Goal: Communication & Community: Answer question/provide support

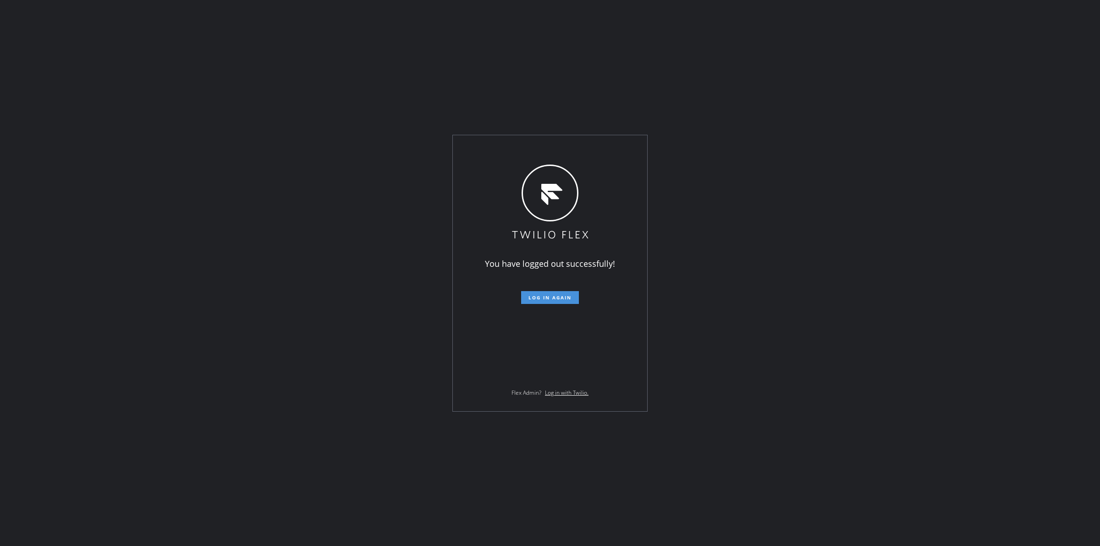
click at [560, 298] on span "Log in again" at bounding box center [549, 297] width 43 height 6
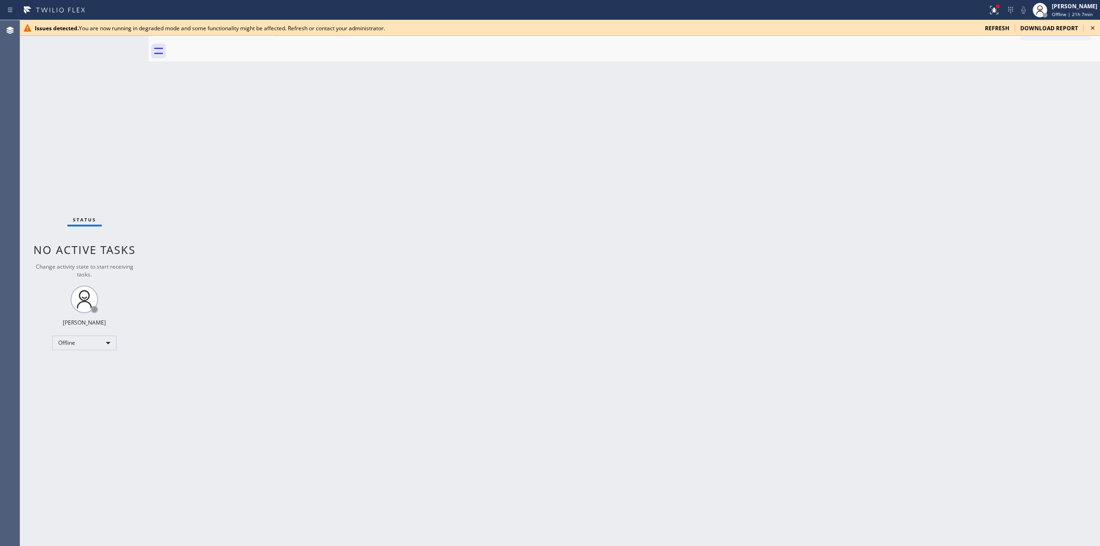
click at [1091, 27] on icon at bounding box center [1093, 28] width 4 height 4
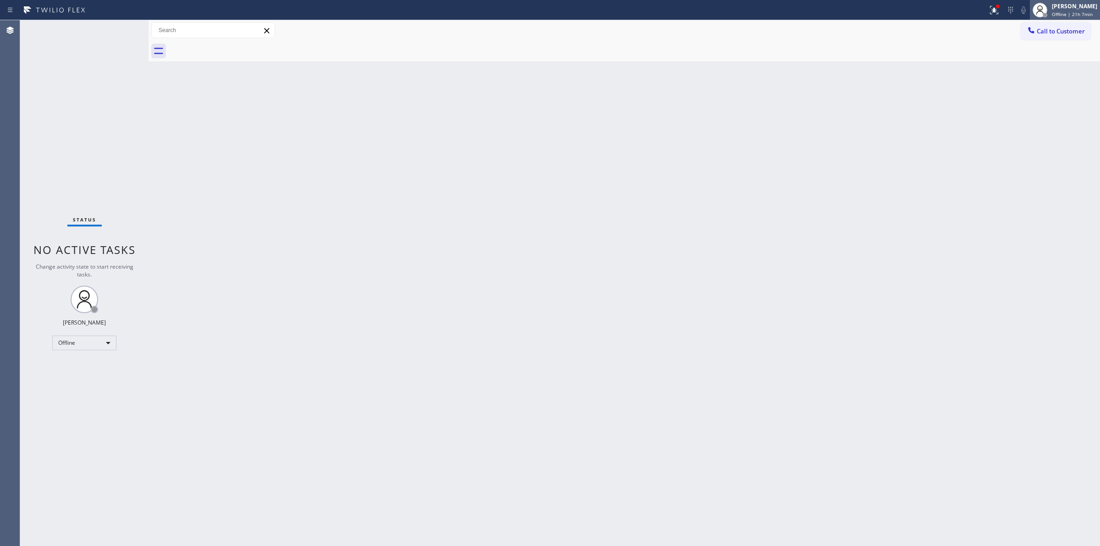
click at [1059, 2] on div "[PERSON_NAME]" at bounding box center [1074, 6] width 45 height 8
click at [1045, 55] on button "Unavailable" at bounding box center [1054, 61] width 92 height 12
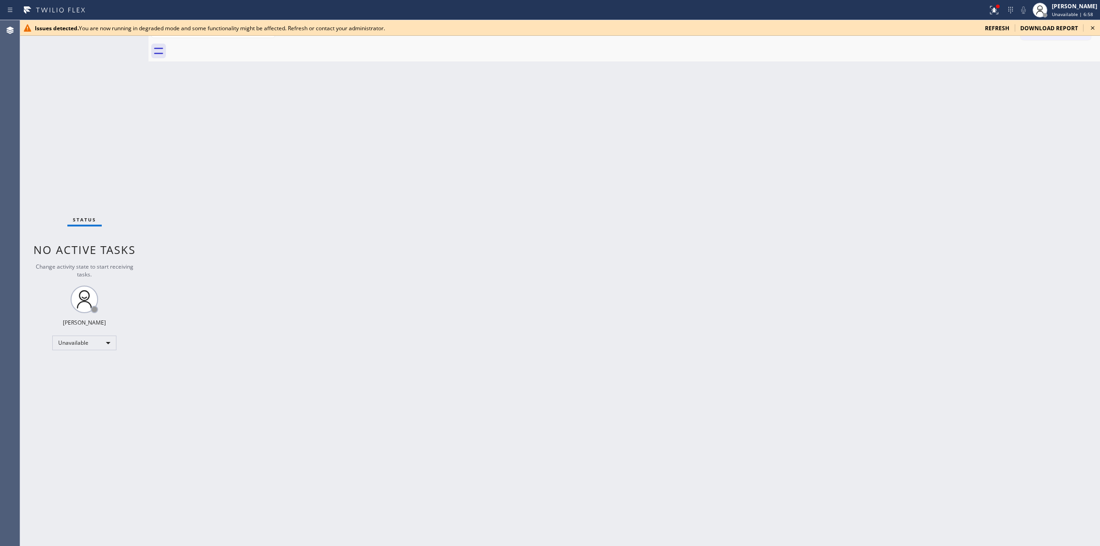
click at [1094, 28] on icon at bounding box center [1092, 27] width 11 height 11
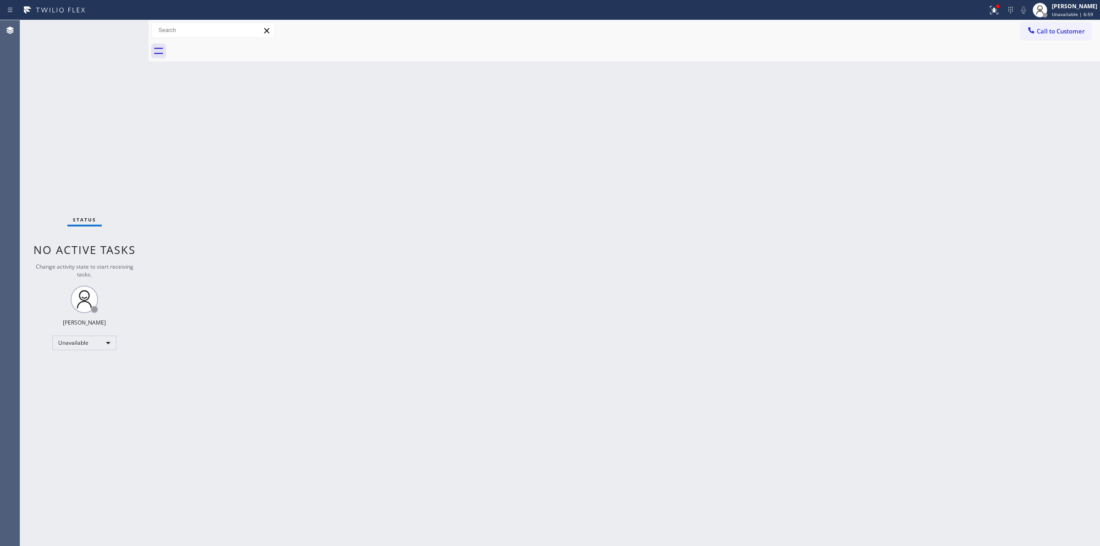
drag, startPoint x: 1055, startPoint y: 32, endPoint x: 1046, endPoint y: 34, distance: 9.9
click at [1053, 33] on span "Call to Customer" at bounding box center [1060, 31] width 48 height 8
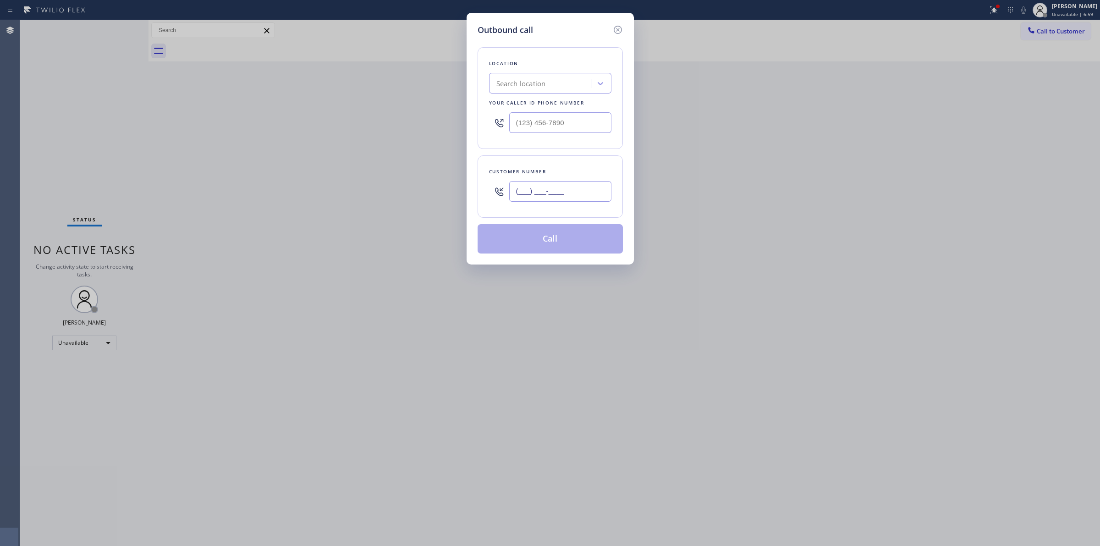
click at [596, 188] on input "(___) ___-____" at bounding box center [560, 191] width 102 height 21
paste input "206) 617-0310"
type input "(206) 617-0310"
drag, startPoint x: 534, startPoint y: 121, endPoint x: 383, endPoint y: 113, distance: 151.0
click at [381, 115] on div "Outbound call Location Search location Your caller id phone number (___) ___-__…" at bounding box center [550, 273] width 1100 height 546
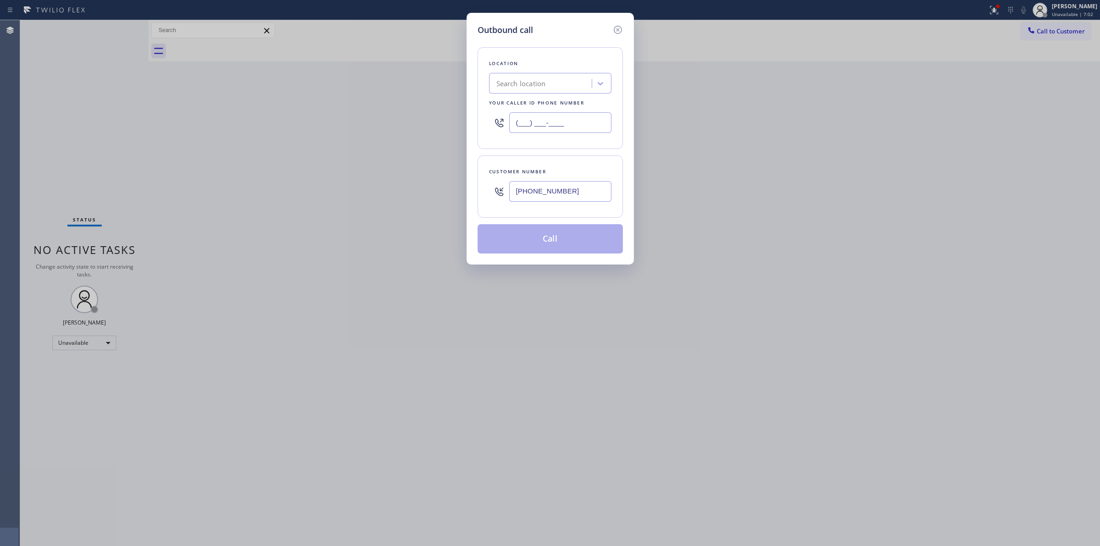
paste input "855) 731-4952"
type input "[PHONE_NUMBER]"
click at [581, 192] on input "(206) 617-0310" at bounding box center [560, 191] width 102 height 21
paste input "text"
type input "(206) 617-0310"
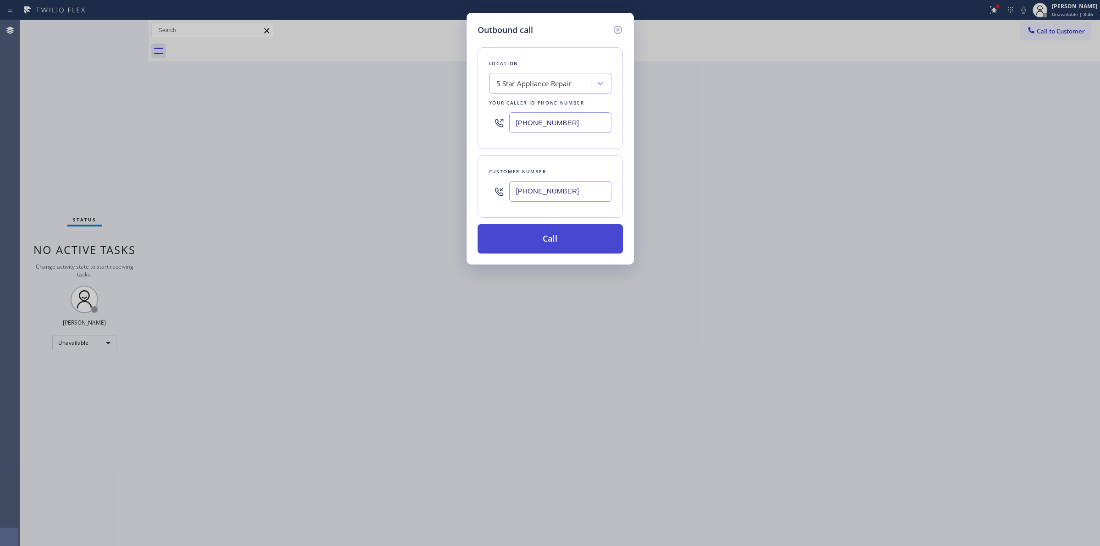
click at [568, 236] on button "Call" at bounding box center [549, 238] width 145 height 29
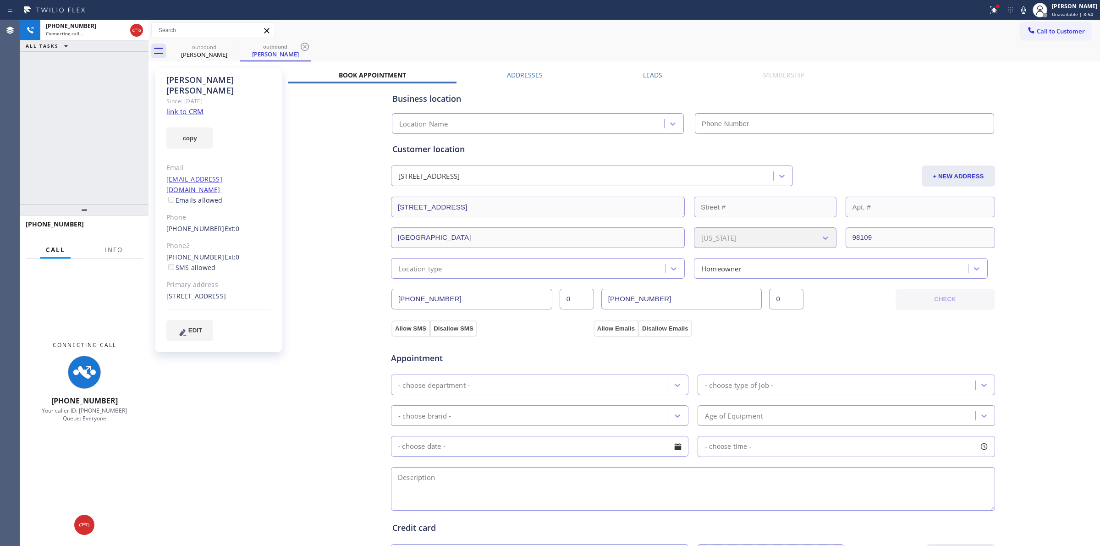
type input "[PHONE_NUMBER]"
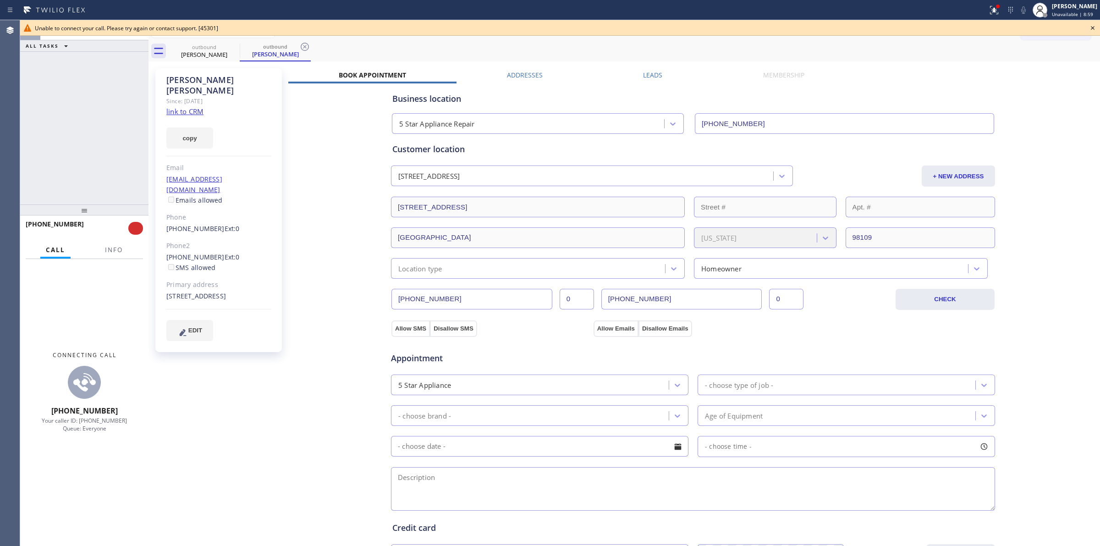
click at [1094, 28] on icon at bounding box center [1092, 27] width 11 height 11
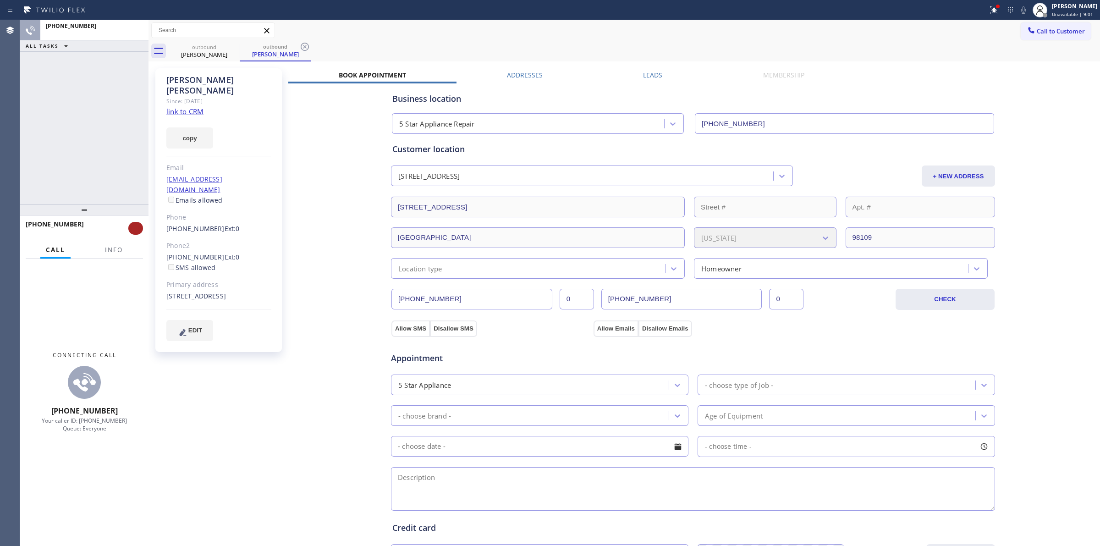
click at [137, 225] on button at bounding box center [135, 228] width 15 height 13
click at [234, 44] on icon at bounding box center [233, 46] width 11 height 11
click at [240, 44] on div "outbound Winston Yeung" at bounding box center [275, 51] width 71 height 21
click at [234, 44] on icon at bounding box center [233, 46] width 11 height 11
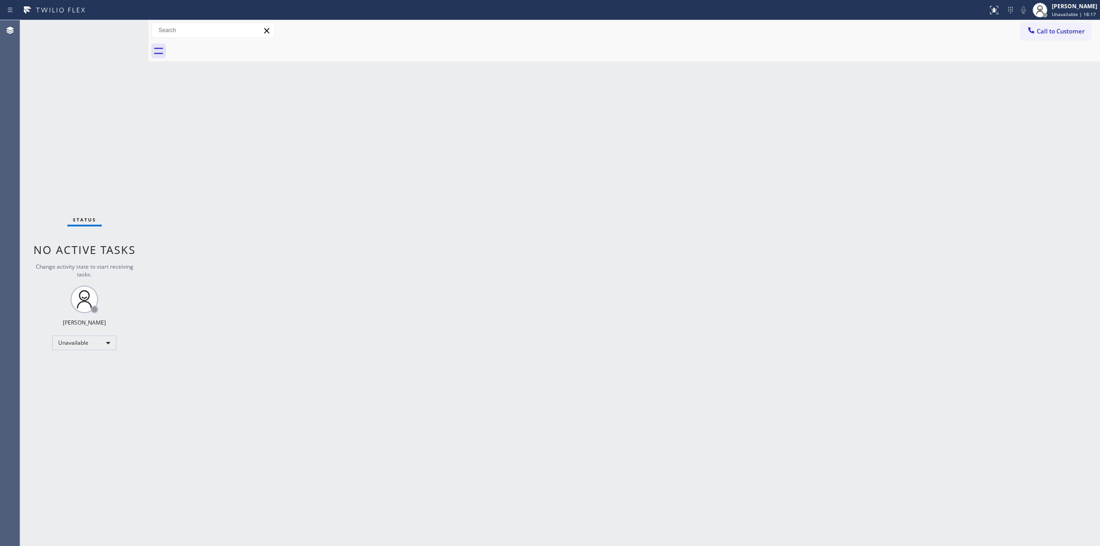
click at [337, 151] on div "Back to Dashboard Change Sender ID Customers Technicians Select a contact Outbo…" at bounding box center [623, 283] width 951 height 526
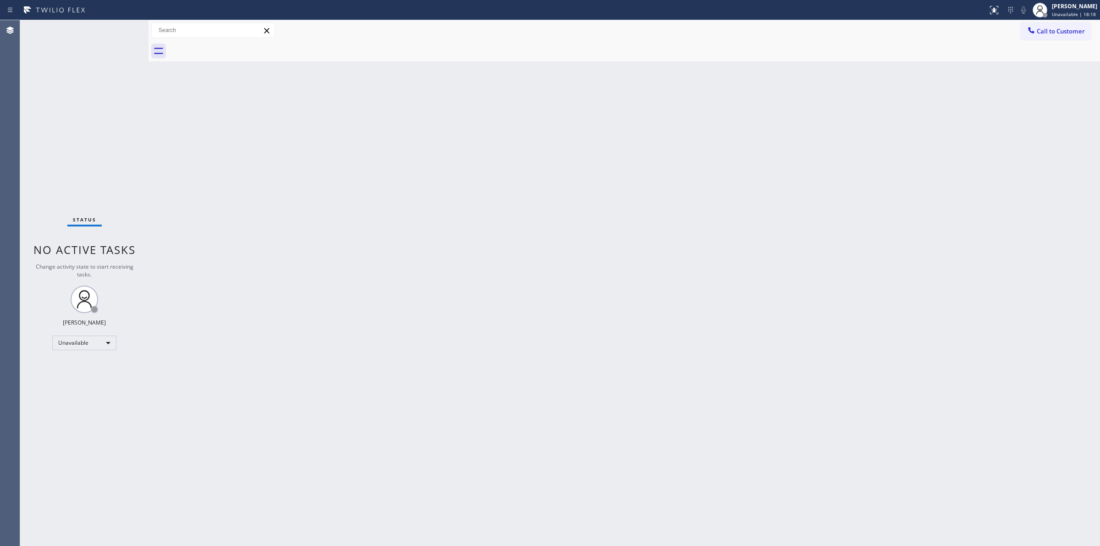
click at [337, 151] on div "Back to Dashboard Change Sender ID Customers Technicians Select a contact Outbo…" at bounding box center [623, 283] width 951 height 526
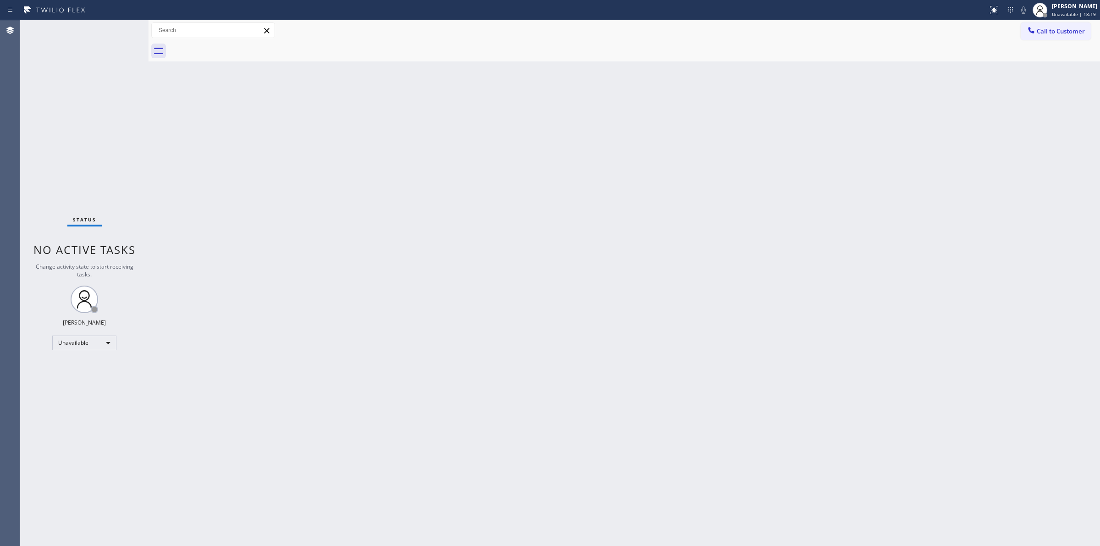
click at [337, 151] on div "Back to Dashboard Change Sender ID Customers Technicians Select a contact Outbo…" at bounding box center [623, 283] width 951 height 526
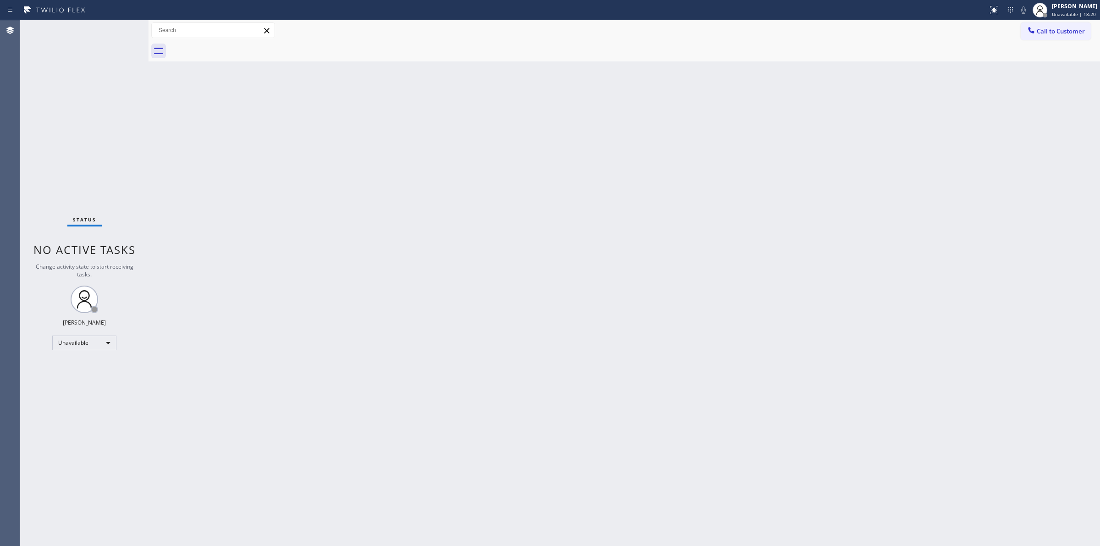
click at [337, 151] on div "Back to Dashboard Change Sender ID Customers Technicians Select a contact Outbo…" at bounding box center [623, 283] width 951 height 526
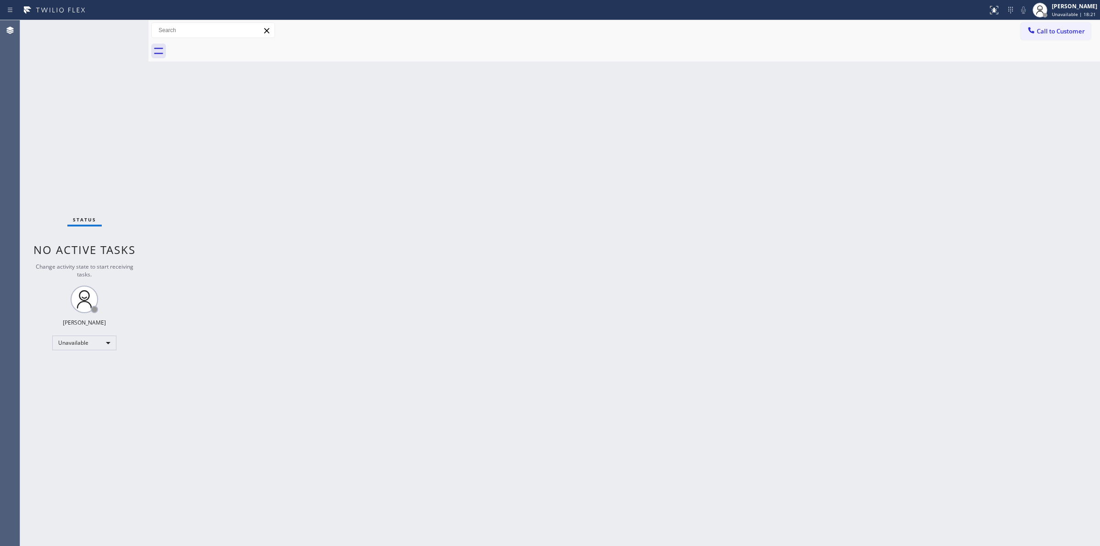
click at [337, 151] on div "Back to Dashboard Change Sender ID Customers Technicians Select a contact Outbo…" at bounding box center [623, 283] width 951 height 526
drag, startPoint x: 585, startPoint y: 173, endPoint x: 635, endPoint y: 200, distance: 56.8
click at [586, 175] on div "Back to Dashboard Change Sender ID Customers Technicians Select a contact Outbo…" at bounding box center [623, 283] width 951 height 526
click at [594, 211] on div "Back to Dashboard Change Sender ID Customers Technicians Select a contact Outbo…" at bounding box center [623, 283] width 951 height 526
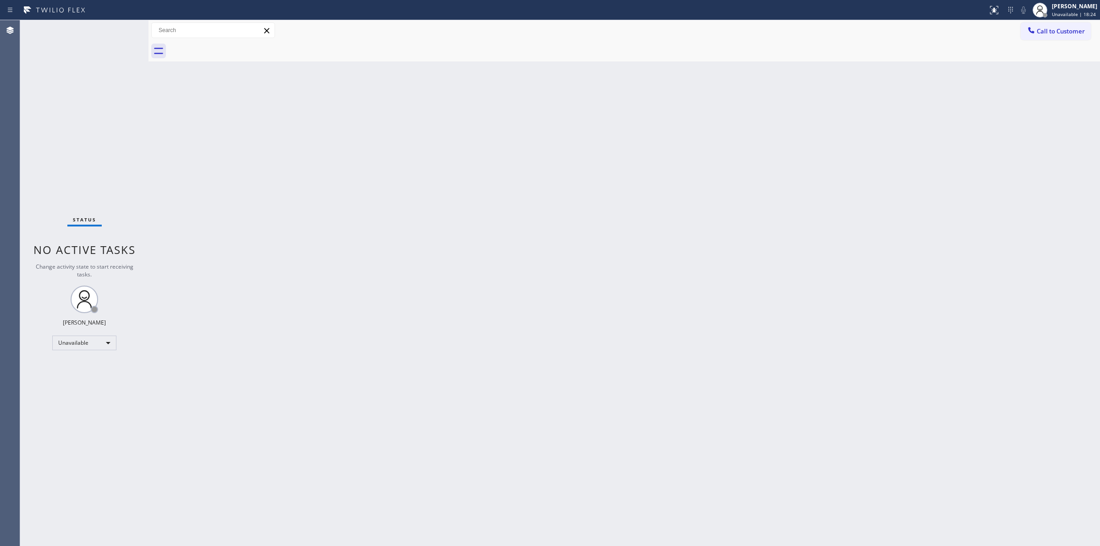
click at [594, 211] on div "Back to Dashboard Change Sender ID Customers Technicians Select a contact Outbo…" at bounding box center [623, 283] width 951 height 526
click at [596, 211] on div "Back to Dashboard Change Sender ID Customers Technicians Select a contact Outbo…" at bounding box center [623, 283] width 951 height 526
click at [1075, 31] on span "Call to Customer" at bounding box center [1060, 31] width 48 height 8
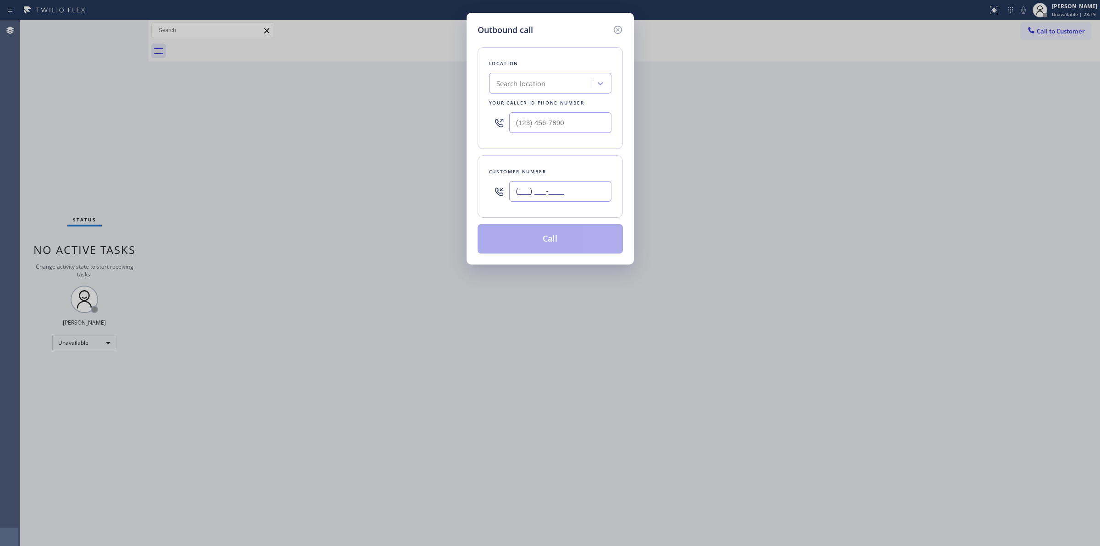
click at [546, 190] on input "(___) ___-____" at bounding box center [560, 191] width 102 height 21
paste input "206) 617-0310"
type input "(206) 617-0310"
click at [580, 131] on input "(___) ___-____" at bounding box center [560, 122] width 102 height 21
paste input "855) 731-4952"
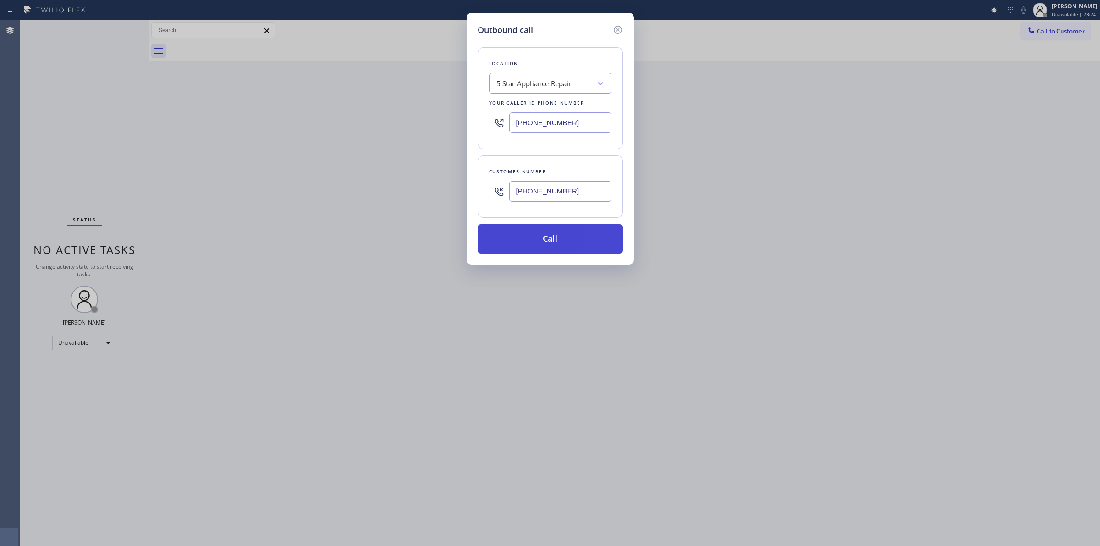
type input "[PHONE_NUMBER]"
click at [554, 247] on button "Call" at bounding box center [549, 238] width 145 height 29
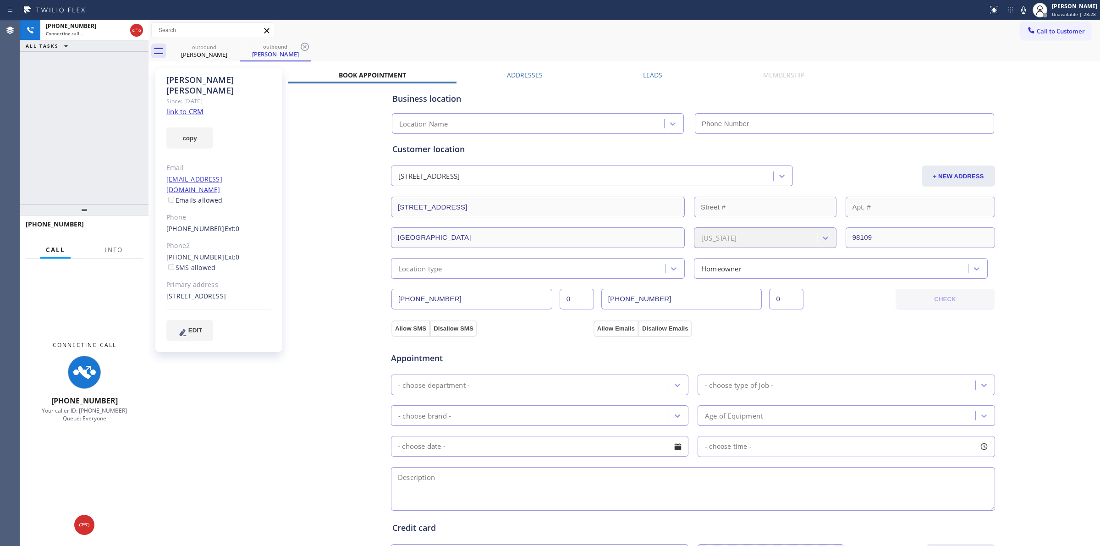
type input "[PHONE_NUMBER]"
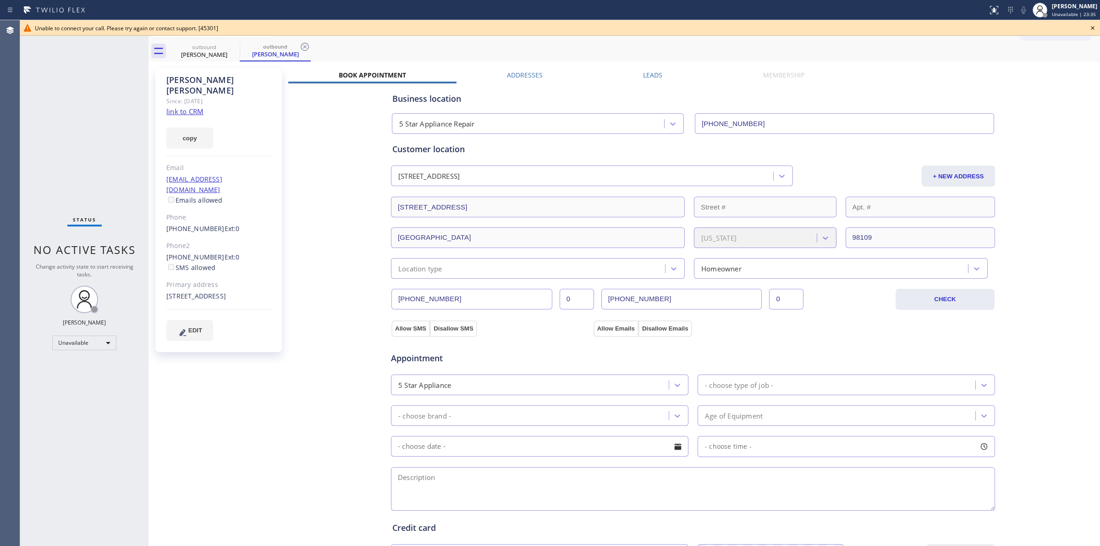
click at [1091, 31] on icon at bounding box center [1092, 27] width 11 height 11
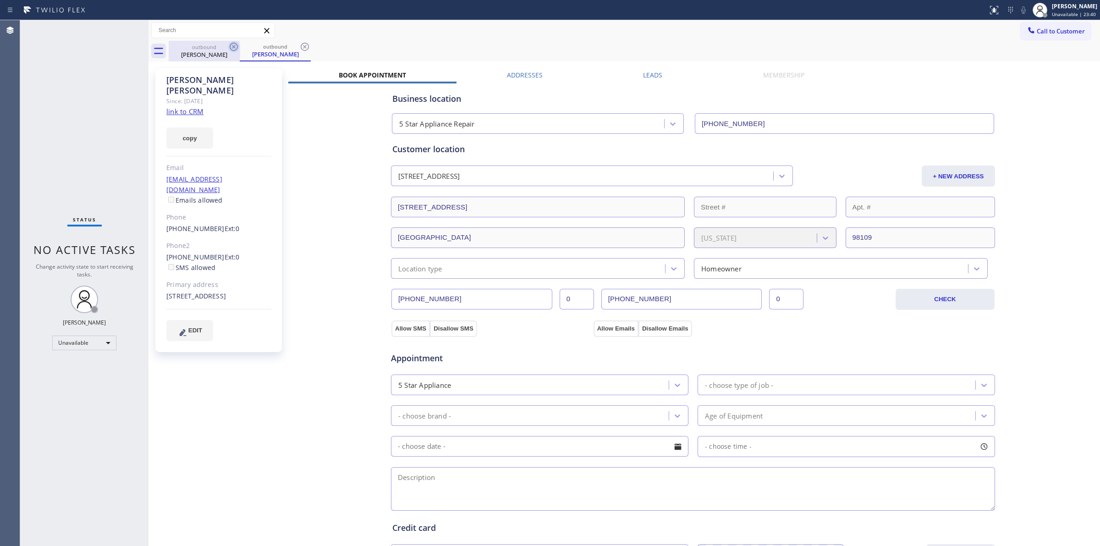
drag, startPoint x: 224, startPoint y: 51, endPoint x: 230, endPoint y: 47, distance: 7.2
click at [224, 51] on div "Winston Yeung" at bounding box center [204, 54] width 69 height 8
click at [230, 47] on icon at bounding box center [234, 47] width 8 height 8
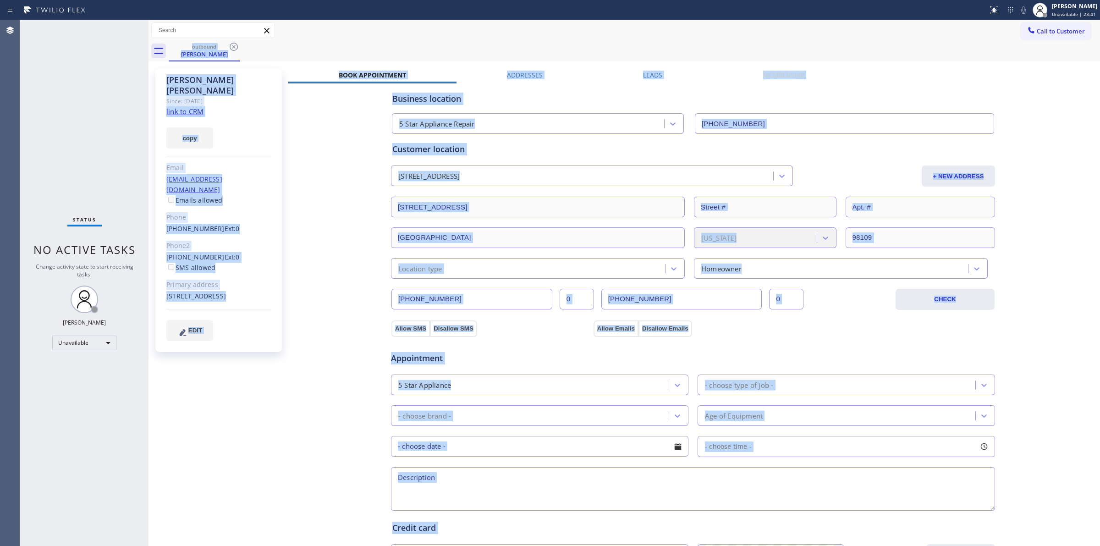
click at [230, 47] on div "outbound Winston Yeung" at bounding box center [634, 51] width 931 height 21
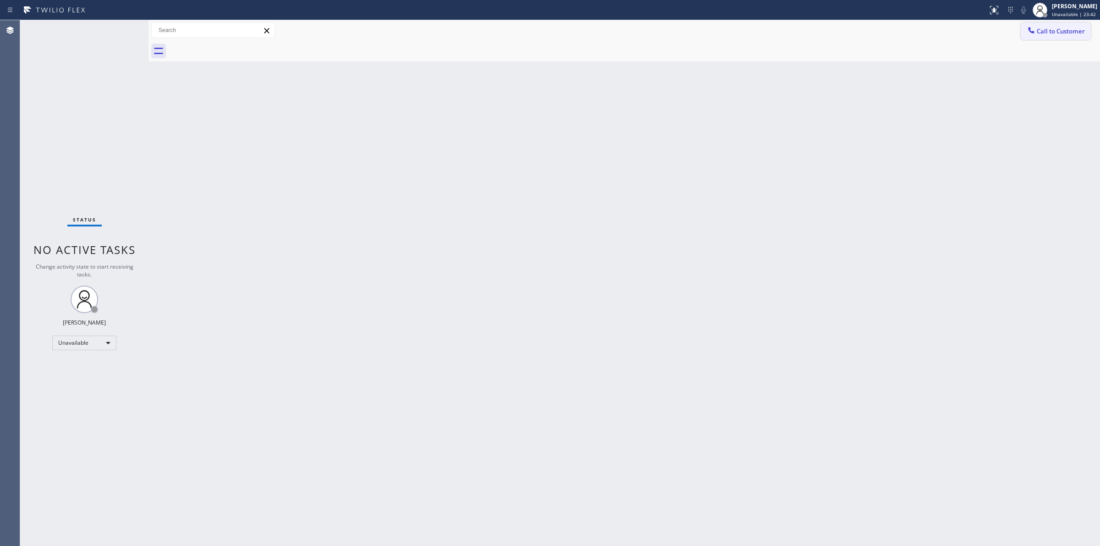
click at [1063, 31] on span "Call to Customer" at bounding box center [1060, 31] width 48 height 8
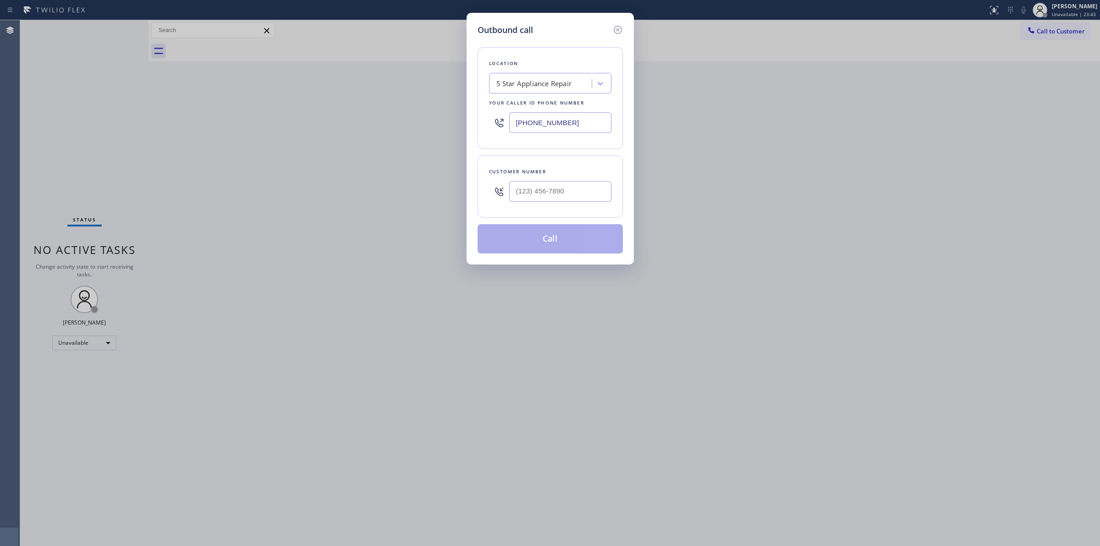
paste input "5 Star Appliance Repair"
click at [513, 90] on div "5 Star Appliance Repair" at bounding box center [542, 84] width 100 height 16
click at [499, 80] on input "5 Star Appliance Repair" at bounding box center [533, 84] width 75 height 8
type input "5 Star Appliance Repair"
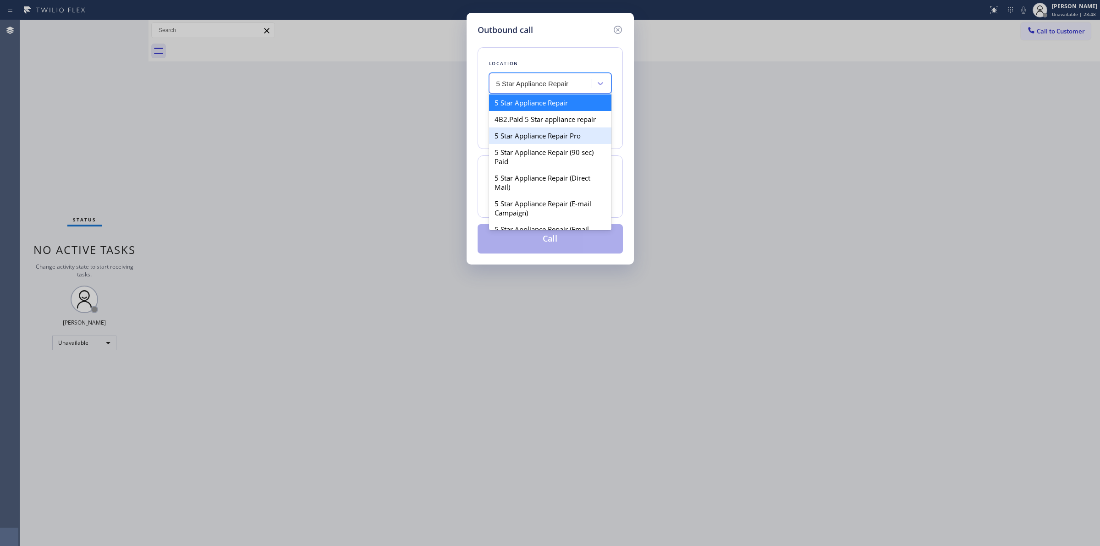
click at [547, 140] on div "5 Star Appliance Repair Pro" at bounding box center [550, 135] width 122 height 16
type input "(888) 477-1309"
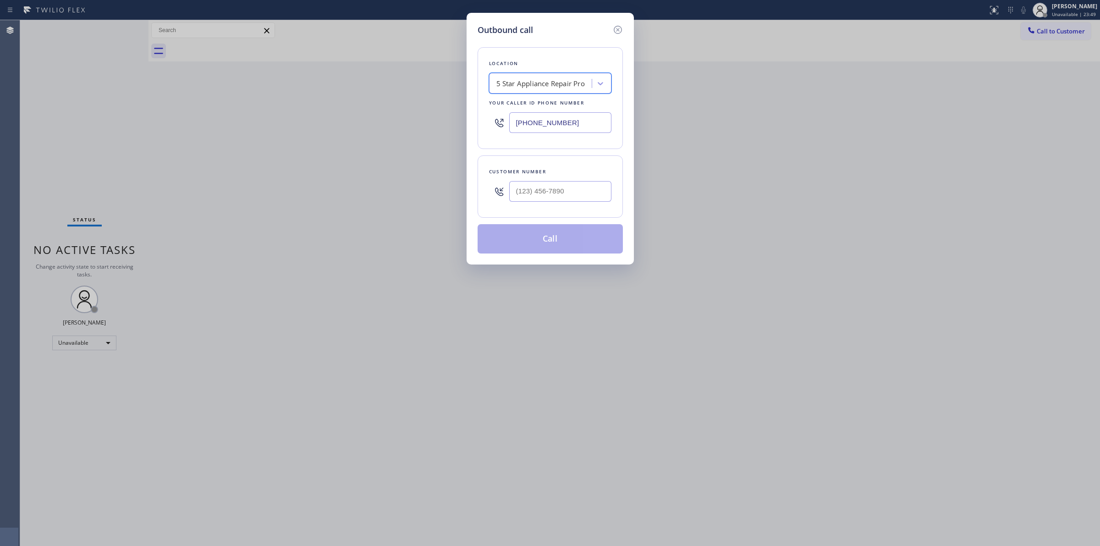
click at [587, 122] on input "(888) 477-1309" at bounding box center [560, 122] width 102 height 21
click at [574, 195] on input "(___) ___-____" at bounding box center [560, 191] width 102 height 21
paste input "206) 617-0310"
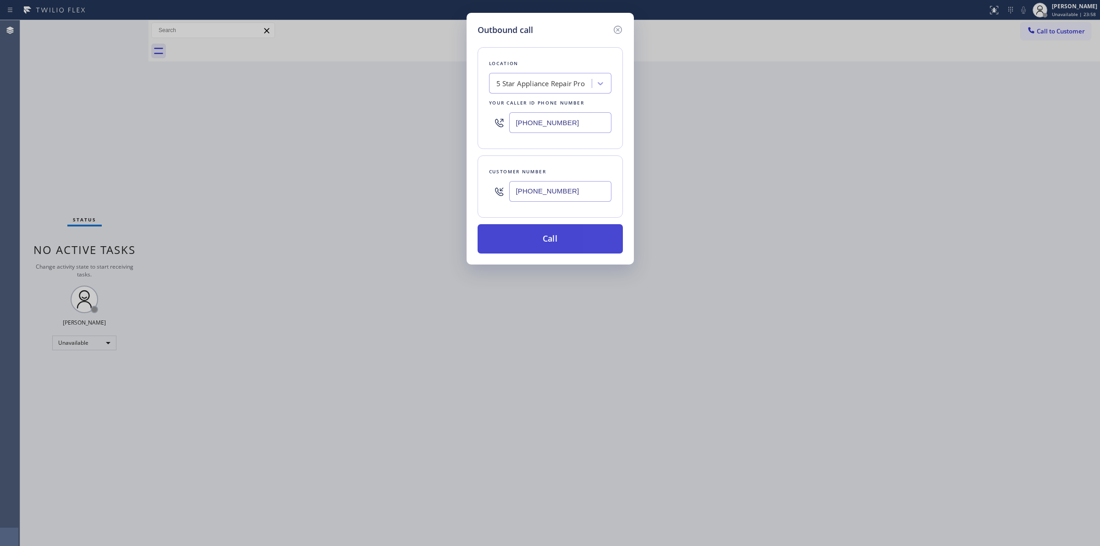
type input "(206) 617-0310"
click at [576, 235] on button "Call" at bounding box center [549, 238] width 145 height 29
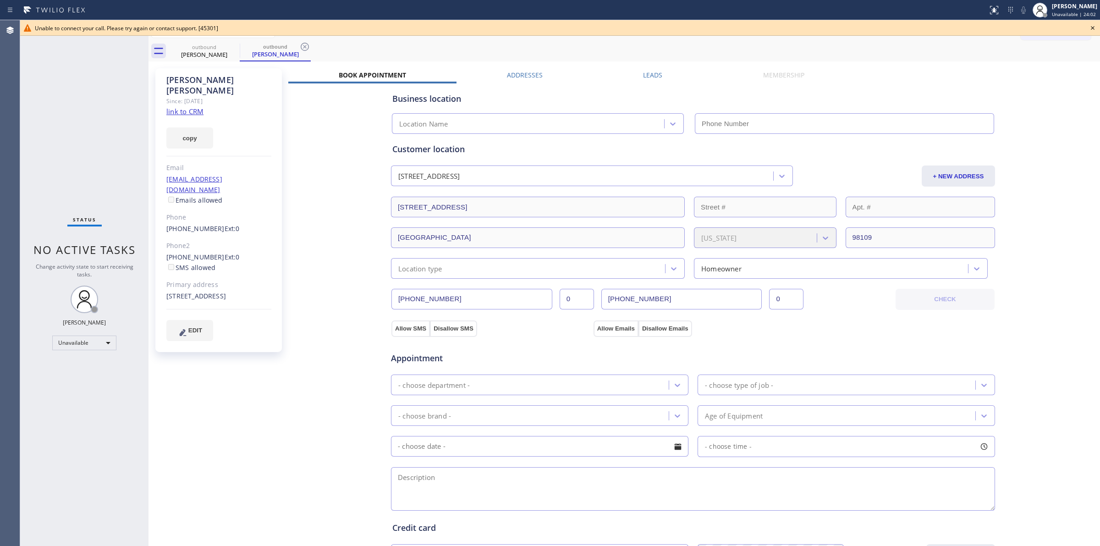
type input "(888) 477-1309"
click at [1090, 30] on icon at bounding box center [1092, 27] width 11 height 11
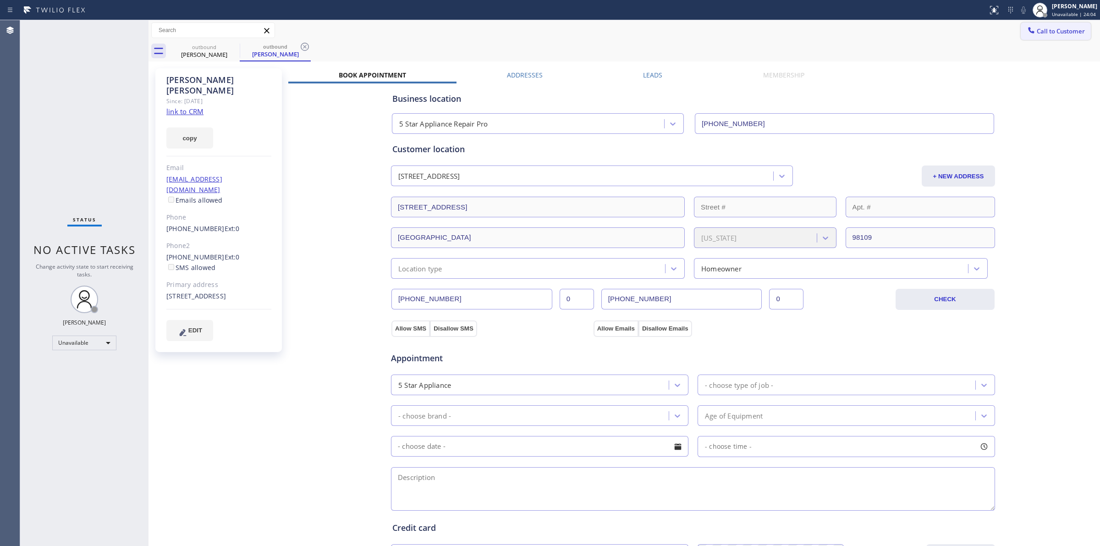
click at [1045, 32] on span "Call to Customer" at bounding box center [1060, 31] width 48 height 8
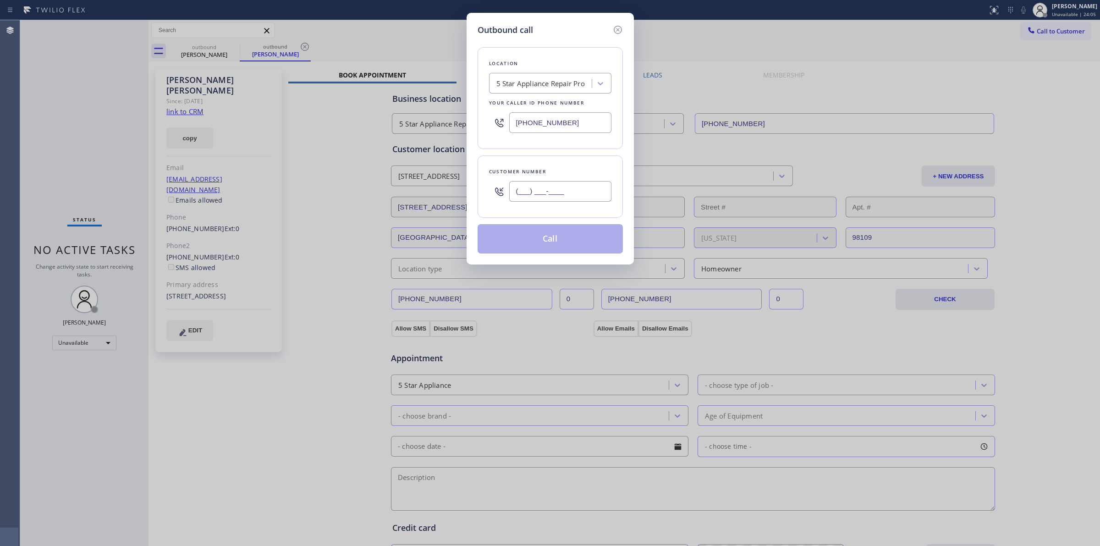
click at [582, 192] on input "(___) ___-____" at bounding box center [560, 191] width 102 height 21
paste input "206) 617-0310"
type input "(206) 617-0310"
click at [562, 239] on button "Call" at bounding box center [549, 238] width 145 height 29
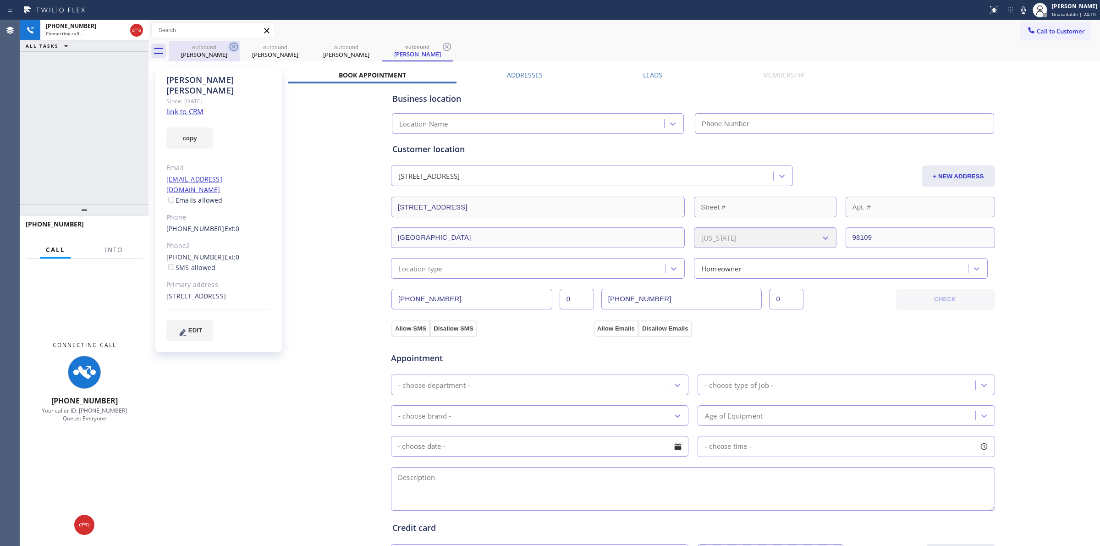
click at [236, 44] on icon at bounding box center [234, 47] width 8 height 8
click at [0, 0] on icon at bounding box center [0, 0] width 0 height 0
click at [236, 44] on icon at bounding box center [234, 47] width 8 height 8
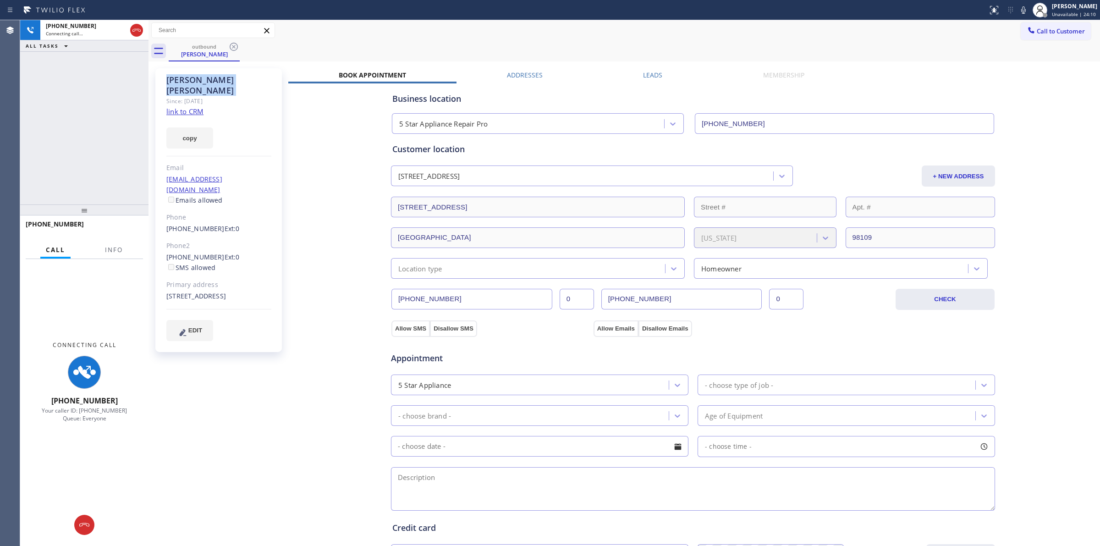
click at [236, 44] on icon at bounding box center [234, 47] width 8 height 8
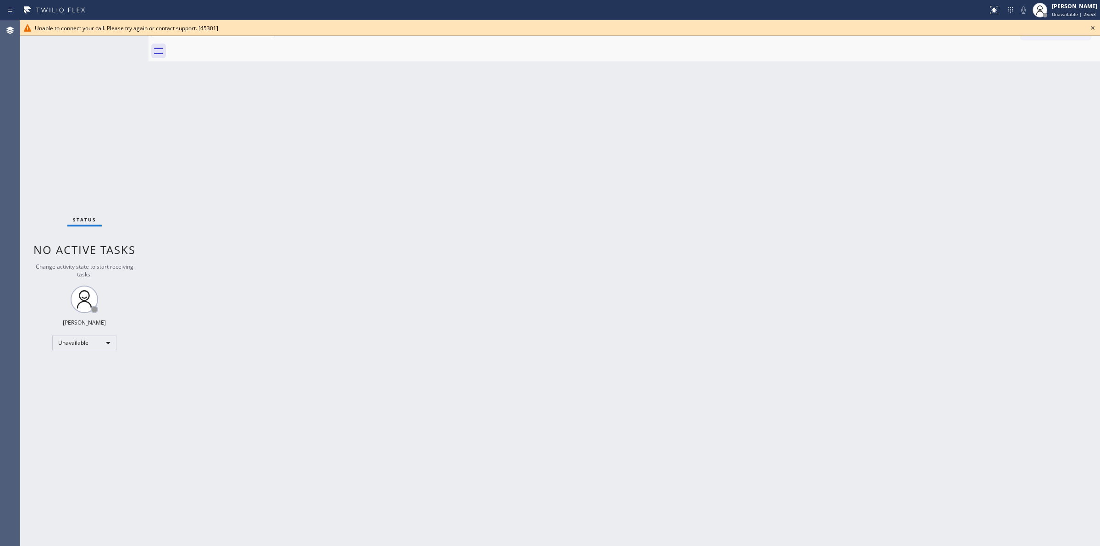
click at [1097, 30] on icon at bounding box center [1092, 27] width 11 height 11
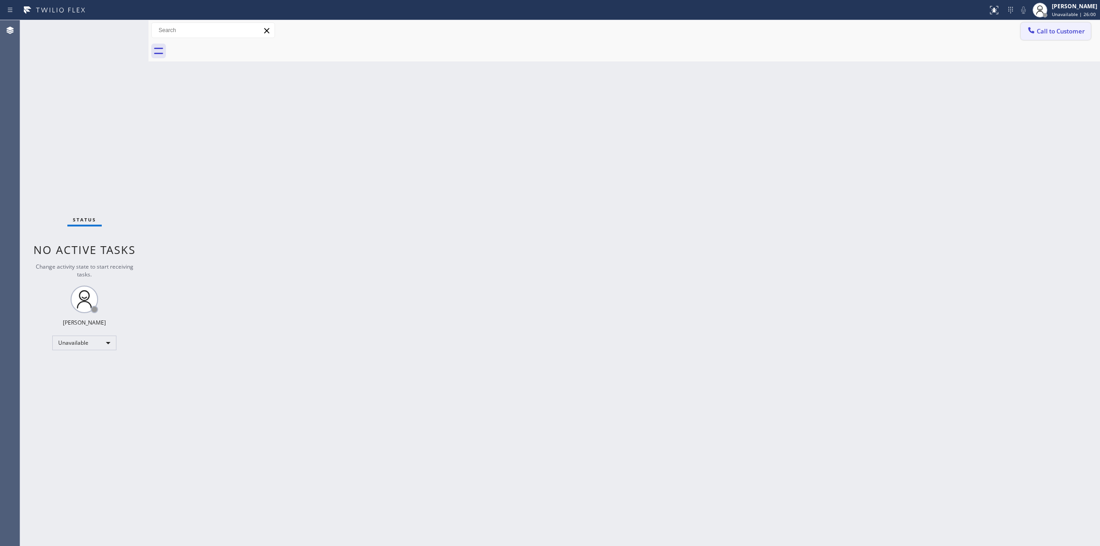
drag, startPoint x: 993, startPoint y: 78, endPoint x: 1027, endPoint y: 33, distance: 56.6
click at [1002, 69] on div "Back to Dashboard Change Sender ID Customers Technicians Select a contact Outbo…" at bounding box center [623, 283] width 951 height 526
click at [1050, 22] on button "Call to Customer" at bounding box center [1055, 30] width 70 height 17
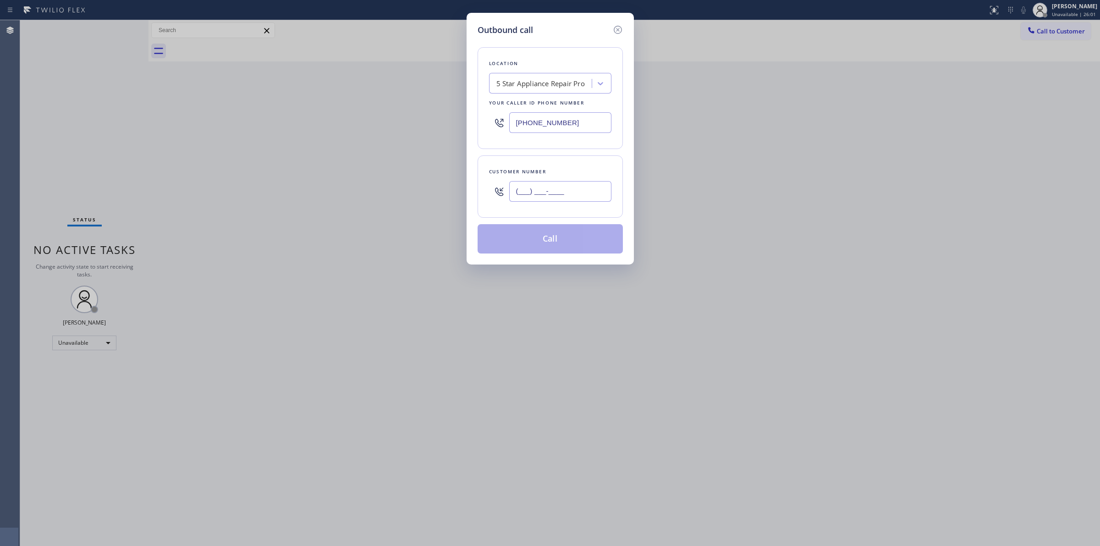
paste input "714) 528-8455"
drag, startPoint x: 542, startPoint y: 197, endPoint x: 563, endPoint y: 122, distance: 78.4
click at [546, 195] on input "(___) ___-____" at bounding box center [560, 191] width 102 height 21
type input "(714) 528-8455"
click at [564, 76] on div "5 Star Appliance Repair Pro" at bounding box center [542, 84] width 100 height 16
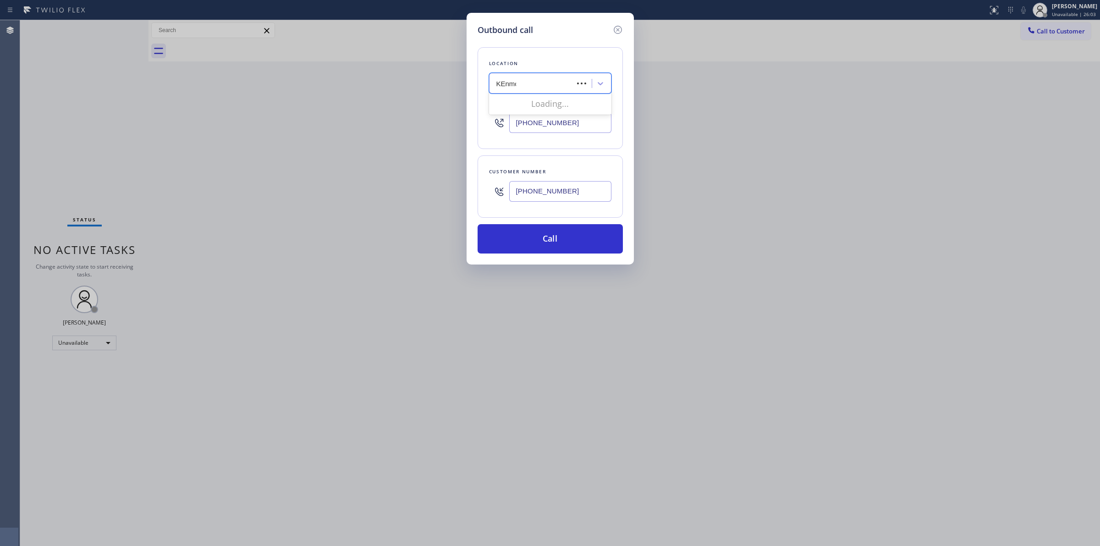
type input "KEnmore"
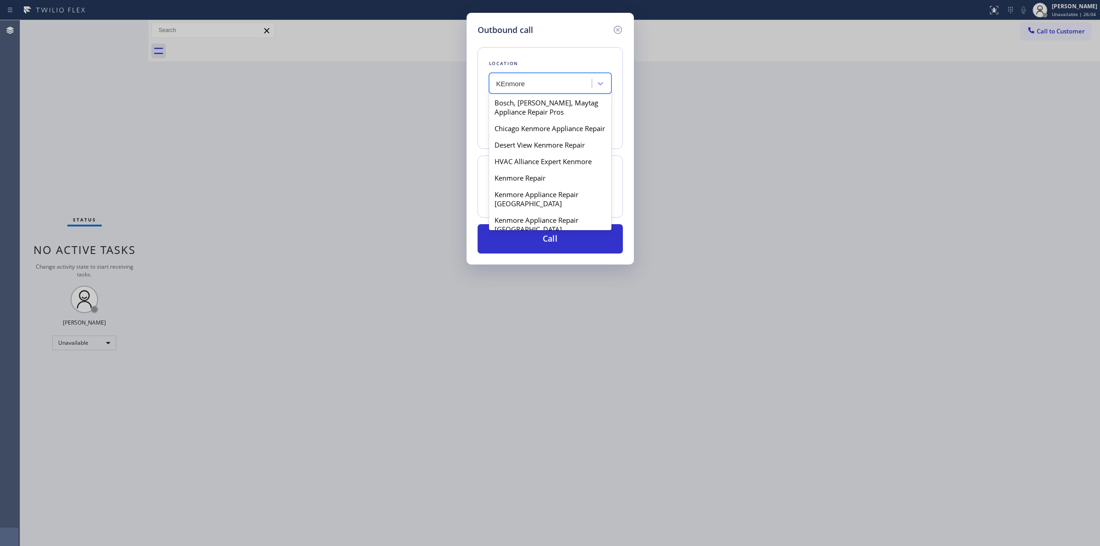
scroll to position [229, 0]
click at [548, 162] on div "Kenmore Appliance Repair [GEOGRAPHIC_DATA]" at bounding box center [550, 150] width 122 height 26
type input "(361) 203-2759"
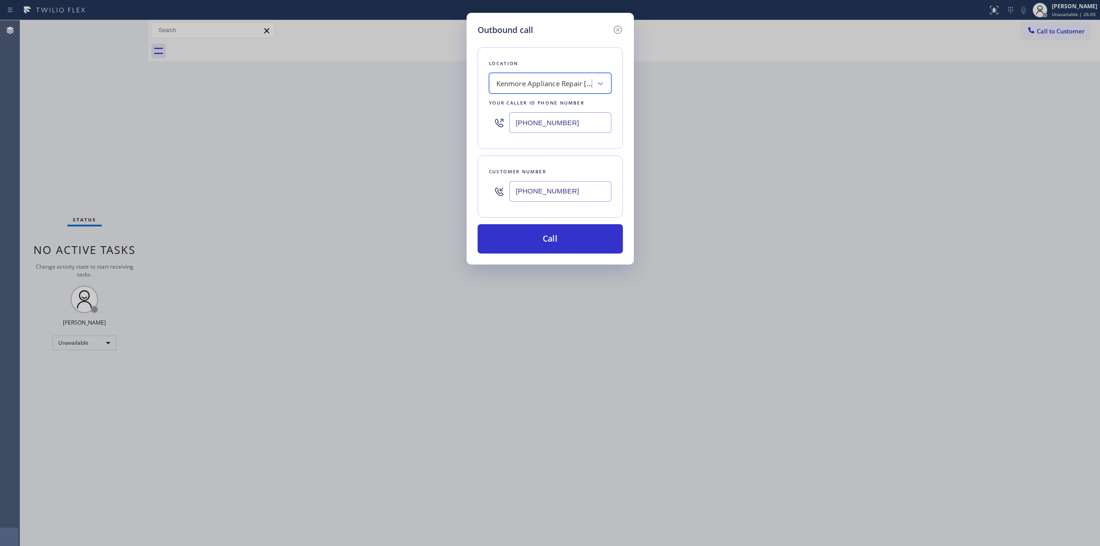
click at [557, 186] on input "(714) 528-8455" at bounding box center [560, 191] width 102 height 21
click at [554, 239] on button "Call" at bounding box center [549, 238] width 145 height 29
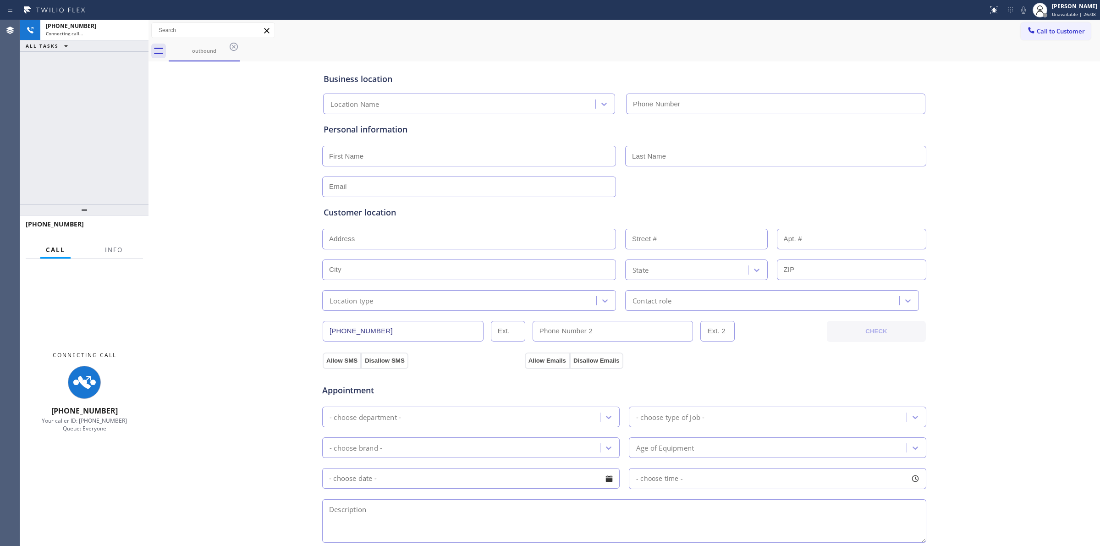
click at [232, 145] on div "Business location Location Name Personal information Customer location >> ADD N…" at bounding box center [624, 377] width 947 height 626
type input "(361) 203-2759"
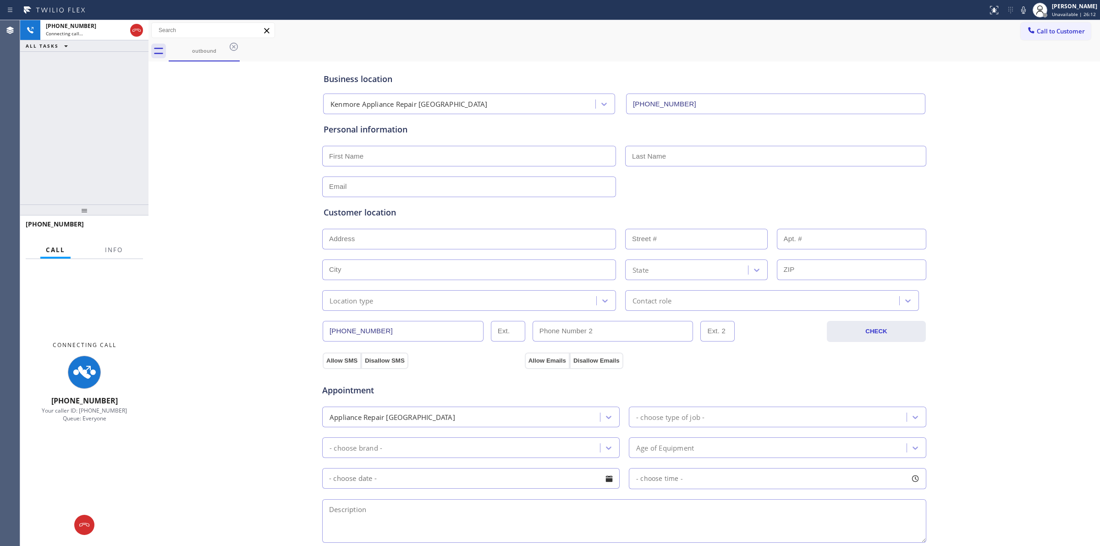
click at [932, 108] on div "Business location Kenmore Appliance Repair San Diego (361) 203-2759 Personal in…" at bounding box center [624, 377] width 947 height 626
click at [711, 21] on div "Call to Customer Outbound call Location Kenmore Appliance Repair San Diego Your…" at bounding box center [623, 30] width 951 height 21
click at [1036, 32] on span "Call to Customer" at bounding box center [1060, 31] width 48 height 8
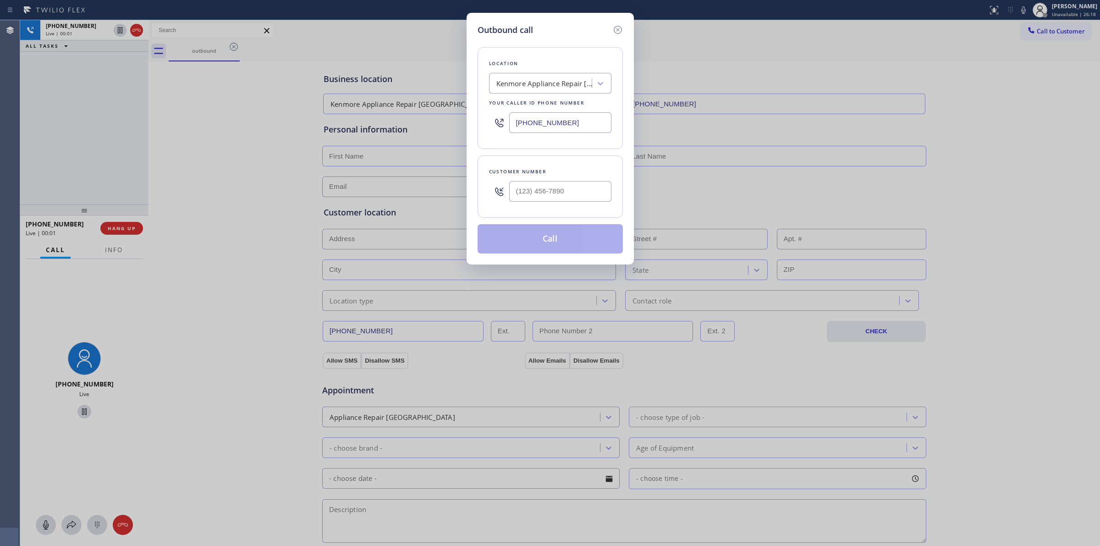
drag, startPoint x: 612, startPoint y: 31, endPoint x: 439, endPoint y: 87, distance: 182.4
click at [613, 31] on icon at bounding box center [617, 29] width 11 height 11
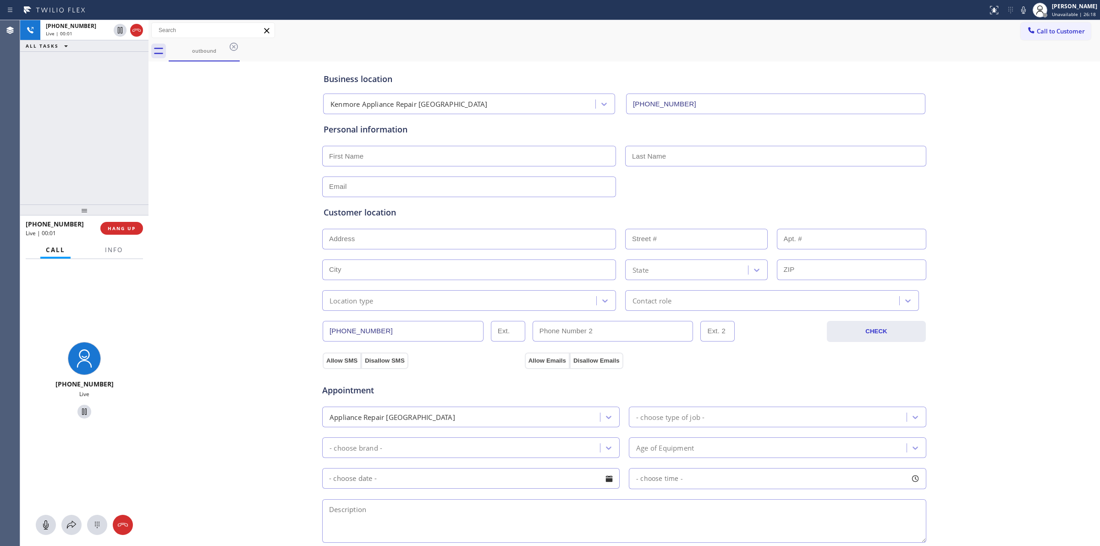
type input "(361) 203-2759"
click at [89, 36] on div "Live | 00:01" at bounding box center [78, 33] width 64 height 6
click at [102, 526] on icon at bounding box center [97, 524] width 11 height 11
click at [1046, 34] on span "Call to Customer" at bounding box center [1060, 31] width 48 height 8
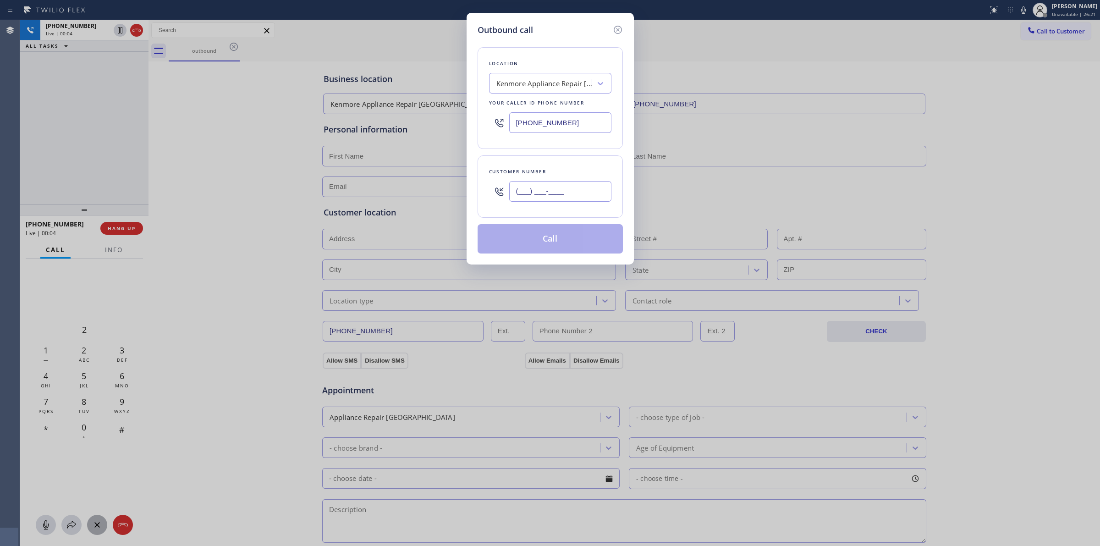
paste input "714) 528-8455"
click at [527, 192] on input "(___) ___-____" at bounding box center [560, 191] width 102 height 21
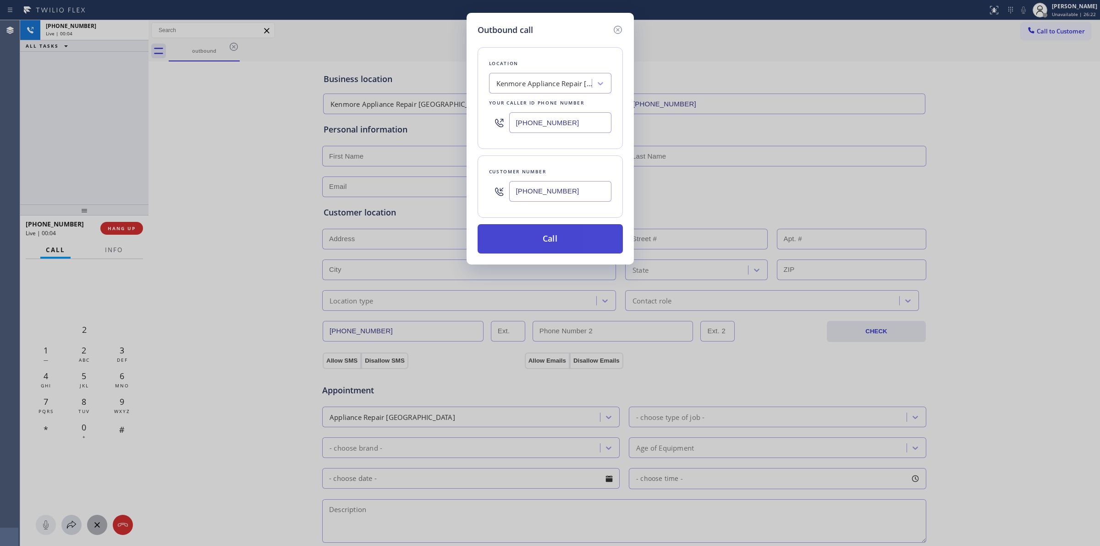
type input "(714) 528-8455"
click at [556, 249] on button "Call" at bounding box center [549, 238] width 145 height 29
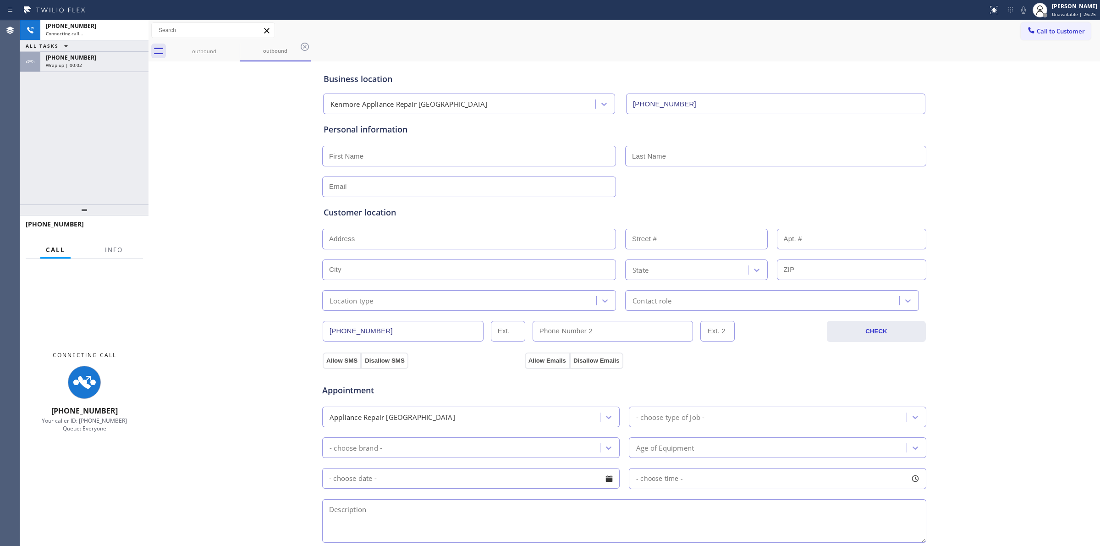
type input "(361) 203-2759"
click at [1010, 100] on div "Business location Kenmore Appliance Repair San Diego (361) 203-2759 Personal in…" at bounding box center [624, 377] width 947 height 626
click at [76, 64] on span "Wrap up | 00:08" at bounding box center [64, 65] width 36 height 6
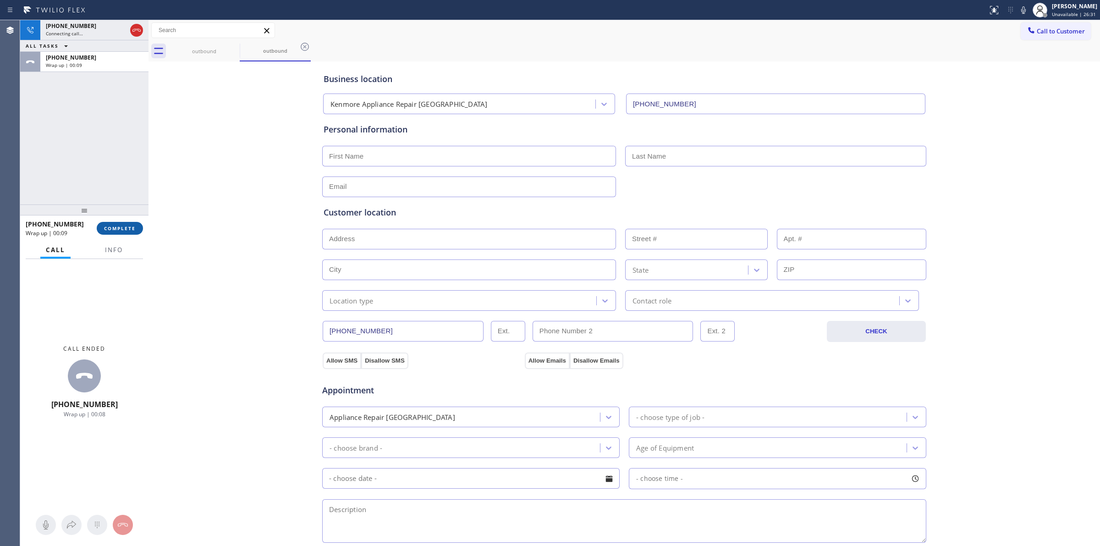
click at [127, 232] on div "+17145288455 Wrap up | 00:09 COMPLETE" at bounding box center [84, 228] width 117 height 24
click at [129, 225] on span "COMPLETE" at bounding box center [120, 228] width 32 height 6
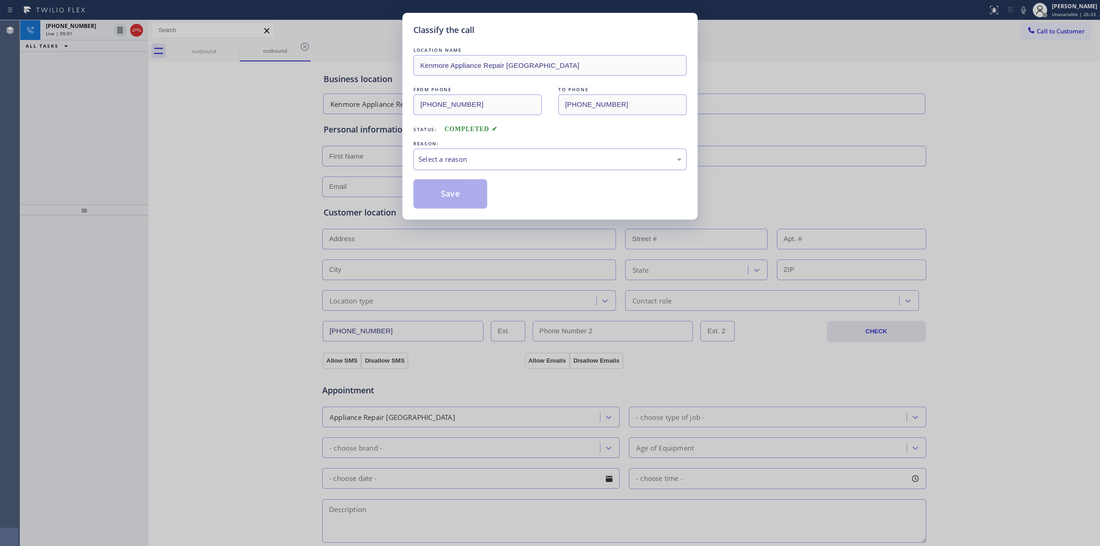
click at [544, 153] on div "Select a reason" at bounding box center [549, 159] width 273 height 22
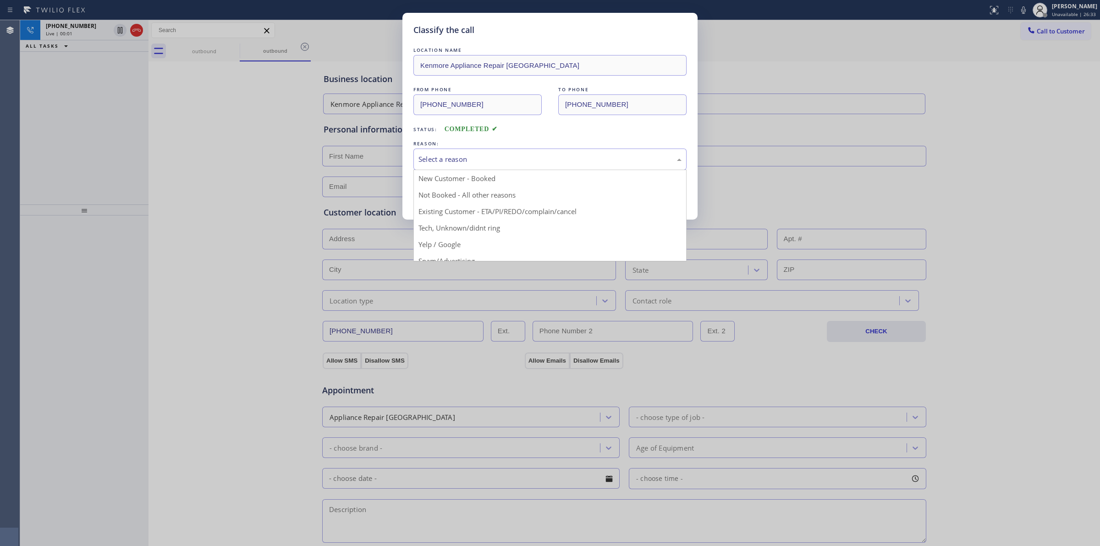
drag, startPoint x: 491, startPoint y: 233, endPoint x: 483, endPoint y: 225, distance: 10.7
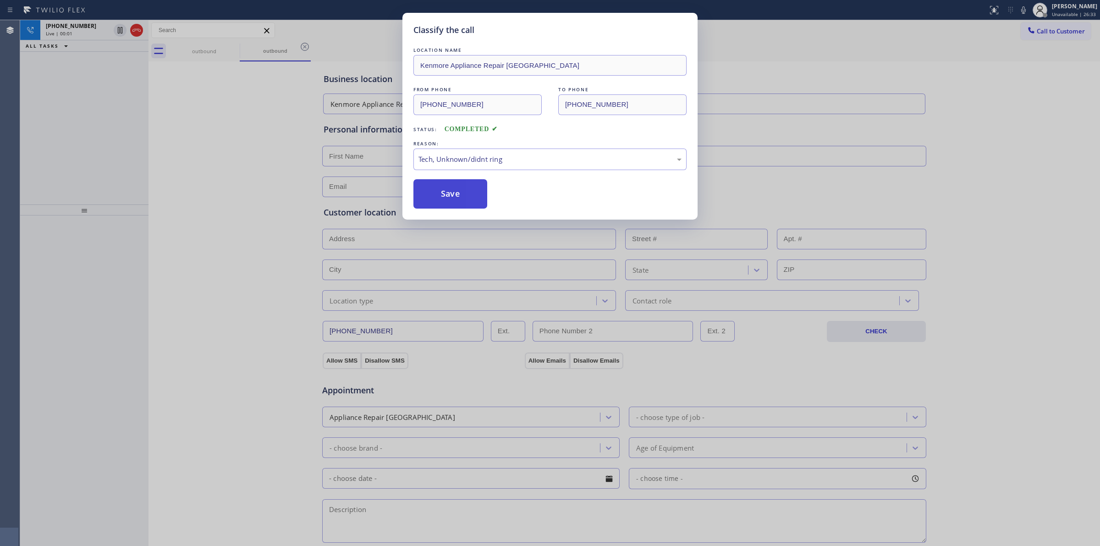
click at [416, 195] on button "Save" at bounding box center [450, 193] width 74 height 29
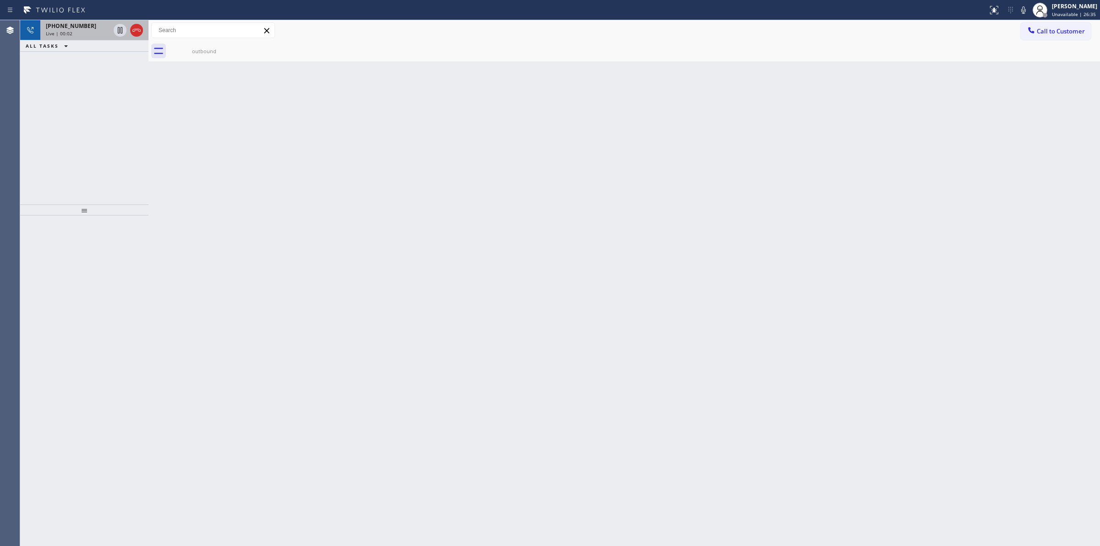
click at [89, 28] on div "+17145288455" at bounding box center [78, 26] width 64 height 8
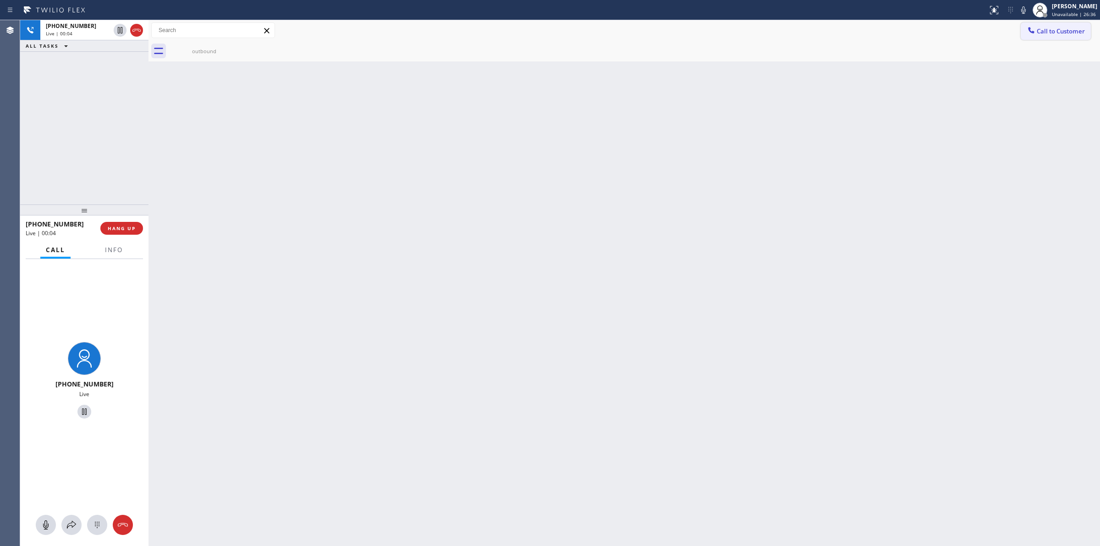
click at [1074, 33] on span "Call to Customer" at bounding box center [1060, 31] width 48 height 8
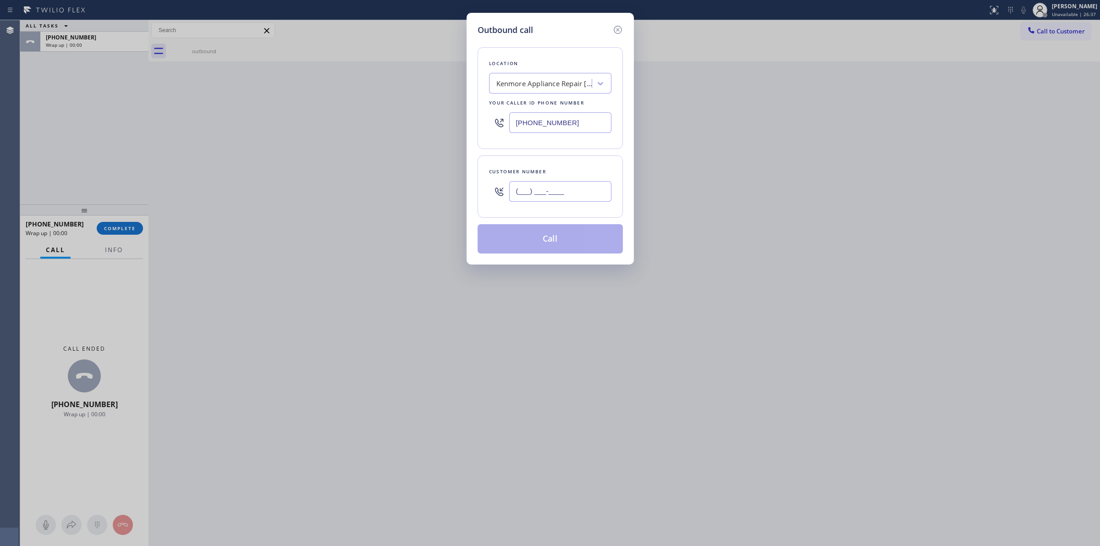
paste input "714) 528-8455"
click at [583, 193] on input "(714) 528-8455" at bounding box center [560, 191] width 102 height 21
type input "(714) 528-8455"
click at [551, 241] on button "Call" at bounding box center [549, 238] width 145 height 29
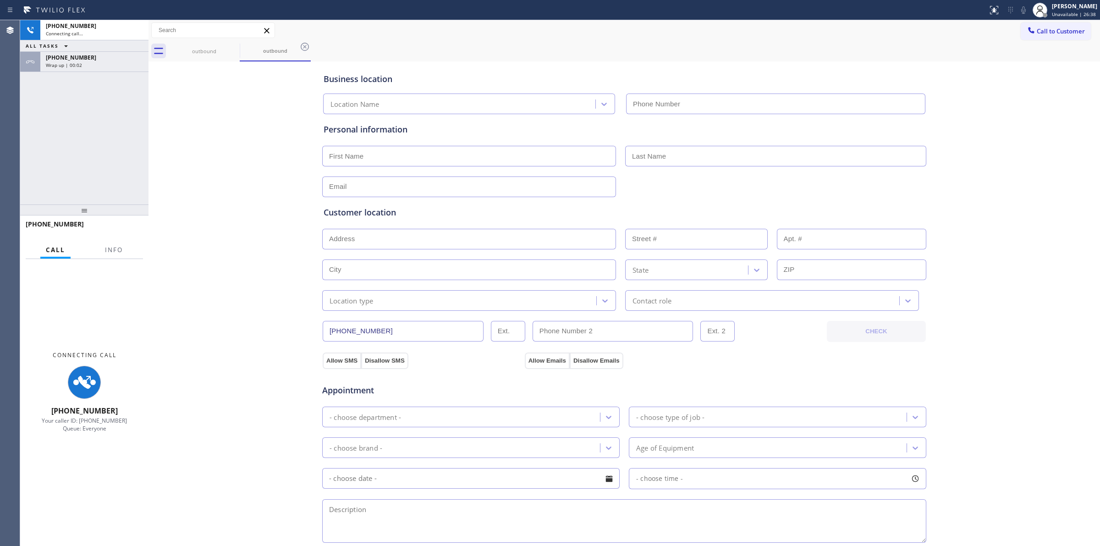
type input "(361) 203-2759"
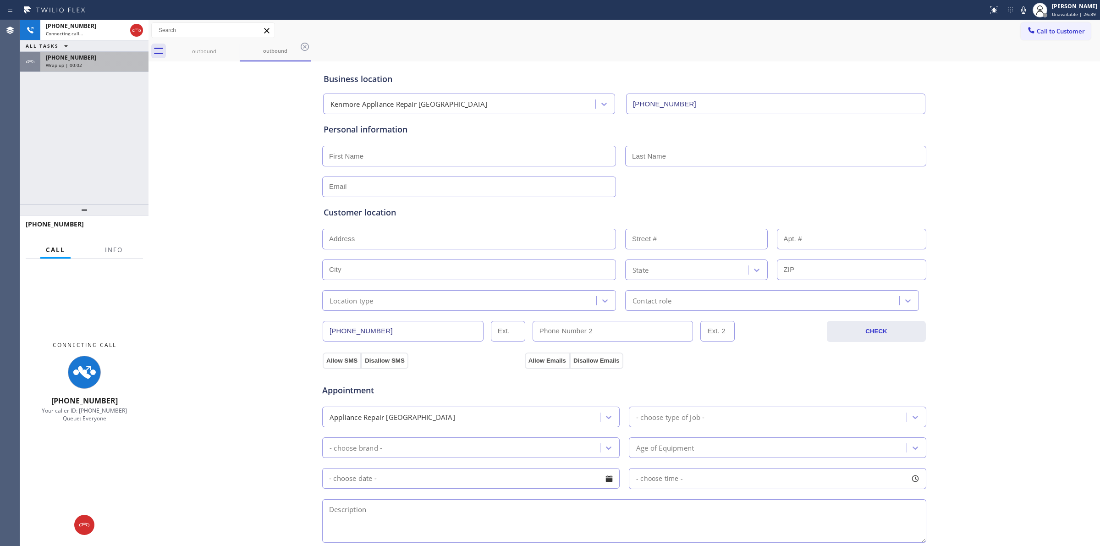
click at [95, 66] on div "Wrap up | 00:02" at bounding box center [94, 65] width 97 height 6
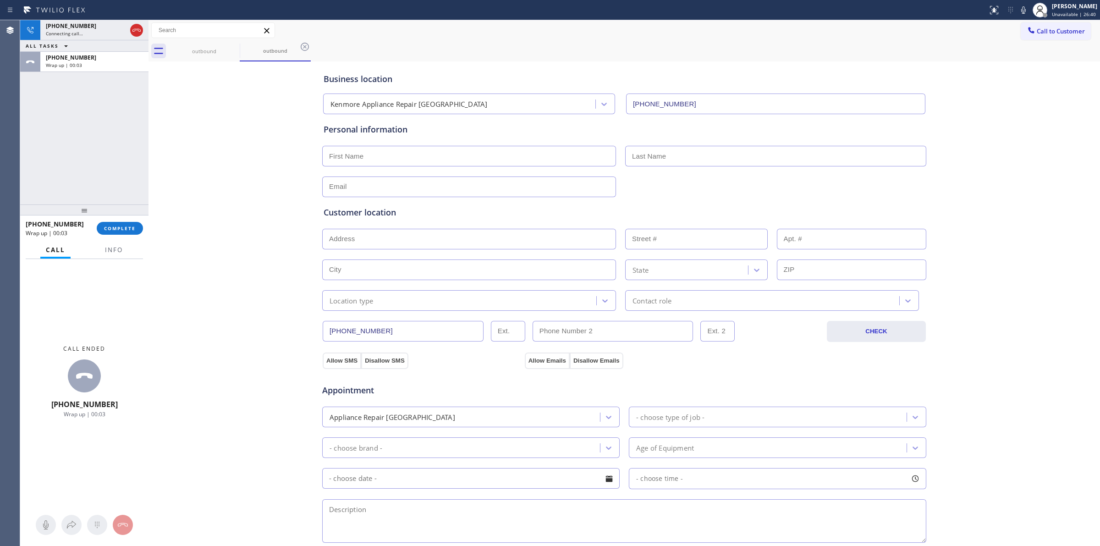
click at [136, 220] on div "+17145288455 Wrap up | 00:03 COMPLETE" at bounding box center [84, 228] width 117 height 24
click at [133, 224] on button "COMPLETE" at bounding box center [120, 228] width 46 height 13
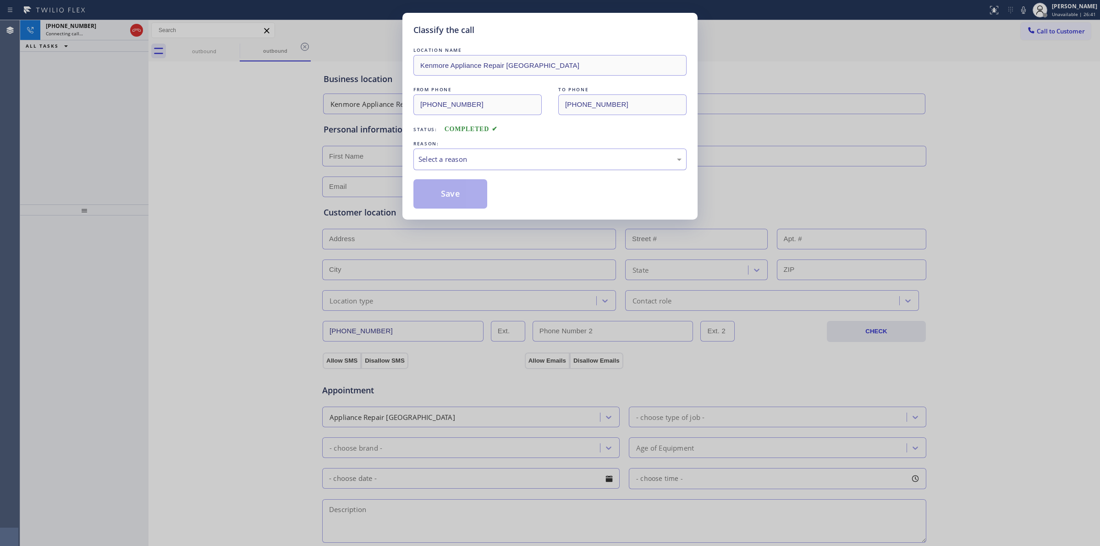
click at [503, 159] on div "Select a reason" at bounding box center [549, 159] width 263 height 11
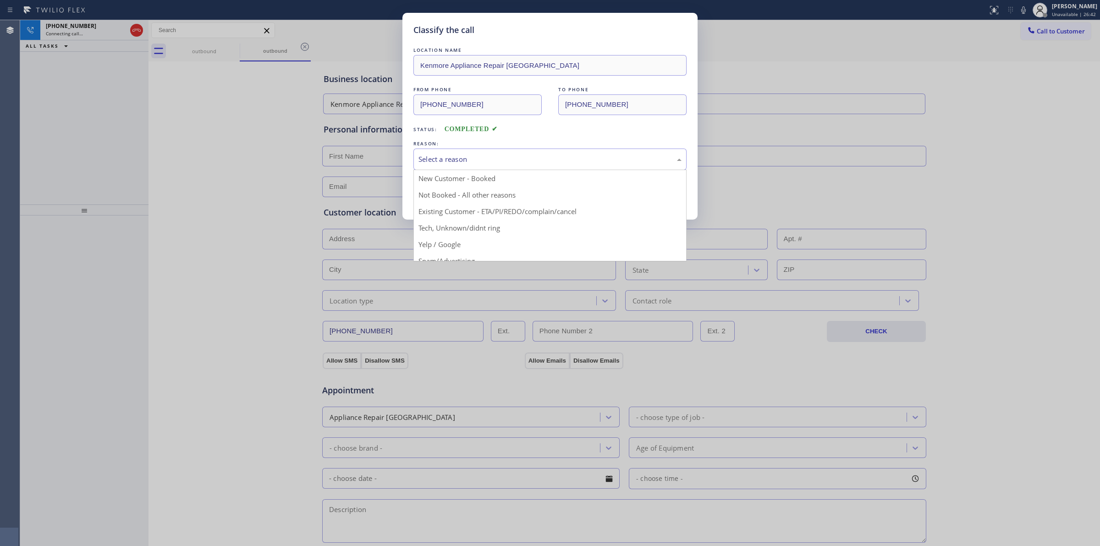
drag, startPoint x: 466, startPoint y: 237, endPoint x: 461, endPoint y: 219, distance: 18.8
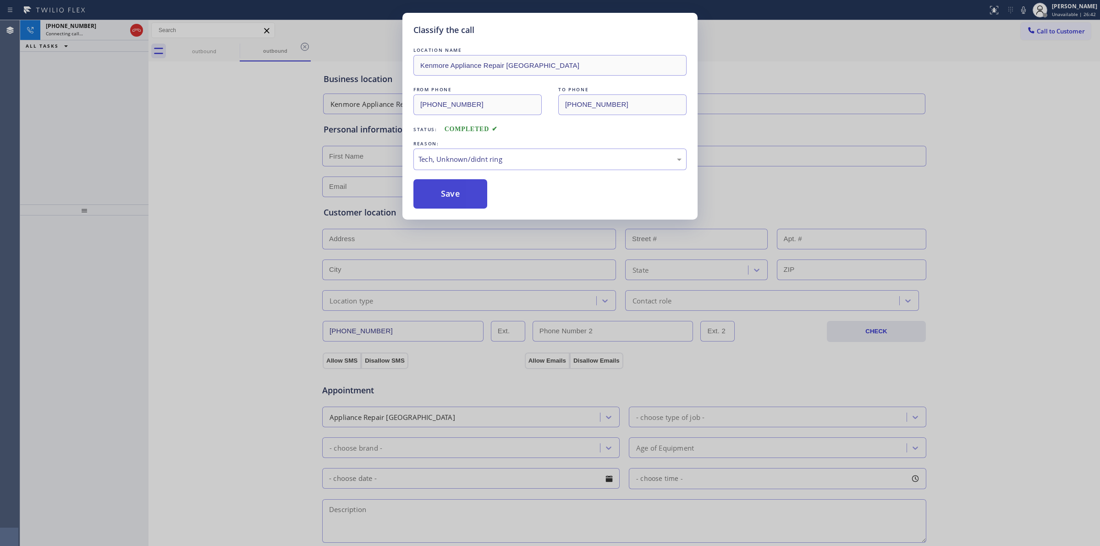
click at [457, 188] on button "Save" at bounding box center [450, 193] width 74 height 29
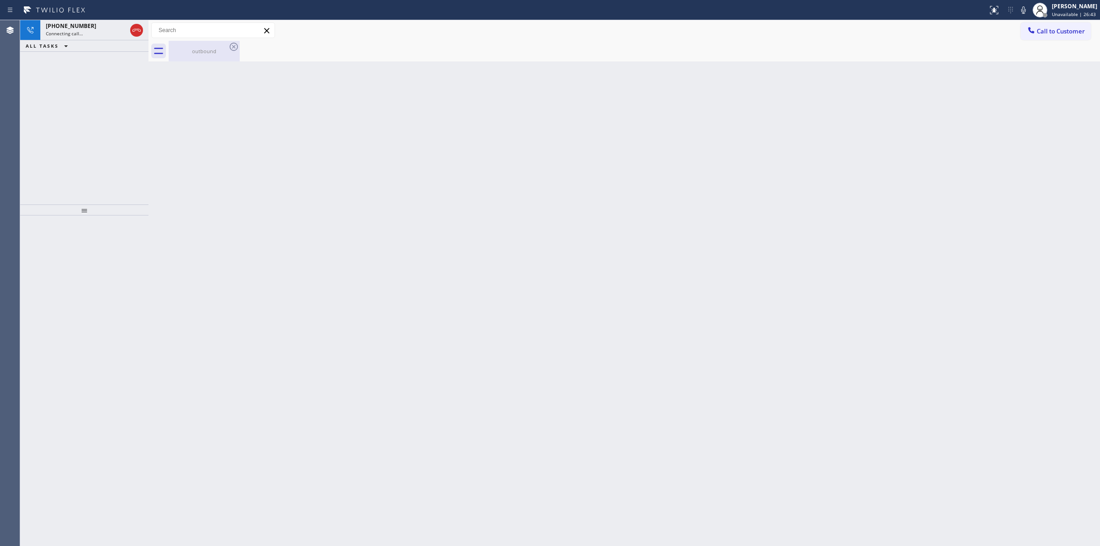
click at [214, 46] on div "outbound" at bounding box center [204, 51] width 69 height 21
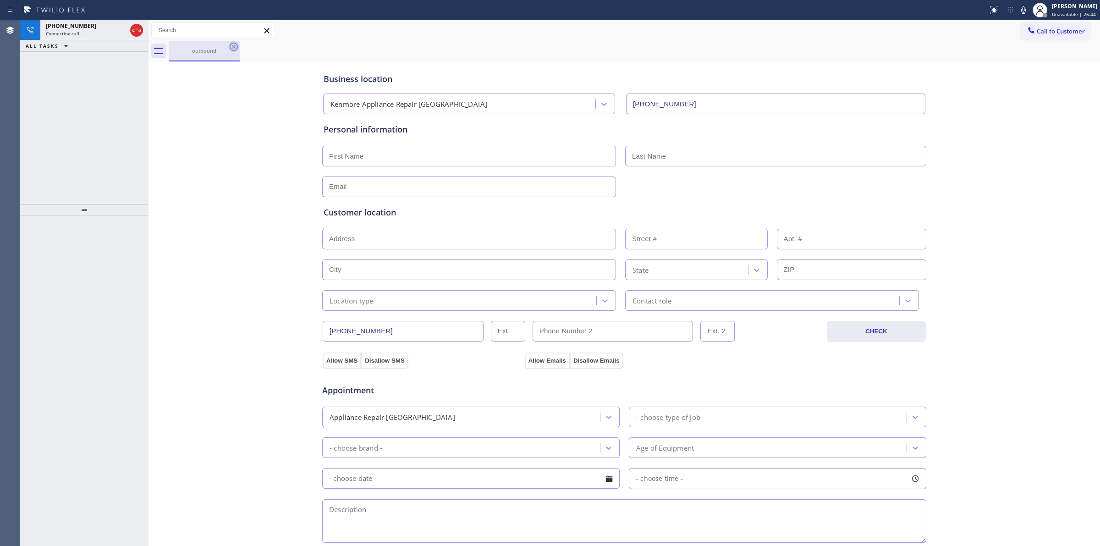
click at [235, 47] on icon at bounding box center [233, 46] width 11 height 11
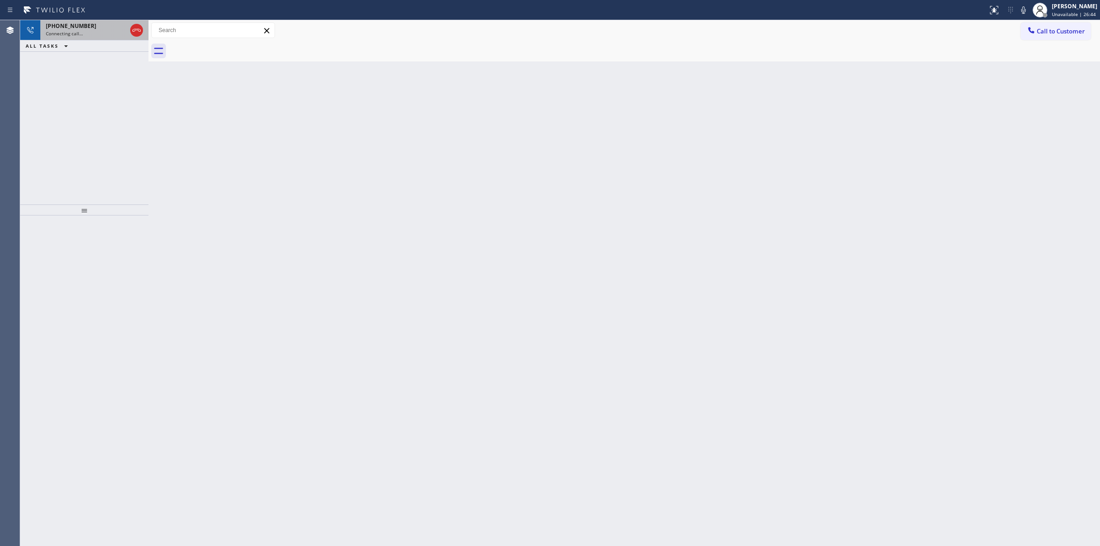
click at [95, 27] on div "+17145288455" at bounding box center [86, 26] width 81 height 8
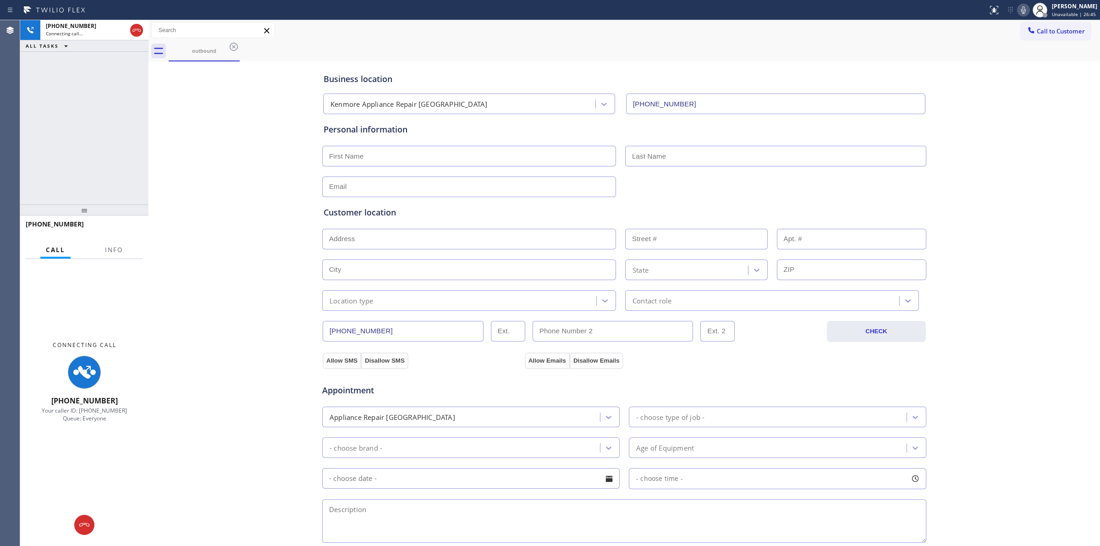
type input "(361) 203-2759"
click at [1025, 9] on icon at bounding box center [1023, 10] width 11 height 11
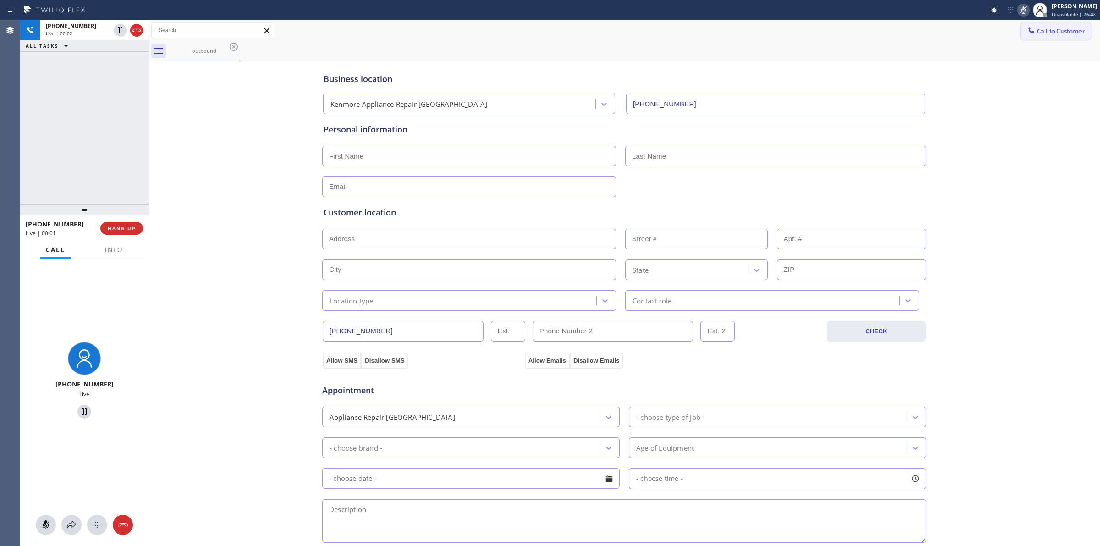
click at [1036, 39] on button "Call to Customer" at bounding box center [1055, 30] width 70 height 17
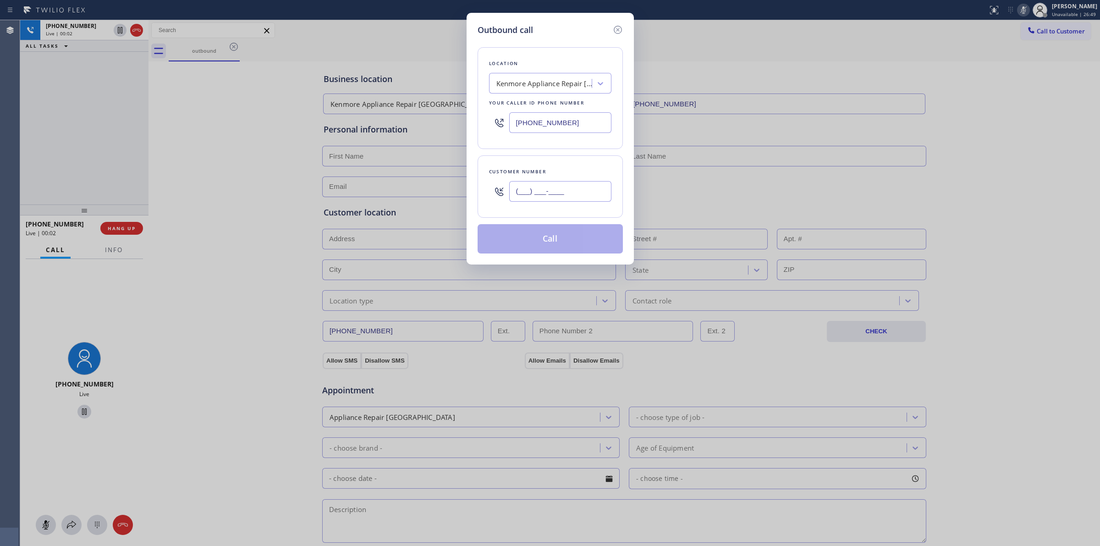
click at [567, 189] on input "(___) ___-____" at bounding box center [560, 191] width 102 height 21
paste input "714) 528-8455"
type input "(714) 528-8455"
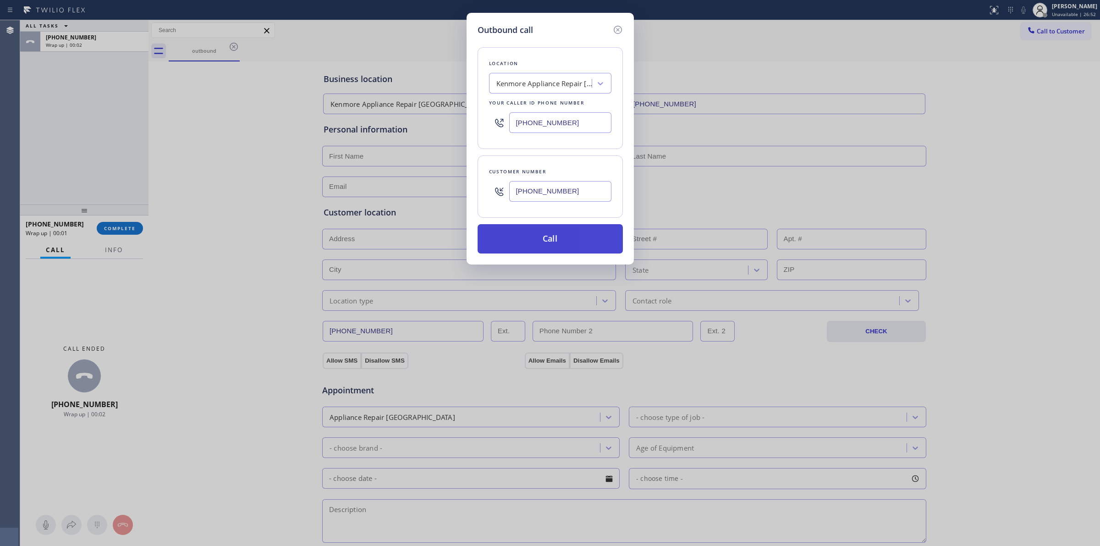
click at [518, 235] on button "Call" at bounding box center [549, 238] width 145 height 29
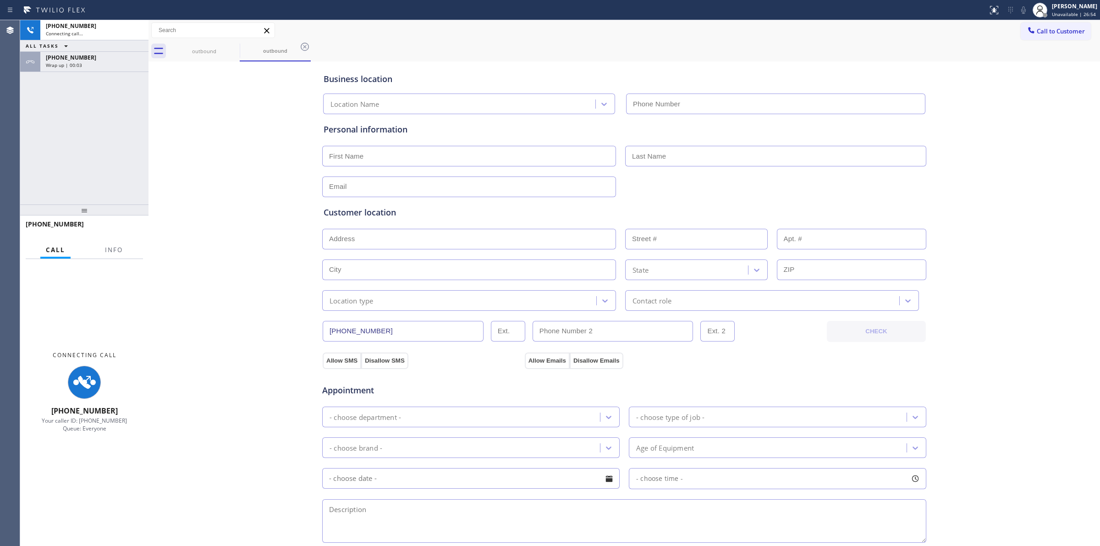
type input "(361) 203-2759"
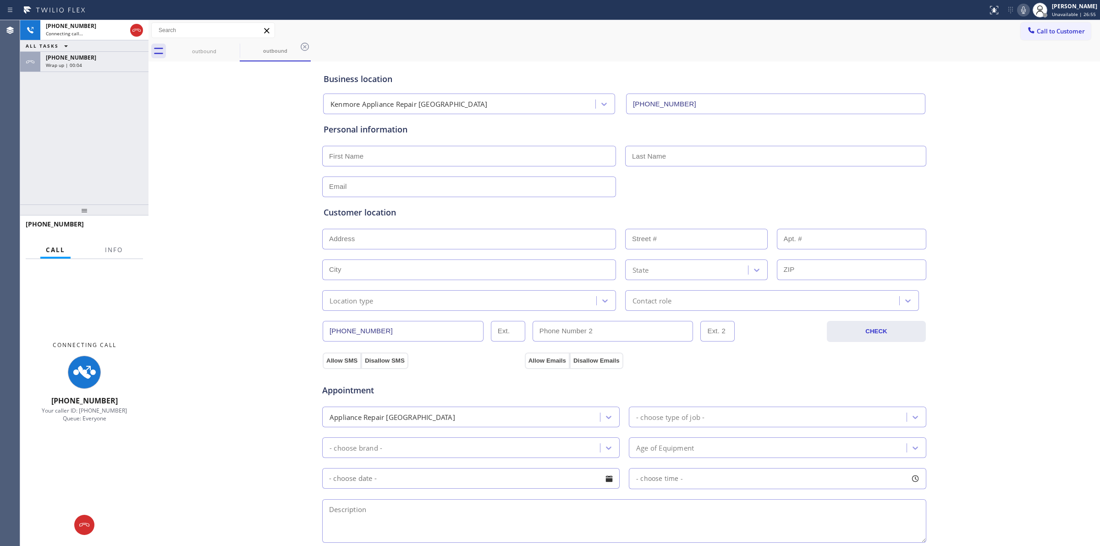
click at [1027, 56] on div "outbound outbound Call to Customer Outbound call Location Kenmore Appliance Rep…" at bounding box center [623, 365] width 951 height 690
click at [1024, 13] on icon at bounding box center [1023, 10] width 11 height 11
click at [105, 70] on div "+17145288455 Wrap up | 00:05" at bounding box center [92, 62] width 104 height 20
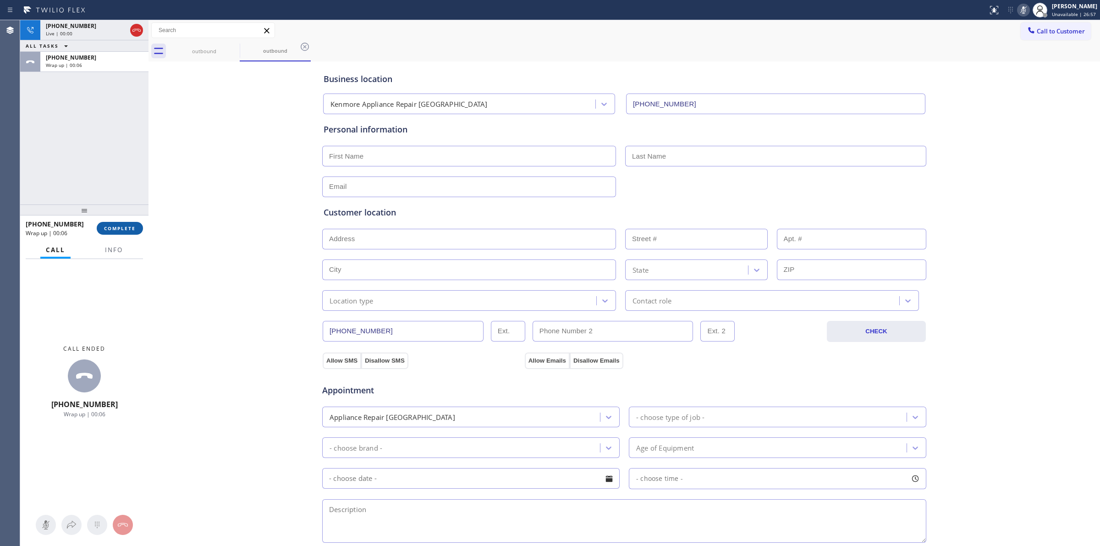
drag, startPoint x: 119, startPoint y: 216, endPoint x: 119, endPoint y: 221, distance: 5.0
click at [119, 215] on div at bounding box center [84, 209] width 128 height 11
click at [119, 222] on button "COMPLETE" at bounding box center [120, 228] width 46 height 13
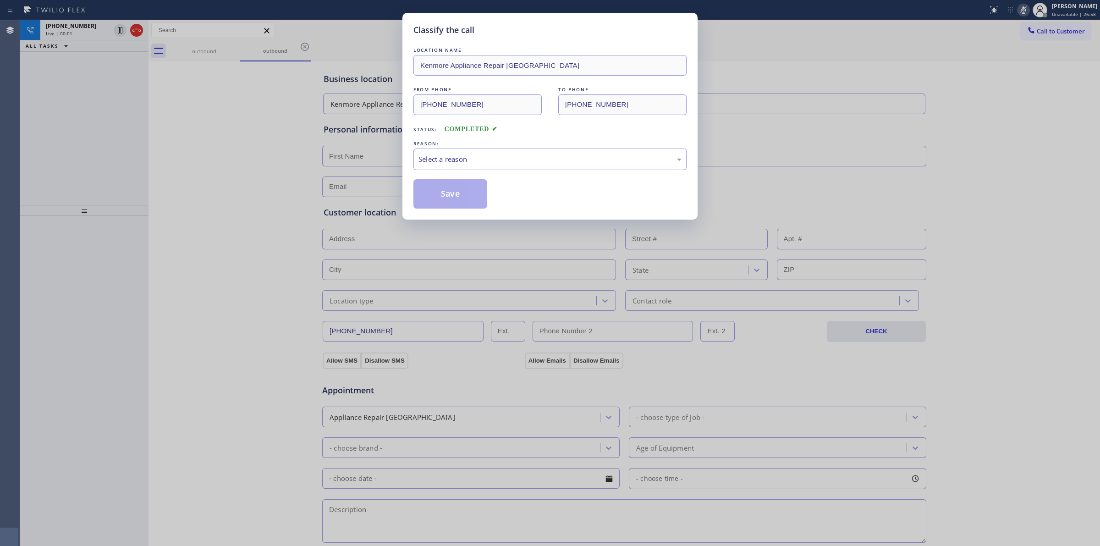
click at [508, 154] on div "Select a reason" at bounding box center [549, 159] width 263 height 11
drag, startPoint x: 493, startPoint y: 228, endPoint x: 457, endPoint y: 182, distance: 58.0
click at [457, 182] on button "Save" at bounding box center [450, 193] width 74 height 29
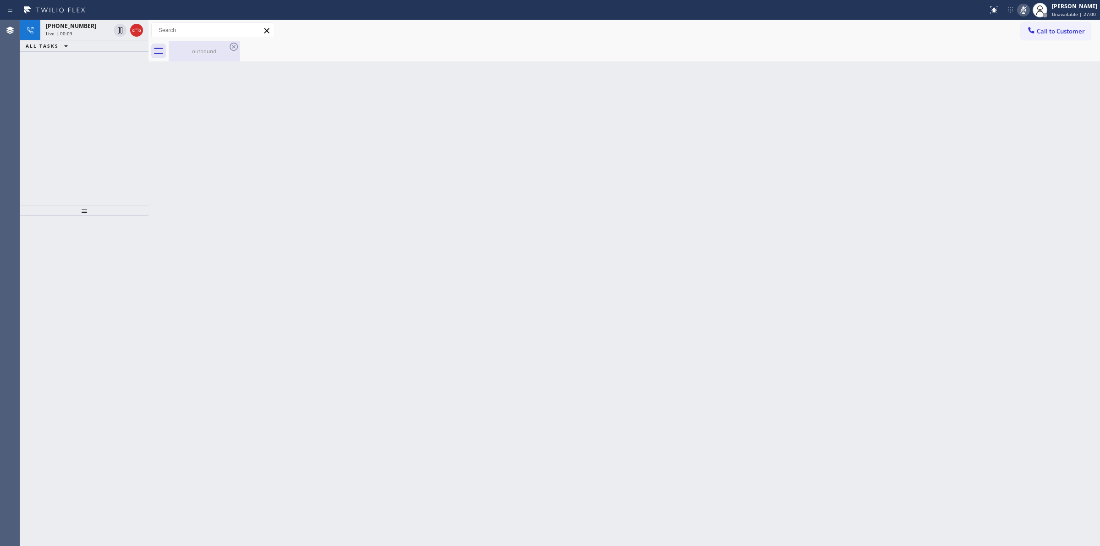
click at [227, 45] on div "outbound" at bounding box center [204, 51] width 69 height 21
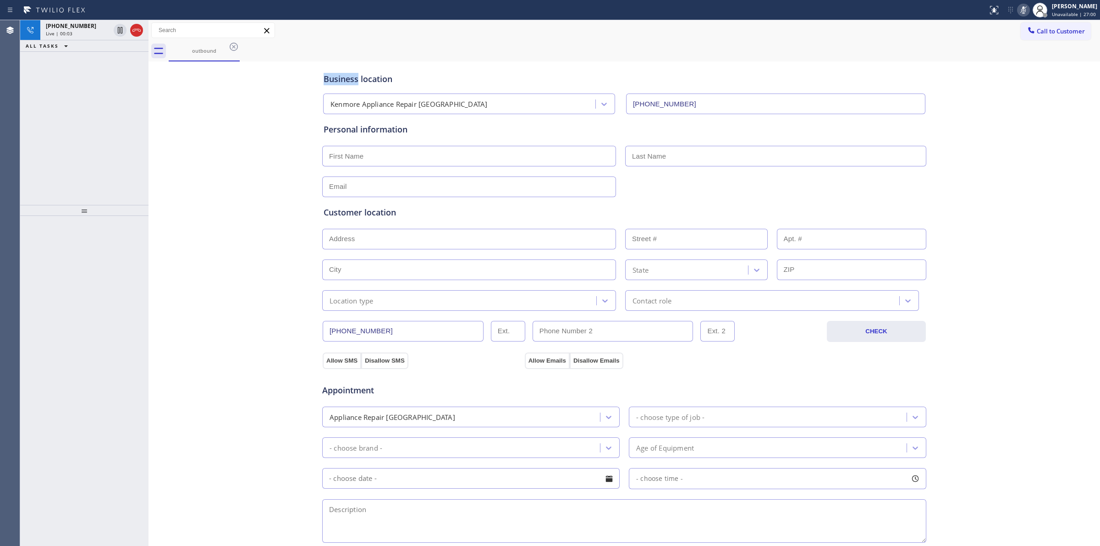
click at [229, 45] on icon at bounding box center [233, 46] width 11 height 11
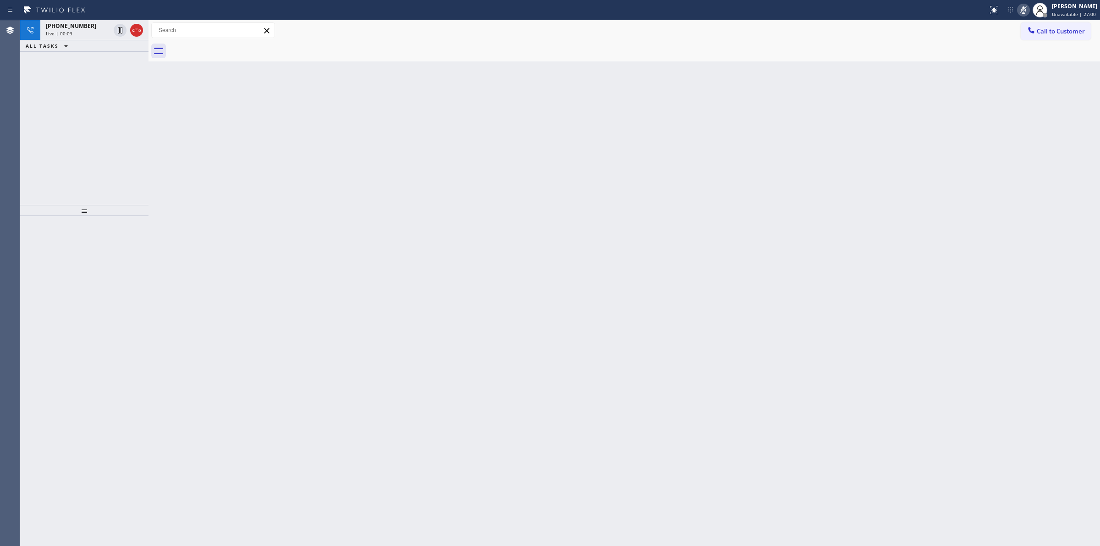
click at [229, 45] on div at bounding box center [634, 51] width 931 height 21
drag, startPoint x: 1054, startPoint y: 27, endPoint x: 791, endPoint y: 136, distance: 285.0
click at [1052, 28] on span "Call to Customer" at bounding box center [1060, 31] width 48 height 8
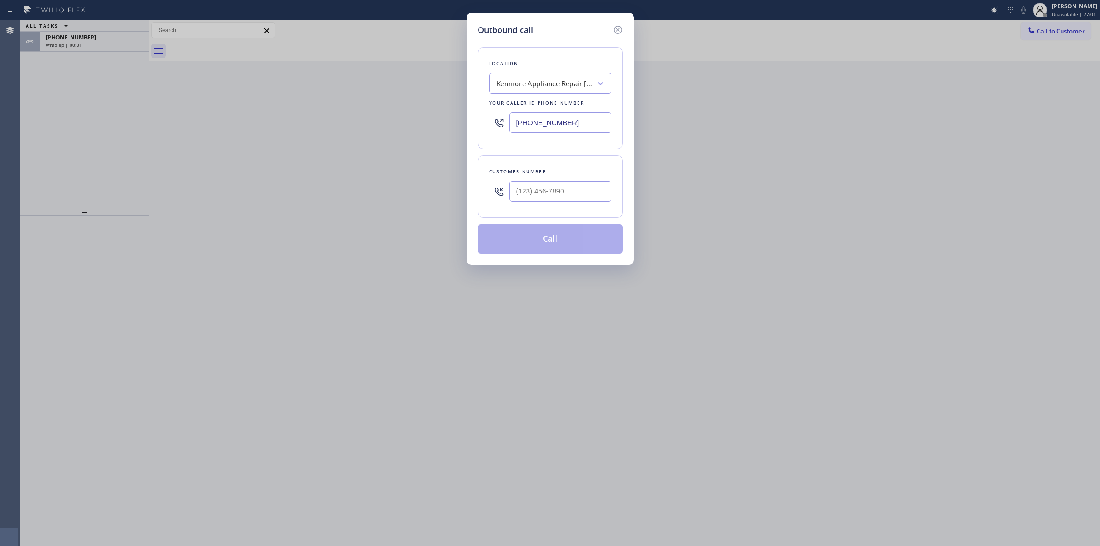
click at [577, 204] on div at bounding box center [560, 191] width 102 height 30
paste input "626) 623-5086"
click at [576, 192] on input "(___) ___-____" at bounding box center [560, 191] width 102 height 21
type input "[PHONE_NUMBER]"
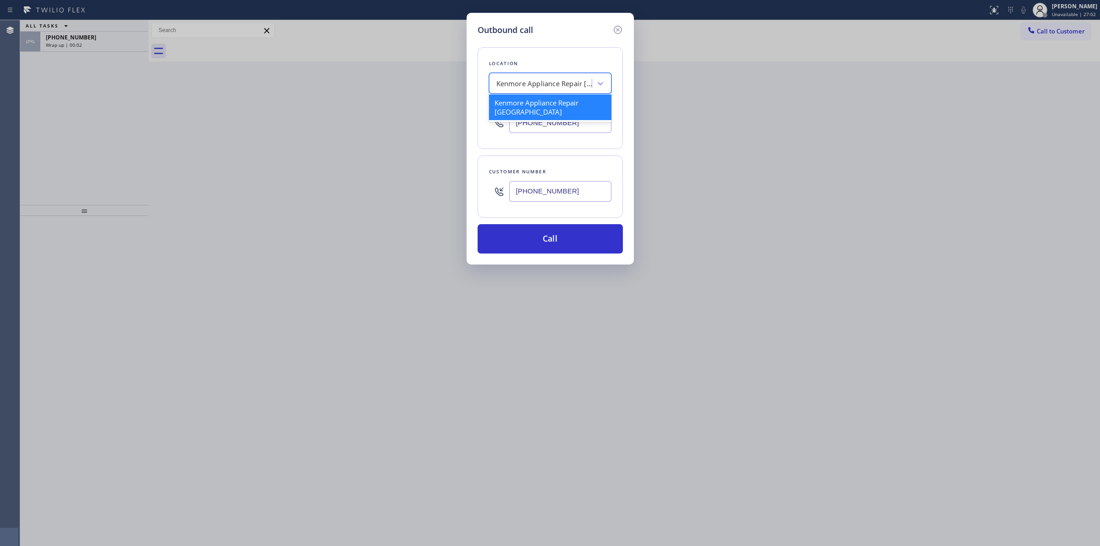
click at [570, 82] on div "Kenmore Appliance Repair [GEOGRAPHIC_DATA]" at bounding box center [544, 83] width 96 height 11
type input "viking"
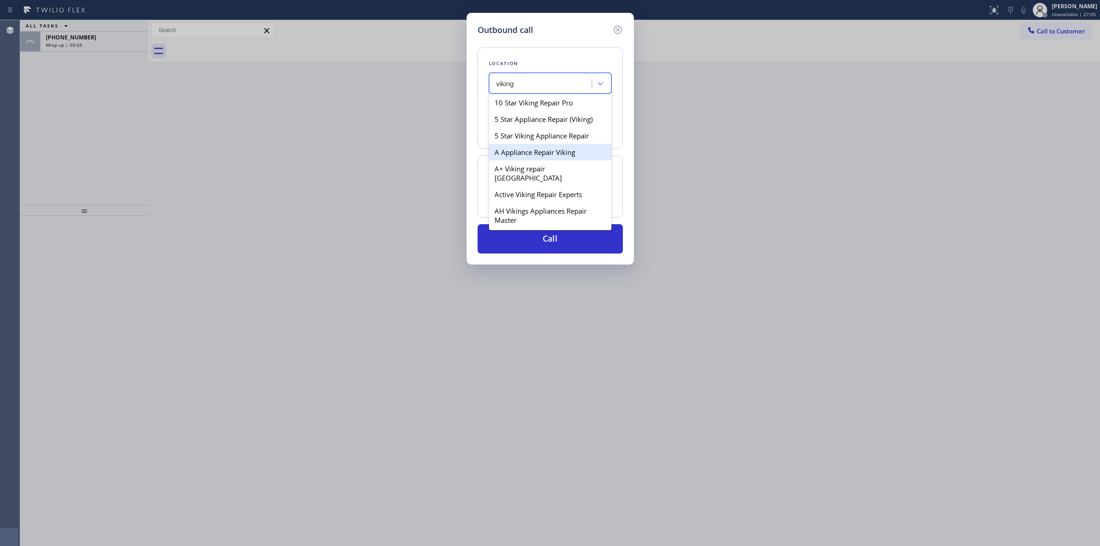
scroll to position [172, 0]
click at [543, 155] on div "Anaheim Viking Repair" at bounding box center [550, 147] width 122 height 16
type input "(657) 315-1632"
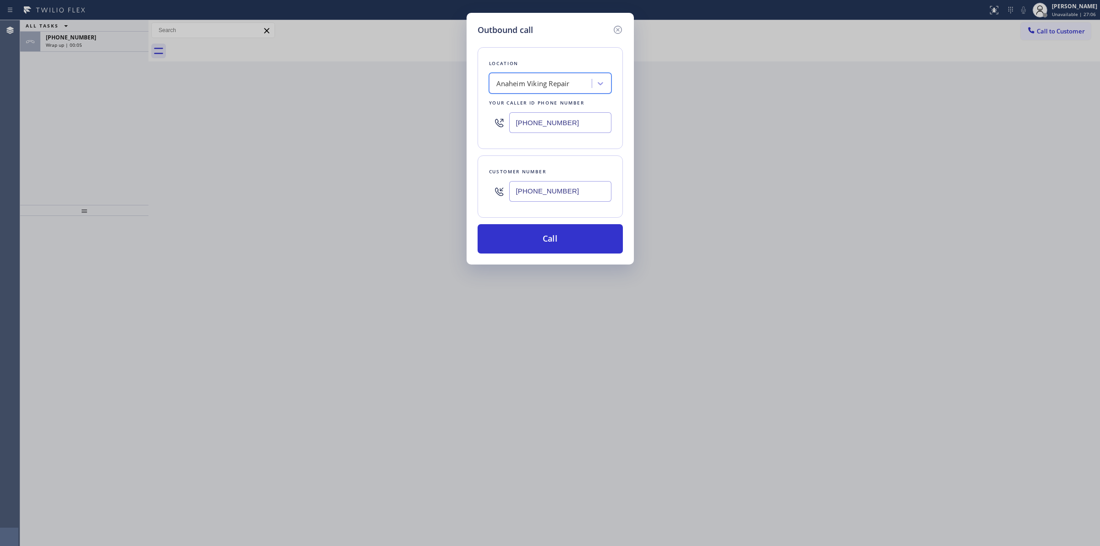
click at [541, 193] on input "[PHONE_NUMBER]" at bounding box center [560, 191] width 102 height 21
click at [543, 229] on button "Call" at bounding box center [549, 238] width 145 height 29
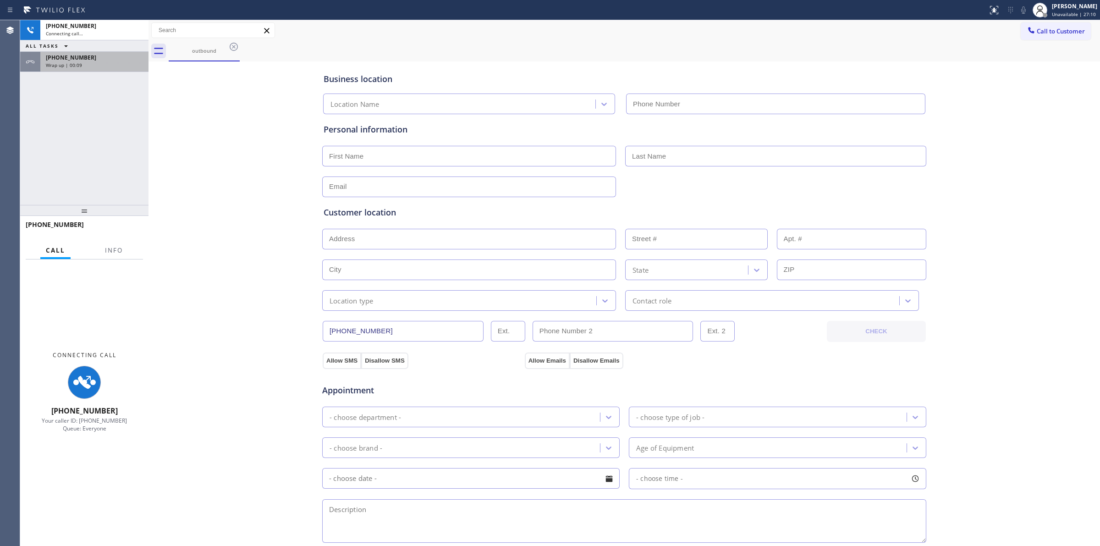
click at [76, 66] on span "Wrap up | 00:09" at bounding box center [64, 65] width 36 height 6
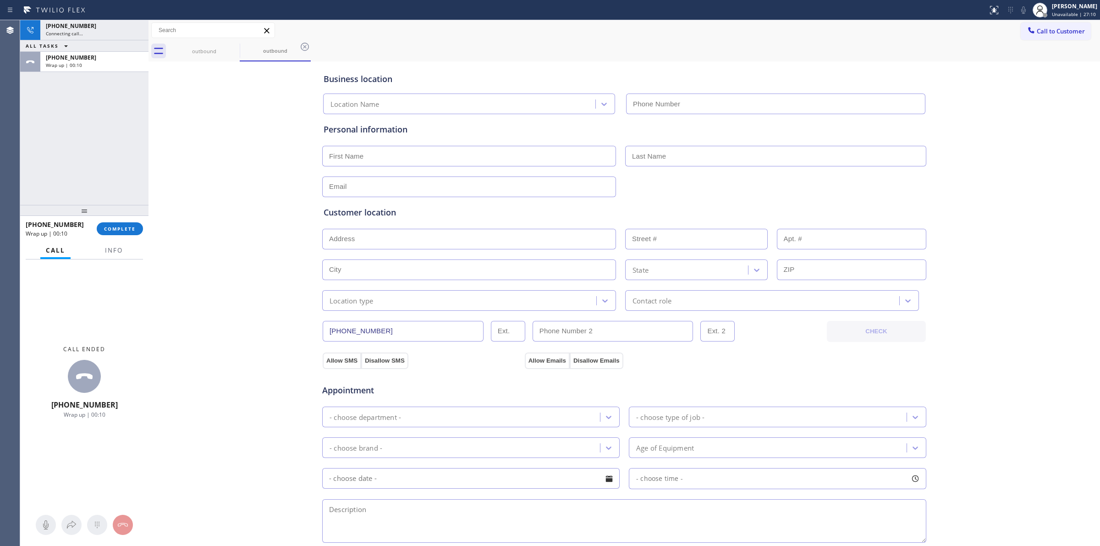
type input "(361) 203-2759"
click at [125, 220] on div "+17145288455 Wrap up | 00:10 COMPLETE" at bounding box center [84, 229] width 117 height 24
click at [124, 228] on span "COMPLETE" at bounding box center [120, 228] width 32 height 6
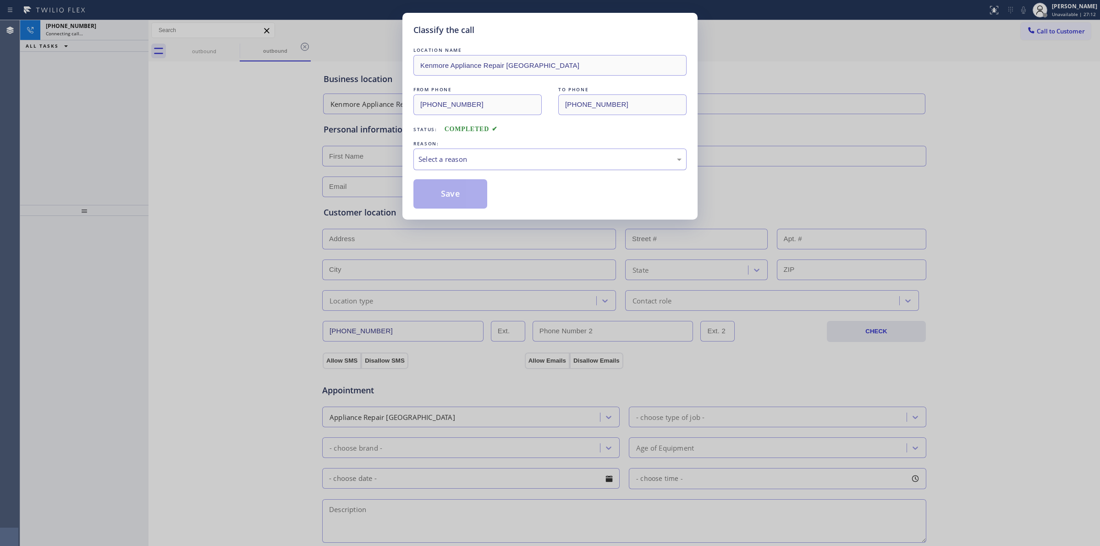
click at [468, 161] on div "Select a reason" at bounding box center [549, 159] width 263 height 11
click at [464, 205] on button "Save" at bounding box center [450, 193] width 74 height 29
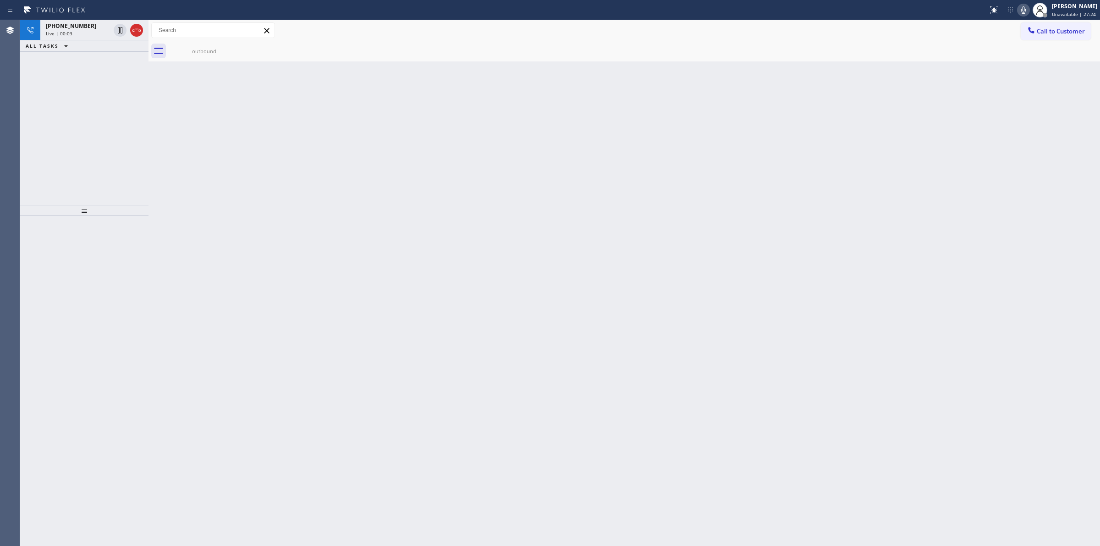
drag, startPoint x: 515, startPoint y: 147, endPoint x: 509, endPoint y: 133, distance: 15.8
drag, startPoint x: 509, startPoint y: 133, endPoint x: 516, endPoint y: -50, distance: 183.0
drag, startPoint x: 516, startPoint y: -50, endPoint x: 89, endPoint y: 37, distance: 435.7
click at [89, 37] on div "+16266235086 Live | 00:29" at bounding box center [75, 30] width 71 height 20
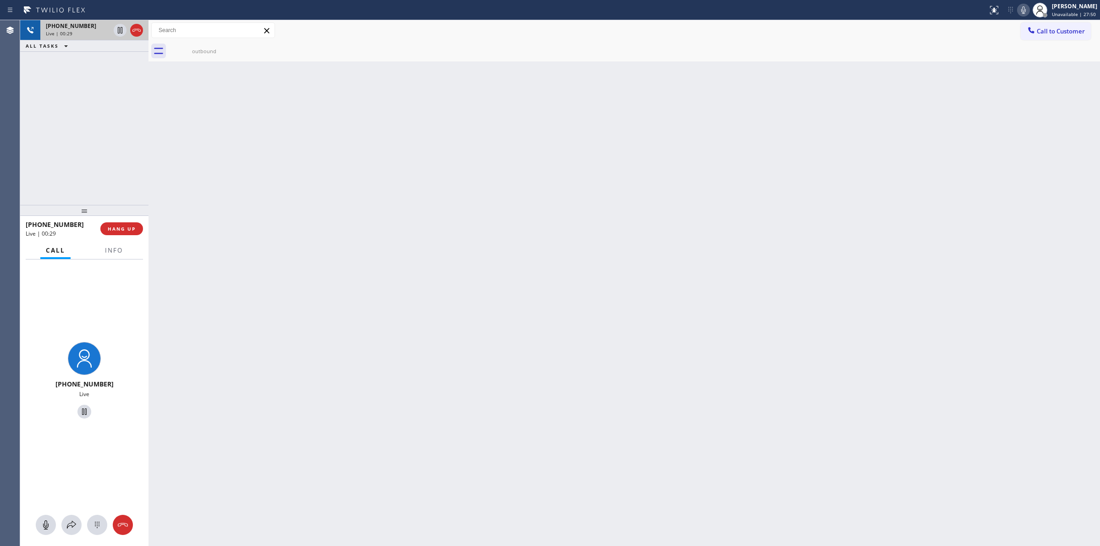
click at [88, 31] on div "Live | 00:29" at bounding box center [78, 33] width 64 height 6
click at [101, 519] on icon at bounding box center [97, 524] width 11 height 11
click at [1061, 23] on button "Call to Customer" at bounding box center [1055, 30] width 70 height 17
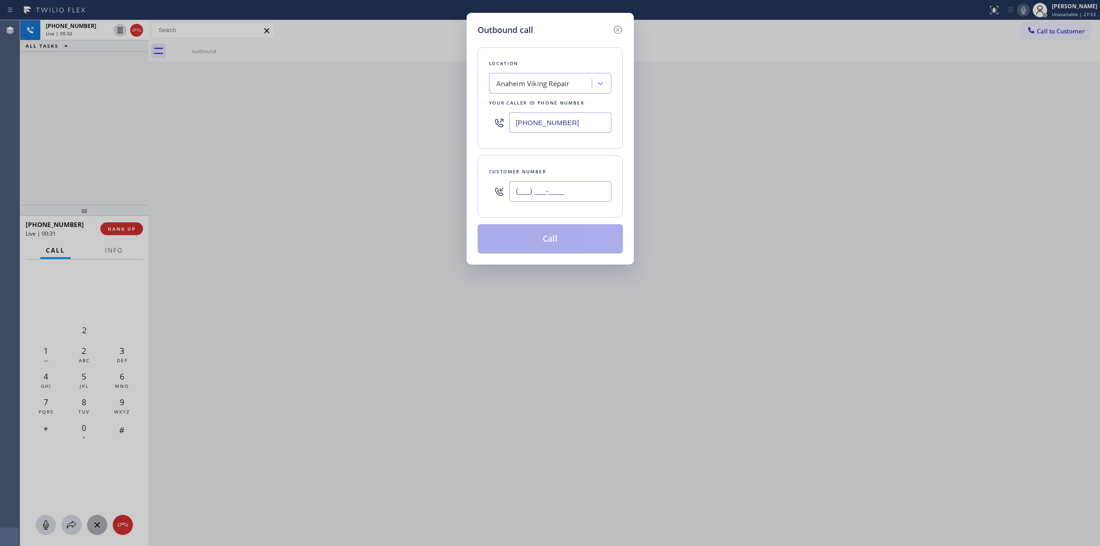
click at [546, 192] on input "(___) ___-____" at bounding box center [560, 191] width 102 height 21
paste input "626) 623-5086"
click at [613, 26] on icon at bounding box center [617, 29] width 11 height 11
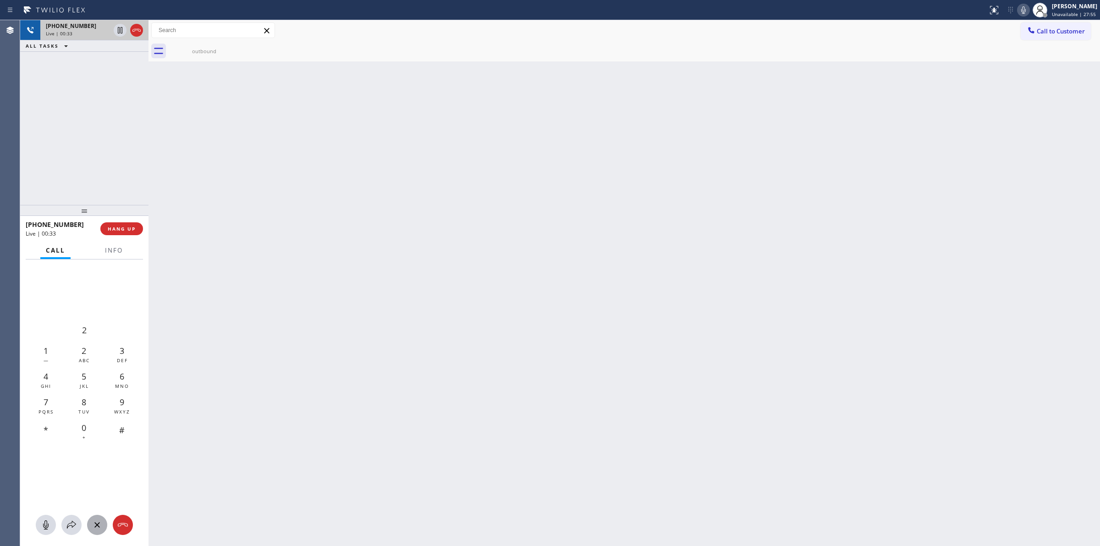
click at [79, 33] on div "Live | 00:33" at bounding box center [78, 33] width 64 height 6
click at [1095, 33] on div "Call to Customer Outbound call Location Anaheim Viking Repair Your caller id ph…" at bounding box center [1059, 30] width 79 height 16
drag, startPoint x: 1061, startPoint y: 30, endPoint x: 659, endPoint y: 161, distance: 422.7
click at [1059, 30] on span "Call to Customer" at bounding box center [1060, 31] width 48 height 8
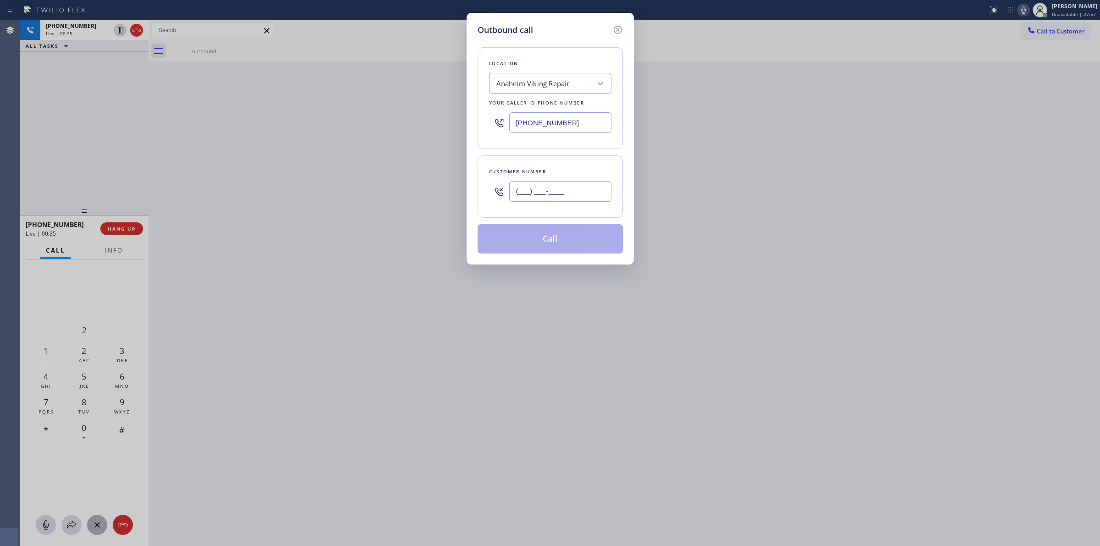
click at [567, 192] on input "(___) ___-____" at bounding box center [560, 191] width 102 height 21
paste input "626) 623-5086"
type input "[PHONE_NUMBER]"
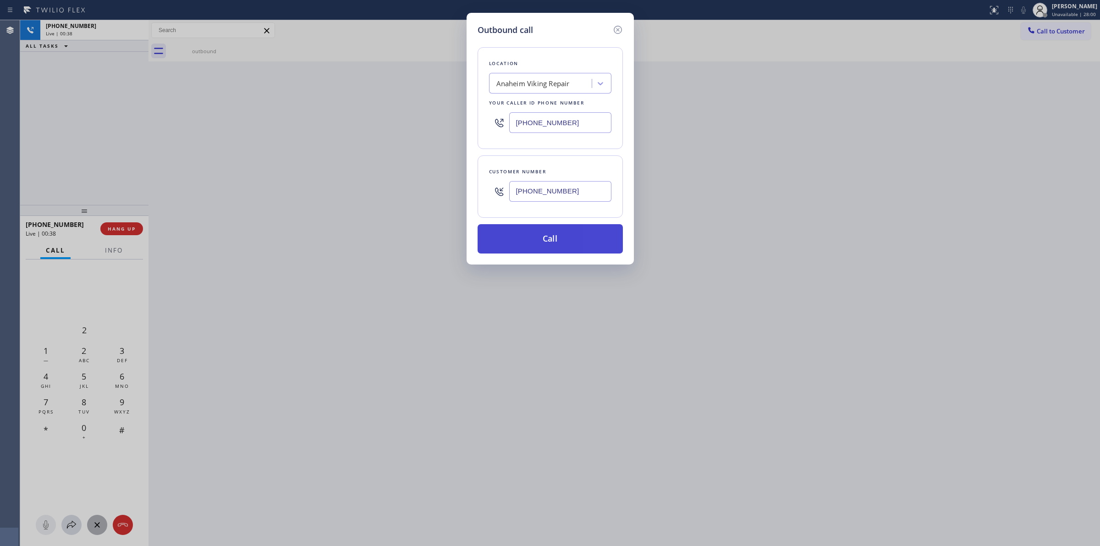
click at [562, 239] on button "Call" at bounding box center [549, 238] width 145 height 29
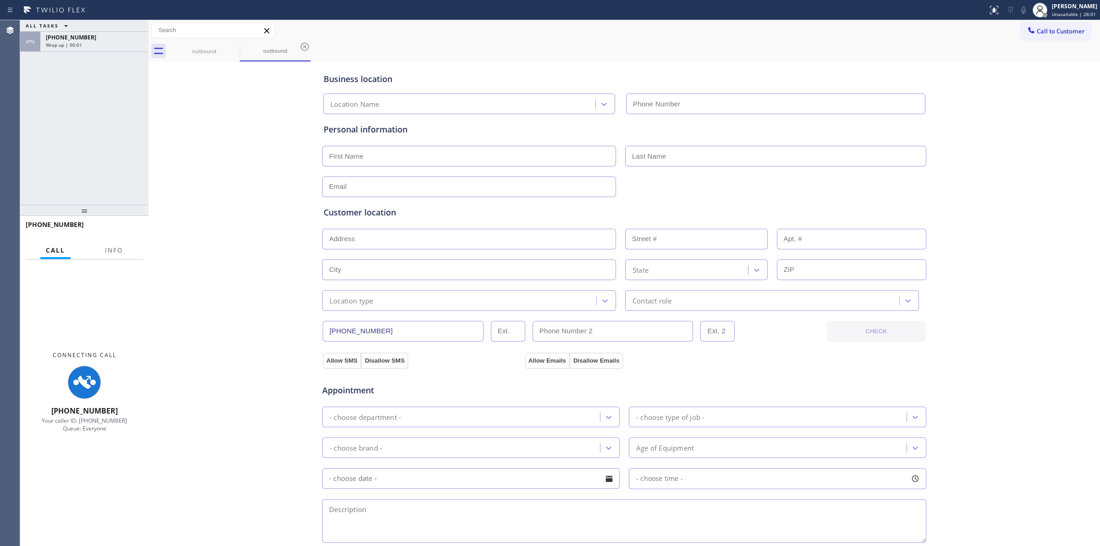
click at [954, 131] on div "Business location Location Name Personal information Customer location >> ADD N…" at bounding box center [624, 377] width 947 height 626
type input "(657) 315-1632"
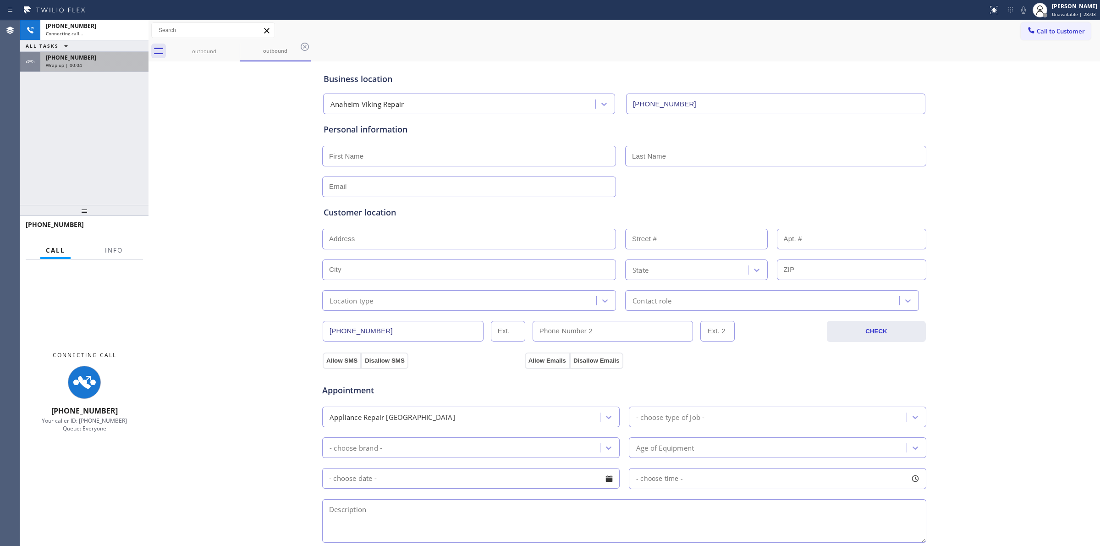
click at [92, 71] on div "+16266235086 Connecting call… ALL TASKS ALL TASKS ACTIVE TASKS TASKS IN WRAP UP…" at bounding box center [84, 112] width 128 height 185
click at [113, 64] on div "Wrap up | 00:05" at bounding box center [94, 65] width 97 height 6
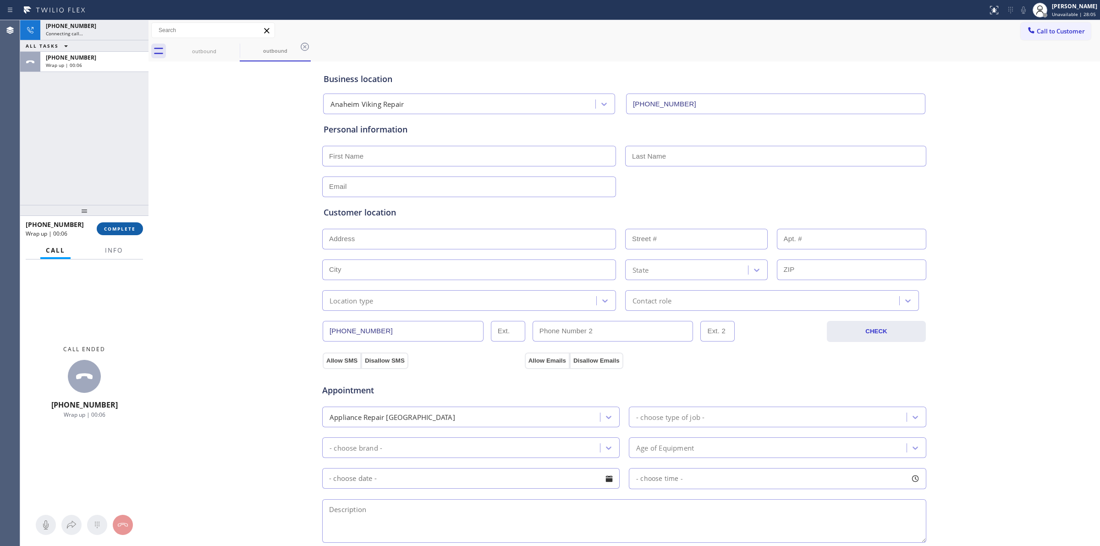
click at [121, 232] on button "COMPLETE" at bounding box center [120, 228] width 46 height 13
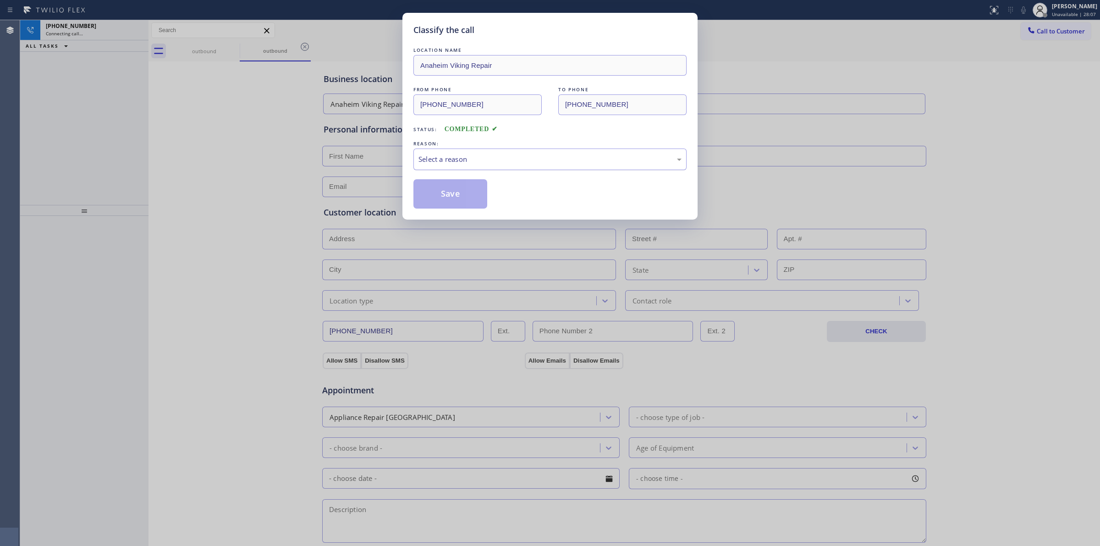
click at [523, 159] on div "Select a reason" at bounding box center [549, 159] width 263 height 11
click at [459, 200] on button "Save" at bounding box center [450, 193] width 74 height 29
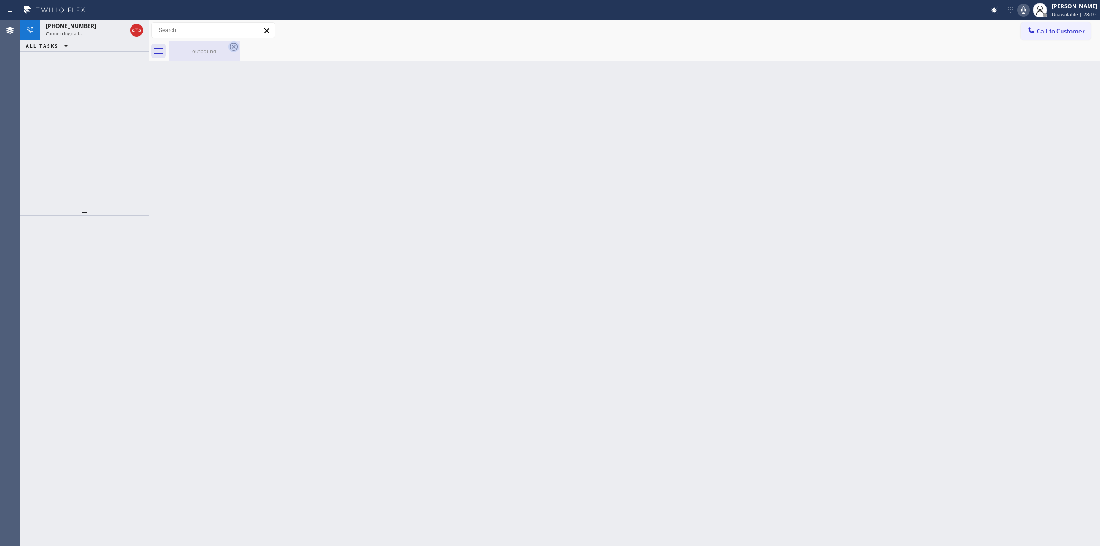
drag, startPoint x: 204, startPoint y: 49, endPoint x: 232, endPoint y: 45, distance: 27.7
click at [213, 48] on div "outbound" at bounding box center [204, 51] width 69 height 7
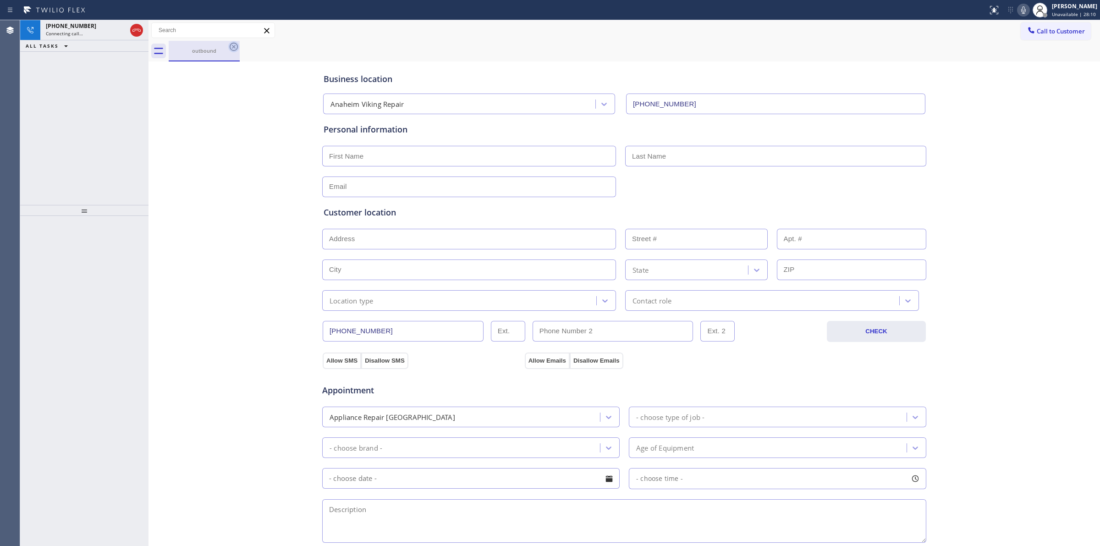
click at [239, 42] on icon at bounding box center [233, 46] width 11 height 11
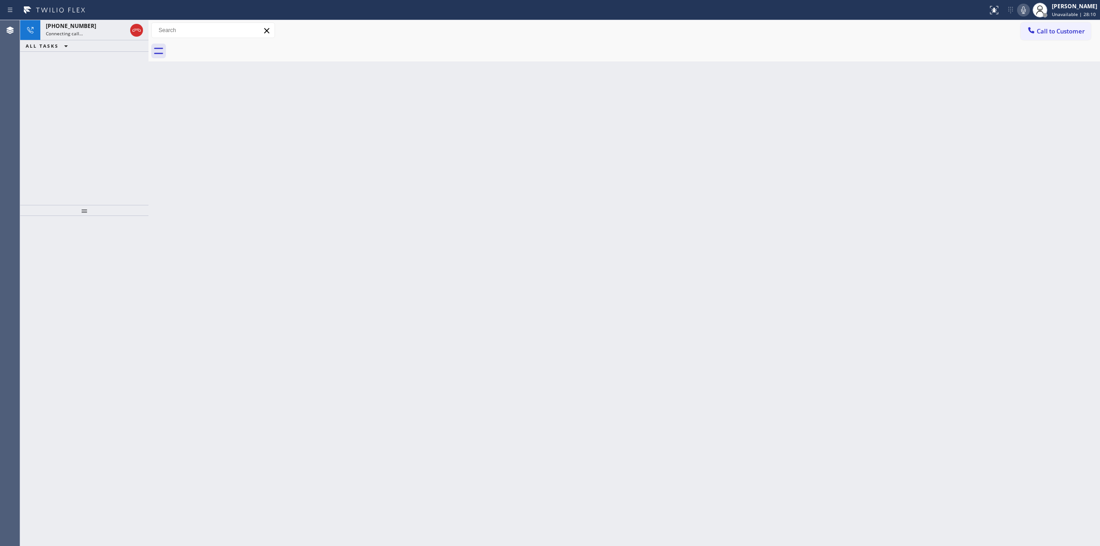
click at [236, 44] on div at bounding box center [634, 51] width 931 height 21
drag, startPoint x: 72, startPoint y: 24, endPoint x: 987, endPoint y: 8, distance: 914.7
click at [73, 24] on span "[PHONE_NUMBER]" at bounding box center [71, 26] width 50 height 8
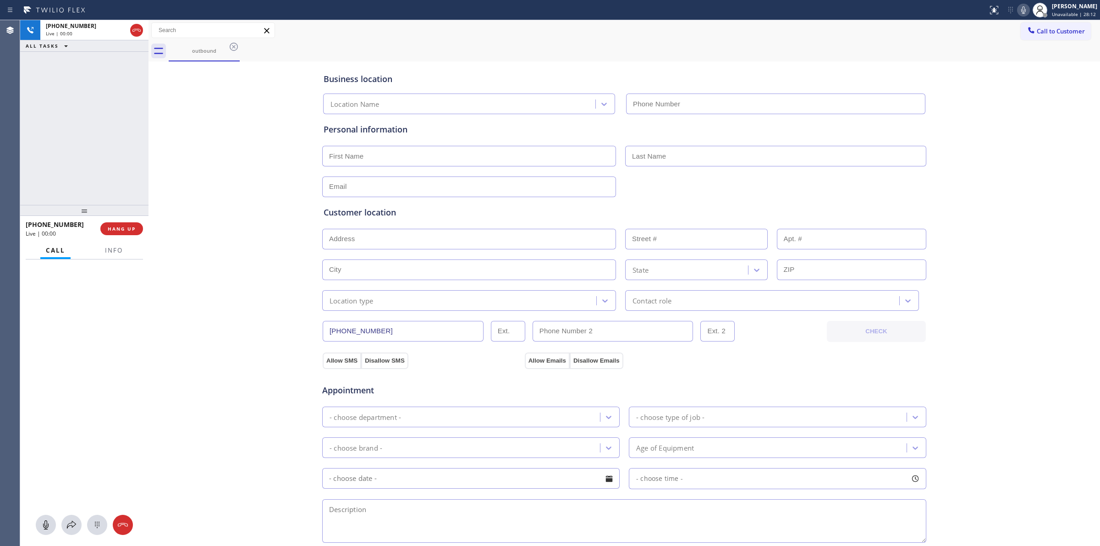
click at [1029, 8] on icon at bounding box center [1023, 10] width 11 height 11
type input "(657) 315-1632"
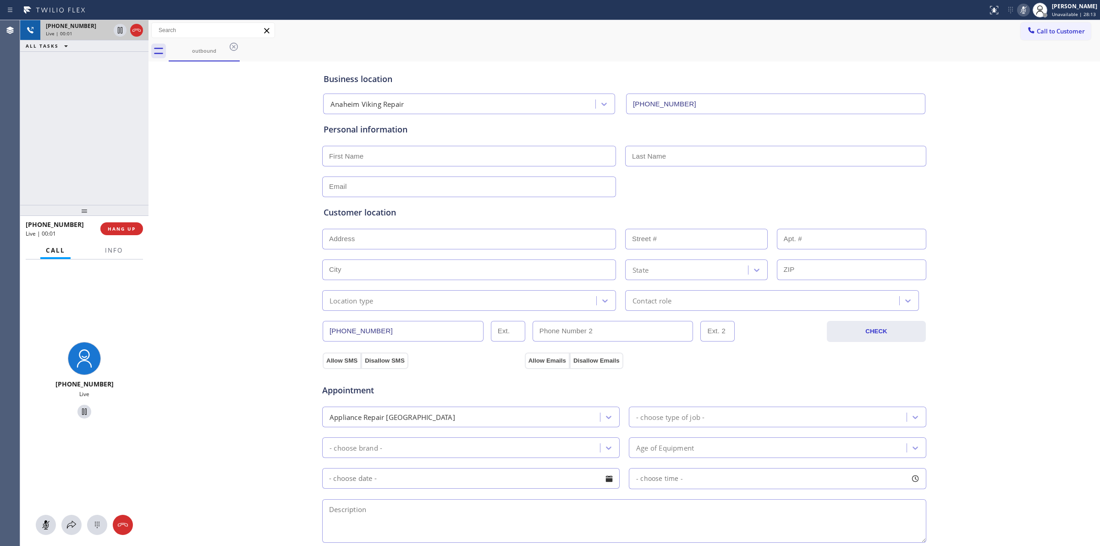
click at [87, 31] on div "Live | 00:01" at bounding box center [78, 33] width 64 height 6
click at [93, 530] on button at bounding box center [97, 525] width 20 height 20
drag, startPoint x: 1031, startPoint y: 15, endPoint x: 1036, endPoint y: 21, distance: 7.8
click at [1032, 15] on div "Status report No issues detected If you experience an issue, please download th…" at bounding box center [1042, 10] width 116 height 20
drag, startPoint x: 941, startPoint y: 28, endPoint x: 1038, endPoint y: 34, distance: 97.3
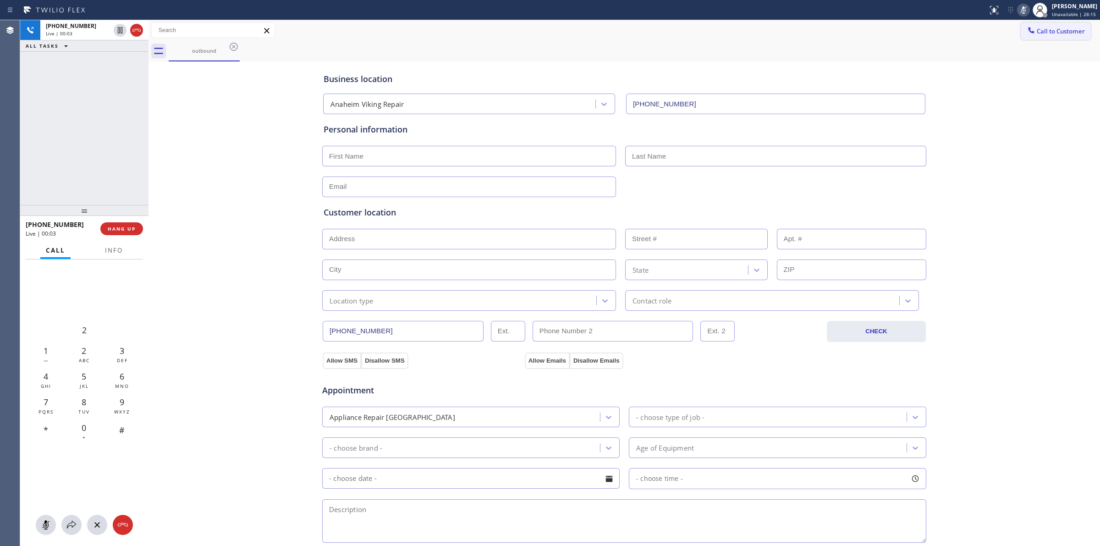
click at [977, 28] on div "Call to Customer Outbound call Location Anaheim Viking Repair Your caller id ph…" at bounding box center [623, 30] width 951 height 16
click at [1038, 34] on span "Call to Customer" at bounding box center [1060, 31] width 48 height 8
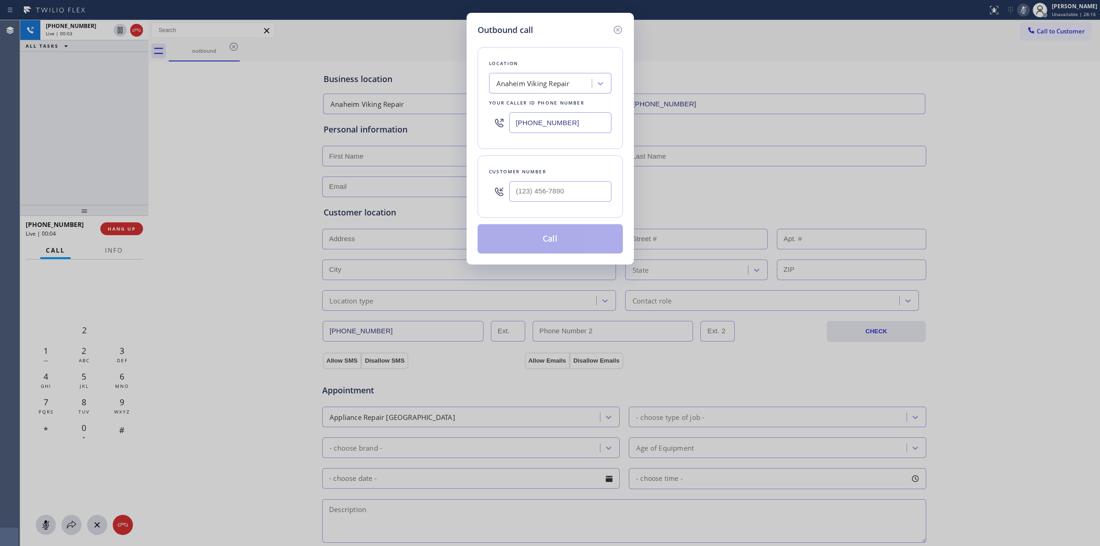
click at [536, 206] on div at bounding box center [560, 191] width 102 height 30
paste input "626) 623-5086"
click at [550, 191] on input "[PHONE_NUMBER]" at bounding box center [560, 191] width 102 height 21
type input "[PHONE_NUMBER]"
click at [558, 45] on div "Location Anaheim Viking Repair Your caller id phone number (657) 315-1632 Custo…" at bounding box center [549, 144] width 145 height 217
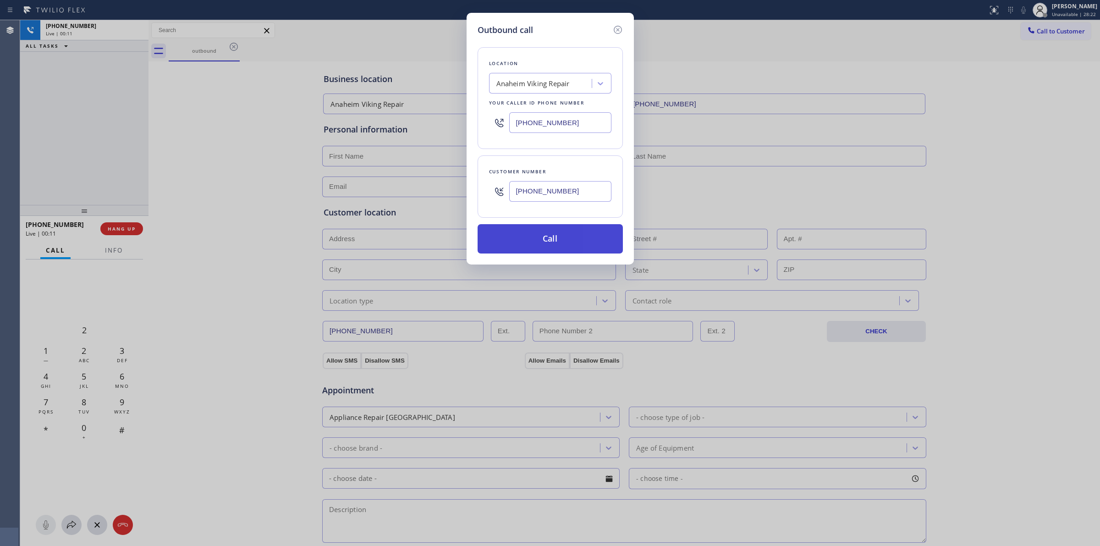
click at [551, 244] on button "Call" at bounding box center [549, 238] width 145 height 29
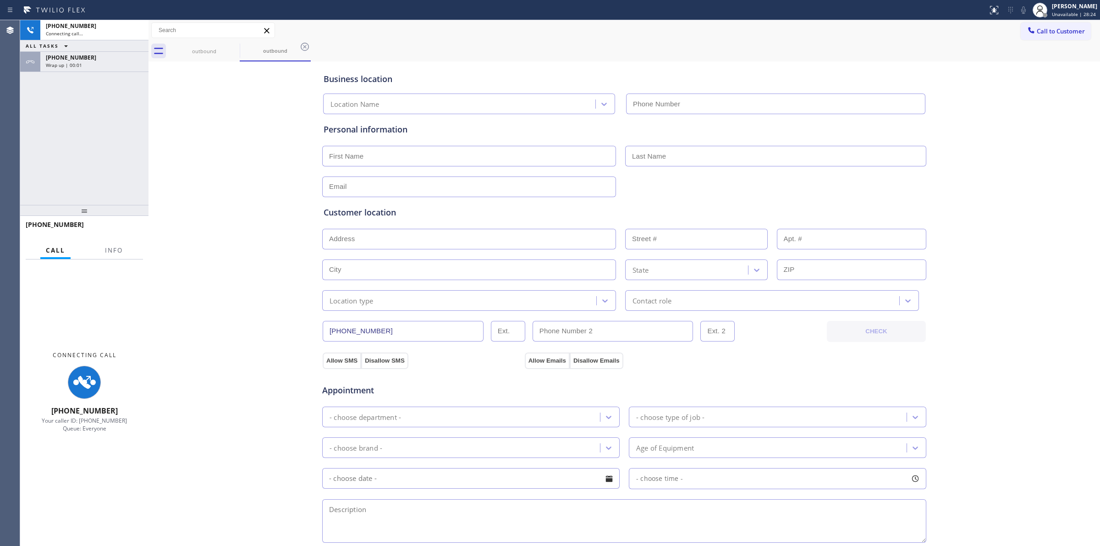
type input "(657) 315-1632"
click at [122, 72] on div "+16266235086 Connecting call… ALL TASKS ALL TASKS ACTIVE TASKS TASKS IN WRAP UP…" at bounding box center [84, 112] width 128 height 185
click at [115, 63] on div "Wrap up | 00:01" at bounding box center [94, 65] width 97 height 6
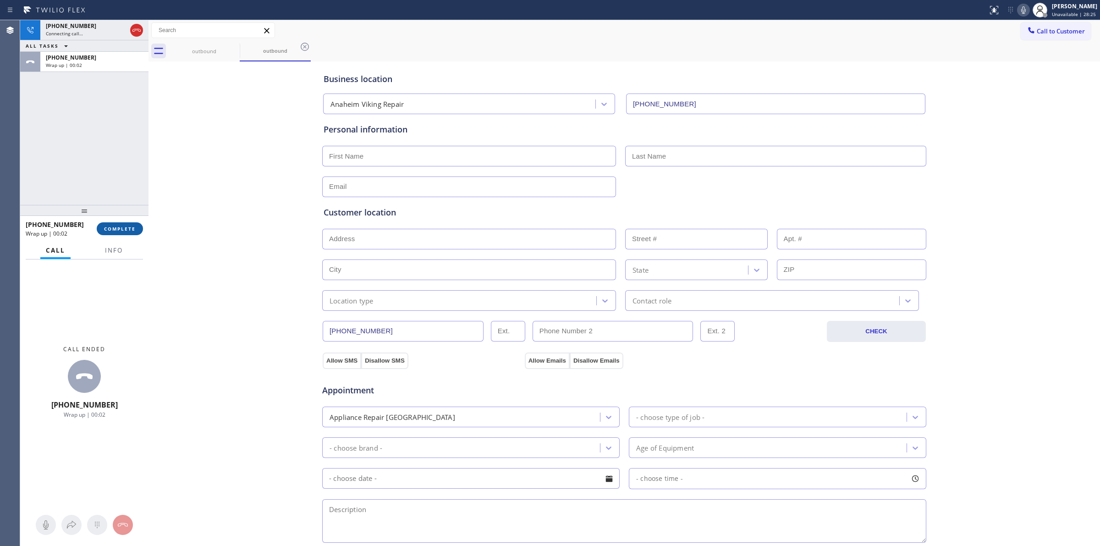
click at [120, 227] on span "COMPLETE" at bounding box center [120, 228] width 32 height 6
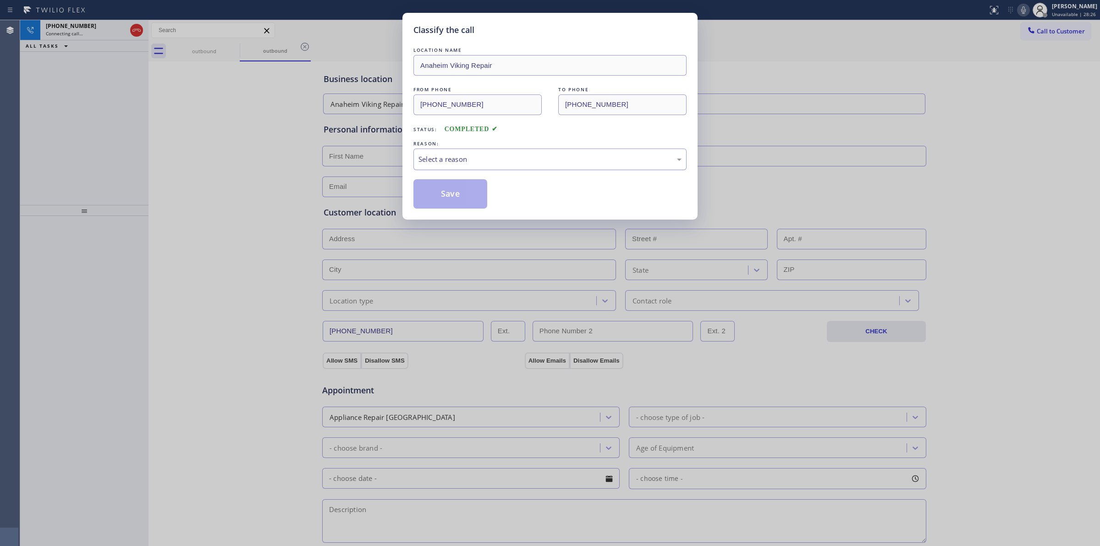
drag, startPoint x: 541, startPoint y: 154, endPoint x: 526, endPoint y: 170, distance: 21.4
click at [541, 156] on div "Select a reason" at bounding box center [549, 159] width 263 height 11
click at [456, 189] on button "Save" at bounding box center [450, 193] width 74 height 29
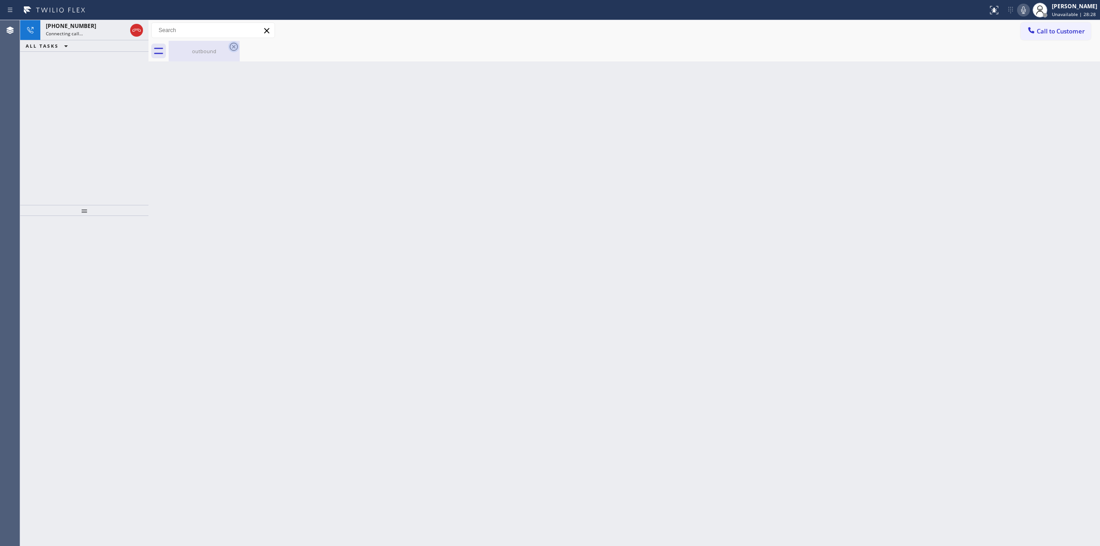
drag, startPoint x: 208, startPoint y: 47, endPoint x: 228, endPoint y: 45, distance: 20.7
click at [208, 48] on div "outbound" at bounding box center [204, 51] width 69 height 7
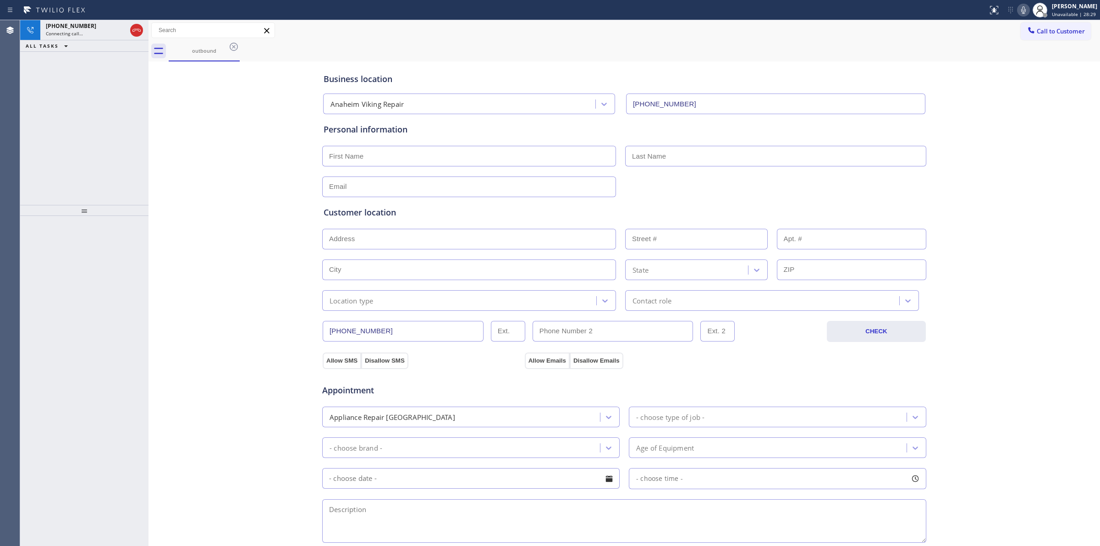
click at [232, 45] on icon at bounding box center [233, 46] width 11 height 11
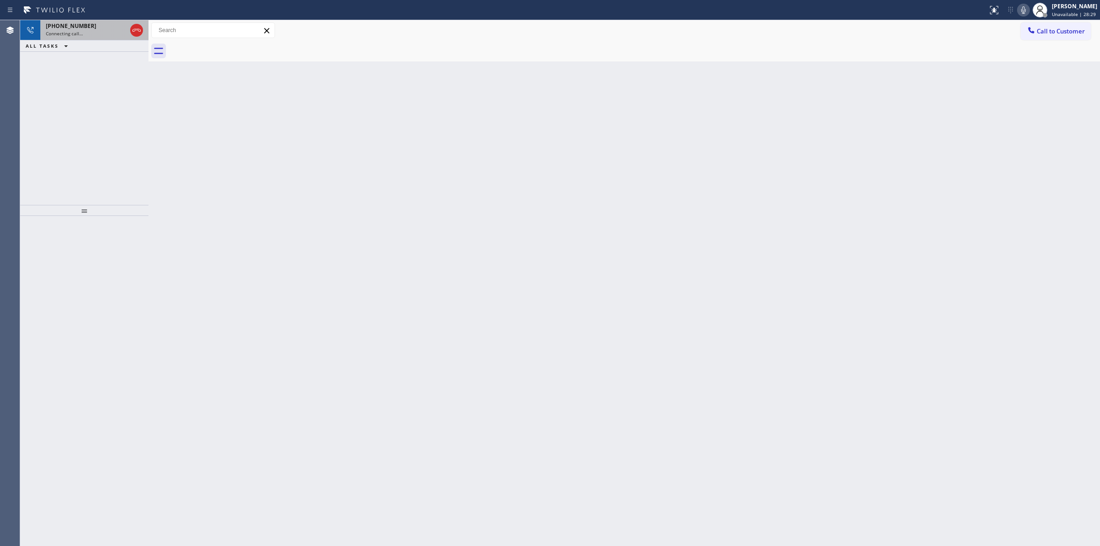
click at [80, 33] on span "Connecting call…" at bounding box center [64, 33] width 37 height 6
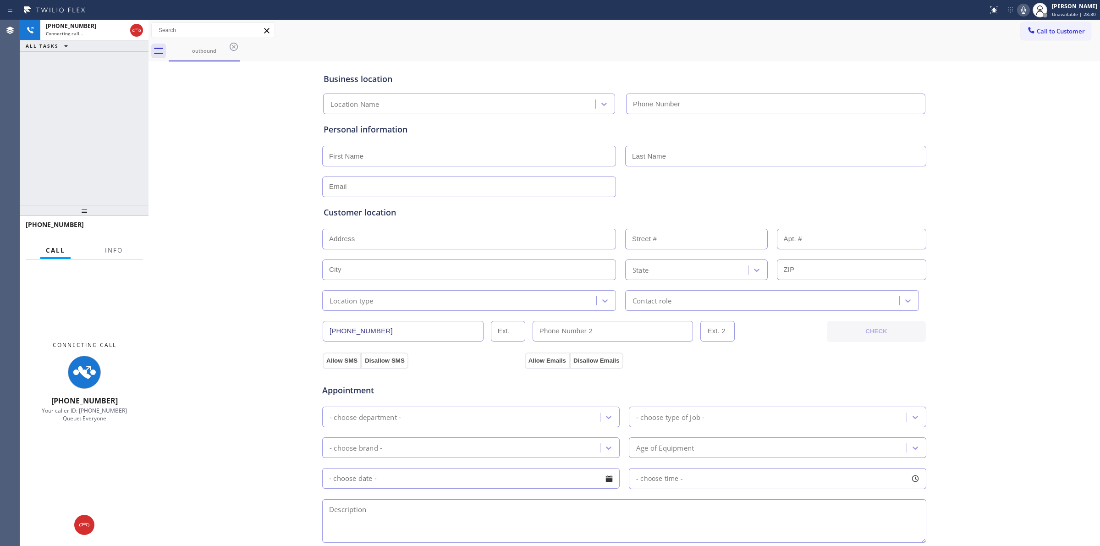
type input "(657) 315-1632"
click at [1030, 16] on div "Status report No issues detected If you experience an issue, please download th…" at bounding box center [1042, 10] width 116 height 20
click at [1027, 7] on icon at bounding box center [1023, 10] width 11 height 11
click at [92, 28] on div "[PHONE_NUMBER]" at bounding box center [86, 26] width 81 height 8
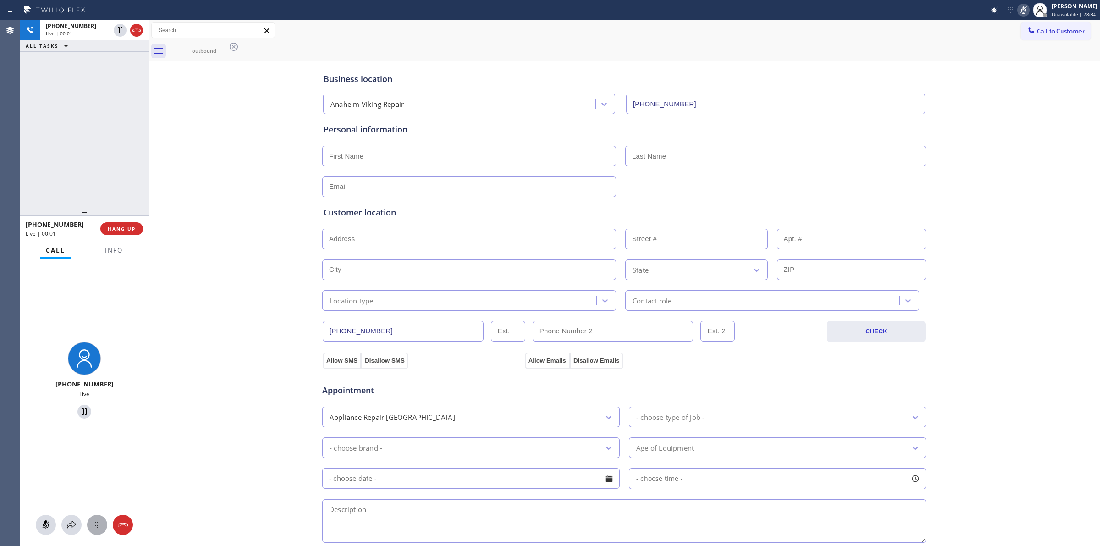
click at [89, 527] on div at bounding box center [97, 524] width 20 height 11
click at [1049, 22] on button "Call to Customer" at bounding box center [1055, 30] width 70 height 17
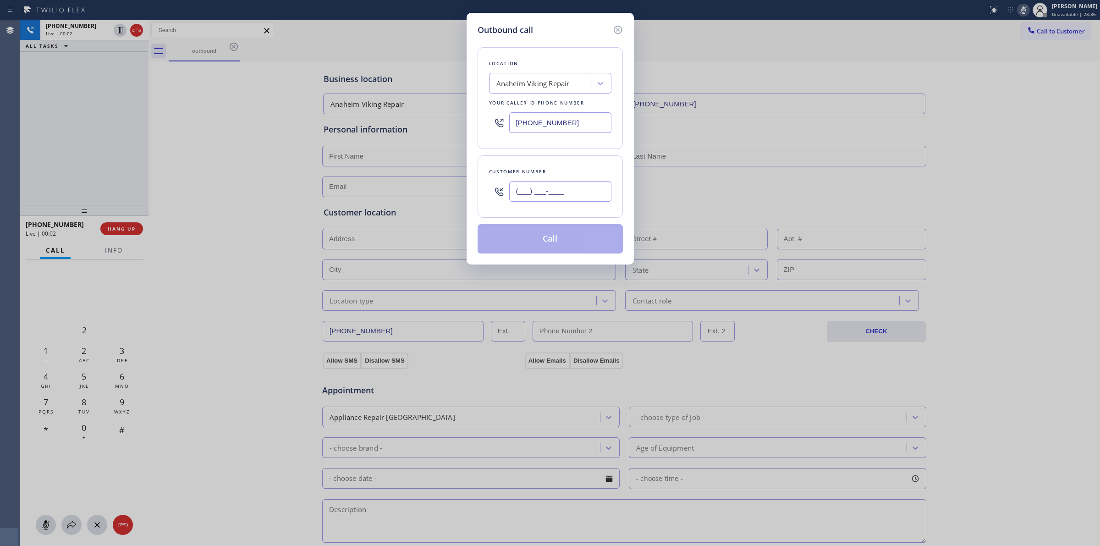
paste input "626) 623-5086"
click at [555, 186] on input "(___) ___-____" at bounding box center [560, 191] width 102 height 21
type input "[PHONE_NUMBER]"
click at [506, 44] on div "Location Anaheim Viking Repair Your caller id phone number (657) 315-1632 Custo…" at bounding box center [549, 144] width 145 height 217
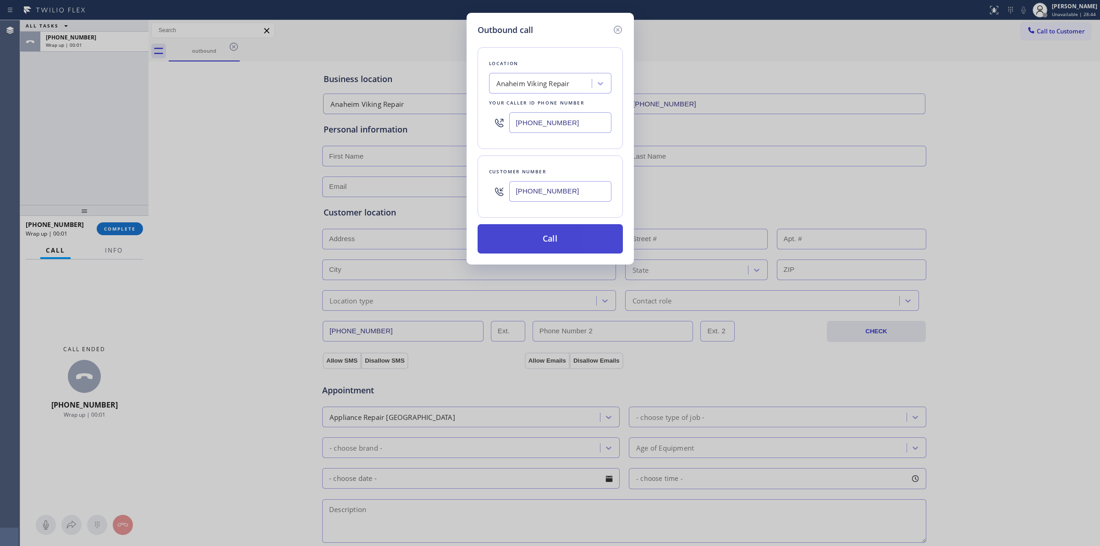
click at [551, 235] on button "Call" at bounding box center [549, 238] width 145 height 29
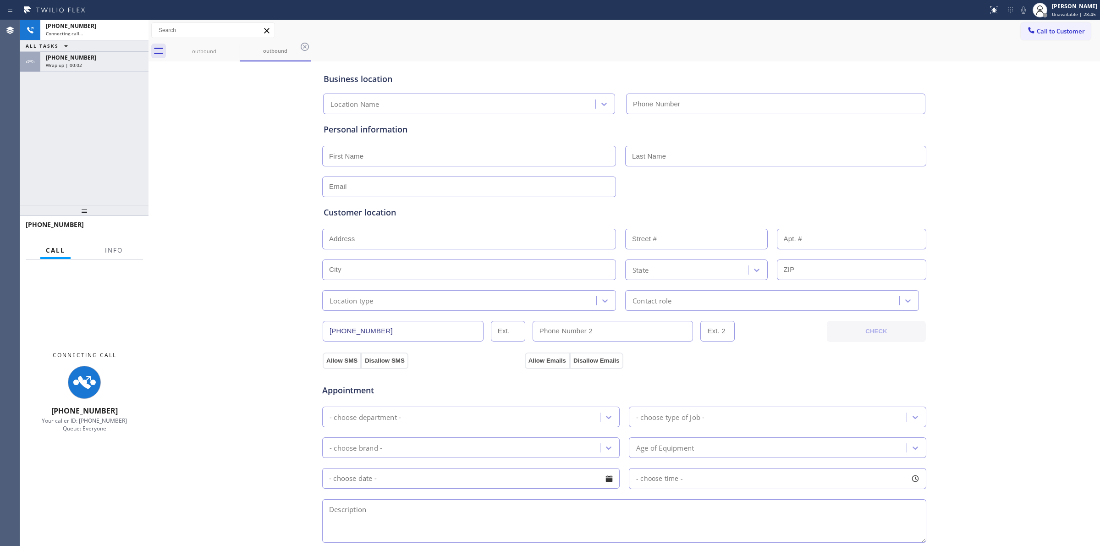
type input "(657) 315-1632"
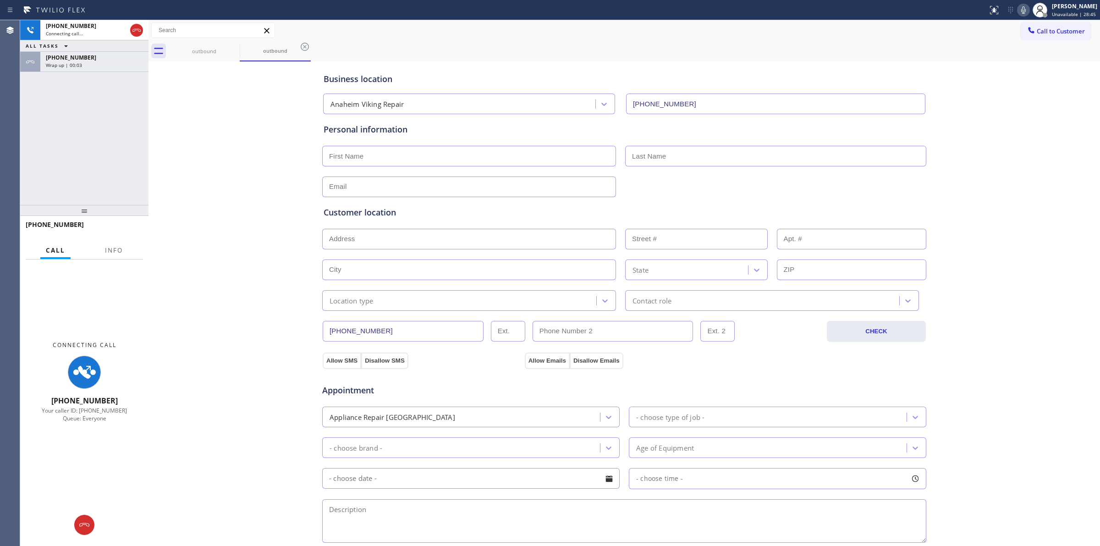
click at [108, 52] on div "+16266235086 Wrap up | 00:03" at bounding box center [92, 62] width 104 height 20
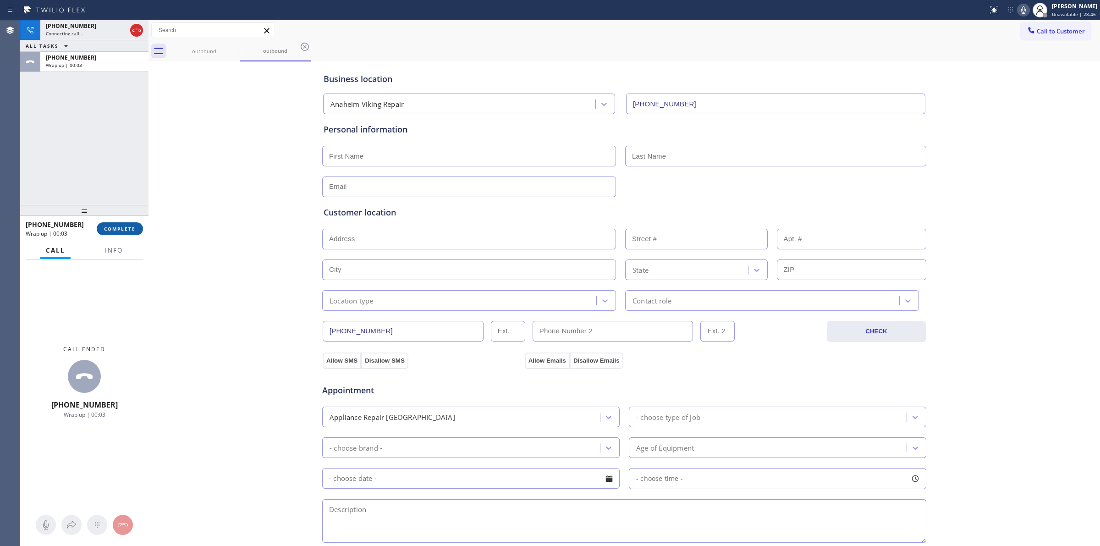
click at [118, 224] on button "COMPLETE" at bounding box center [120, 228] width 46 height 13
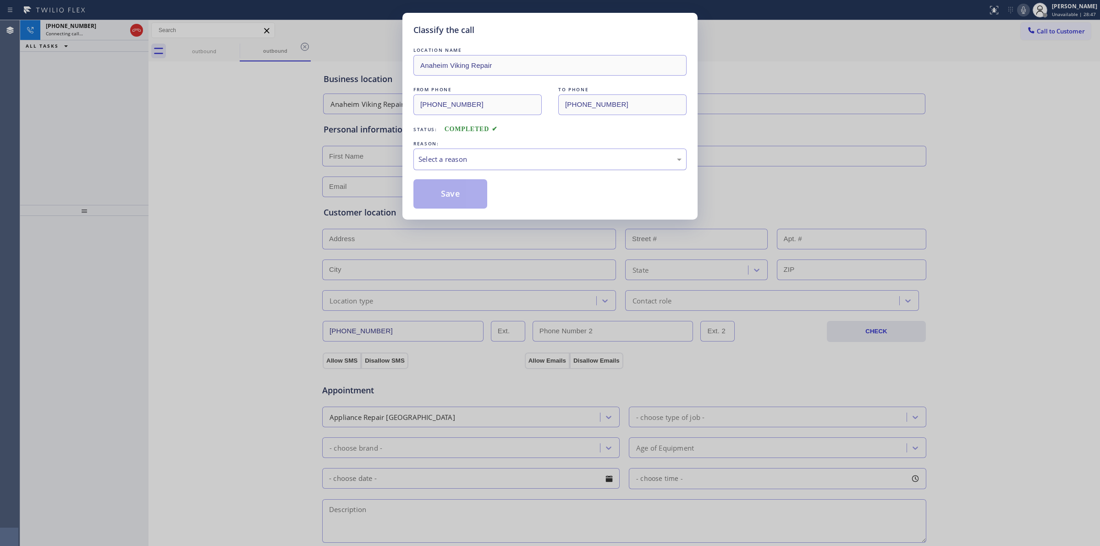
click at [491, 153] on div "Select a reason" at bounding box center [549, 159] width 273 height 22
drag, startPoint x: 447, startPoint y: 189, endPoint x: 480, endPoint y: 187, distance: 32.6
click at [450, 188] on button "Save" at bounding box center [450, 193] width 74 height 29
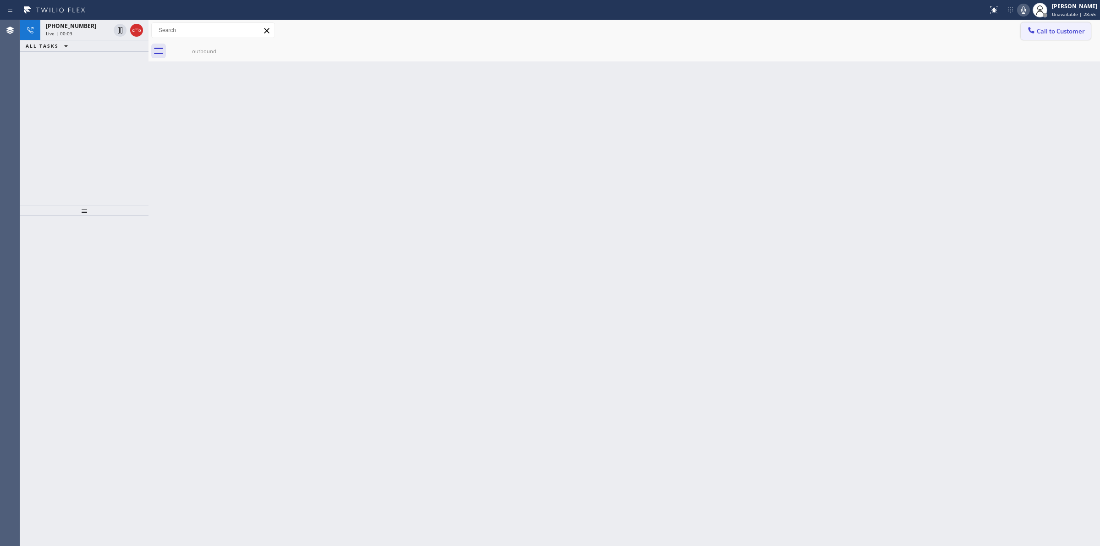
click at [1050, 31] on span "Call to Customer" at bounding box center [1060, 31] width 48 height 8
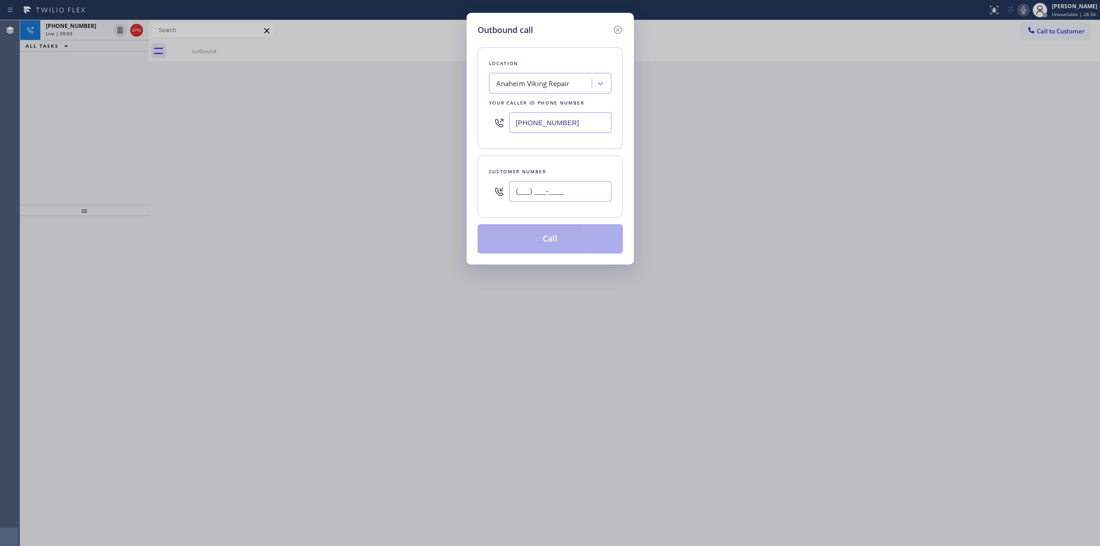
click at [581, 191] on input "(___) ___-____" at bounding box center [560, 191] width 102 height 21
paste input "628) 226-2194"
type input "(628) 226-2194"
click at [564, 82] on div "Anaheim Viking Repair" at bounding box center [532, 83] width 73 height 11
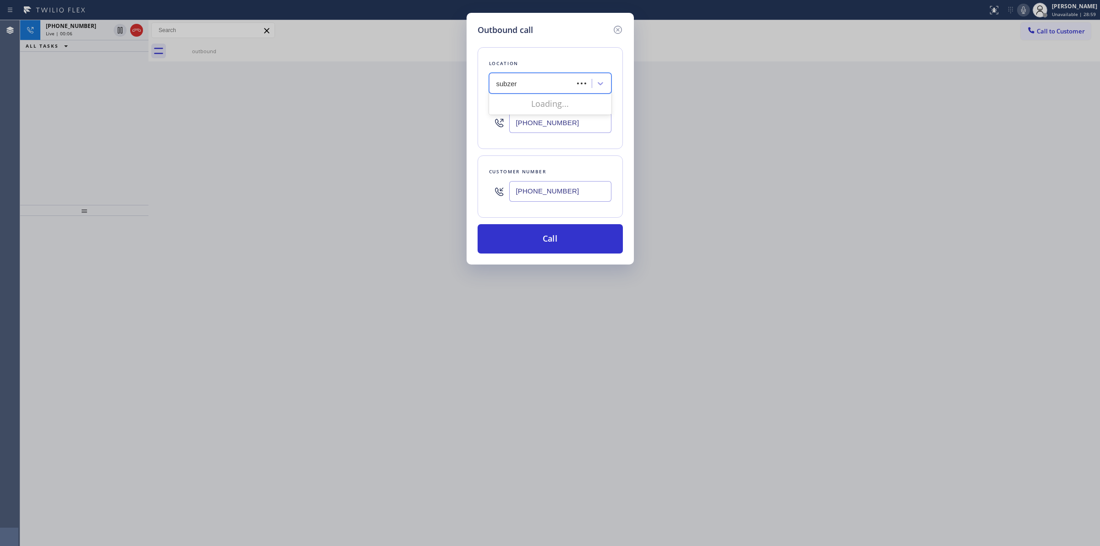
type input "subzero"
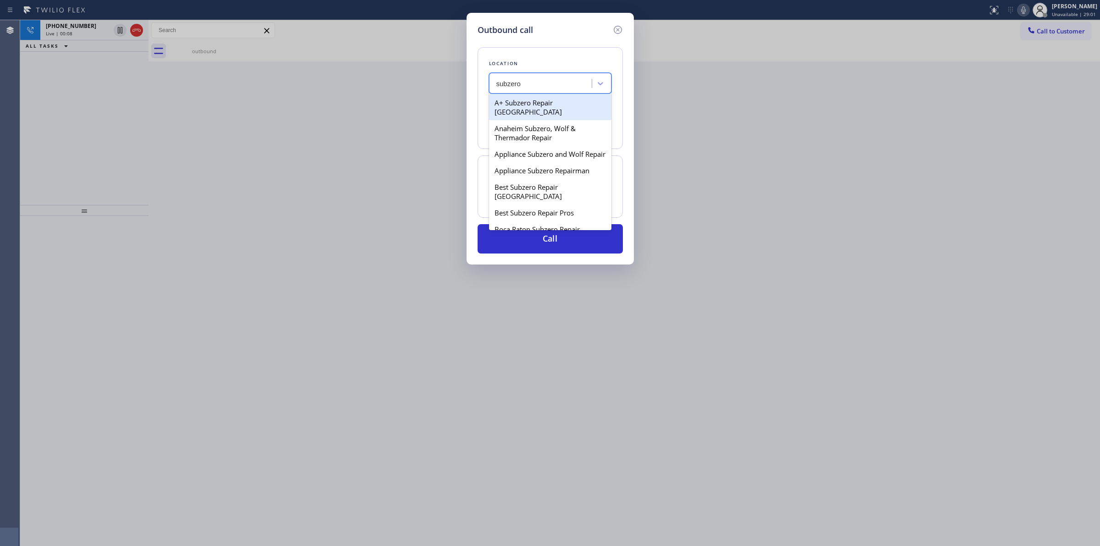
click at [559, 101] on div "A+ Subzero Repair Pasadena" at bounding box center [550, 107] width 122 height 26
type input "(626) 779-8491"
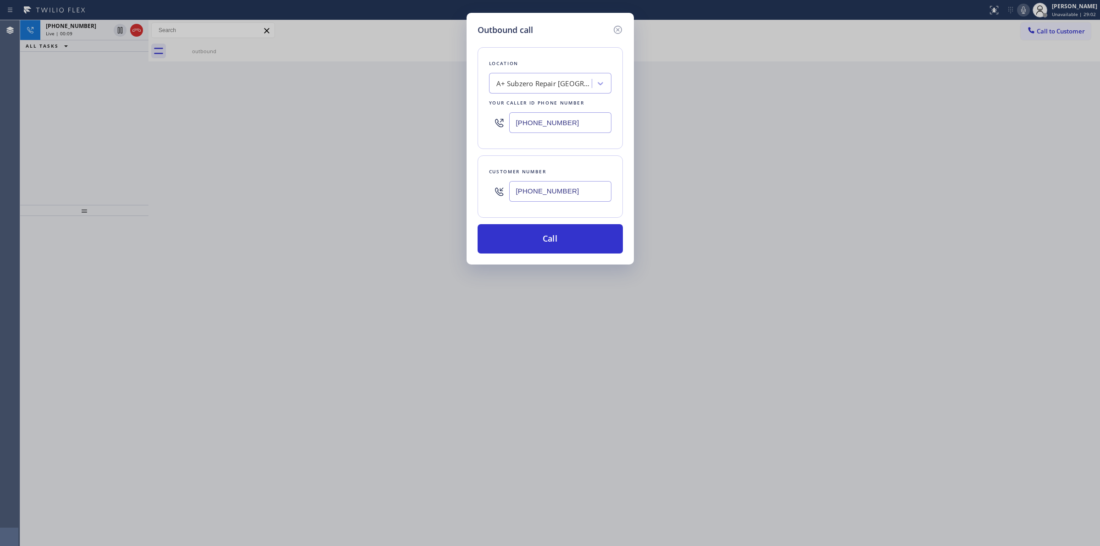
click at [576, 194] on input "(628) 226-2194" at bounding box center [560, 191] width 102 height 21
click at [400, 140] on div "Outbound call Location A+ Subzero Repair Pasadena Your caller id phone number (…" at bounding box center [550, 273] width 1100 height 546
drag, startPoint x: 86, startPoint y: 39, endPoint x: 226, endPoint y: 62, distance: 142.0
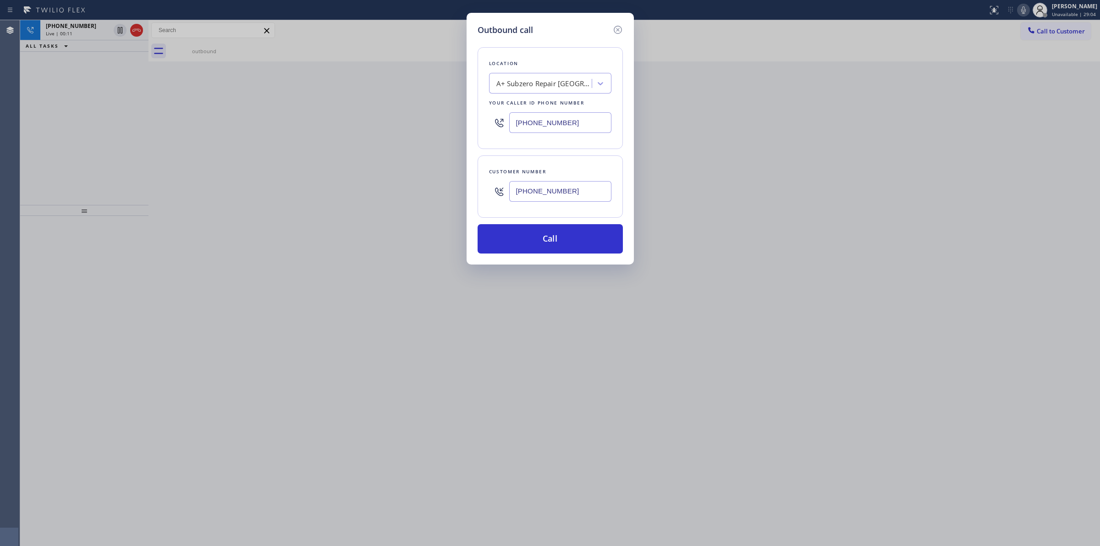
click at [89, 39] on div "Outbound call Location A+ Subzero Repair Pasadena Your caller id phone number (…" at bounding box center [550, 273] width 1100 height 546
click at [603, 30] on div "Outbound call" at bounding box center [549, 30] width 145 height 12
click at [614, 29] on icon at bounding box center [617, 29] width 11 height 11
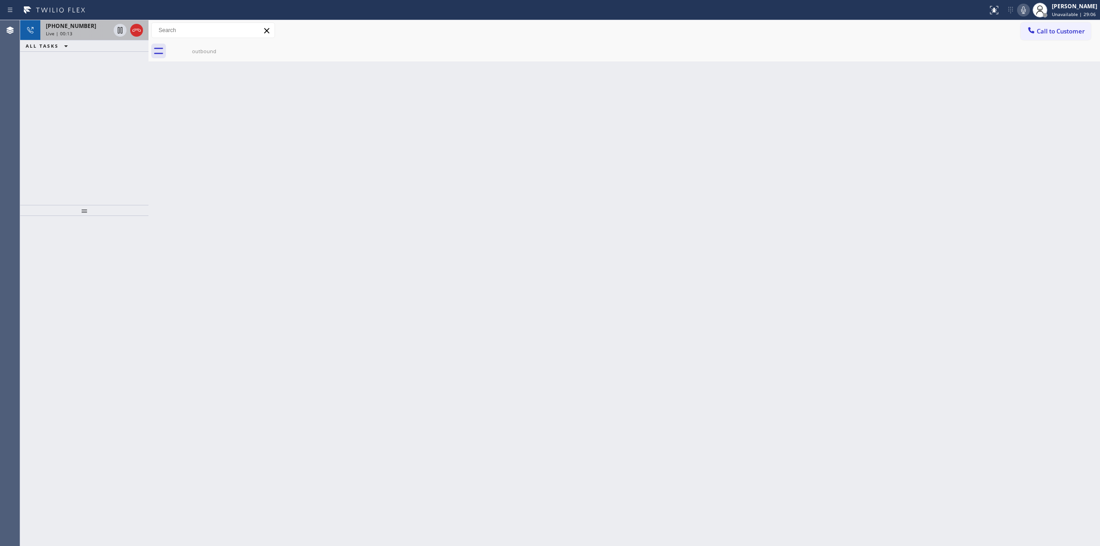
click at [93, 33] on div "Live | 00:13" at bounding box center [78, 33] width 64 height 6
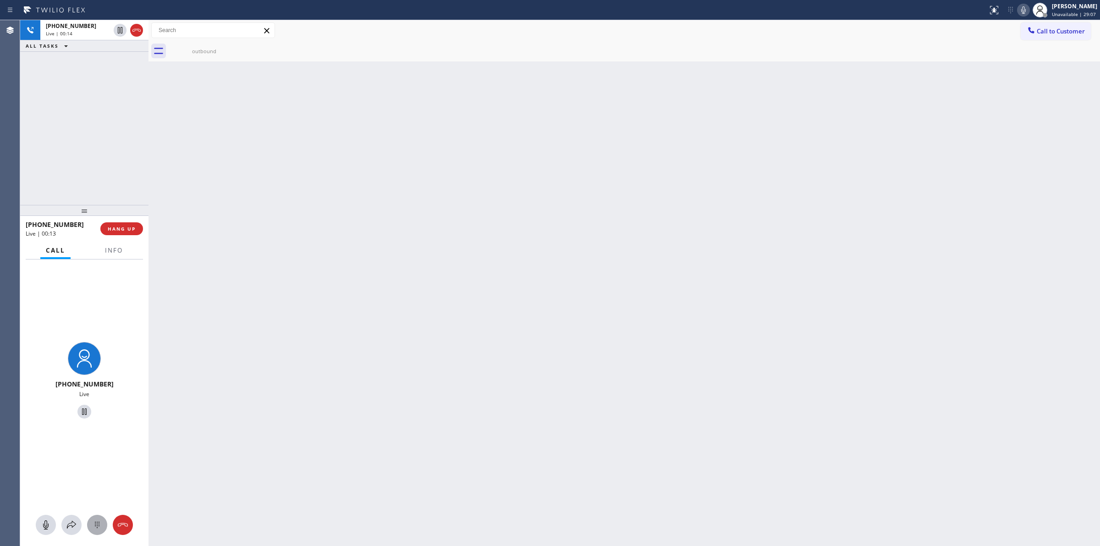
click at [99, 521] on icon at bounding box center [97, 524] width 5 height 6
click at [1051, 23] on button "Call to Customer" at bounding box center [1055, 30] width 70 height 17
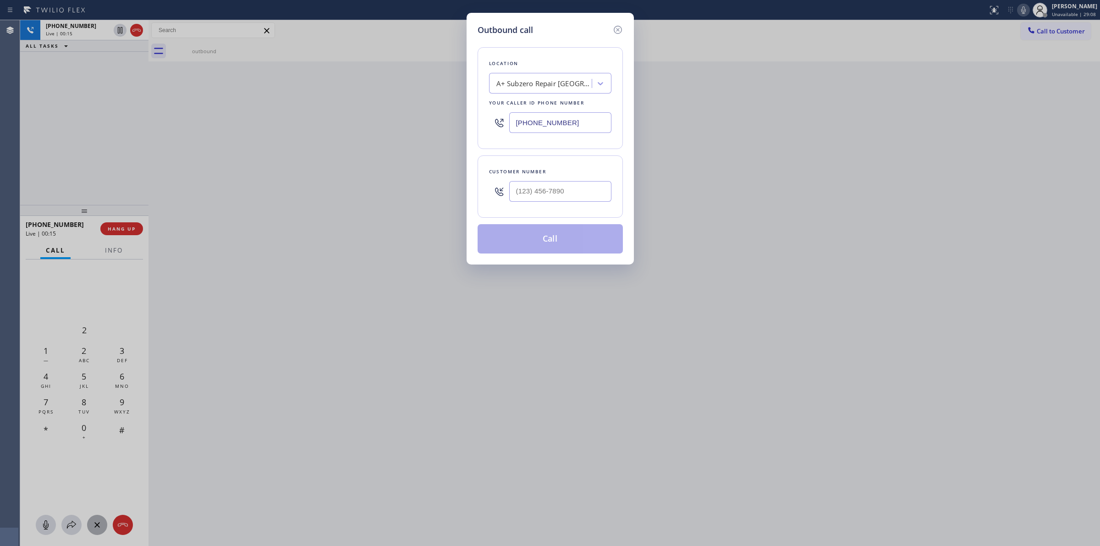
drag, startPoint x: 606, startPoint y: 205, endPoint x: 599, endPoint y: 205, distance: 6.9
click at [599, 205] on div at bounding box center [560, 191] width 102 height 30
click at [543, 214] on div "Customer number" at bounding box center [549, 186] width 145 height 62
paste input "62"
click at [558, 198] on input "(___) ___-__62" at bounding box center [560, 191] width 102 height 21
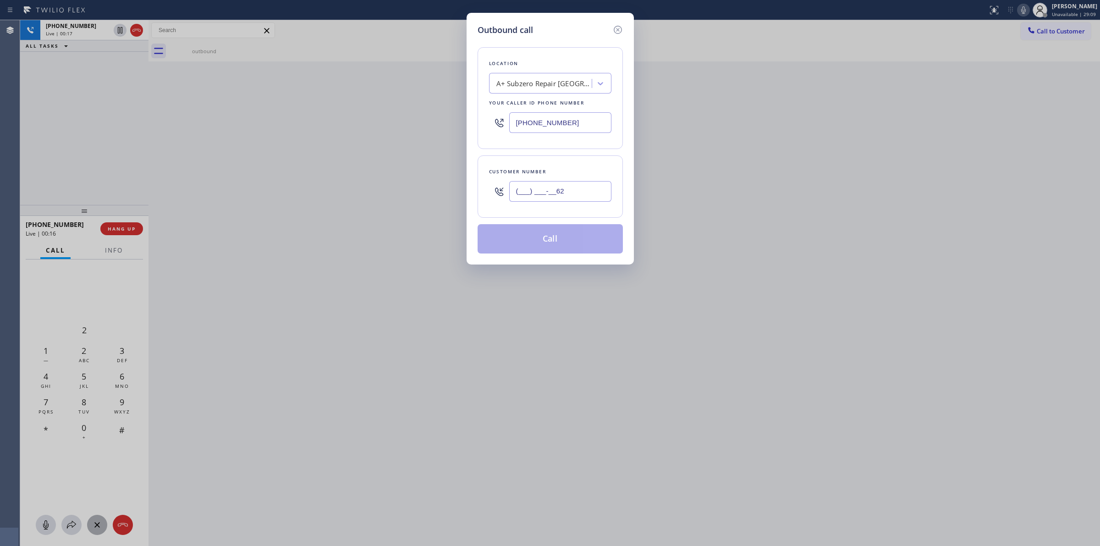
click at [602, 201] on input "(___) ___-__62" at bounding box center [560, 191] width 102 height 21
click at [602, 195] on input "(___) ___-__62" at bounding box center [560, 191] width 102 height 21
paste input "628) 226-2194"
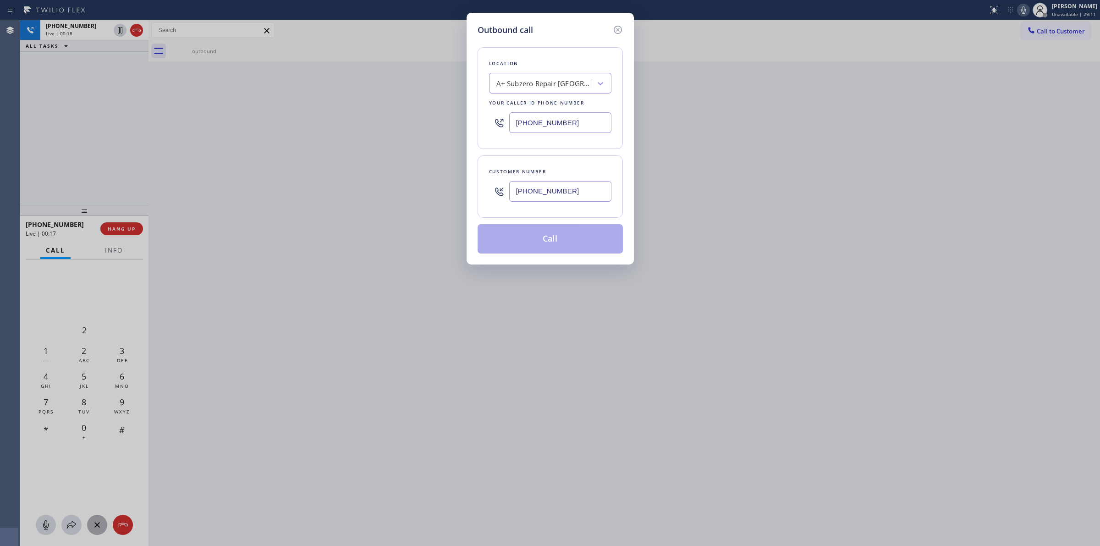
type input "(628) 226-2194"
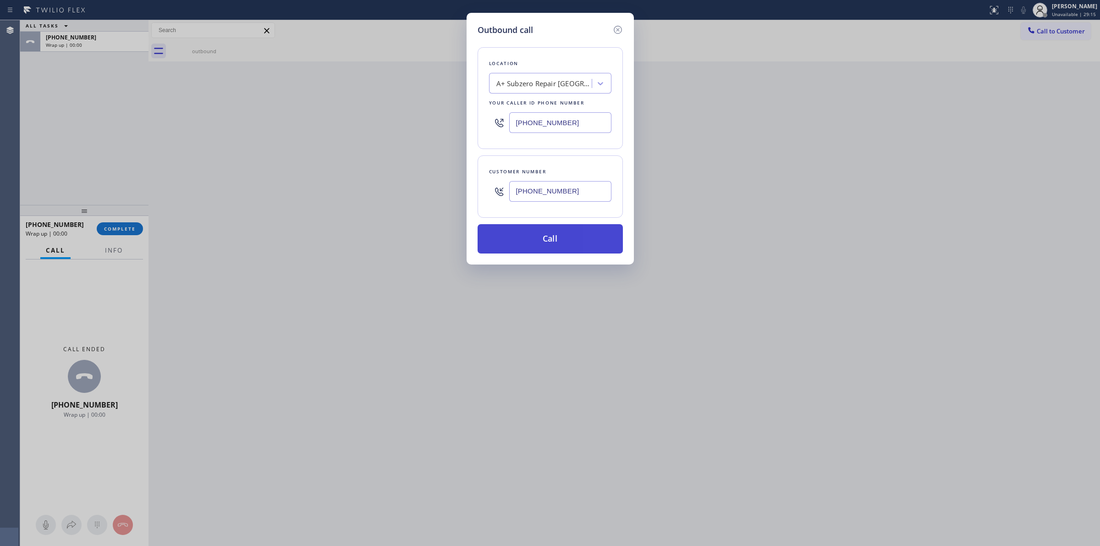
click at [558, 234] on button "Call" at bounding box center [549, 238] width 145 height 29
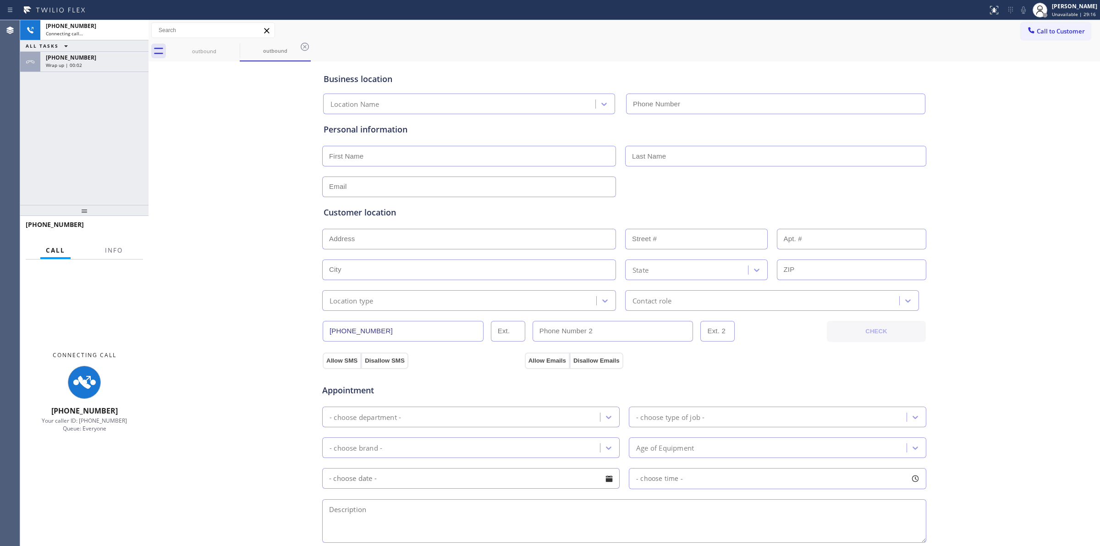
type input "(626) 779-8491"
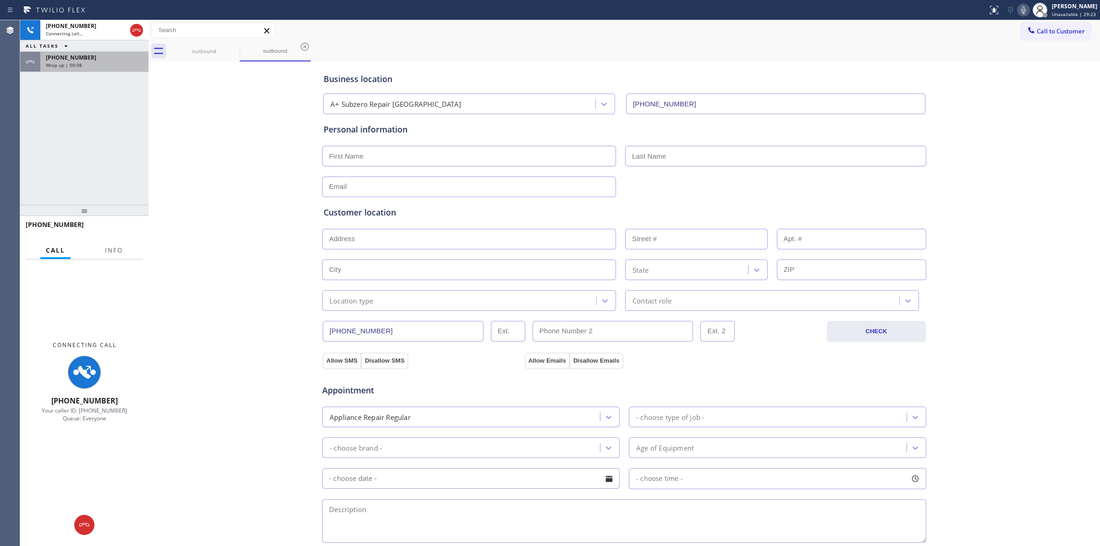
click at [81, 60] on span "[PHONE_NUMBER]" at bounding box center [71, 58] width 50 height 8
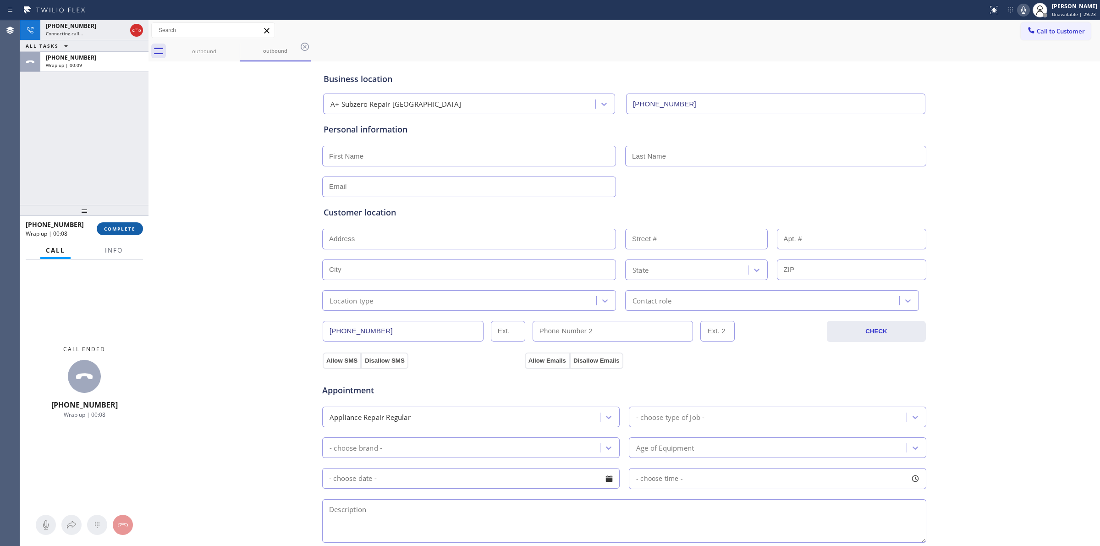
click at [129, 225] on span "COMPLETE" at bounding box center [120, 228] width 32 height 6
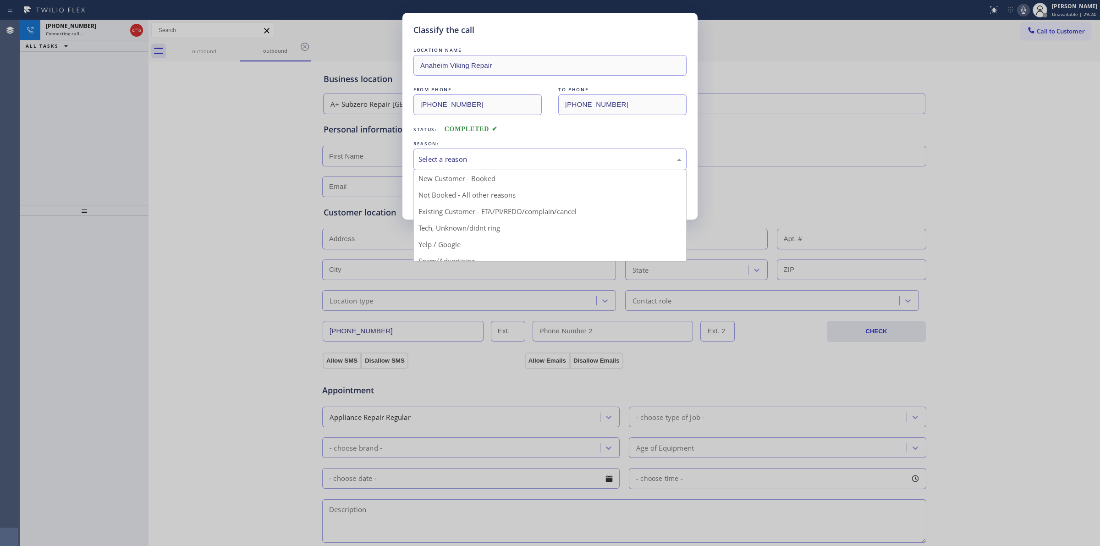
click at [470, 162] on div "Select a reason" at bounding box center [549, 159] width 263 height 11
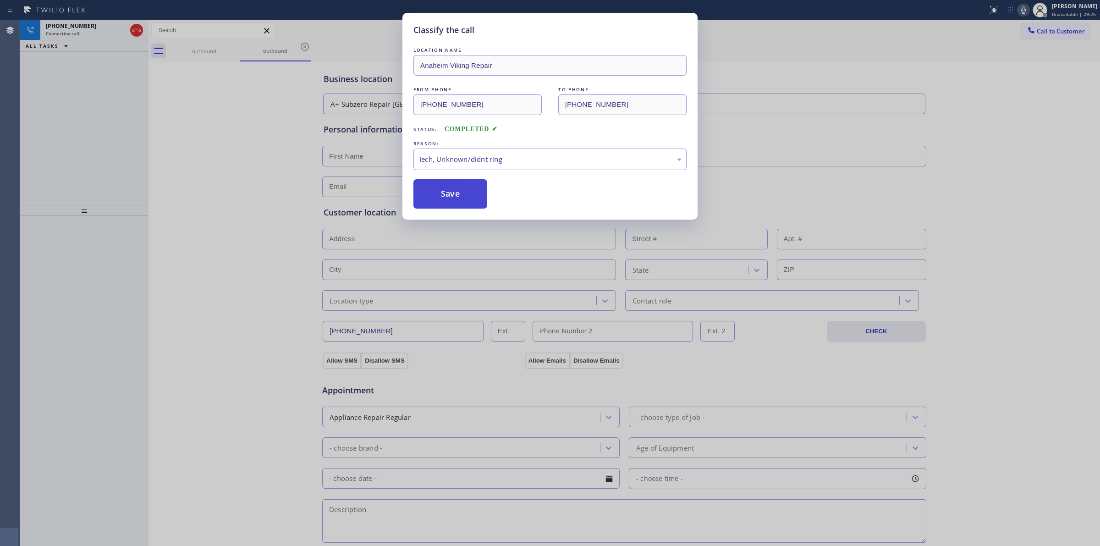
drag, startPoint x: 472, startPoint y: 237, endPoint x: 456, endPoint y: 192, distance: 48.5
click at [452, 184] on button "Save" at bounding box center [450, 193] width 74 height 29
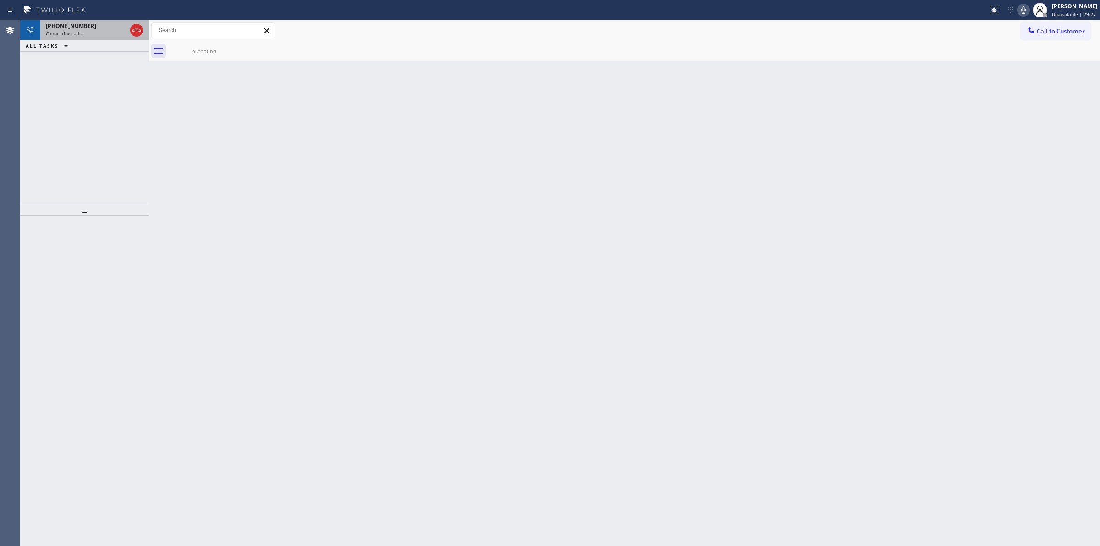
click at [104, 29] on div "+16282262194" at bounding box center [86, 26] width 81 height 8
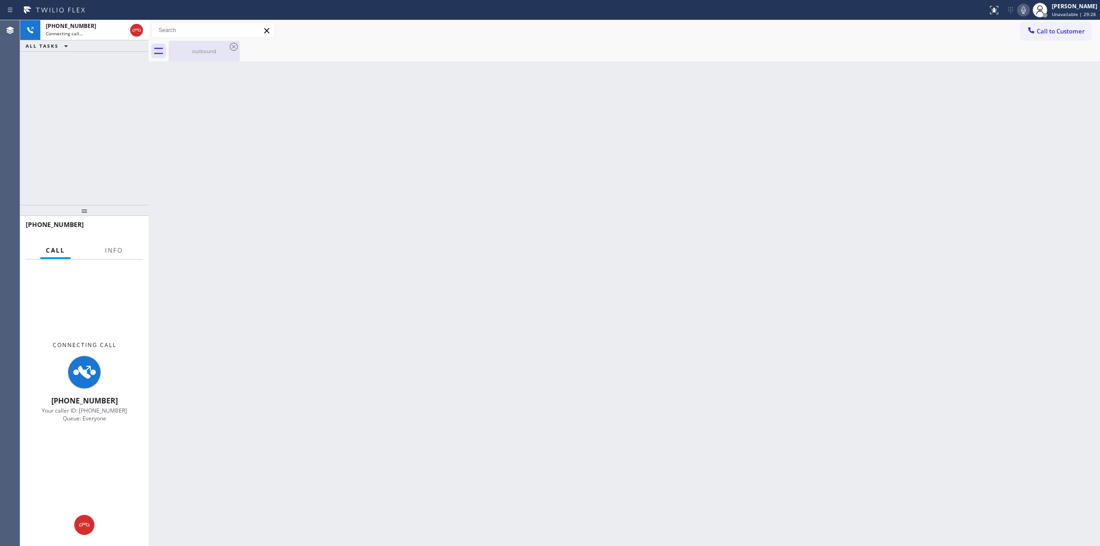
click at [214, 47] on div "outbound" at bounding box center [204, 51] width 69 height 21
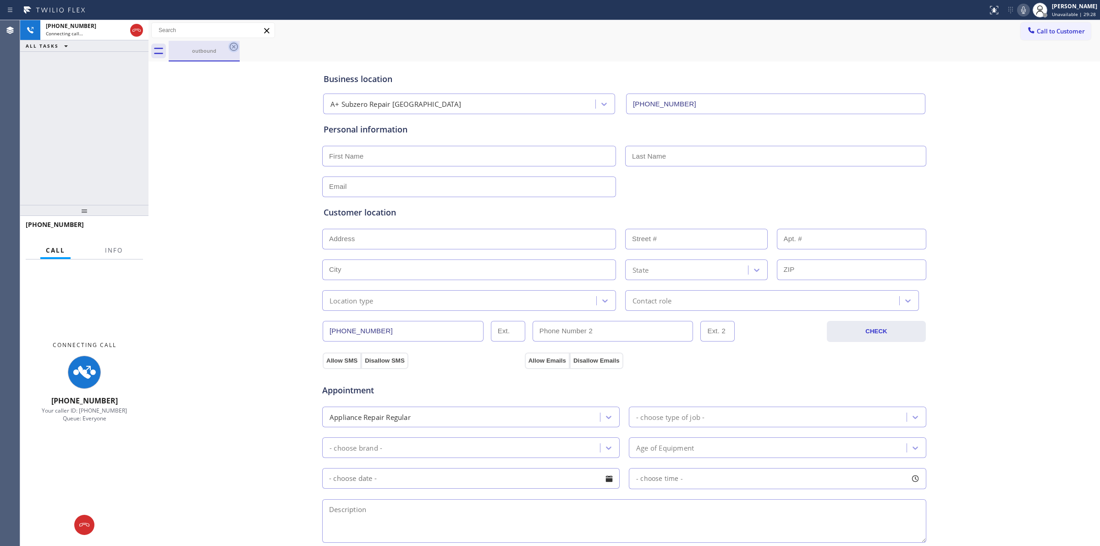
click at [230, 45] on div "outbound" at bounding box center [204, 51] width 71 height 21
click at [104, 27] on div "+16282262194" at bounding box center [86, 26] width 81 height 8
drag, startPoint x: 1029, startPoint y: 8, endPoint x: 1010, endPoint y: 8, distance: 18.3
click at [1024, 8] on icon at bounding box center [1023, 10] width 11 height 11
click at [108, 35] on div "Connecting call…" at bounding box center [86, 33] width 81 height 6
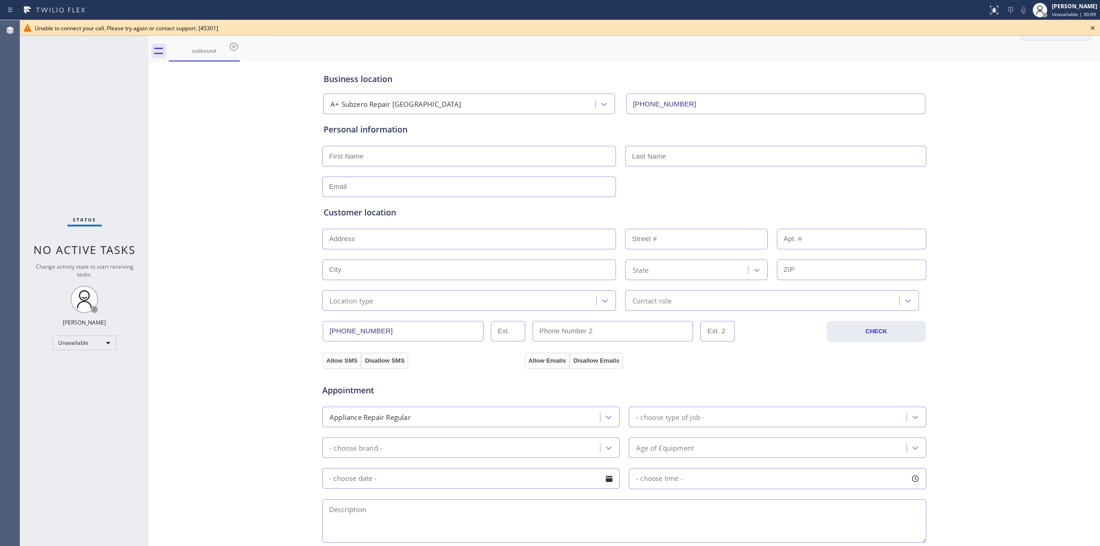
drag, startPoint x: 1093, startPoint y: 26, endPoint x: 1064, endPoint y: 30, distance: 30.1
click at [1094, 27] on icon at bounding box center [1092, 27] width 11 height 11
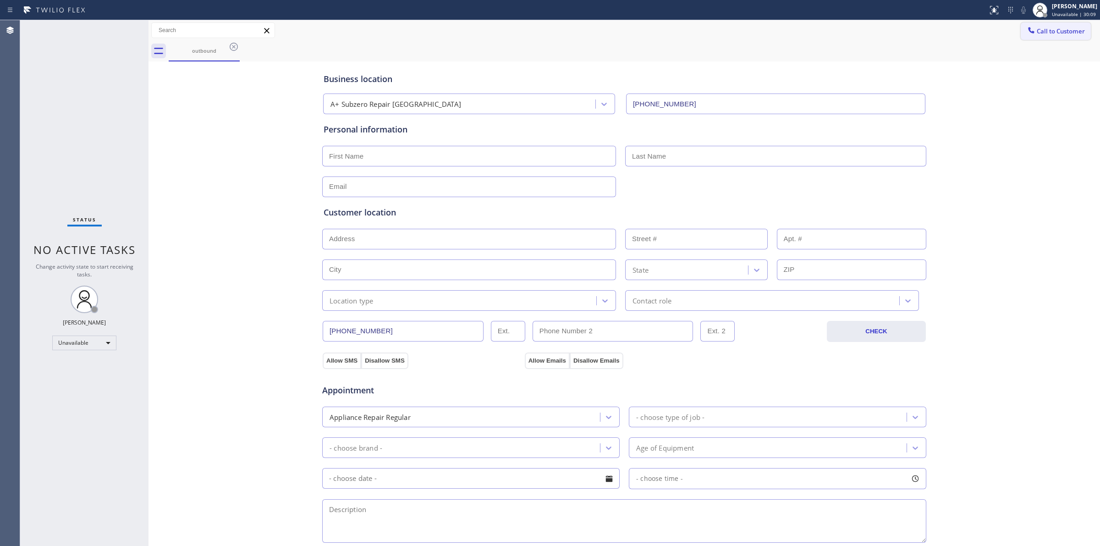
click at [1064, 30] on span "Call to Customer" at bounding box center [1060, 31] width 48 height 8
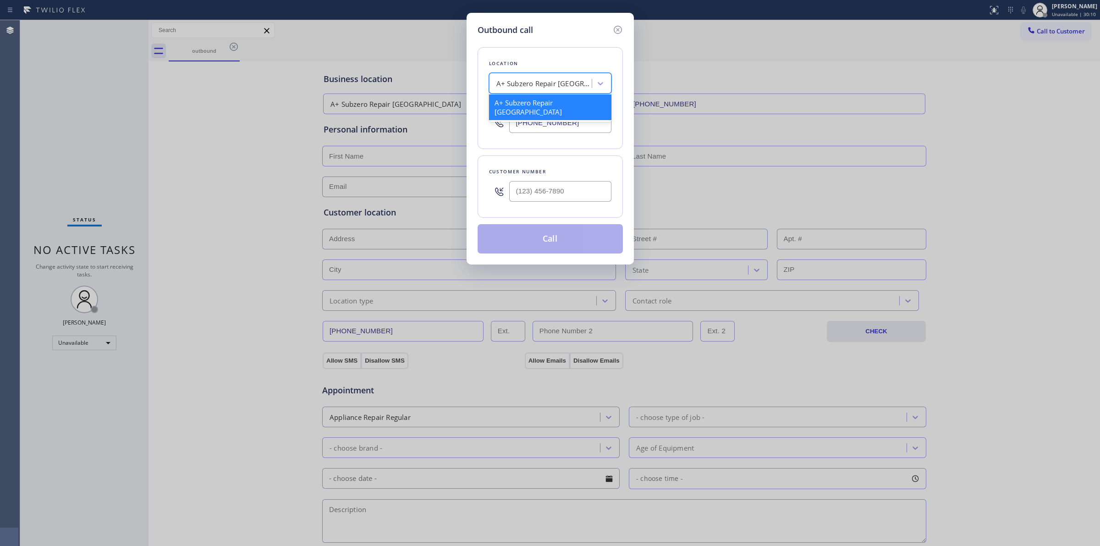
click at [533, 76] on div "A+ Subzero Repair Pasadena" at bounding box center [542, 84] width 100 height 16
paste input "5 Star Appliance Repair"
type input "5 Star Appliance Repair"
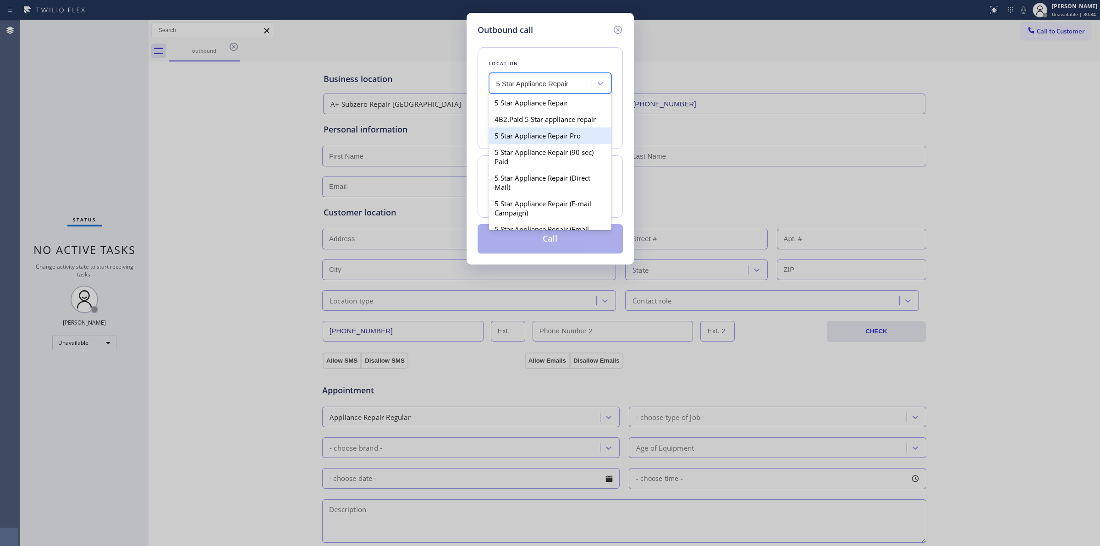
click at [534, 137] on div "5 Star Appliance Repair Pro" at bounding box center [550, 135] width 122 height 16
type input "(888) 477-1309"
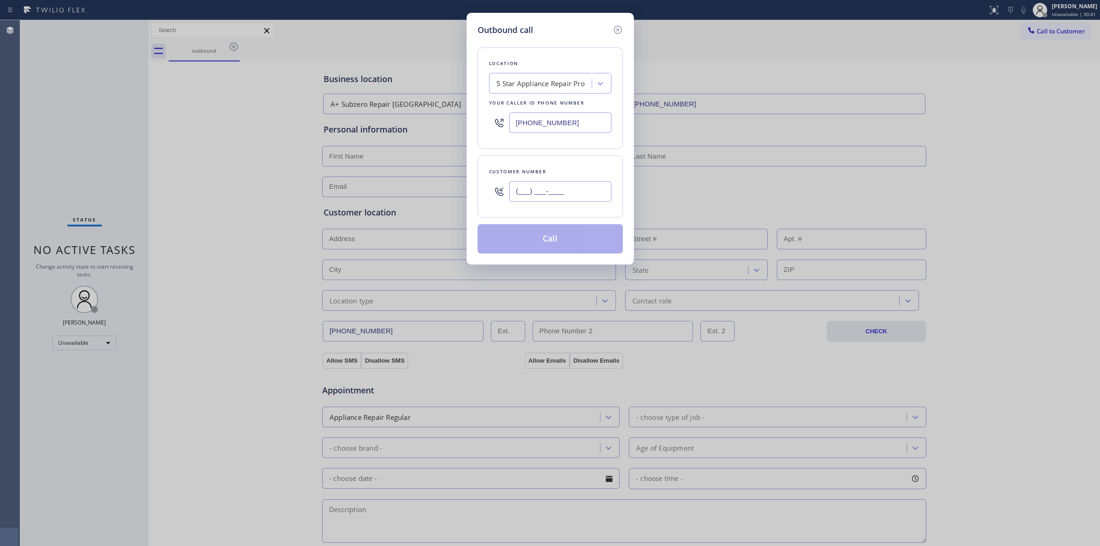
paste input "2066"
click at [548, 198] on input "(___) ___-____" at bounding box center [560, 191] width 102 height 21
drag, startPoint x: 576, startPoint y: 195, endPoint x: 419, endPoint y: 189, distance: 156.8
click at [422, 190] on div "Outbound call Location 5 Star Appliance Repair Pro Your caller id phone number …" at bounding box center [550, 273] width 1100 height 546
paste input "206) 617-0310"
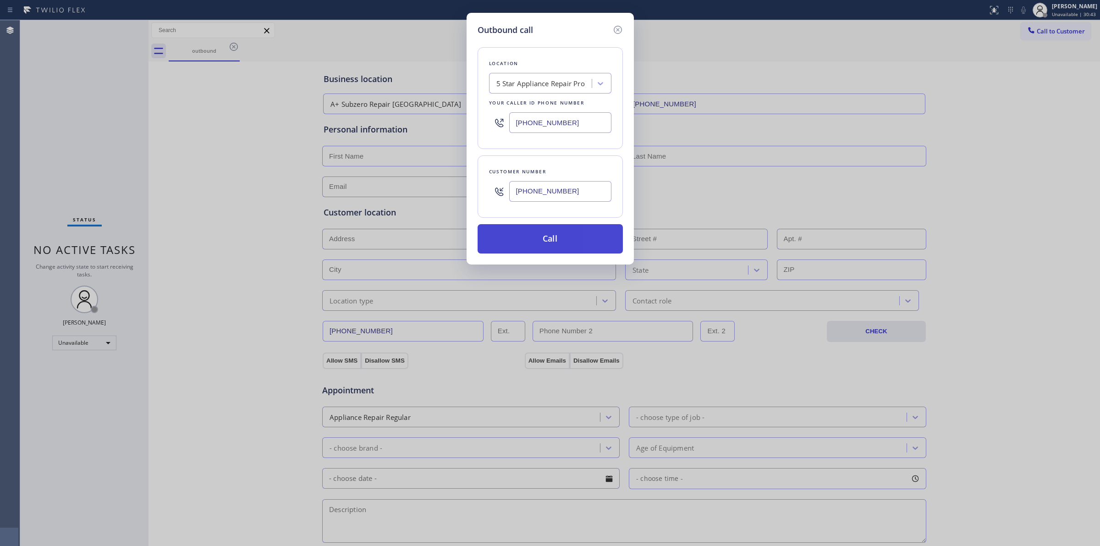
type input "(206) 617-0310"
click at [557, 239] on button "Call" at bounding box center [549, 238] width 145 height 29
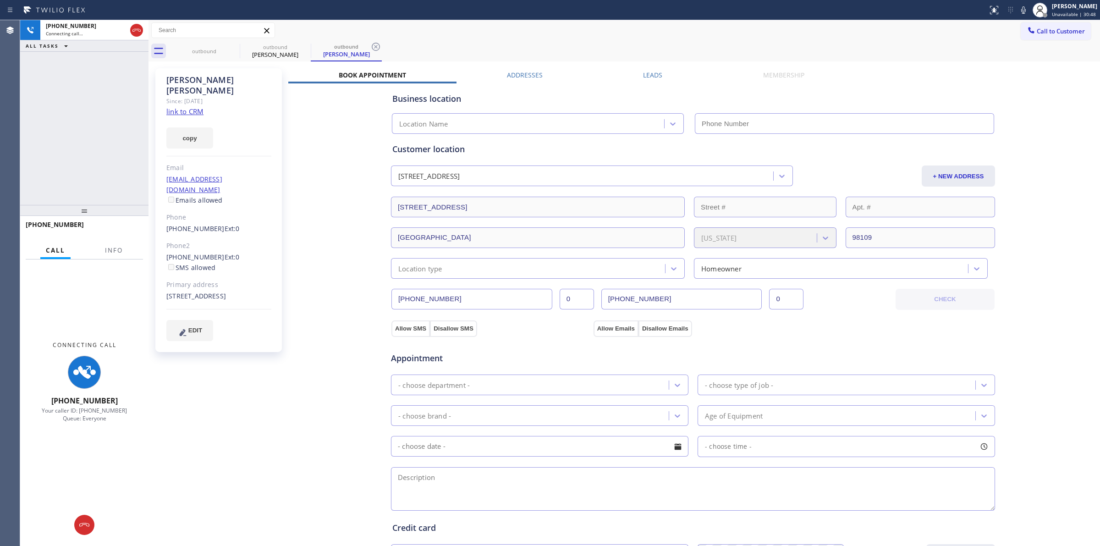
type input "(888) 477-1309"
click at [1036, 85] on div "Business location 5 Star Appliance Repair Pro (888) 477-1309 Personal informati…" at bounding box center [692, 370] width 809 height 574
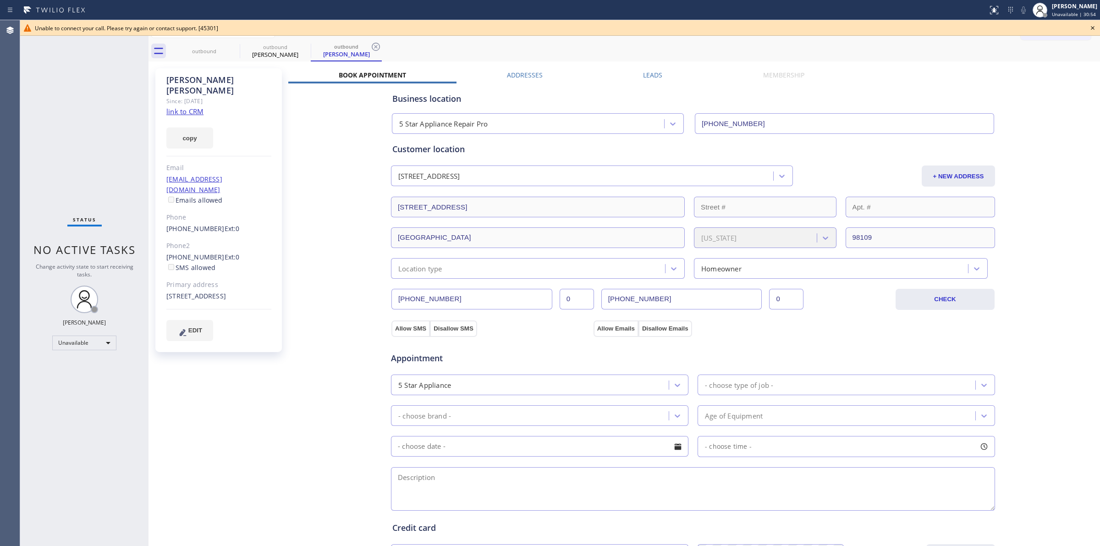
click at [1091, 27] on icon at bounding box center [1092, 27] width 11 height 11
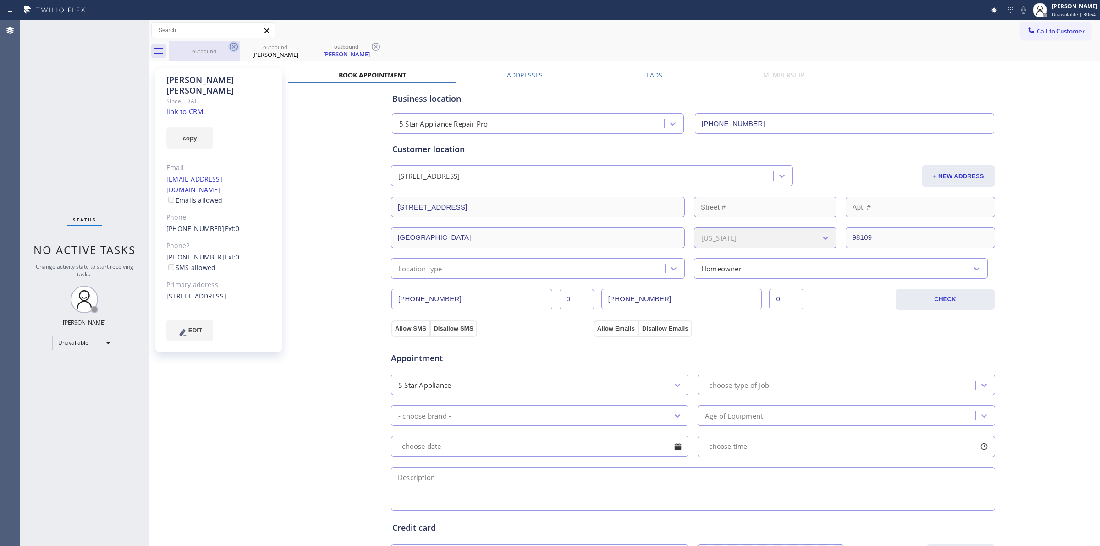
click at [237, 48] on icon at bounding box center [234, 47] width 8 height 8
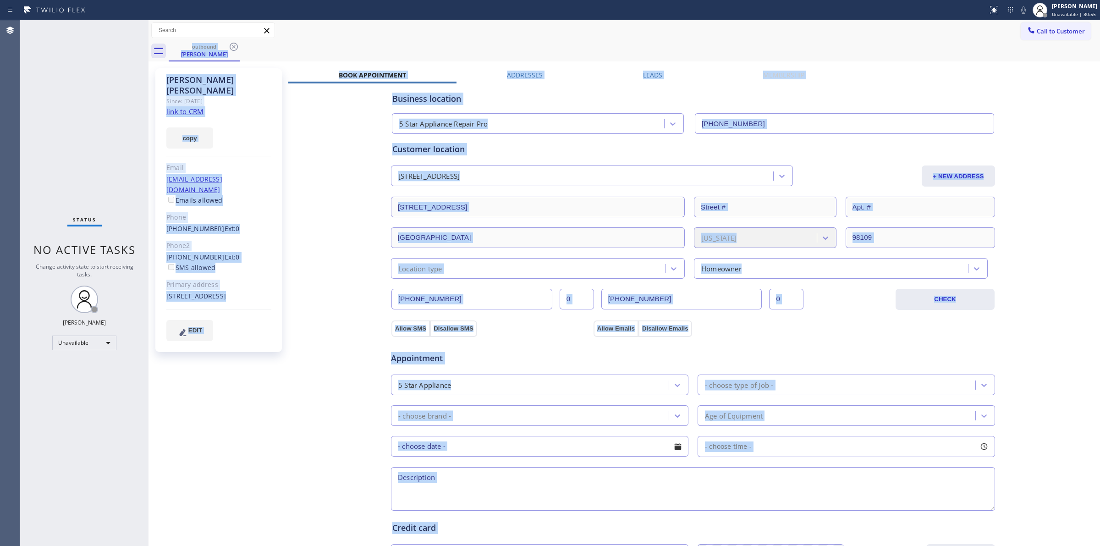
click at [237, 48] on div "outbound Winston Yeung" at bounding box center [634, 51] width 931 height 21
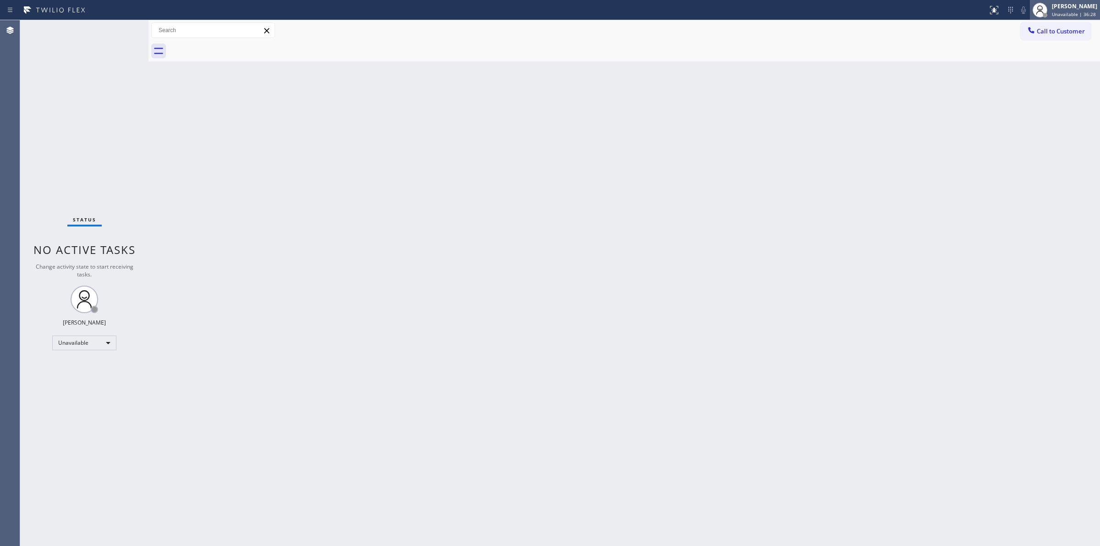
click at [1067, 3] on div "[PERSON_NAME]" at bounding box center [1074, 6] width 45 height 8
click at [1039, 44] on button "Available" at bounding box center [1054, 49] width 92 height 12
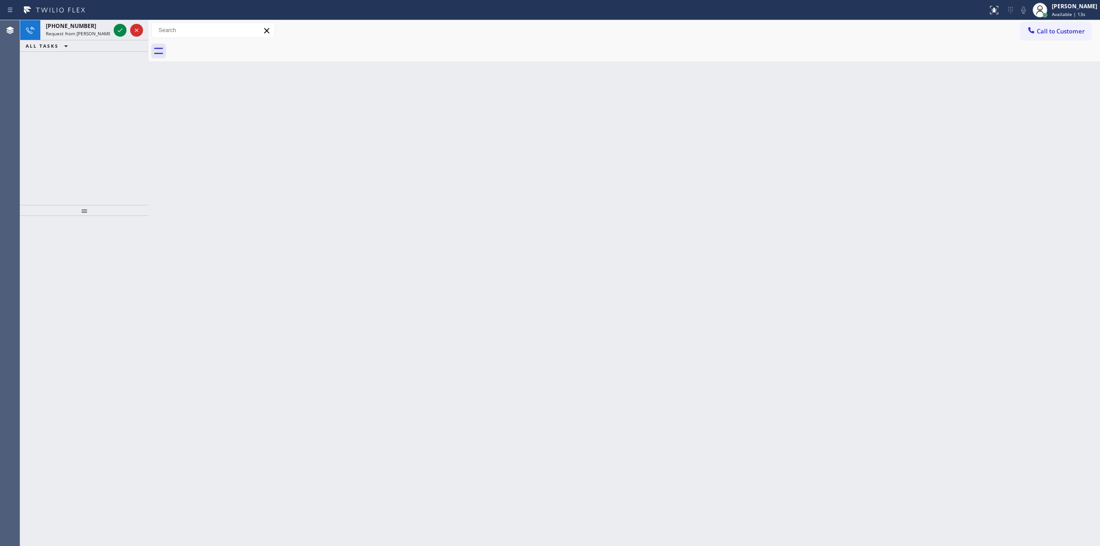
click at [1043, 74] on div "Back to Dashboard Change Sender ID Customers Technicians Select a contact Outbo…" at bounding box center [623, 283] width 951 height 526
click at [119, 29] on icon at bounding box center [120, 30] width 11 height 11
click at [1025, 148] on div "Back to Dashboard Change Sender ID Customers Technicians Select a contact Outbo…" at bounding box center [623, 283] width 951 height 526
drag, startPoint x: 677, startPoint y: 247, endPoint x: 953, endPoint y: 144, distance: 294.2
click at [677, 246] on div "Back to Dashboard Change Sender ID Customers Technicians Select a contact Outbo…" at bounding box center [623, 283] width 951 height 526
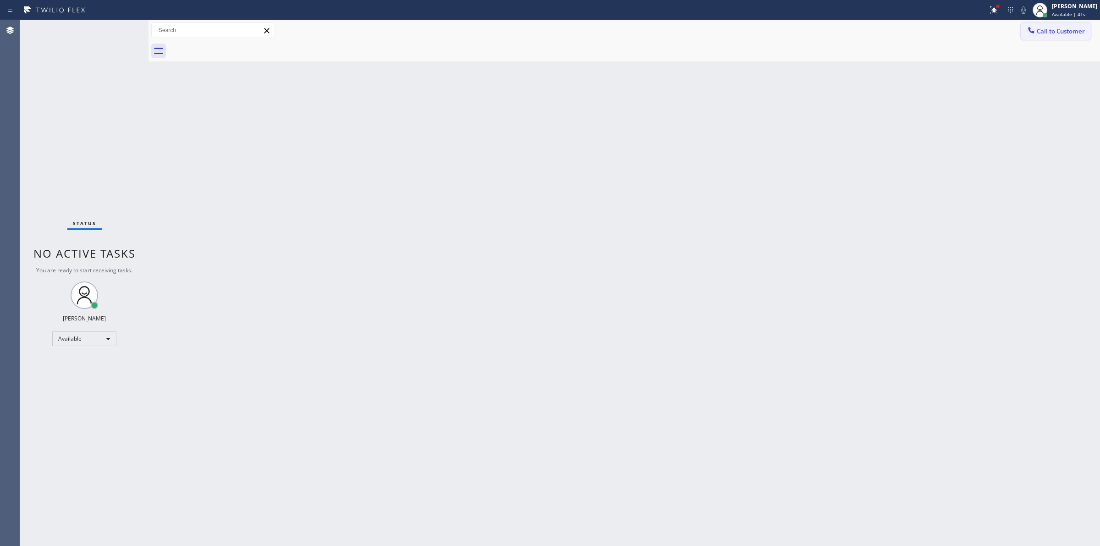
click at [1064, 27] on span "Call to Customer" at bounding box center [1060, 31] width 48 height 8
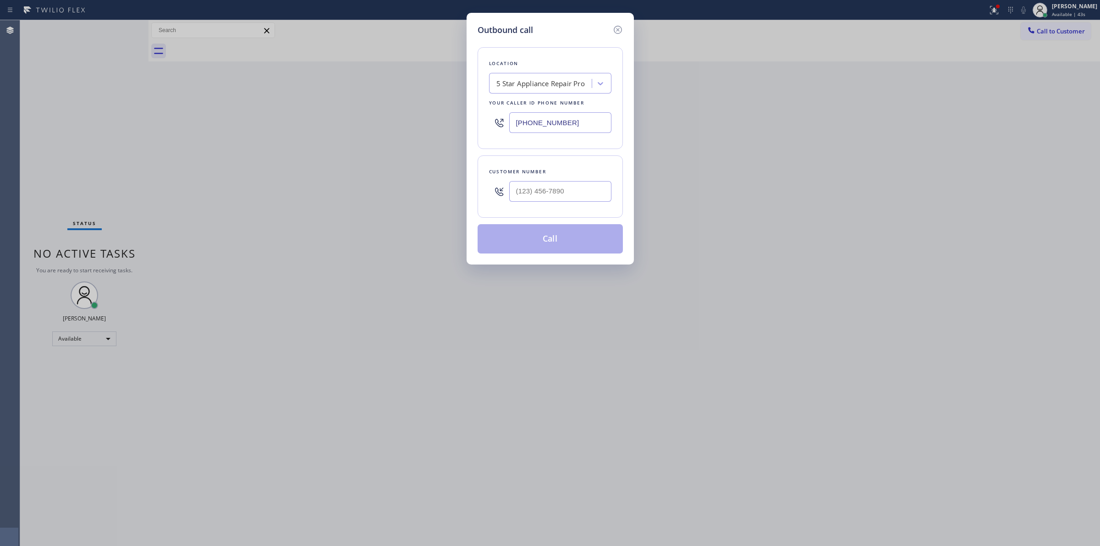
drag, startPoint x: 592, startPoint y: 118, endPoint x: 444, endPoint y: 115, distance: 147.6
click at [445, 116] on div "Outbound call Location 5 Star Appliance Repair Pro Your caller id phone number …" at bounding box center [550, 273] width 1100 height 546
paste input "55) 731-4952"
type input "[PHONE_NUMBER]"
click at [575, 195] on input "(___) ___-____" at bounding box center [560, 191] width 102 height 21
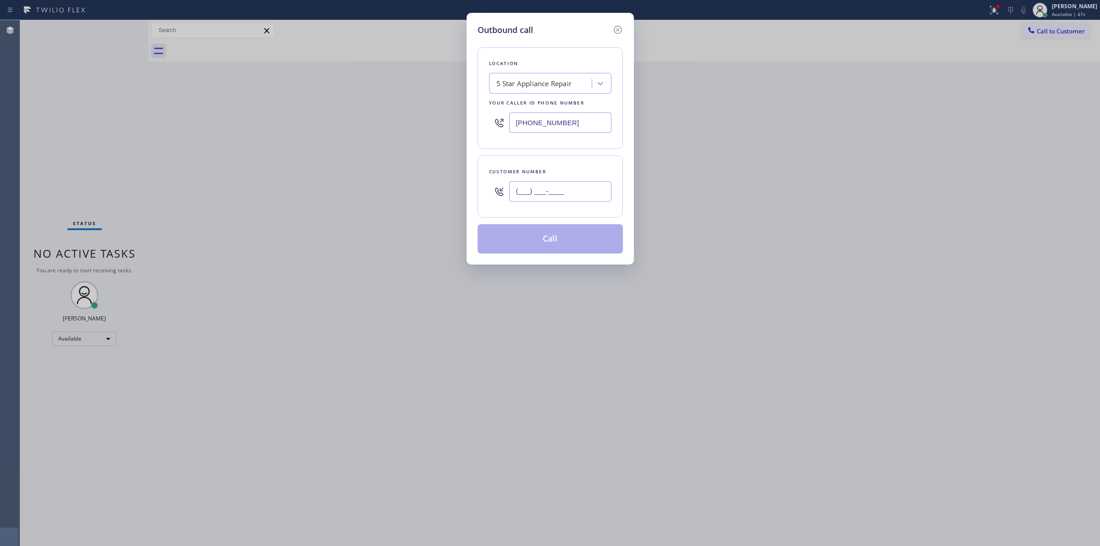
paste input "206) 617-0310"
type input "(206) 617-0310"
click at [573, 247] on button "Call" at bounding box center [549, 238] width 145 height 29
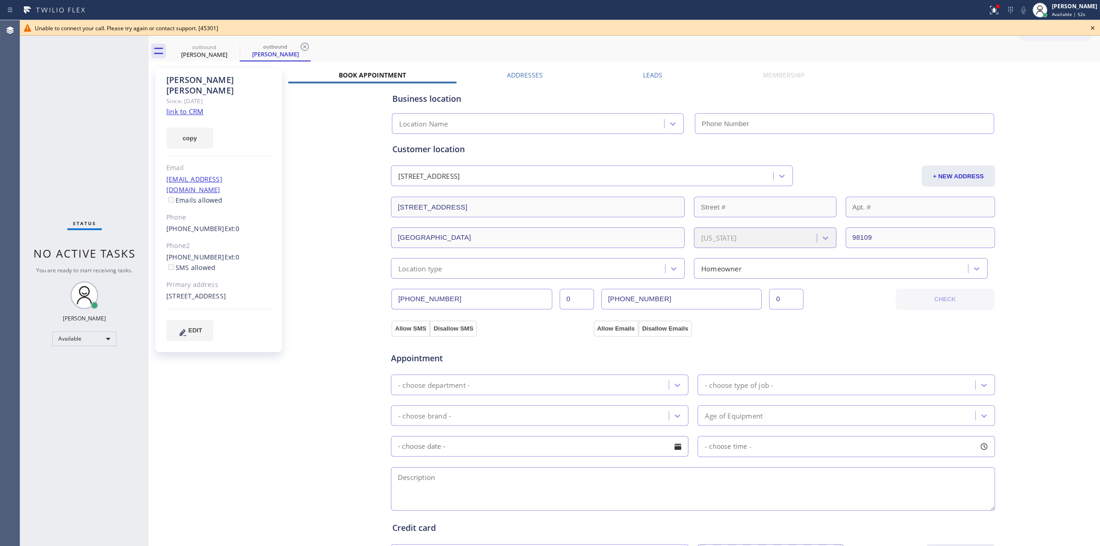
type input "[PHONE_NUMBER]"
click at [1093, 22] on icon at bounding box center [1092, 27] width 11 height 11
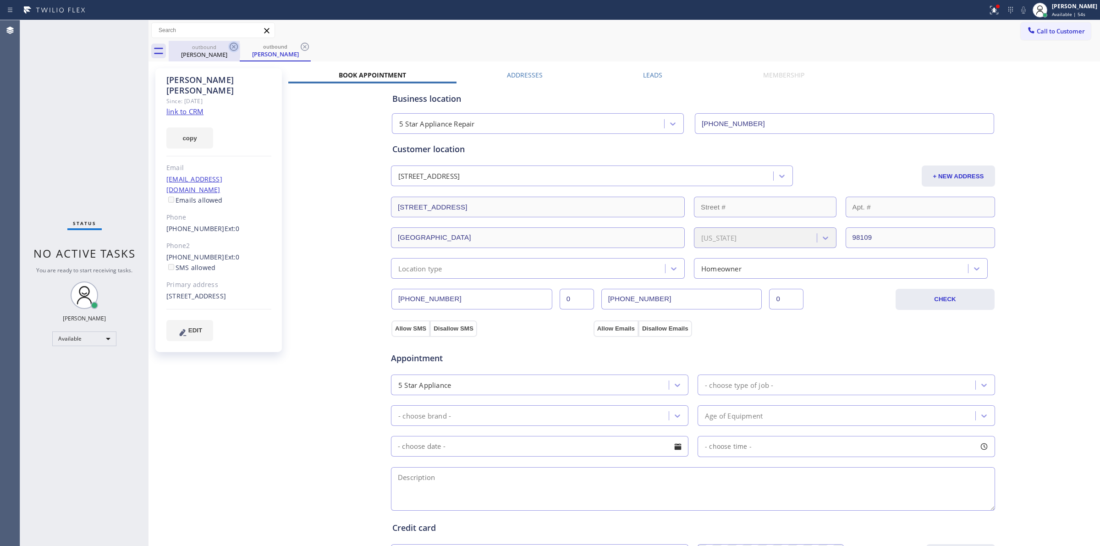
click at [228, 45] on icon at bounding box center [233, 46] width 11 height 11
click at [229, 45] on icon at bounding box center [233, 46] width 11 height 11
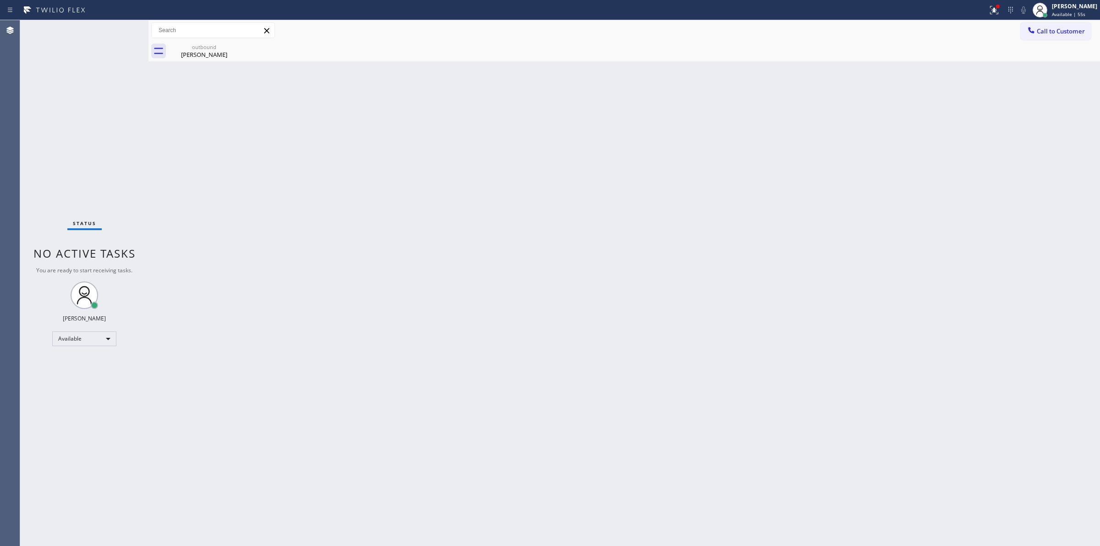
click at [0, 0] on icon at bounding box center [0, 0] width 0 height 0
click at [234, 46] on icon at bounding box center [233, 46] width 11 height 11
drag, startPoint x: 233, startPoint y: 48, endPoint x: 231, endPoint y: 54, distance: 5.7
click at [232, 49] on icon at bounding box center [233, 46] width 11 height 11
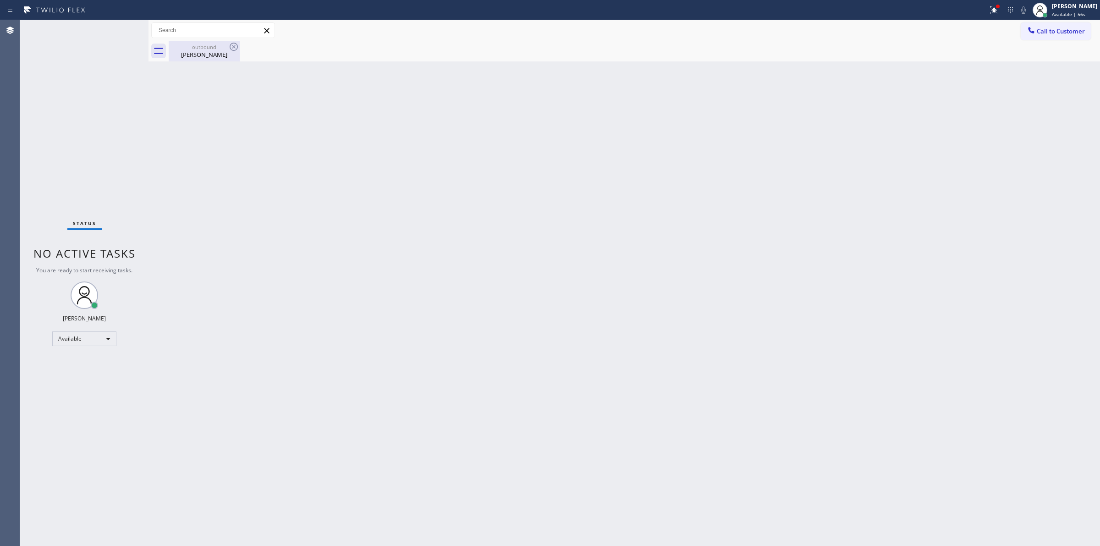
click at [223, 57] on div "Winston Yeung" at bounding box center [204, 54] width 69 height 8
click at [1085, 9] on div "[PERSON_NAME]" at bounding box center [1074, 6] width 45 height 8
click at [1042, 60] on button "Unavailable" at bounding box center [1054, 61] width 92 height 12
click at [485, 340] on div "Back to Dashboard Change Sender ID Customers Technicians Select a contact Outbo…" at bounding box center [623, 283] width 951 height 526
click at [1087, 37] on button "Call to Customer" at bounding box center [1055, 30] width 70 height 17
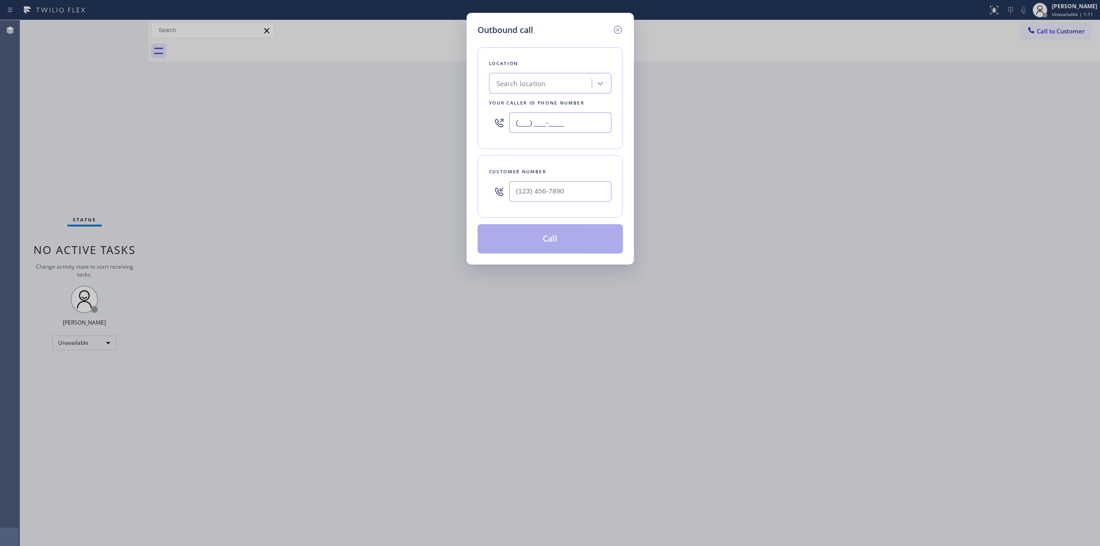
click at [580, 123] on input "(___) ___-____" at bounding box center [560, 122] width 102 height 21
paste input "206) 617-0310"
type input "[PHONE_NUMBER]"
click at [575, 181] on input "(___) ___-____" at bounding box center [560, 191] width 102 height 21
paste input "206) 617-0310"
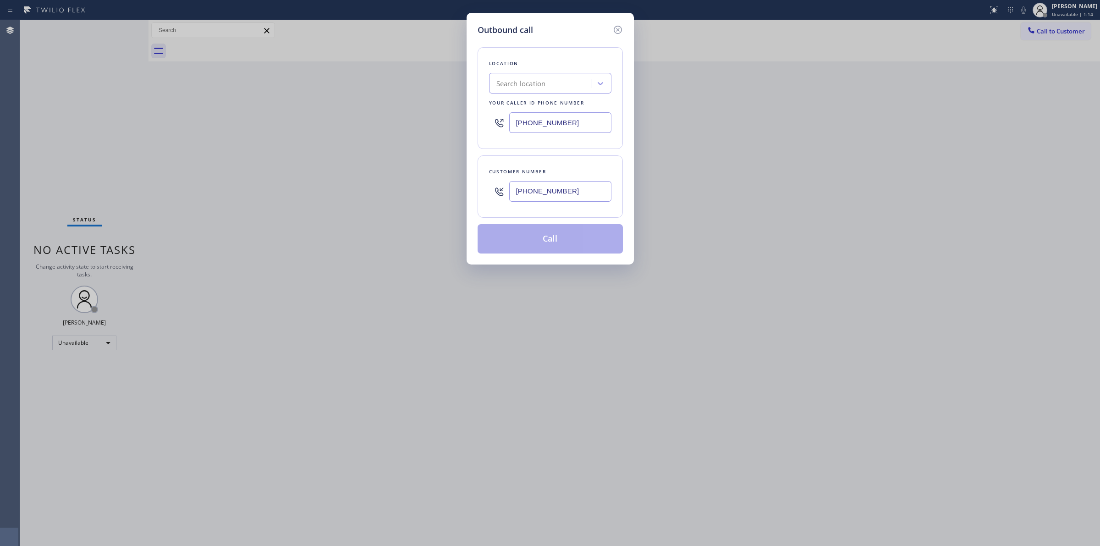
type input "[PHONE_NUMBER]"
click at [509, 77] on div "Search location" at bounding box center [542, 84] width 100 height 16
paste input "5 Star Appliance Repair"
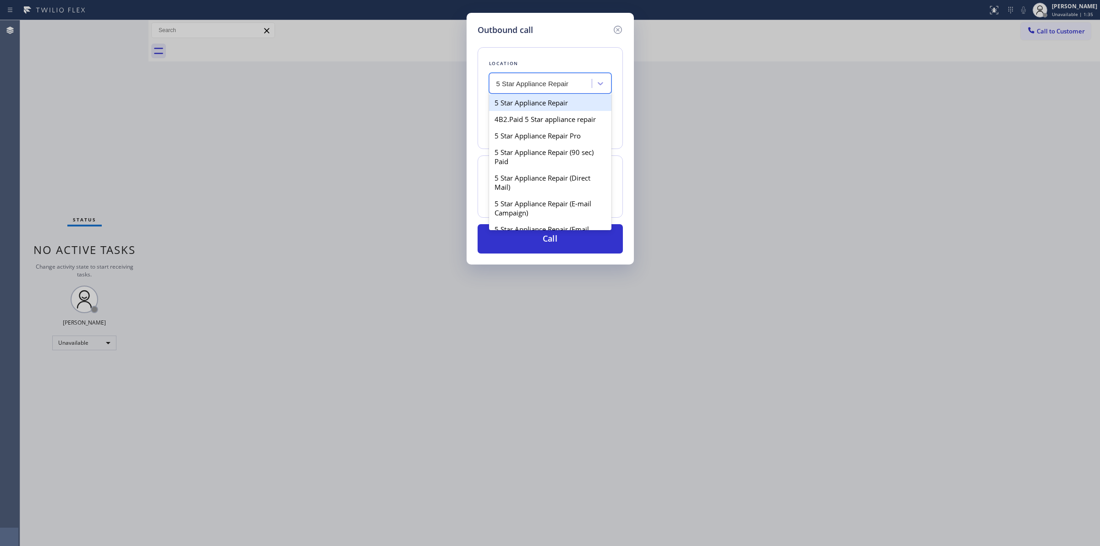
type input "5 Star Appliance Repair"
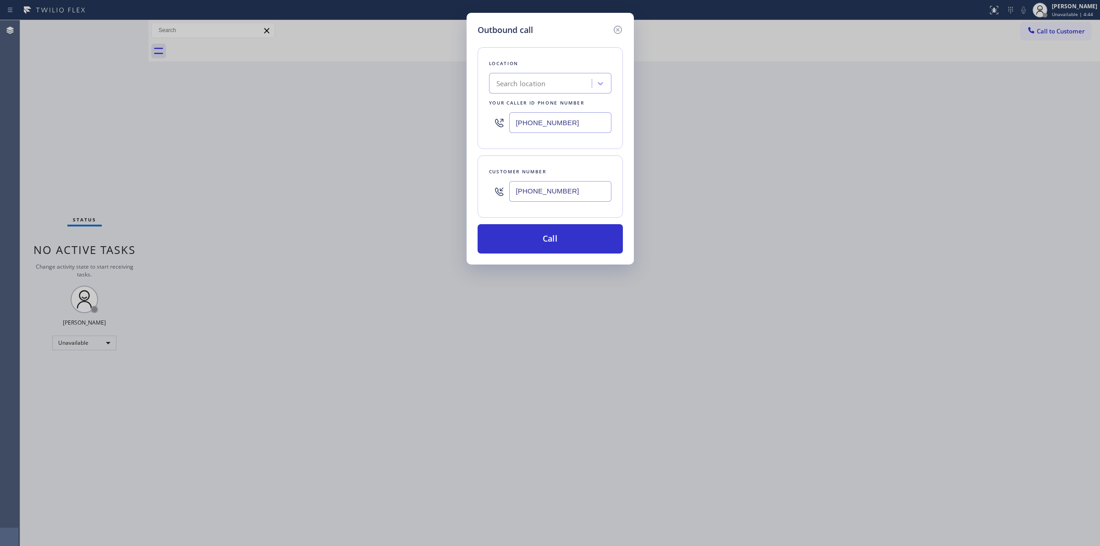
drag, startPoint x: 591, startPoint y: 125, endPoint x: 365, endPoint y: 118, distance: 226.5
click at [457, 125] on div "Outbound call Location Search location Your caller id phone number (206) 617-03…" at bounding box center [550, 273] width 1100 height 546
paste input "text"
click at [576, 120] on input "(206) 617-0310" at bounding box center [560, 122] width 102 height 21
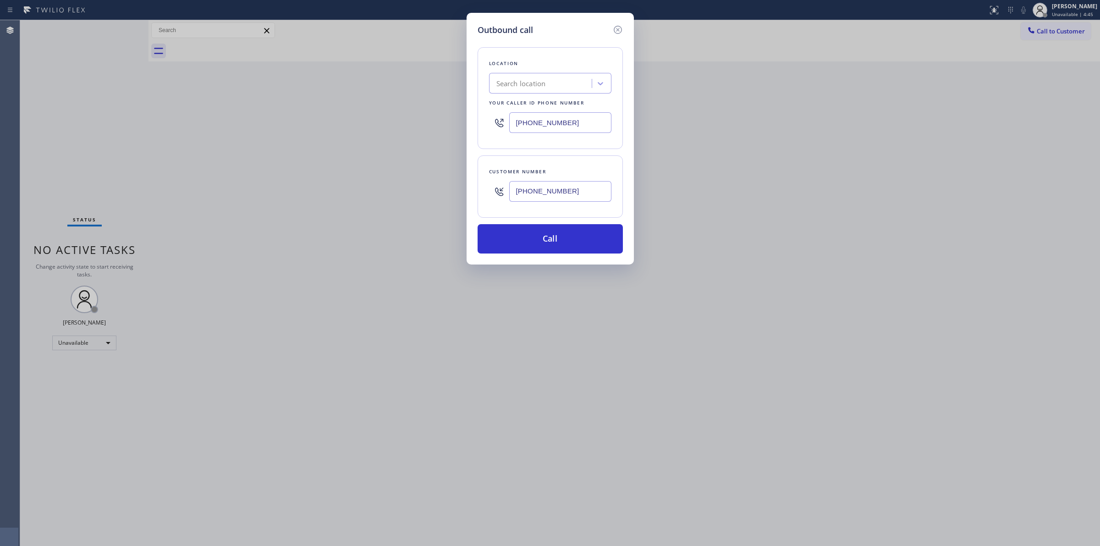
click at [576, 120] on input "(206) 617-0310" at bounding box center [560, 122] width 102 height 21
type input "(___) ___-____"
click at [550, 81] on div "Search location" at bounding box center [542, 84] width 100 height 16
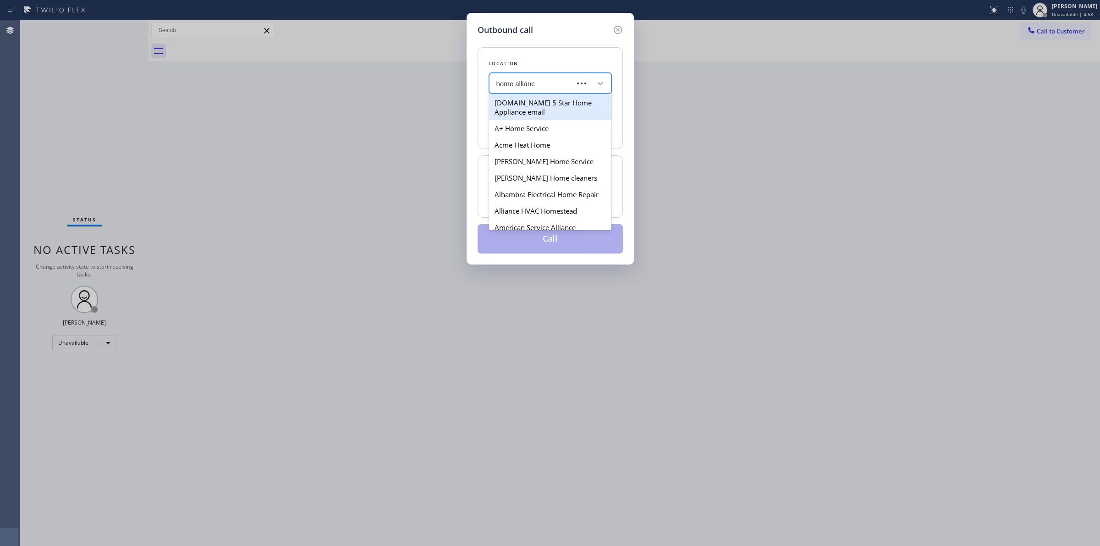
type input "home alliance"
click at [532, 99] on div "Home Alliance" at bounding box center [550, 102] width 122 height 16
type input "(877) 777-0796"
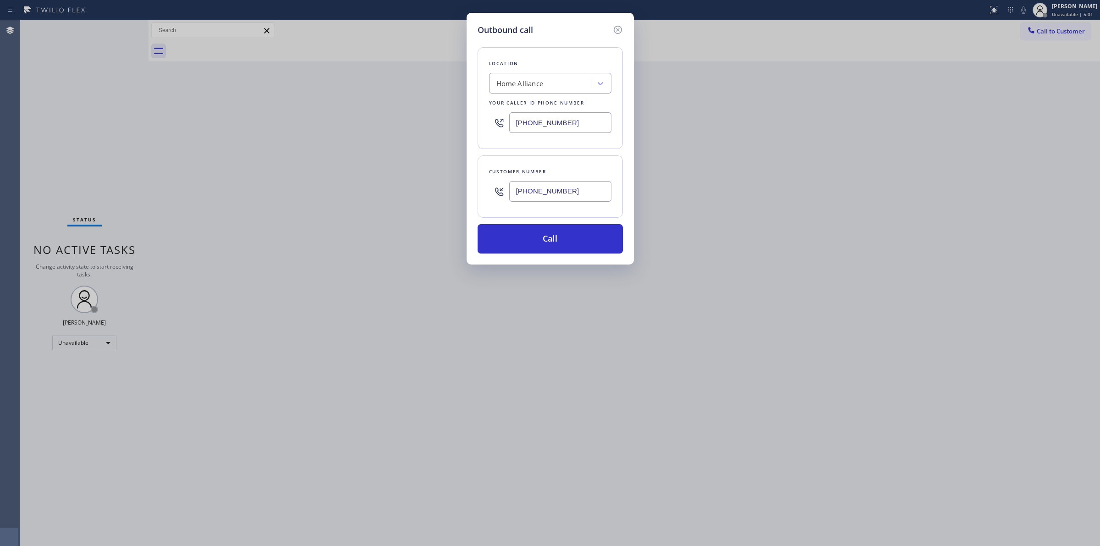
click at [592, 197] on input "(206) 617-0310" at bounding box center [560, 191] width 102 height 21
click at [570, 197] on input "(206) 617-0310" at bounding box center [560, 191] width 102 height 21
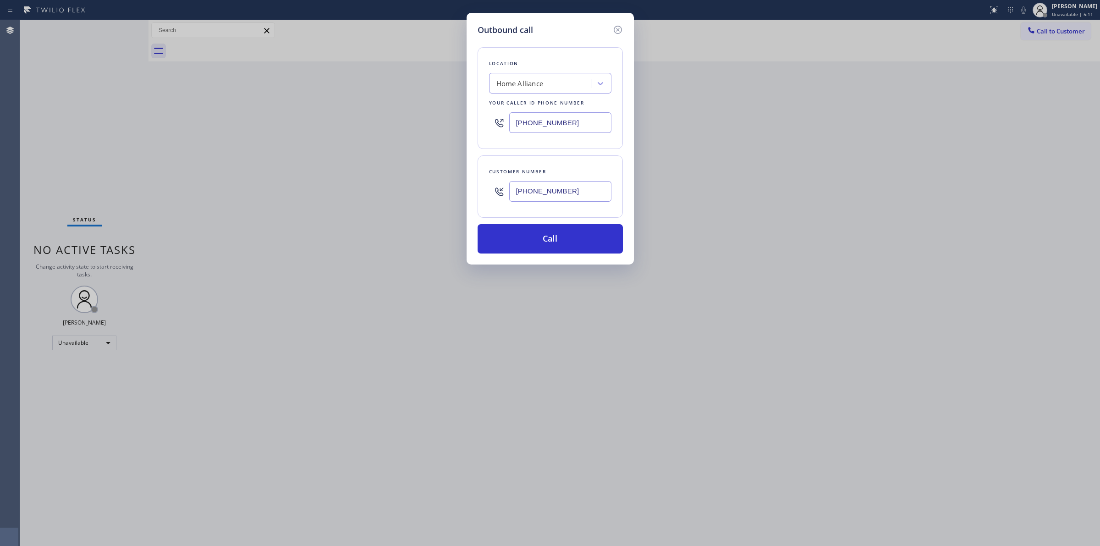
click at [570, 197] on input "(206) 617-0310" at bounding box center [560, 191] width 102 height 21
click at [553, 239] on button "Call" at bounding box center [549, 238] width 145 height 29
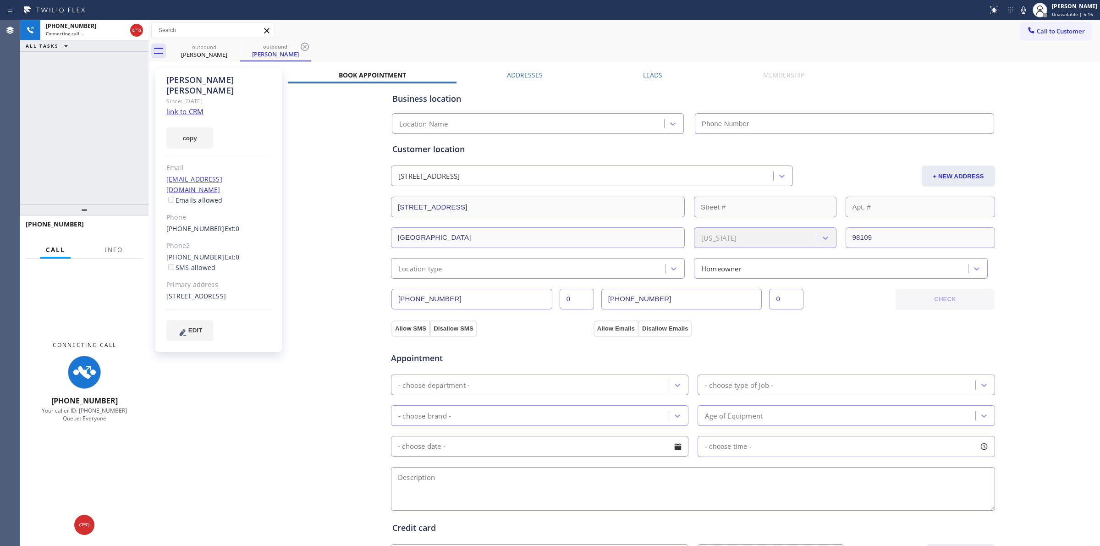
type input "(877) 777-0796"
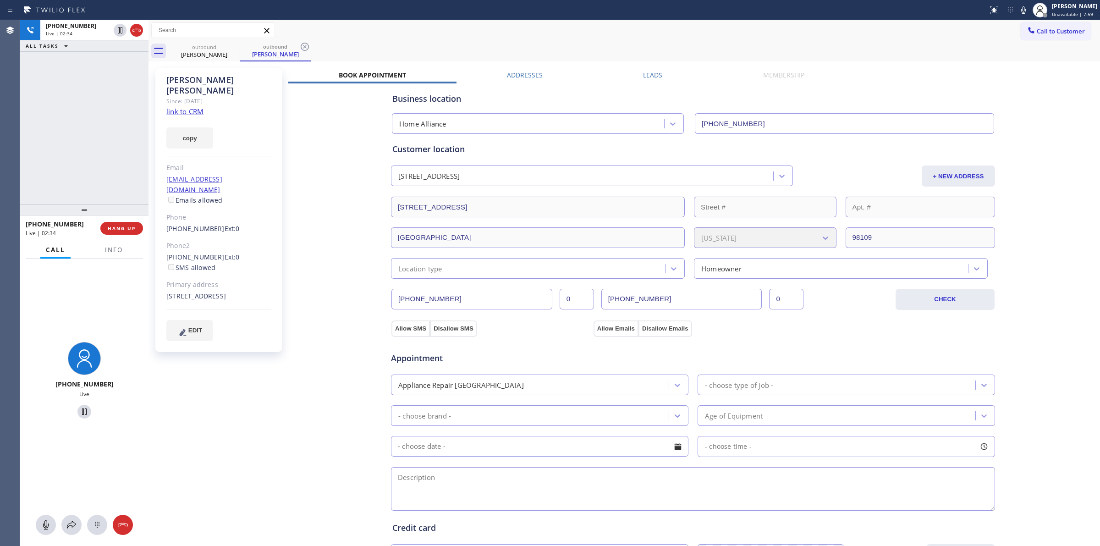
drag, startPoint x: 1028, startPoint y: 10, endPoint x: 976, endPoint y: 11, distance: 51.3
click at [1029, 10] on icon at bounding box center [1023, 10] width 11 height 11
click at [140, 29] on icon at bounding box center [136, 30] width 8 height 3
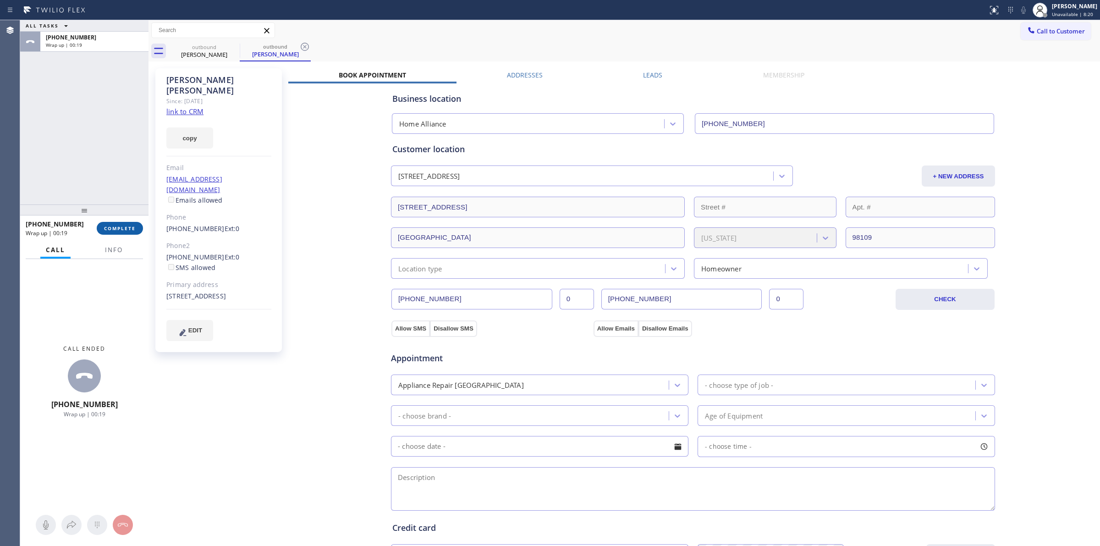
click at [118, 228] on span "COMPLETE" at bounding box center [120, 228] width 32 height 6
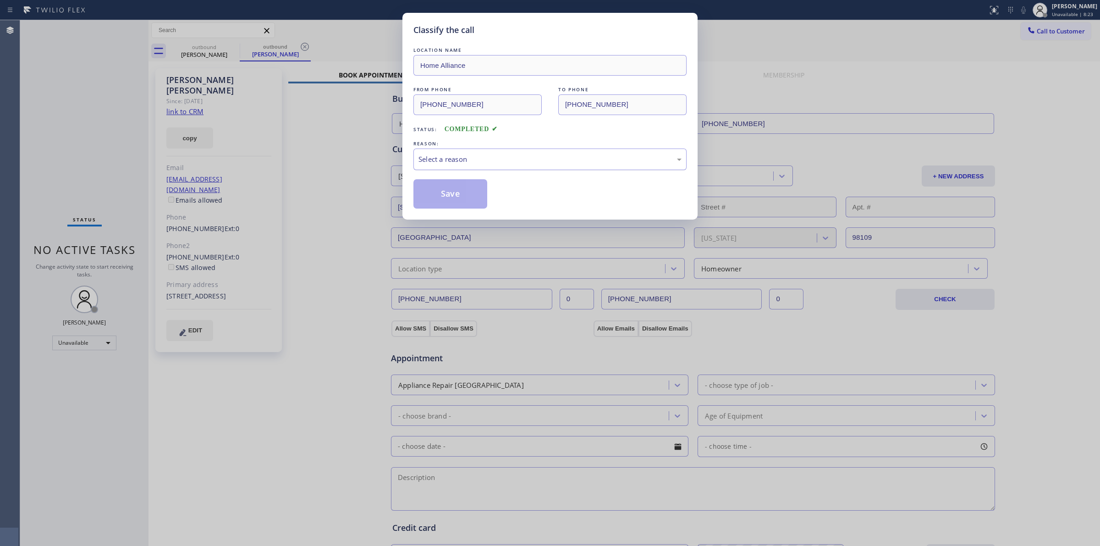
click at [523, 159] on div "Select a reason" at bounding box center [549, 159] width 263 height 11
drag, startPoint x: 466, startPoint y: 224, endPoint x: 451, endPoint y: 195, distance: 32.0
click at [451, 193] on button "Save" at bounding box center [450, 193] width 74 height 29
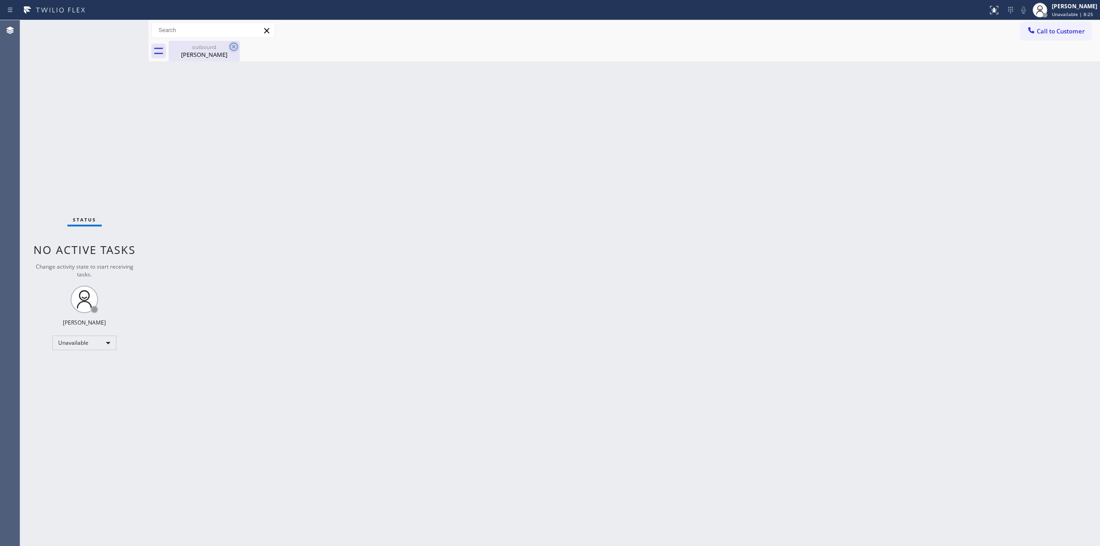
click at [232, 49] on icon at bounding box center [233, 46] width 11 height 11
click at [232, 47] on icon at bounding box center [233, 46] width 11 height 11
click at [1092, 27] on div "Call to Customer Outbound call Location Home Alliance Your caller id phone numb…" at bounding box center [1059, 30] width 79 height 16
drag, startPoint x: 1054, startPoint y: 33, endPoint x: 1048, endPoint y: 34, distance: 6.0
click at [1052, 33] on span "Call to Customer" at bounding box center [1060, 31] width 48 height 8
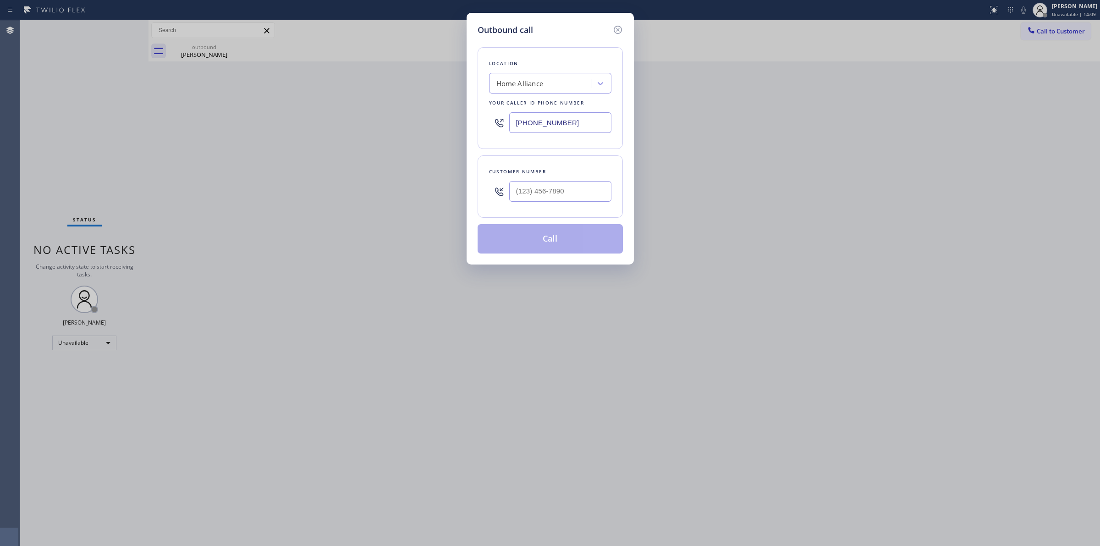
drag, startPoint x: 620, startPoint y: 188, endPoint x: 615, endPoint y: 188, distance: 4.6
click at [615, 188] on div "Customer number" at bounding box center [549, 186] width 145 height 62
click at [581, 188] on input "(___) ___-____" at bounding box center [560, 191] width 102 height 21
paste input "564) 201-6330"
type input "(564) 201-6330"
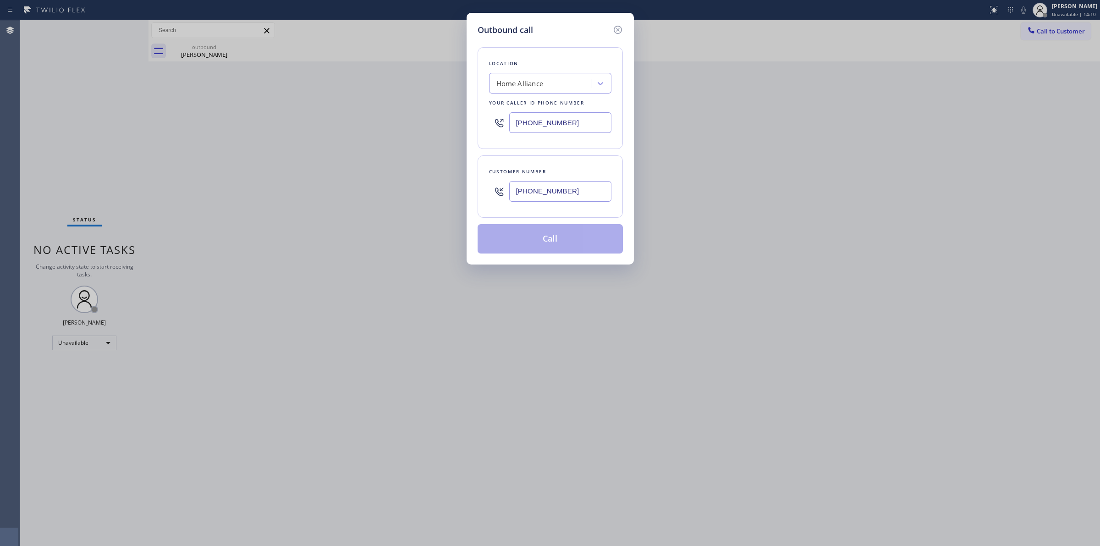
click at [562, 97] on div "Location Home Alliance Your caller id phone number (877) 777-0796" at bounding box center [549, 98] width 145 height 102
click at [562, 80] on div "Home Alliance" at bounding box center [542, 84] width 100 height 16
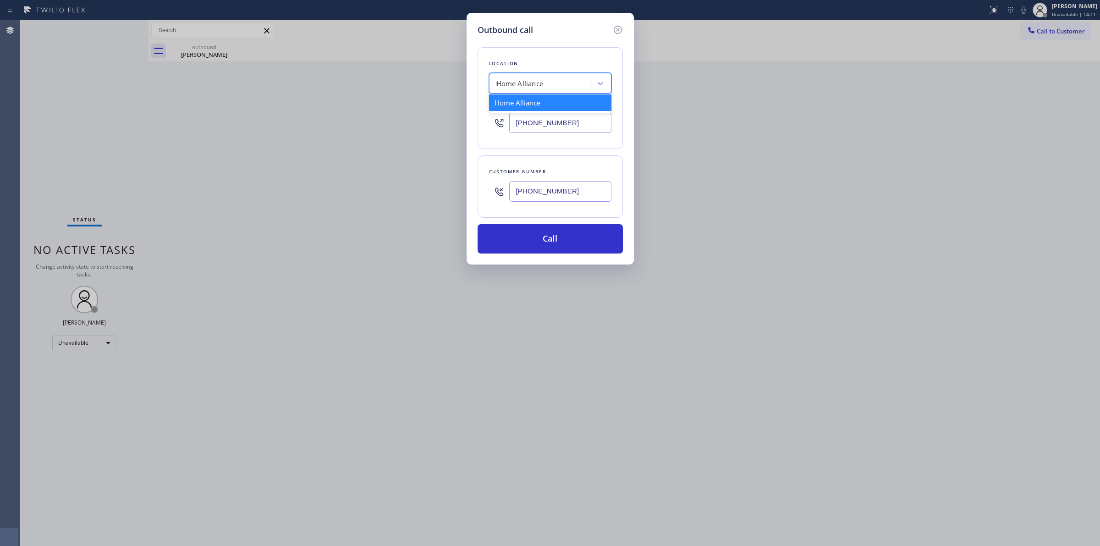
type input "LG"
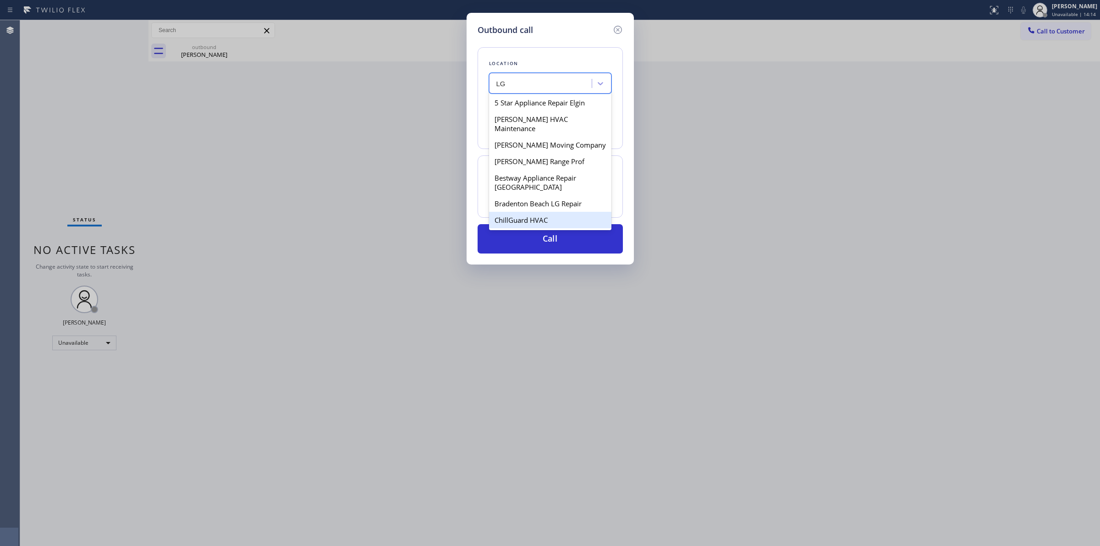
drag, startPoint x: 546, startPoint y: 152, endPoint x: 578, endPoint y: 212, distance: 67.7
click at [578, 212] on div "5 Star Appliance Repair Elgin AllGood HVAC Maintenance AllGood Moving Company A…" at bounding box center [550, 161] width 122 height 137
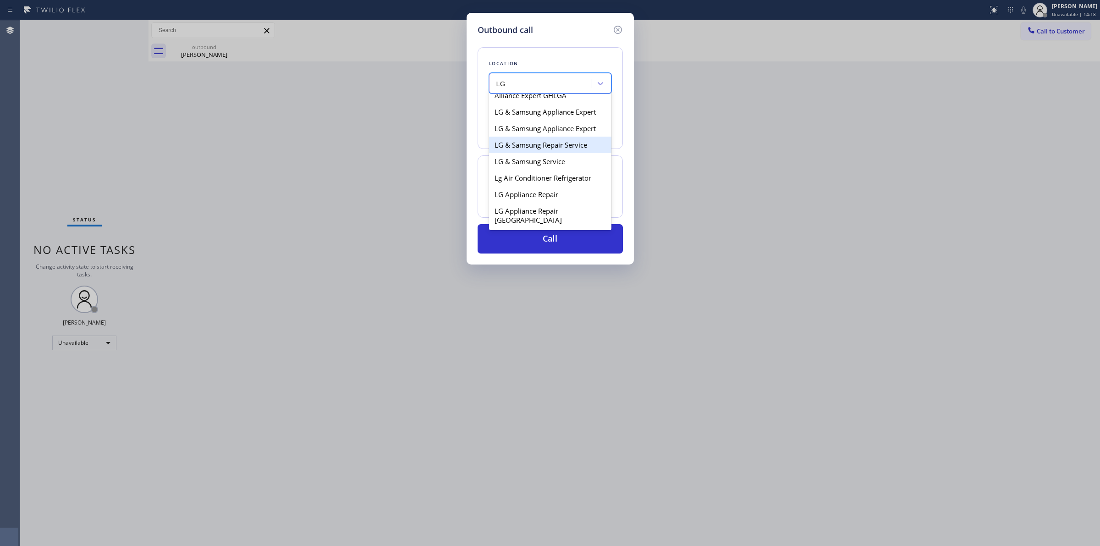
scroll to position [401, 0]
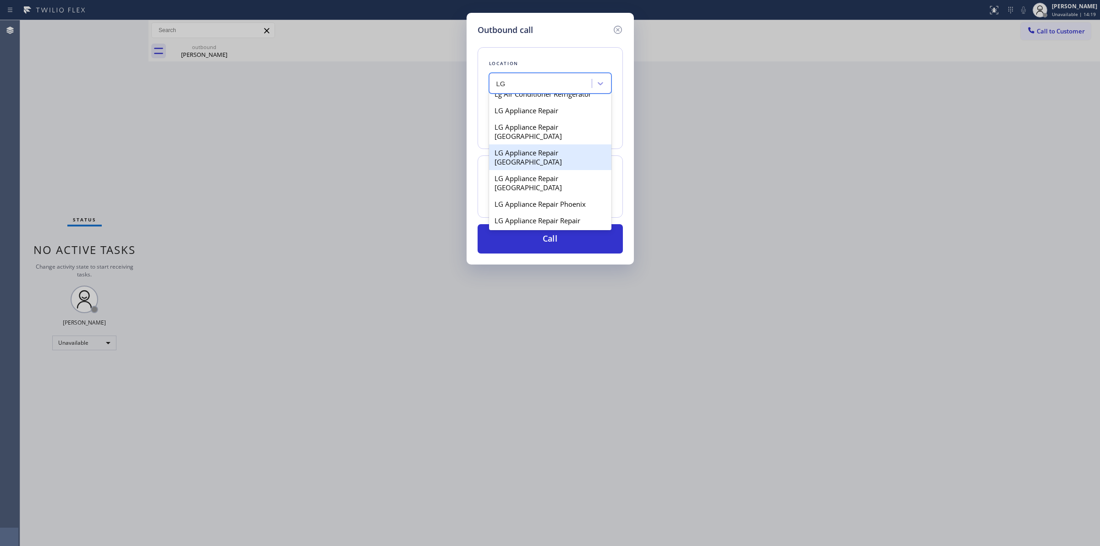
click at [526, 159] on div "LG Appliance Repair Denver" at bounding box center [550, 157] width 122 height 26
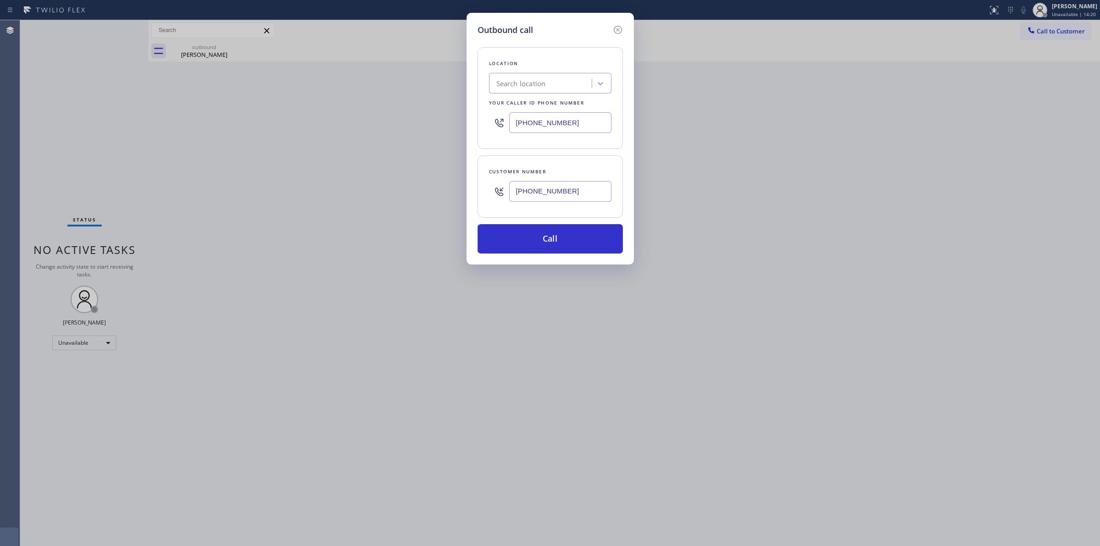
click at [551, 200] on input "(564) 201-6330" at bounding box center [560, 191] width 102 height 21
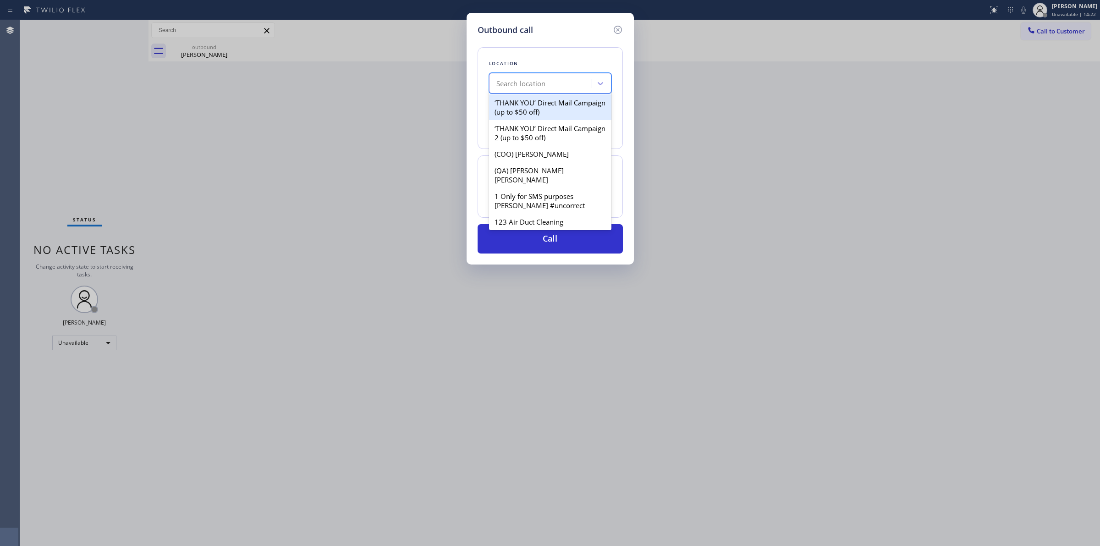
click at [557, 88] on div "Search location" at bounding box center [542, 84] width 100 height 16
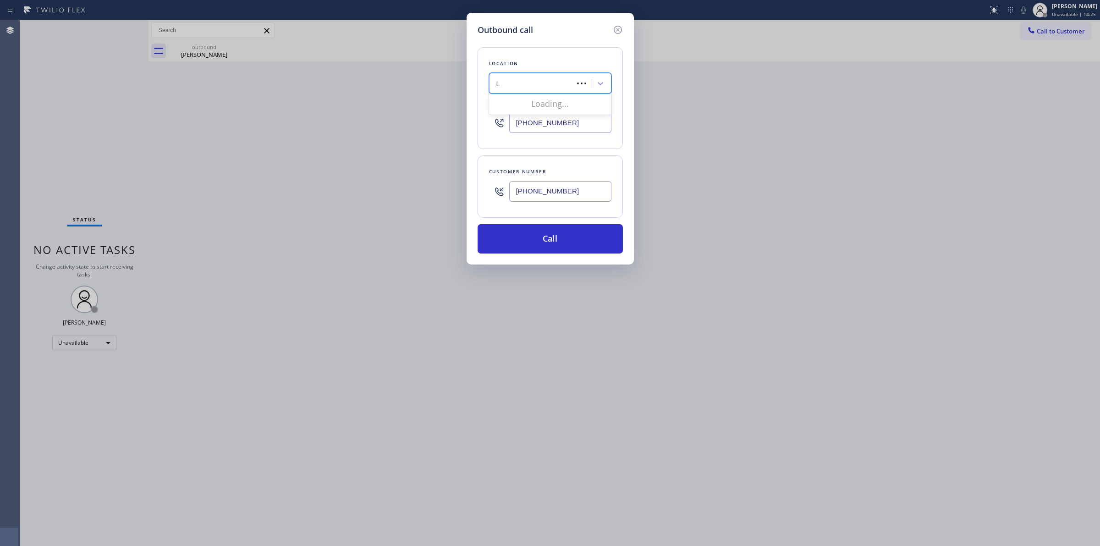
type input "LG"
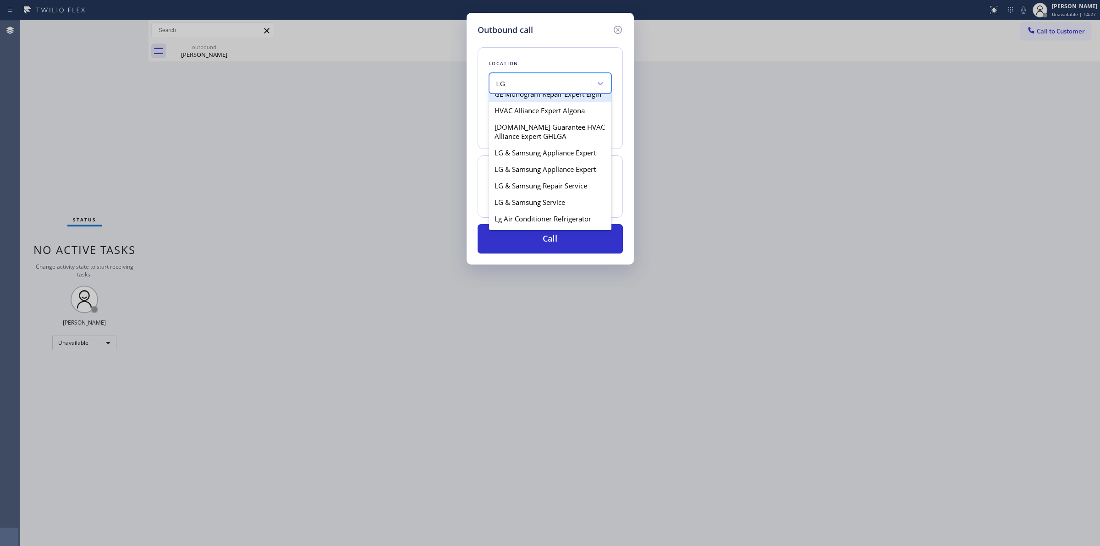
scroll to position [286, 0]
click at [537, 151] on div "LG & Samsung Appliance Expert" at bounding box center [550, 142] width 122 height 16
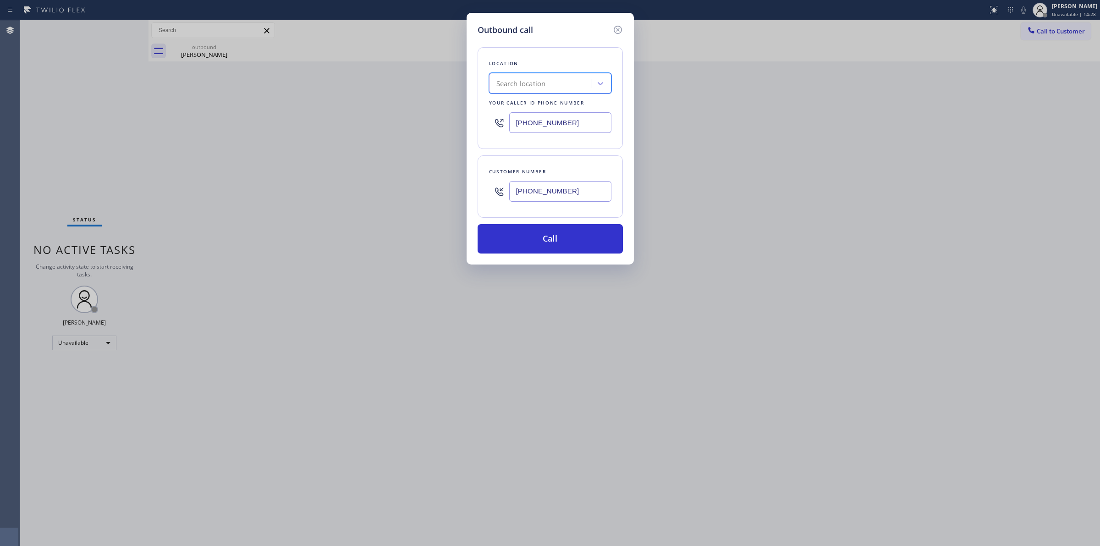
click at [541, 195] on input "(564) 201-6330" at bounding box center [560, 191] width 102 height 21
click at [546, 99] on div "Your caller id phone number" at bounding box center [550, 103] width 122 height 10
click at [578, 120] on input "(877) 777-0796" at bounding box center [560, 122] width 102 height 21
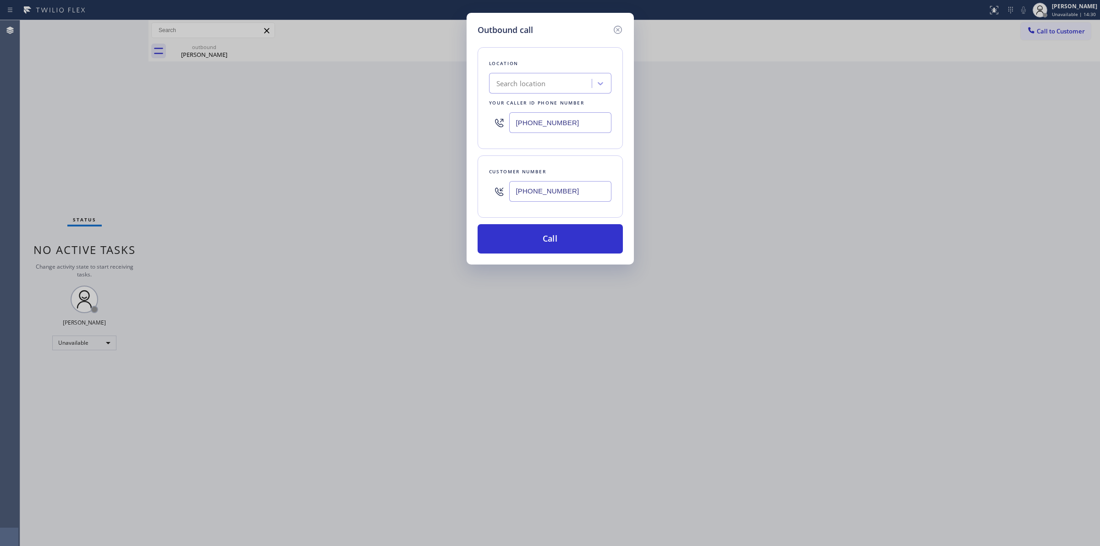
click at [578, 120] on input "(877) 777-0796" at bounding box center [560, 122] width 102 height 21
type input "(___) ___-____"
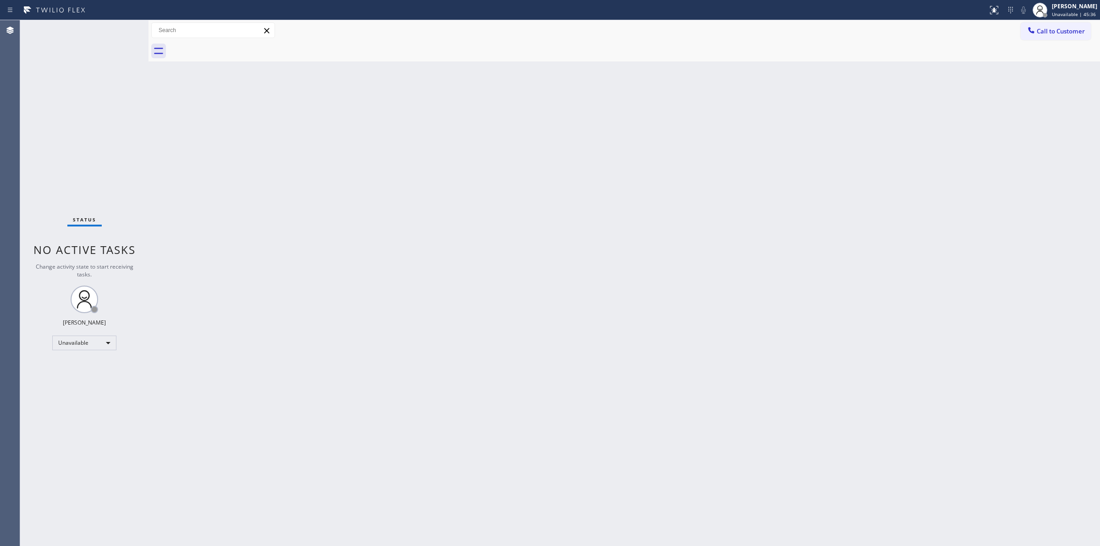
click at [553, 283] on div "Back to Dashboard Change Sender ID Customers Technicians Select a contact Outbo…" at bounding box center [623, 283] width 951 height 526
click at [1047, 35] on span "Call to Customer" at bounding box center [1060, 31] width 48 height 8
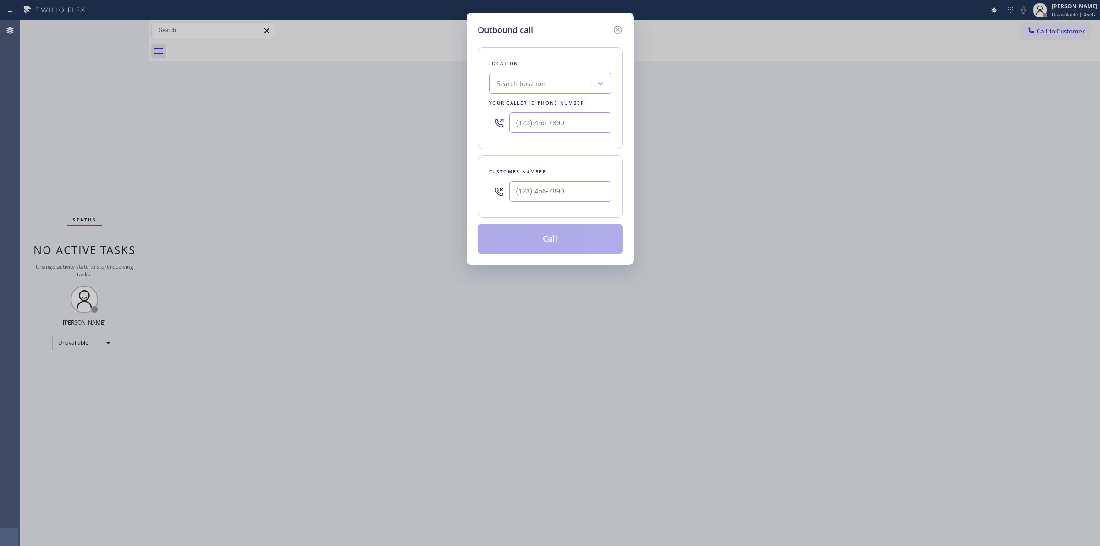
click at [530, 208] on div "Customer number" at bounding box center [549, 186] width 145 height 62
paste input "805) 233-7328"
click at [545, 192] on input "[PHONE_NUMBER]" at bounding box center [560, 191] width 102 height 21
type input "[PHONE_NUMBER]"
click at [551, 88] on div "Search location" at bounding box center [542, 84] width 100 height 16
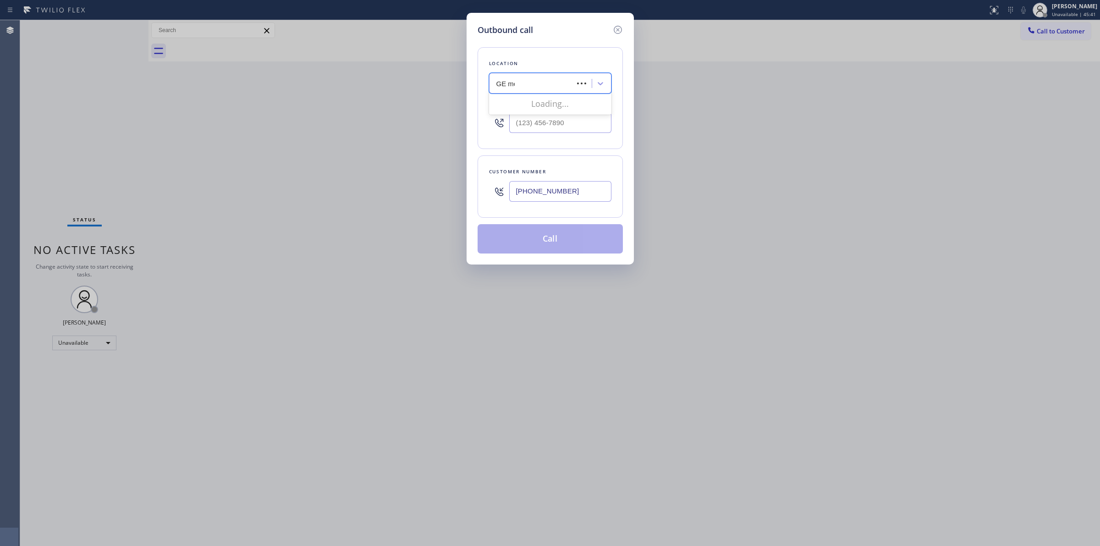
type input "GE mono"
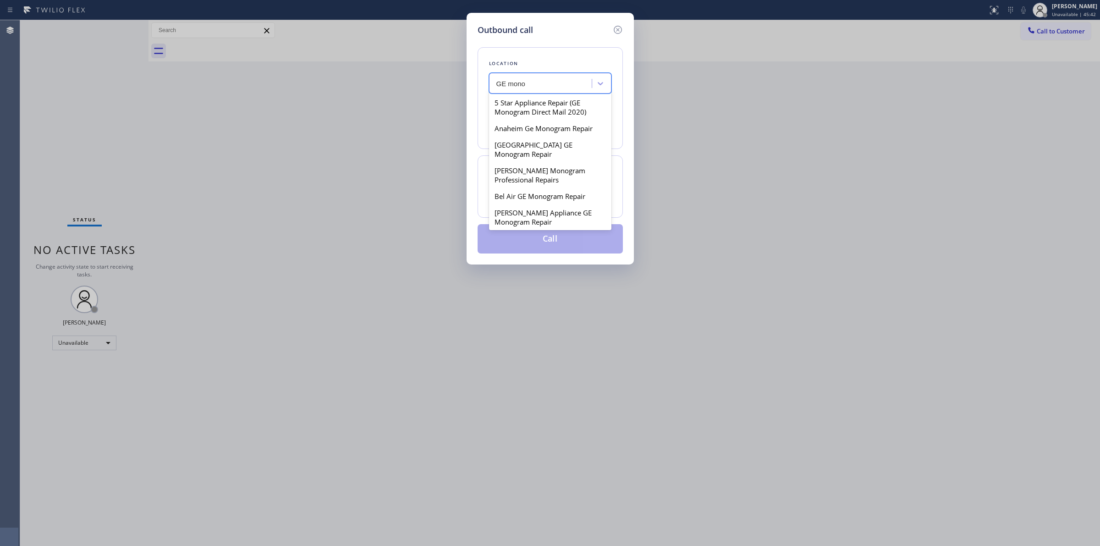
scroll to position [172, 0]
click at [533, 163] on div "Canterbury Knolls GE Monogram Repair" at bounding box center [550, 165] width 122 height 26
type input "[PHONE_NUMBER]"
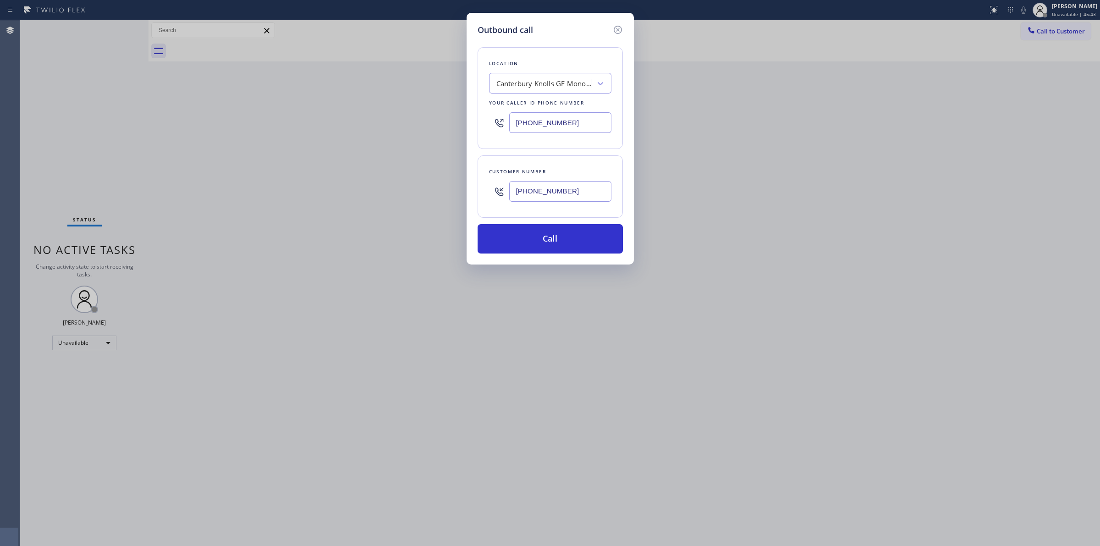
click at [551, 195] on input "[PHONE_NUMBER]" at bounding box center [560, 191] width 102 height 21
click at [564, 235] on button "Call" at bounding box center [549, 238] width 145 height 29
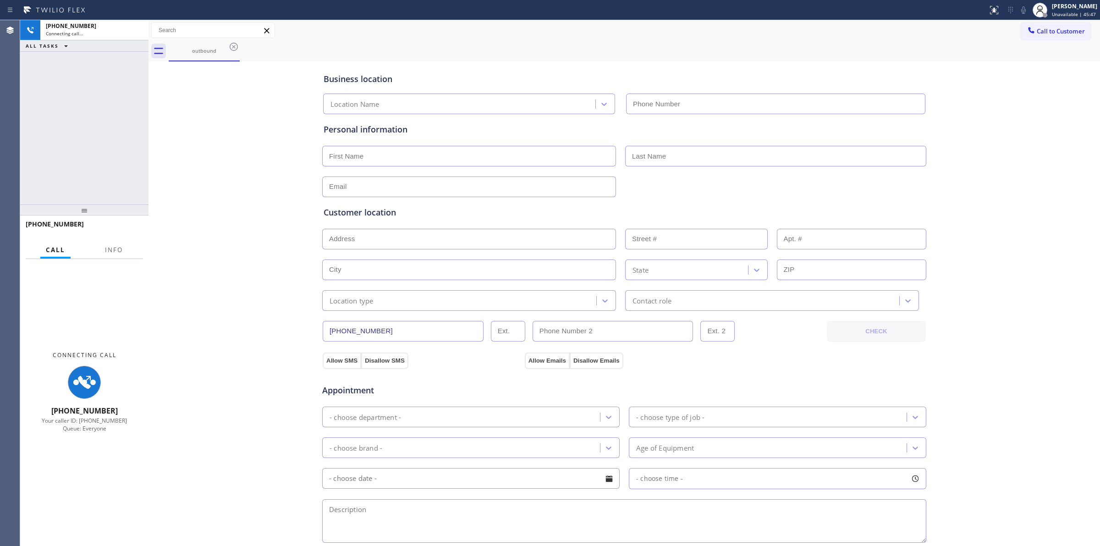
drag, startPoint x: 971, startPoint y: 130, endPoint x: 1009, endPoint y: 54, distance: 84.8
click at [974, 126] on div "Business location Location Name Personal information Customer location >> ADD N…" at bounding box center [624, 377] width 947 height 626
type input "[PHONE_NUMBER]"
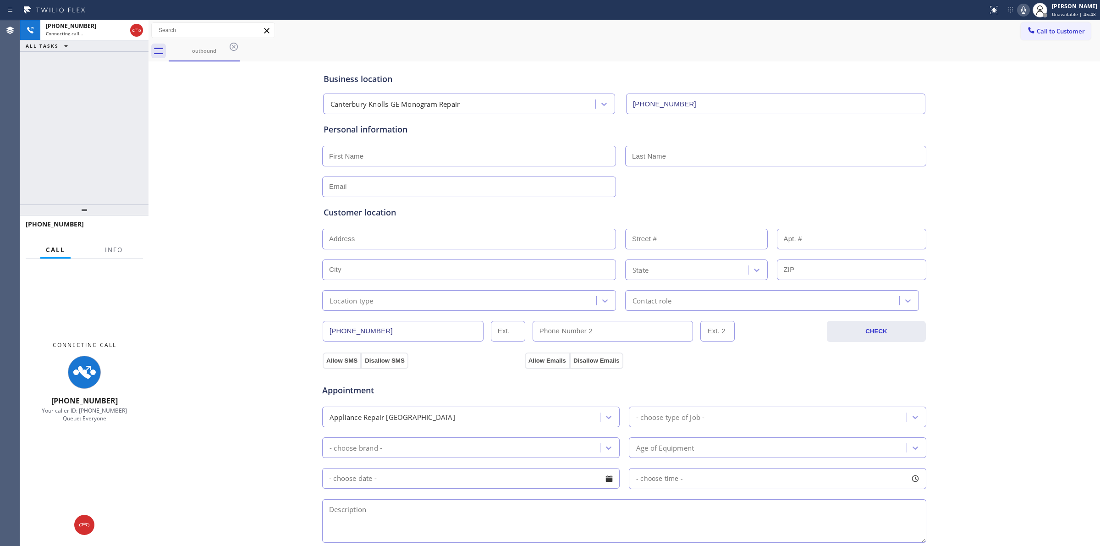
click at [1023, 14] on icon at bounding box center [1023, 10] width 11 height 11
click at [136, 30] on icon at bounding box center [136, 30] width 11 height 11
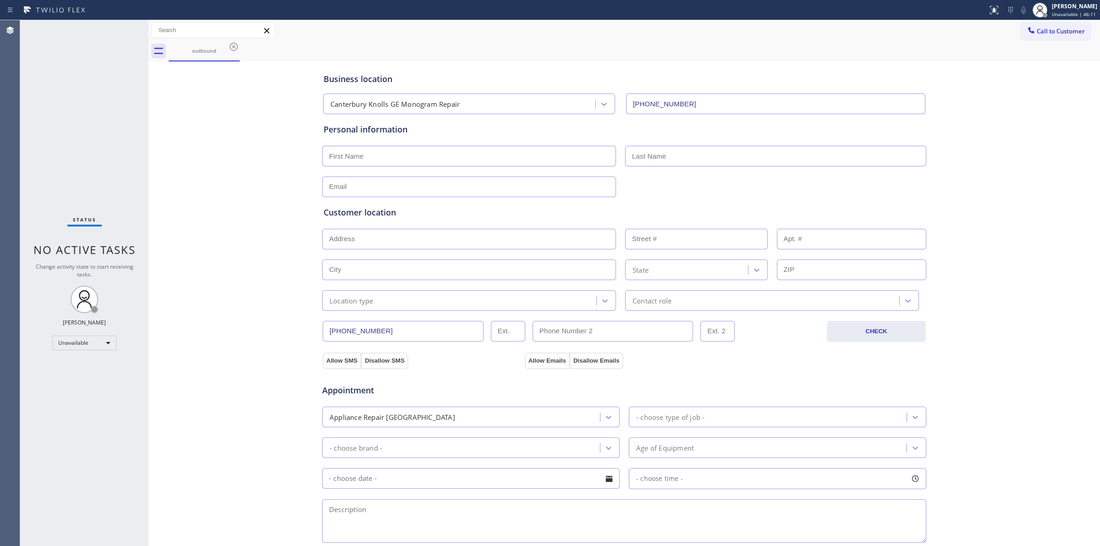
drag, startPoint x: 1025, startPoint y: 153, endPoint x: 1044, endPoint y: 55, distance: 99.4
click at [1029, 143] on div "Business location Canterbury Knolls GE Monogram Repair [PHONE_NUMBER] Personal …" at bounding box center [624, 377] width 947 height 626
click at [1048, 25] on button "Call to Customer" at bounding box center [1055, 30] width 70 height 17
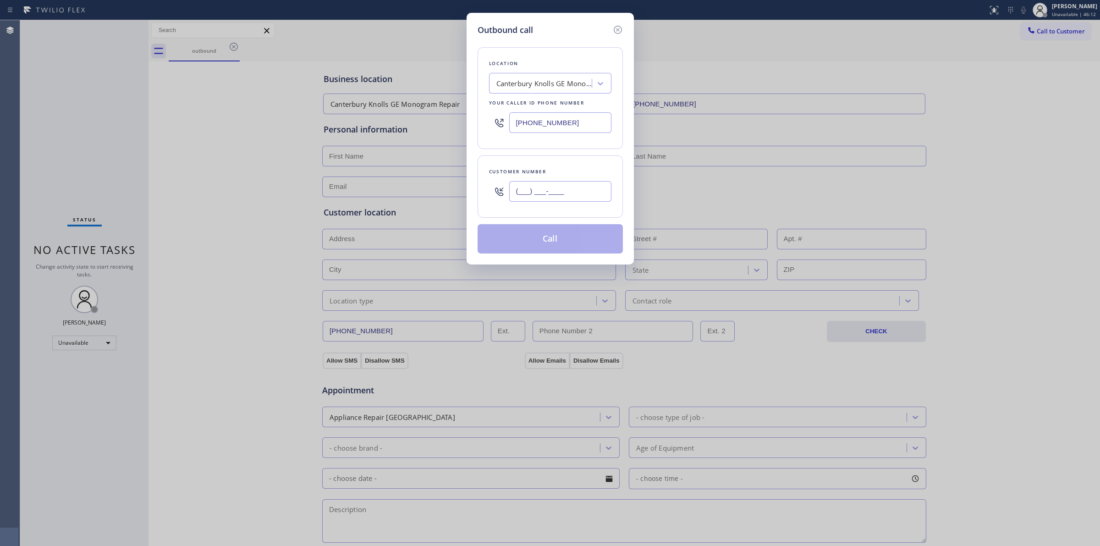
click at [564, 186] on input "(___) ___-____" at bounding box center [560, 191] width 102 height 21
paste input "805) 593-3907"
type input "[PHONE_NUMBER]"
click at [555, 88] on div "Canterbury Knolls GE Monogram Repair" at bounding box center [544, 83] width 96 height 11
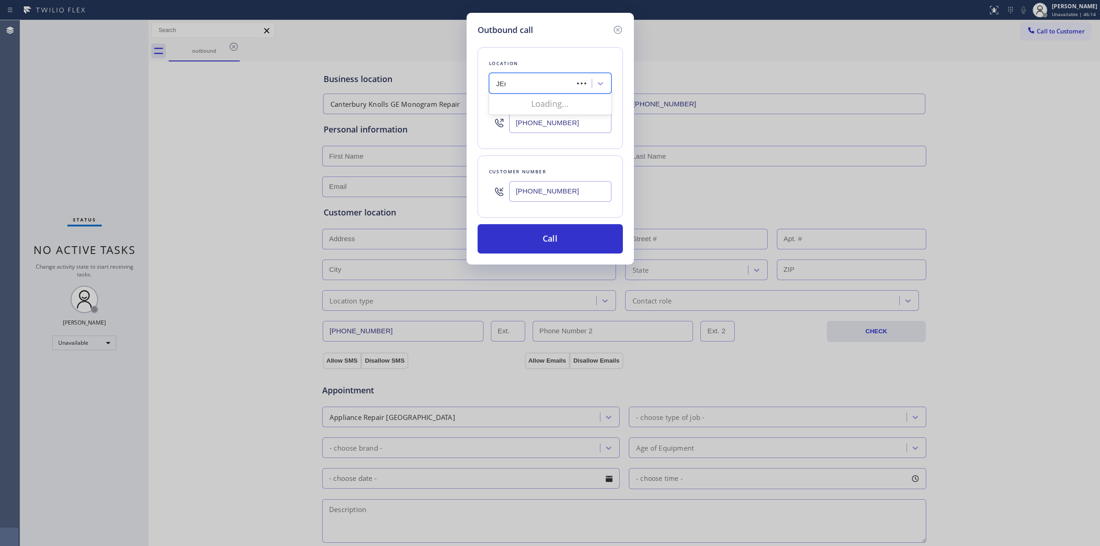
type input "JEnn"
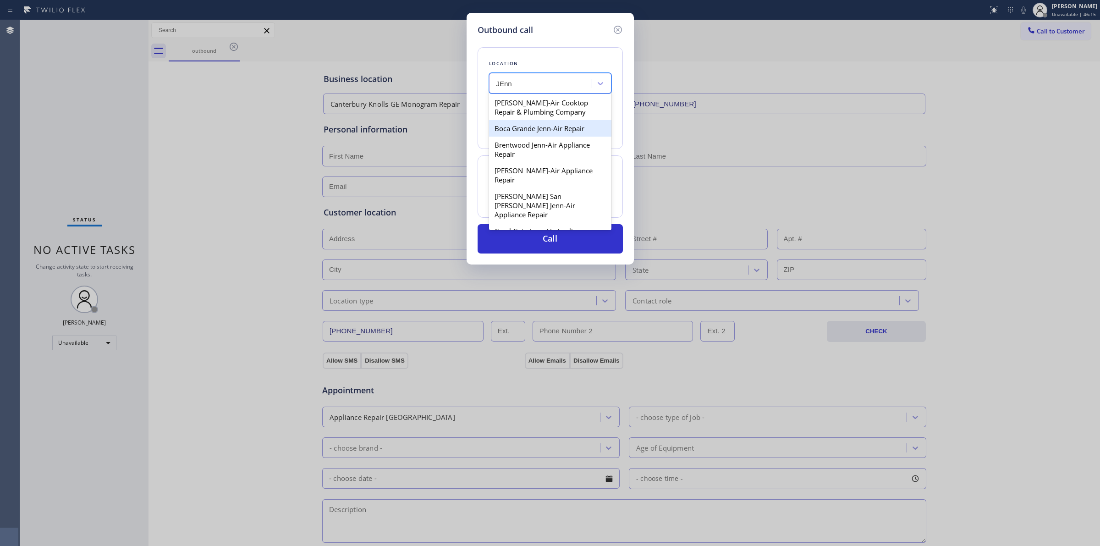
scroll to position [229, 0]
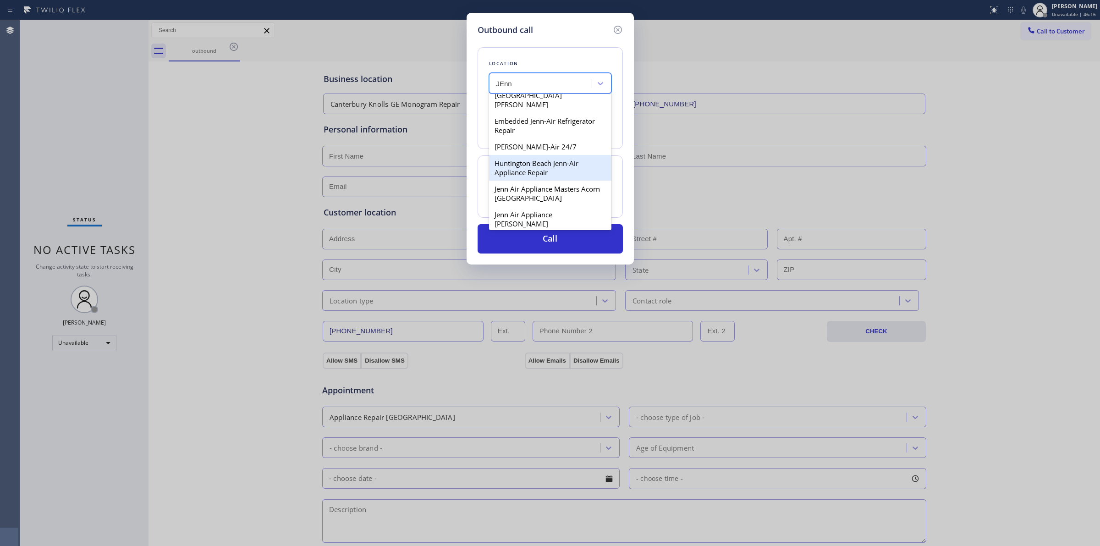
click at [534, 170] on div "Huntington Beach Jenn-Air Appliance Repair" at bounding box center [550, 168] width 122 height 26
type input "[PHONE_NUMBER]"
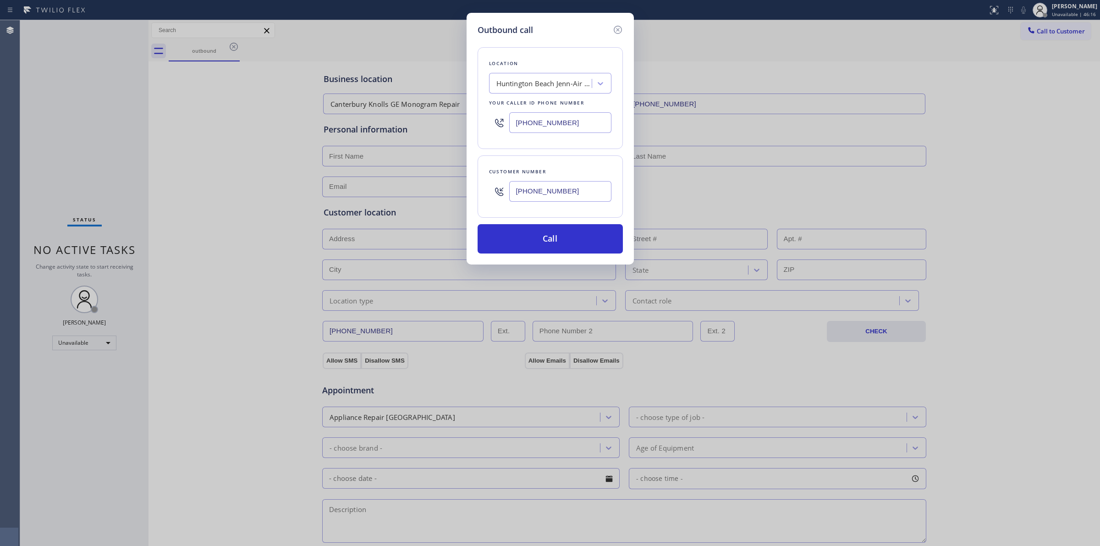
click at [541, 194] on input "[PHONE_NUMBER]" at bounding box center [560, 191] width 102 height 21
click at [537, 244] on button "Call" at bounding box center [549, 238] width 145 height 29
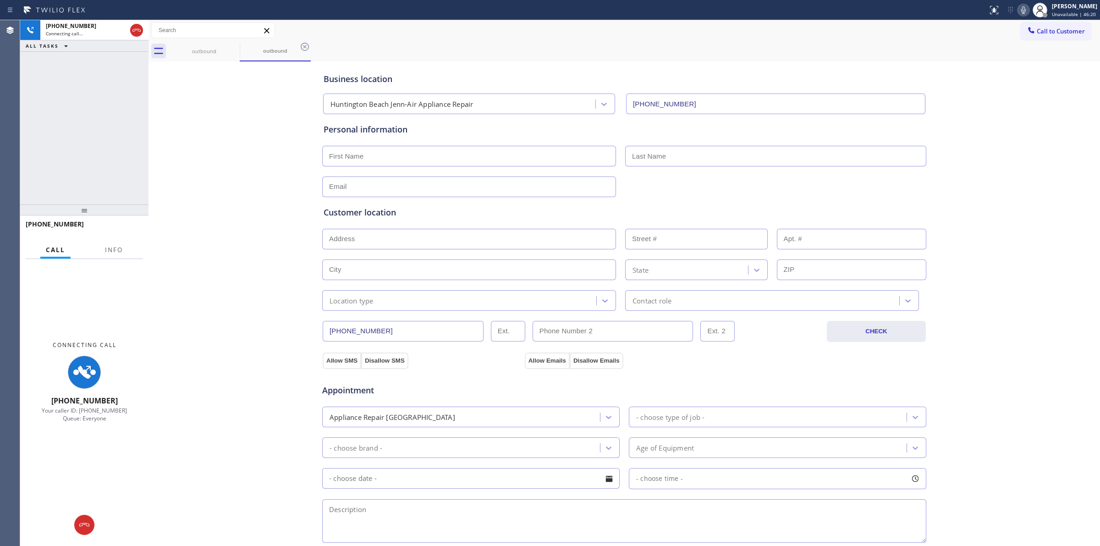
type input "[PHONE_NUMBER]"
drag, startPoint x: 1008, startPoint y: 147, endPoint x: 1002, endPoint y: 71, distance: 75.4
click at [1009, 145] on div "Business location [GEOGRAPHIC_DATA] Jenn-Air Appliance Repair [PHONE_NUMBER] Pe…" at bounding box center [624, 377] width 947 height 626
click at [1025, 12] on icon at bounding box center [1023, 10] width 11 height 11
click at [208, 44] on div "outbound" at bounding box center [204, 51] width 69 height 21
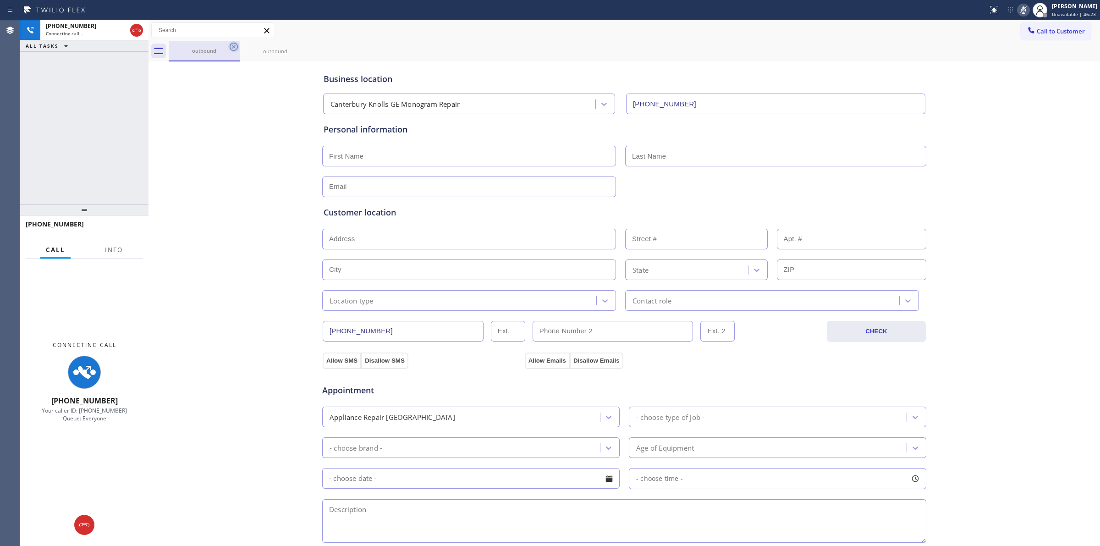
click at [239, 52] on icon at bounding box center [233, 46] width 11 height 11
click at [236, 49] on icon at bounding box center [233, 46] width 11 height 11
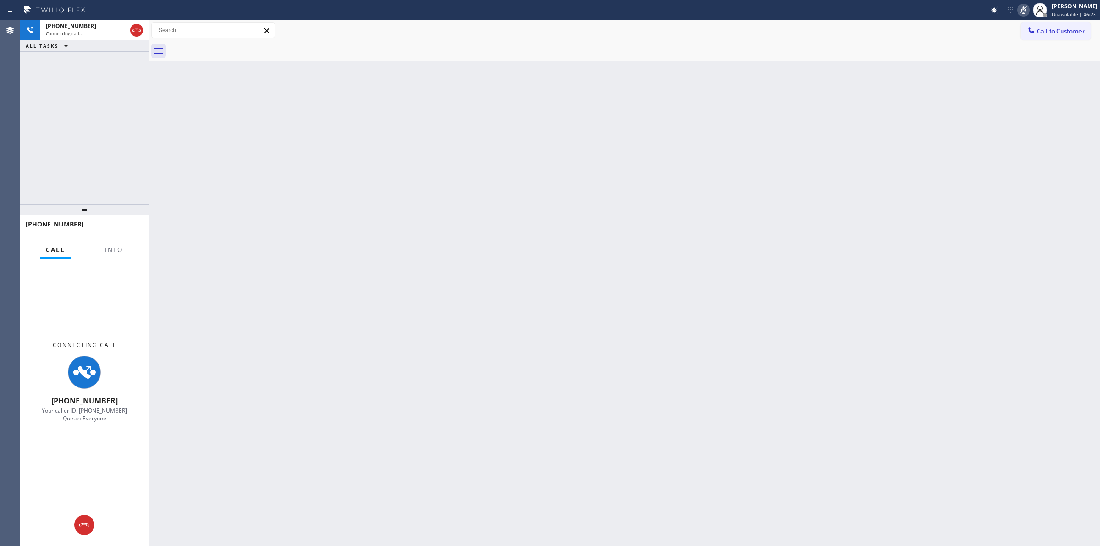
click at [236, 47] on div at bounding box center [634, 51] width 931 height 21
click at [1045, 33] on span "Call to Customer" at bounding box center [1060, 31] width 48 height 8
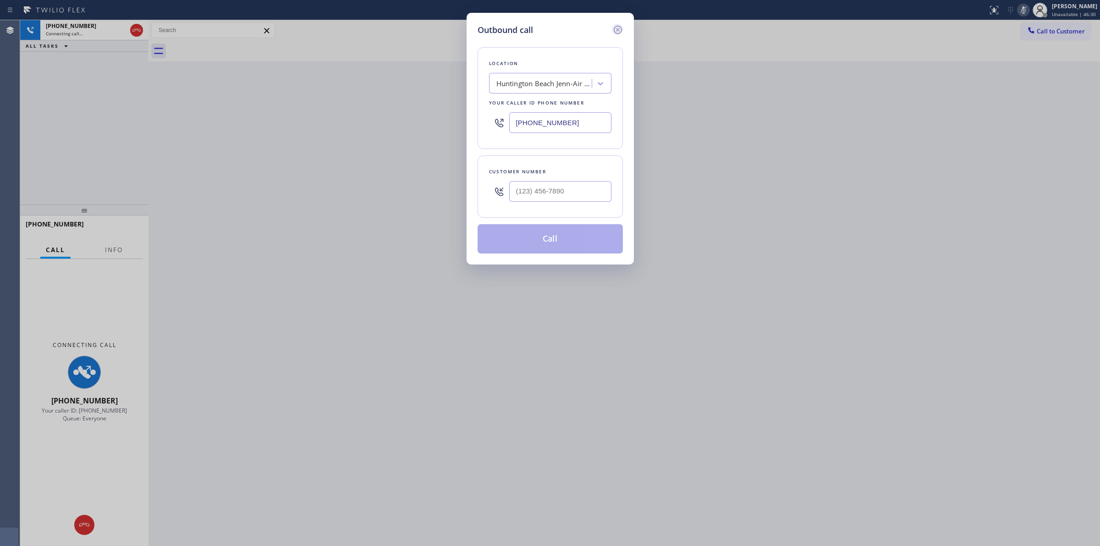
click at [613, 28] on icon at bounding box center [617, 29] width 11 height 11
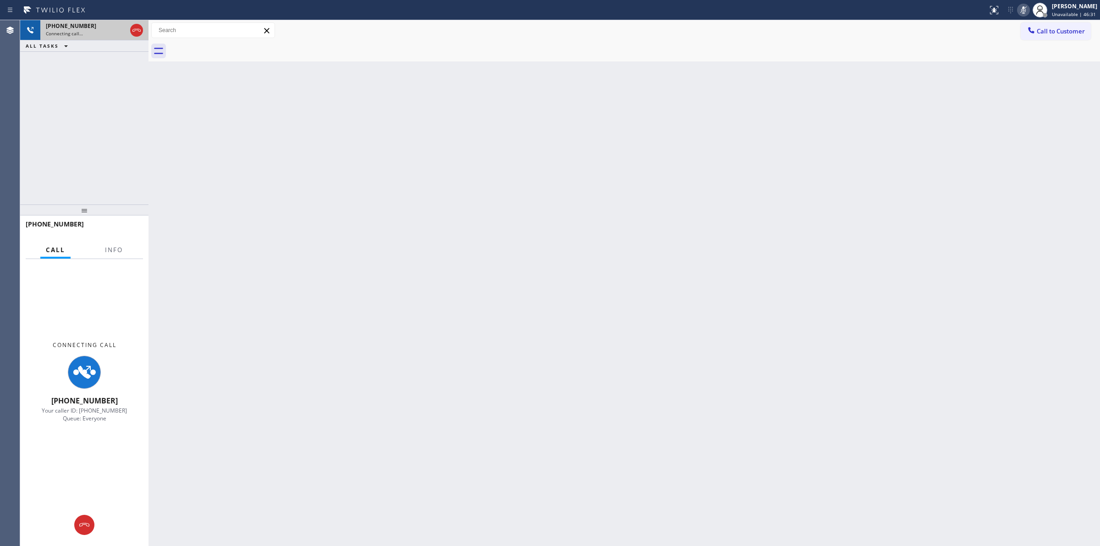
click at [79, 37] on div "[PHONE_NUMBER] Connecting call…" at bounding box center [84, 30] width 88 height 20
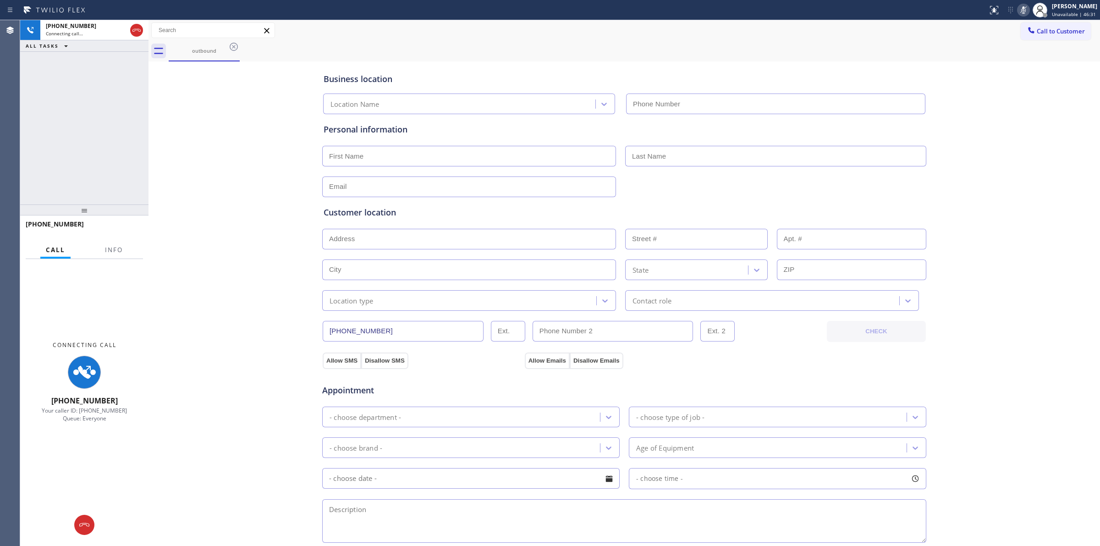
type input "[PHONE_NUMBER]"
click at [137, 29] on icon at bounding box center [136, 30] width 11 height 11
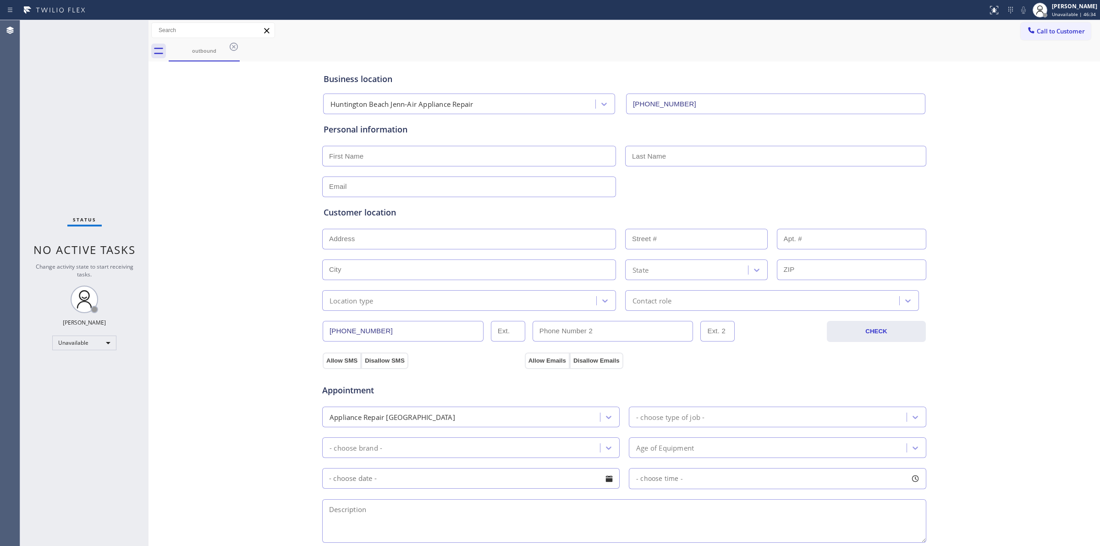
drag, startPoint x: 1042, startPoint y: 127, endPoint x: 1045, endPoint y: 63, distance: 63.7
click at [1044, 122] on div "Business location [GEOGRAPHIC_DATA] Jenn-Air Appliance Repair [PHONE_NUMBER] Pe…" at bounding box center [624, 377] width 947 height 626
click at [1045, 39] on div "Call to Customer Outbound call Location [GEOGRAPHIC_DATA] Jenn-Air Appliance Re…" at bounding box center [623, 40] width 951 height 41
click at [1026, 30] on icon at bounding box center [1030, 30] width 9 height 9
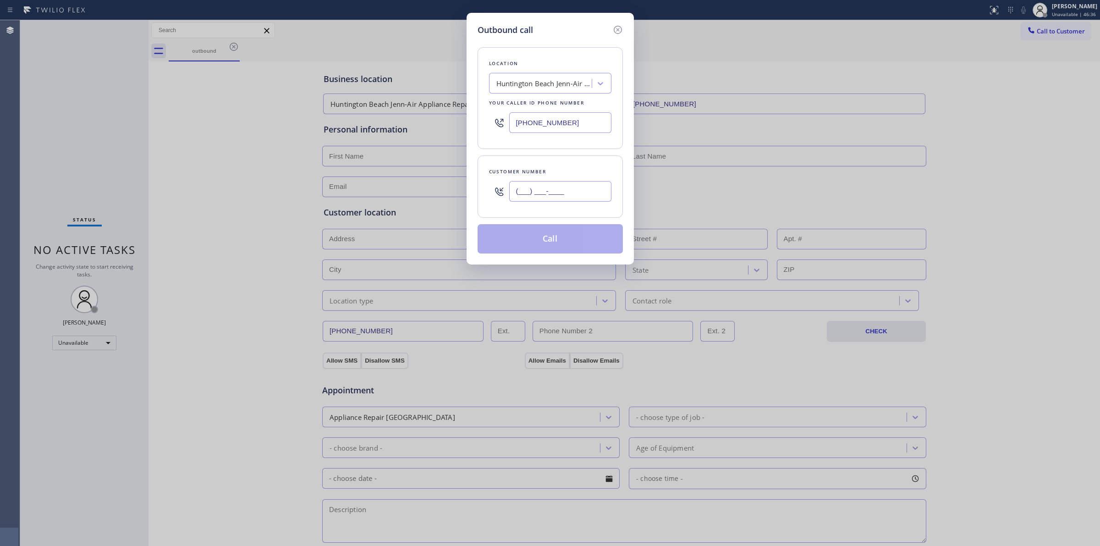
paste input "646) 889-9033"
click at [574, 195] on input "[PHONE_NUMBER]" at bounding box center [560, 191] width 102 height 21
type input "[PHONE_NUMBER]"
click at [537, 247] on button "Call" at bounding box center [549, 238] width 145 height 29
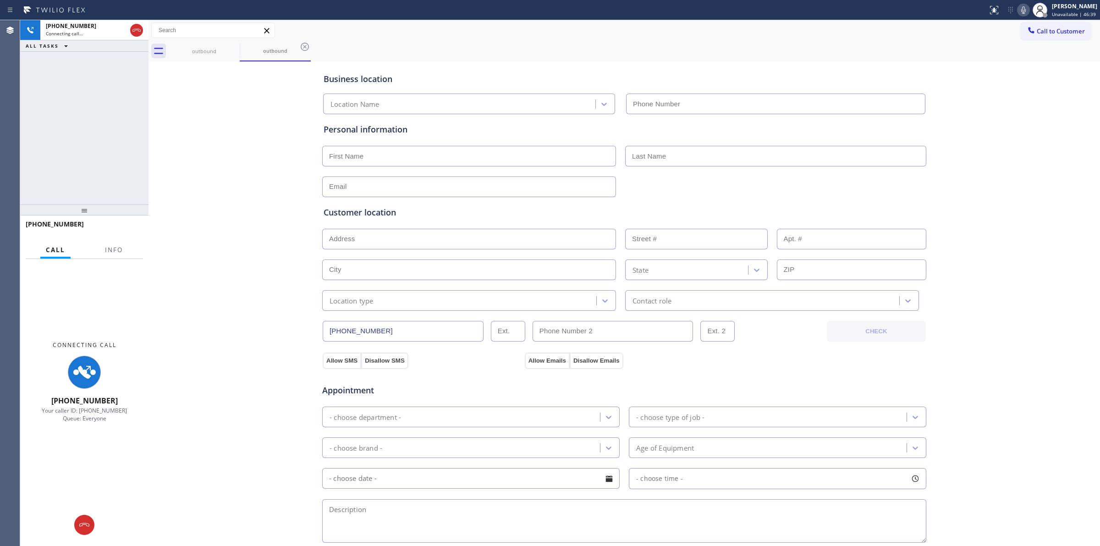
type input "[PHONE_NUMBER]"
click at [995, 61] on div "Business location [GEOGRAPHIC_DATA] Jenn-Air Appliance Repair [PHONE_NUMBER] Pe…" at bounding box center [623, 385] width 951 height 649
click at [1022, 5] on icon at bounding box center [1023, 10] width 11 height 11
click at [232, 49] on icon at bounding box center [233, 46] width 11 height 11
click at [215, 48] on div "outbound" at bounding box center [204, 51] width 69 height 7
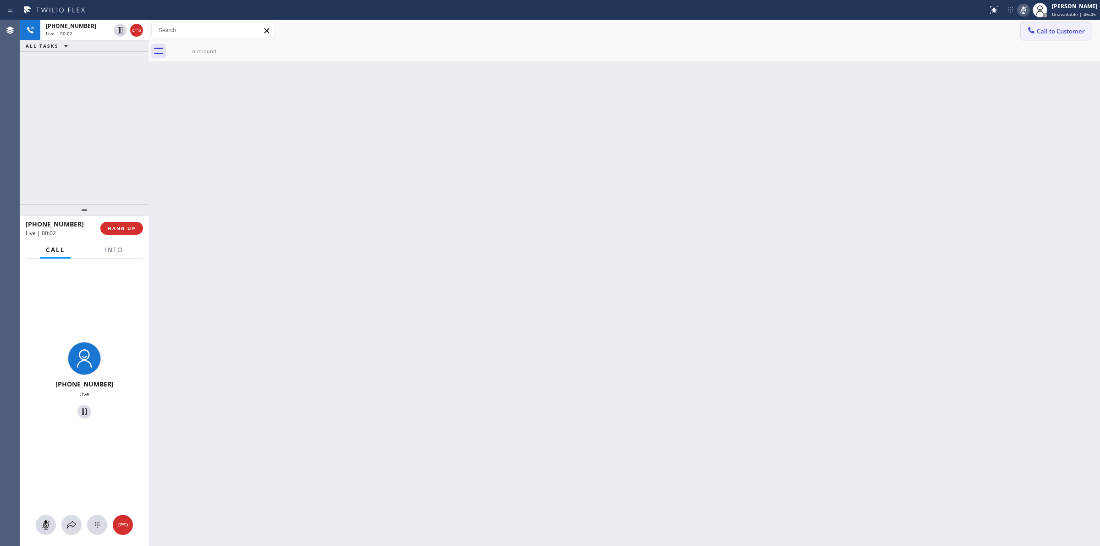
click at [1053, 35] on button "Call to Customer" at bounding box center [1055, 30] width 70 height 17
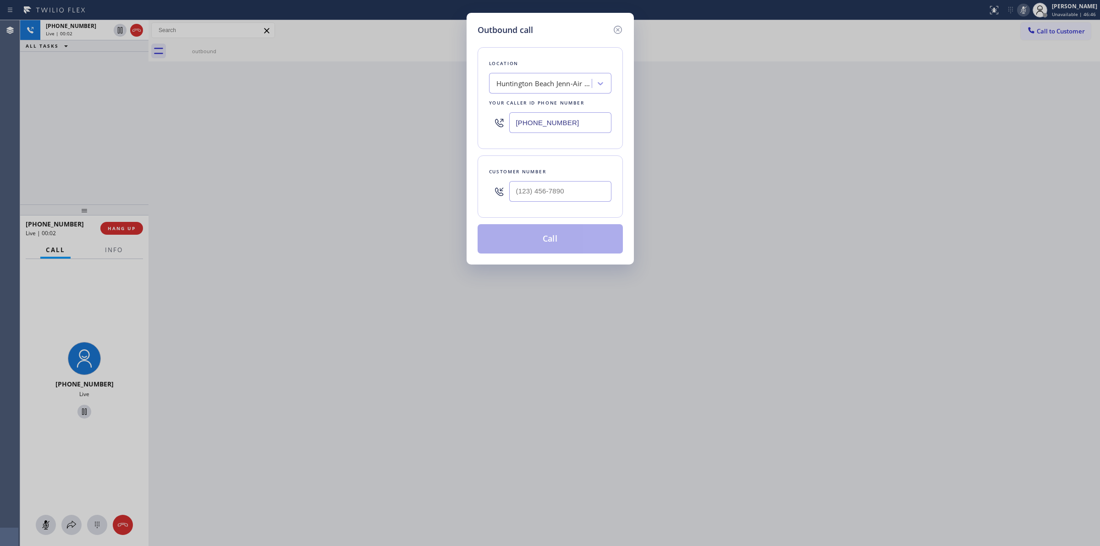
click at [544, 204] on div at bounding box center [560, 191] width 102 height 30
paste input "646) 889-9033"
click at [554, 188] on input "[PHONE_NUMBER]" at bounding box center [560, 191] width 102 height 21
type input "[PHONE_NUMBER]"
click at [506, 38] on div "Location [GEOGRAPHIC_DATA] Jenn-Air Appliance Repair Your caller id phone numbe…" at bounding box center [549, 144] width 145 height 217
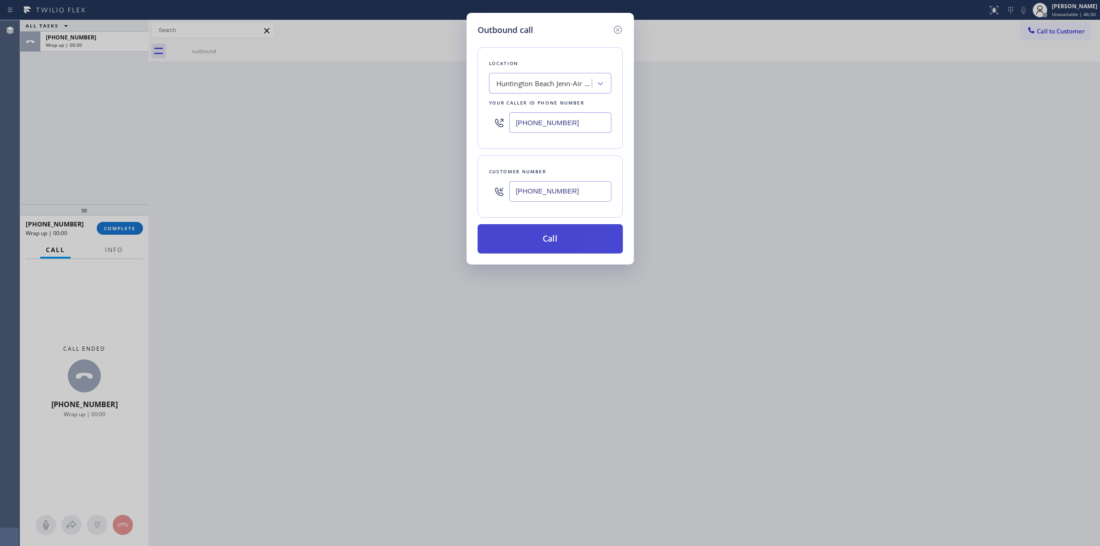
click at [546, 240] on button "Call" at bounding box center [549, 238] width 145 height 29
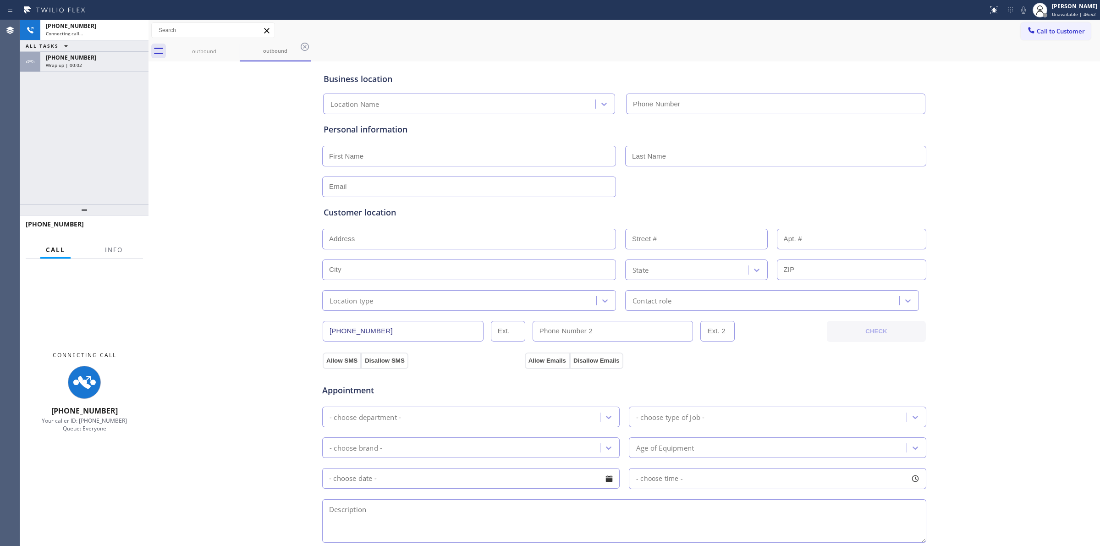
type input "[PHONE_NUMBER]"
click at [104, 65] on div "Wrap up | 00:02" at bounding box center [94, 65] width 97 height 6
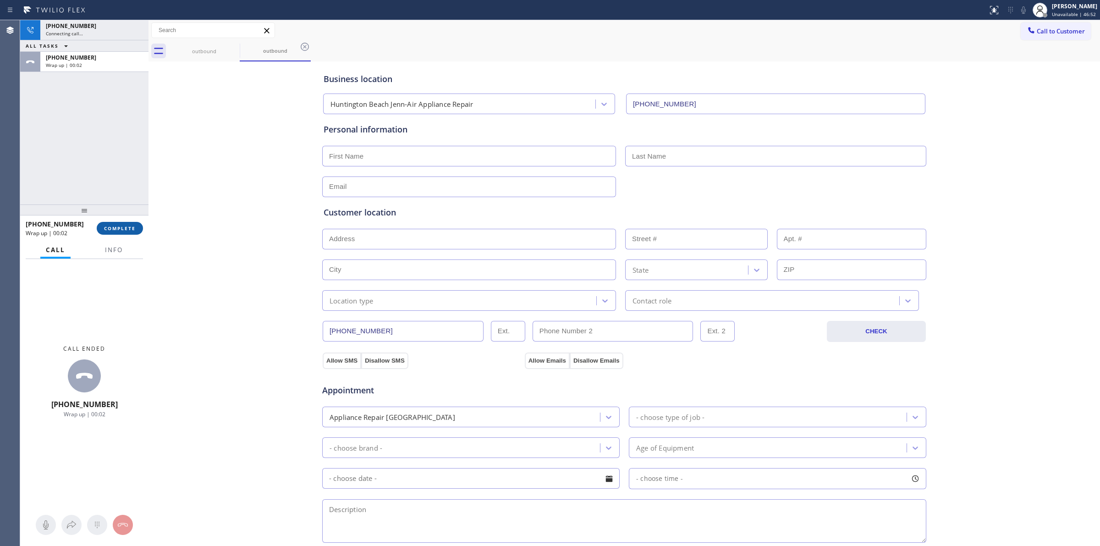
click at [127, 230] on span "COMPLETE" at bounding box center [120, 228] width 32 height 6
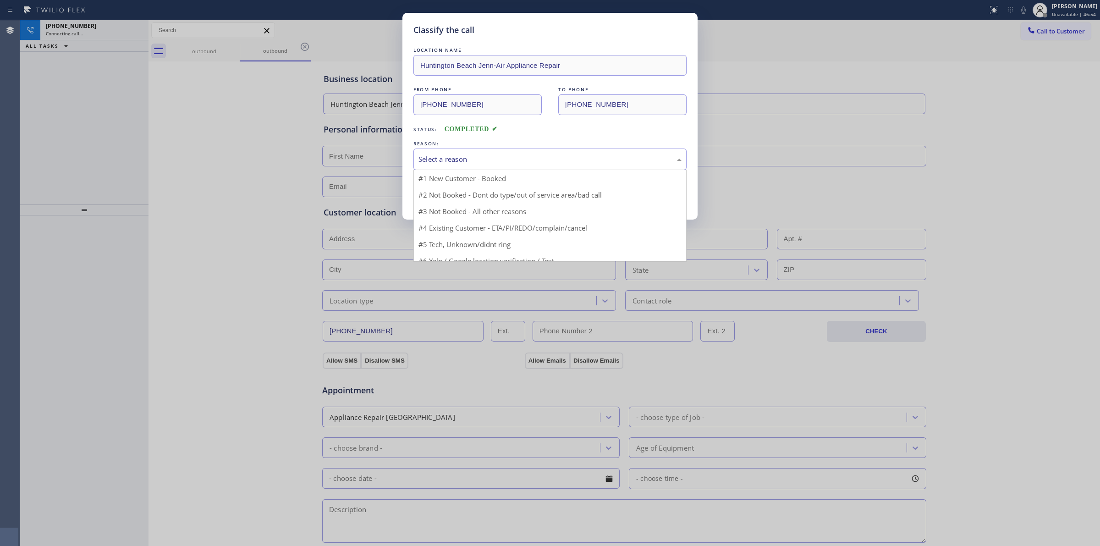
click at [454, 162] on div "Select a reason" at bounding box center [549, 159] width 263 height 11
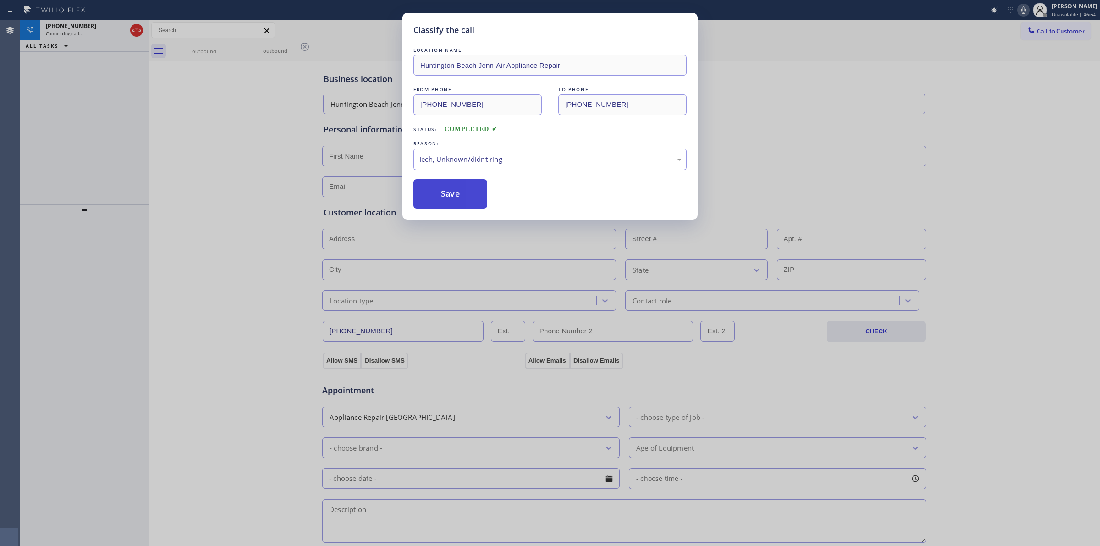
click at [466, 196] on button "Save" at bounding box center [450, 193] width 74 height 29
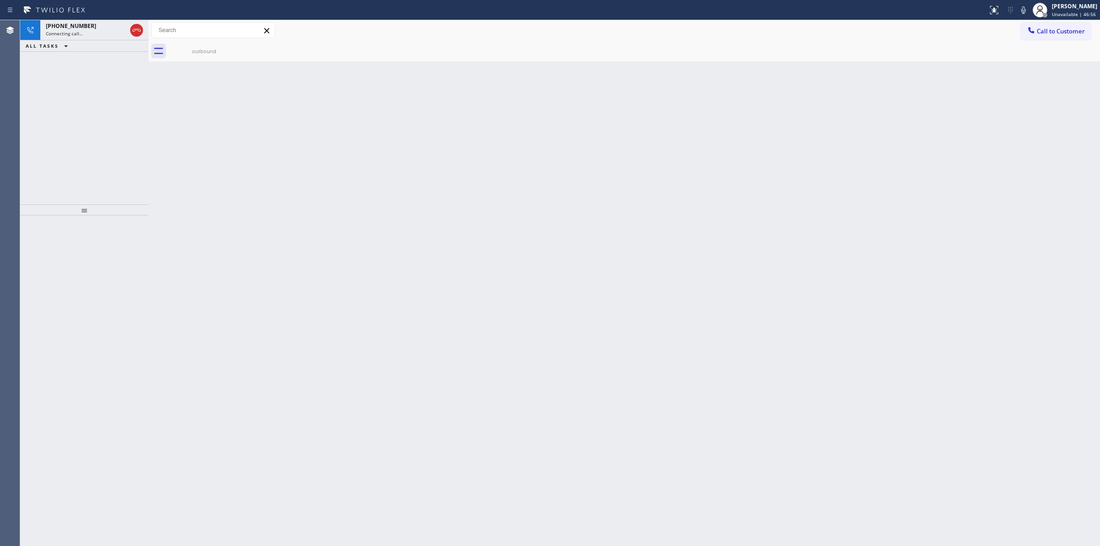
drag, startPoint x: 1023, startPoint y: 12, endPoint x: 1018, endPoint y: 11, distance: 4.6
click at [1023, 11] on icon at bounding box center [1023, 10] width 11 height 11
click at [194, 47] on div "outbound" at bounding box center [204, 51] width 69 height 21
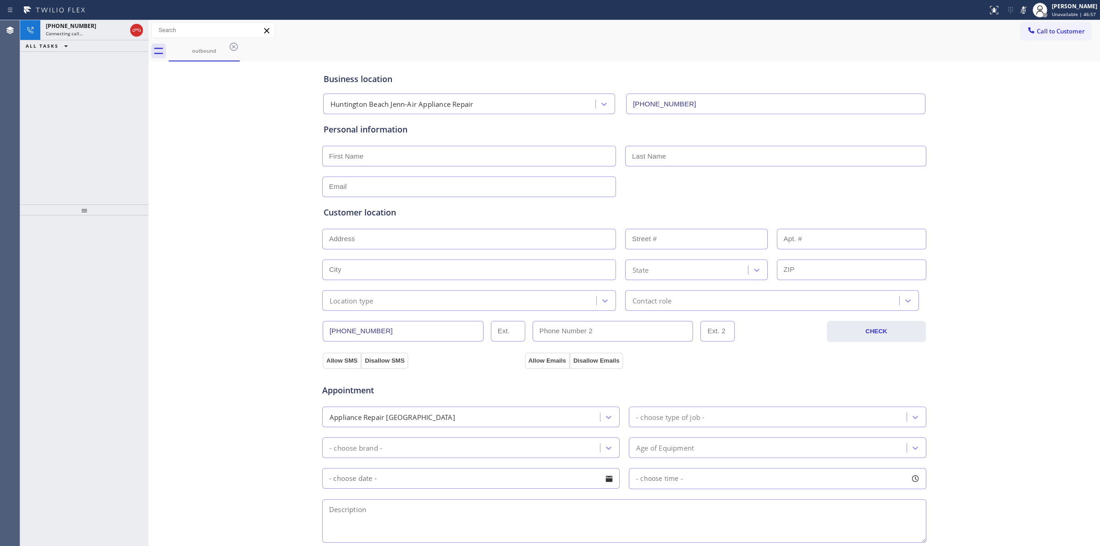
click at [241, 46] on div "outbound" at bounding box center [634, 51] width 931 height 21
click at [233, 44] on icon at bounding box center [233, 46] width 11 height 11
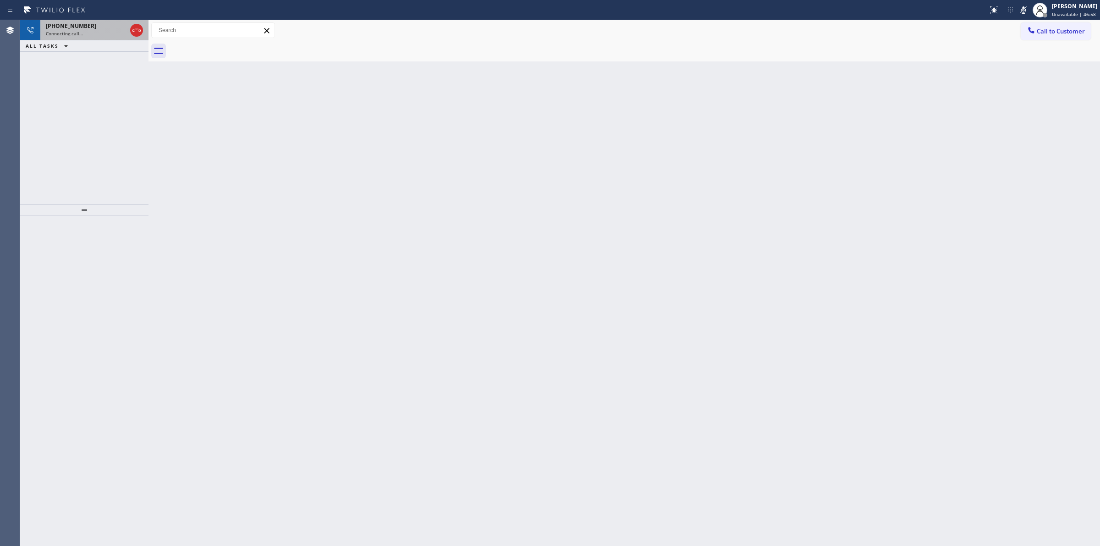
click at [71, 22] on span "[PHONE_NUMBER]" at bounding box center [71, 26] width 50 height 8
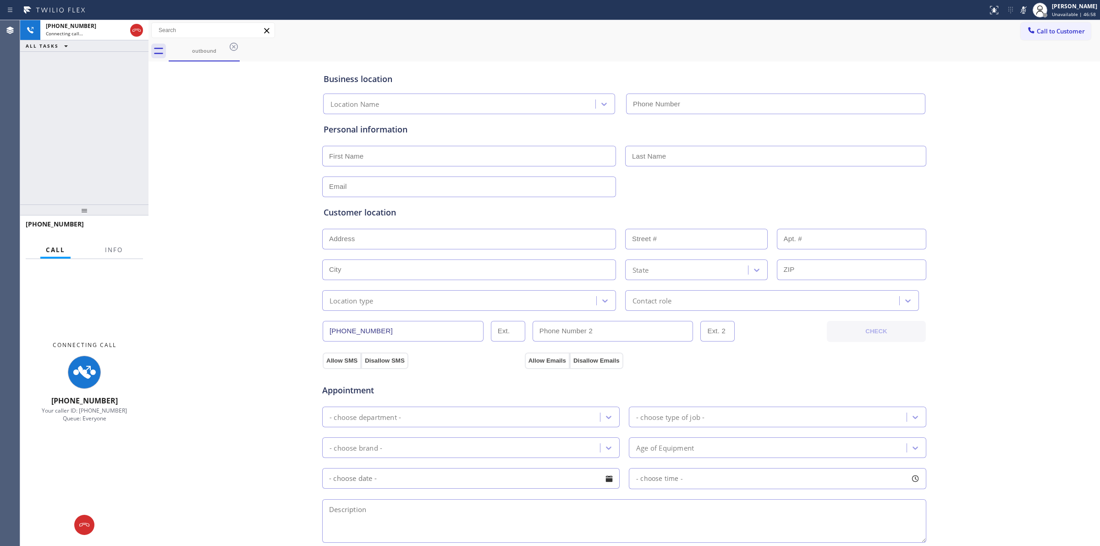
type input "[PHONE_NUMBER]"
click at [96, 30] on div "Connecting call…" at bounding box center [86, 33] width 81 height 6
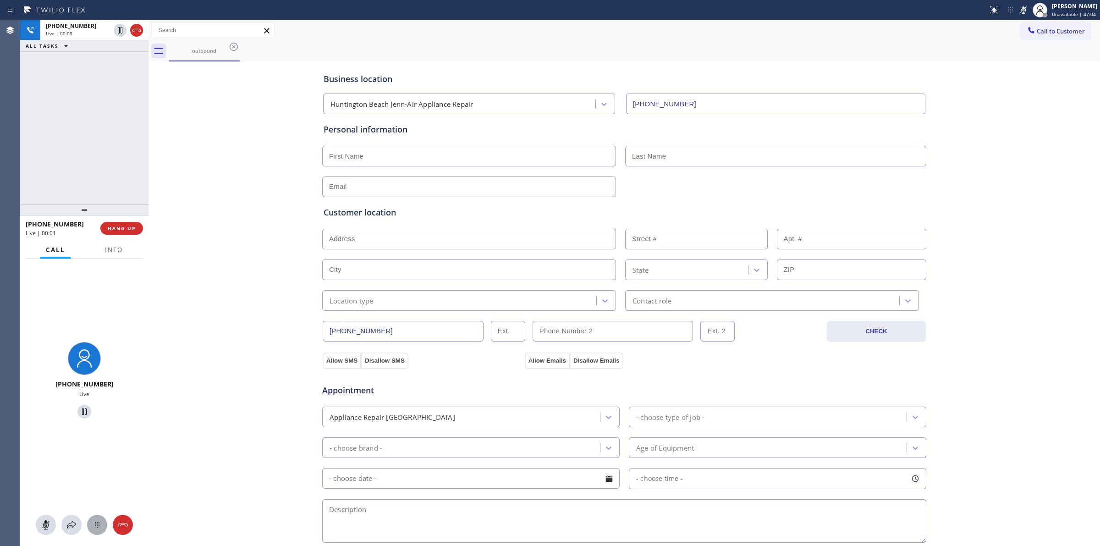
click at [105, 530] on button at bounding box center [97, 525] width 20 height 20
click at [1064, 37] on button "Call to Customer" at bounding box center [1055, 30] width 70 height 17
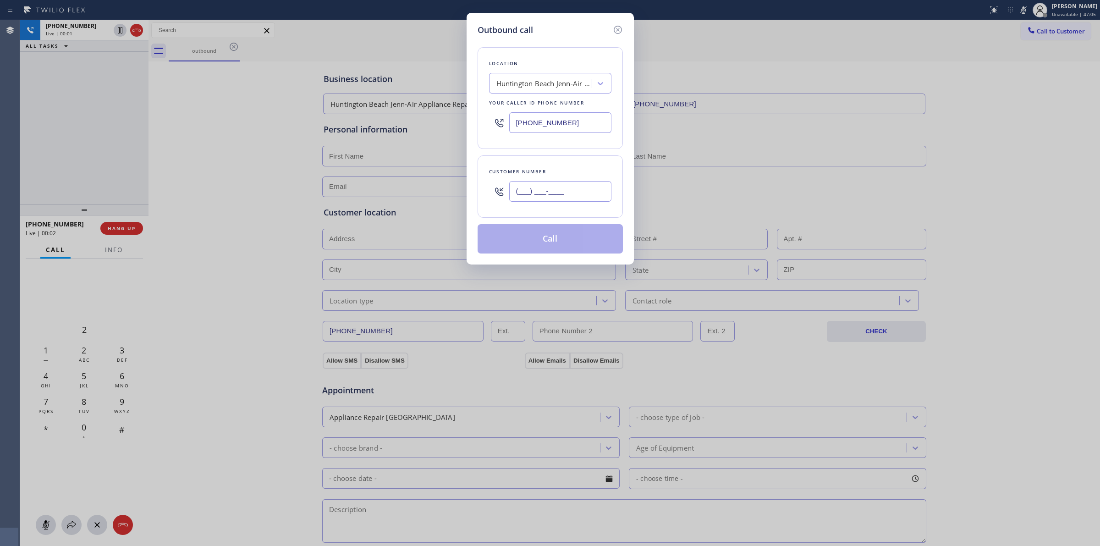
paste input "646) 889-9033"
click at [546, 198] on input "(___) ___-____" at bounding box center [560, 191] width 102 height 21
type input "[PHONE_NUMBER]"
click at [496, 48] on div "Location [GEOGRAPHIC_DATA] Jenn-Air Appliance Repair Your caller id phone numbe…" at bounding box center [549, 98] width 145 height 102
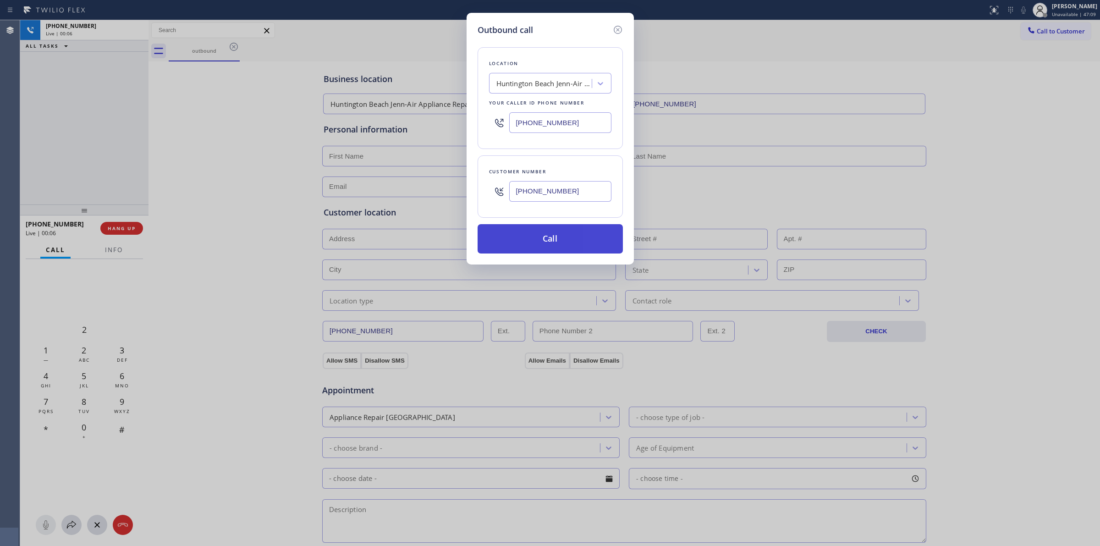
click at [527, 244] on button "Call" at bounding box center [549, 238] width 145 height 29
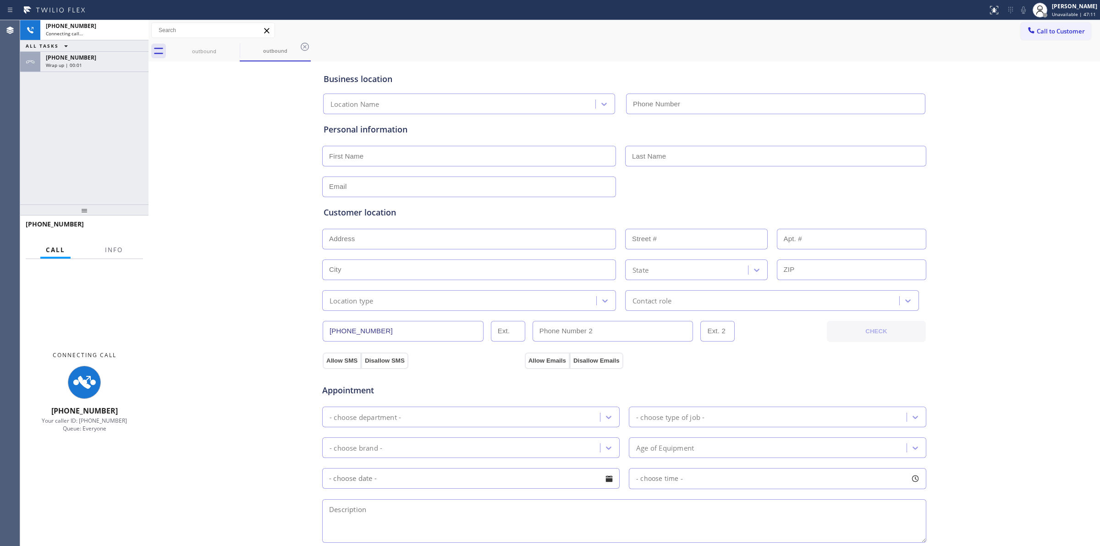
type input "[PHONE_NUMBER]"
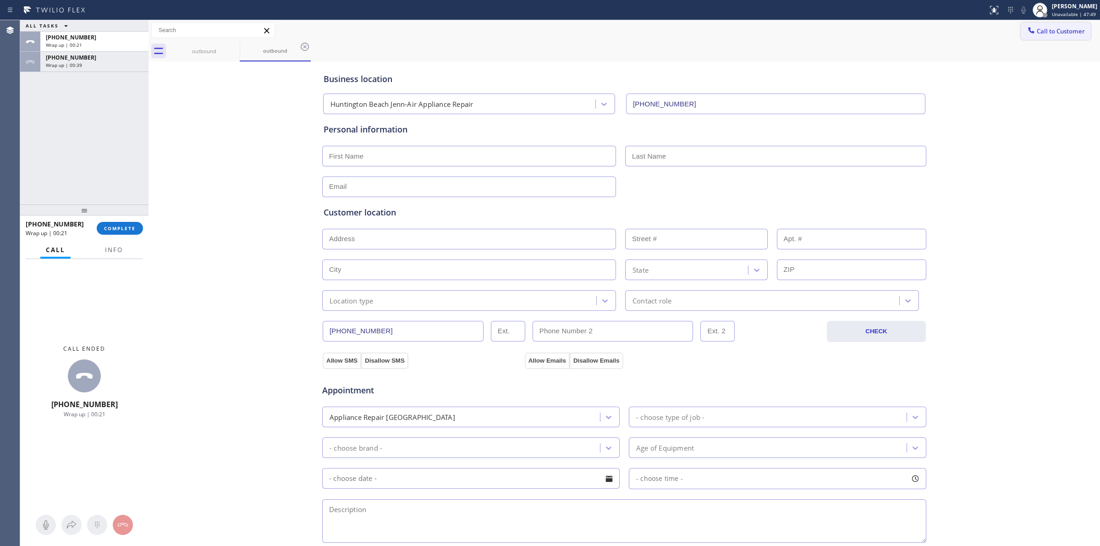
click at [1049, 28] on span "Call to Customer" at bounding box center [1060, 31] width 48 height 8
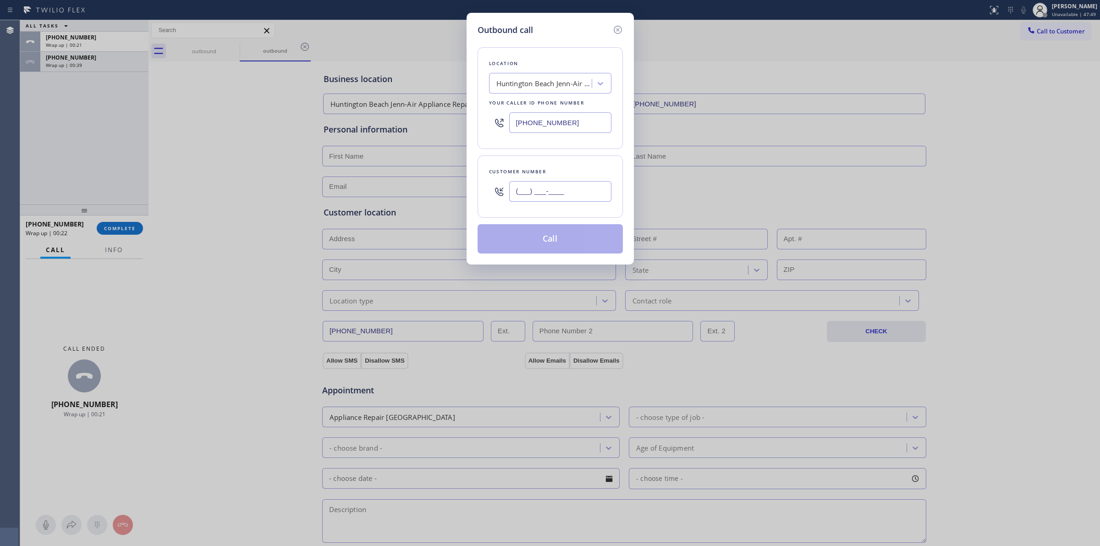
click at [550, 194] on input "(___) ___-____" at bounding box center [560, 191] width 102 height 21
paste input "646) 889-9033"
type input "[PHONE_NUMBER]"
click at [560, 229] on button "Call" at bounding box center [549, 238] width 145 height 29
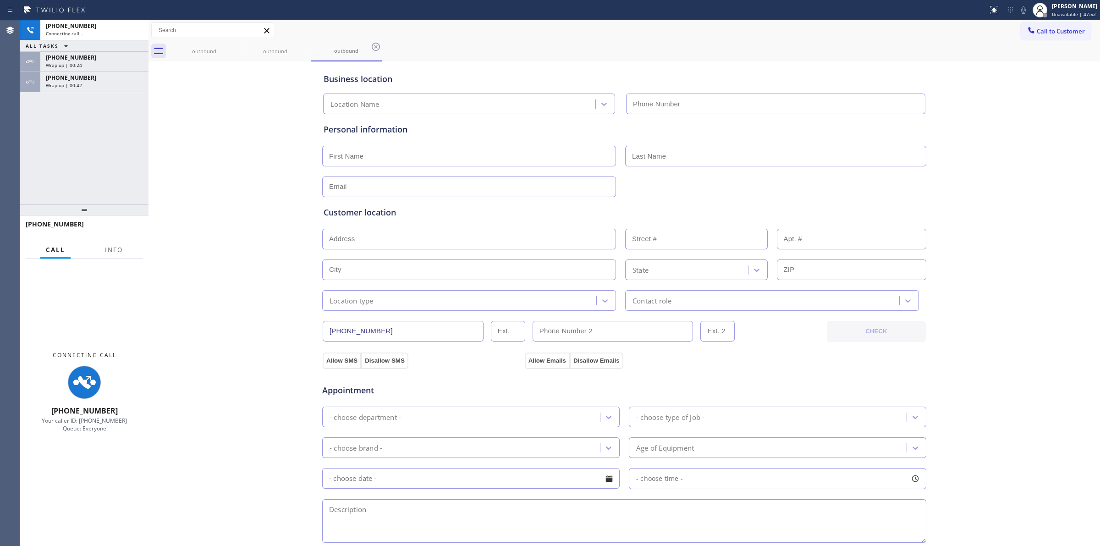
type input "[PHONE_NUMBER]"
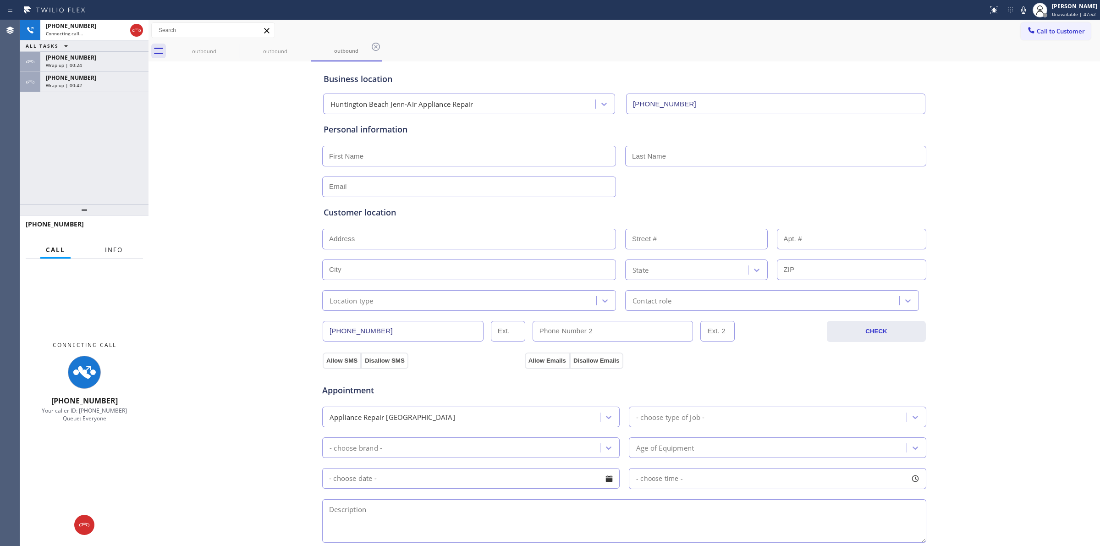
click at [98, 79] on div "[PHONE_NUMBER]" at bounding box center [94, 78] width 97 height 8
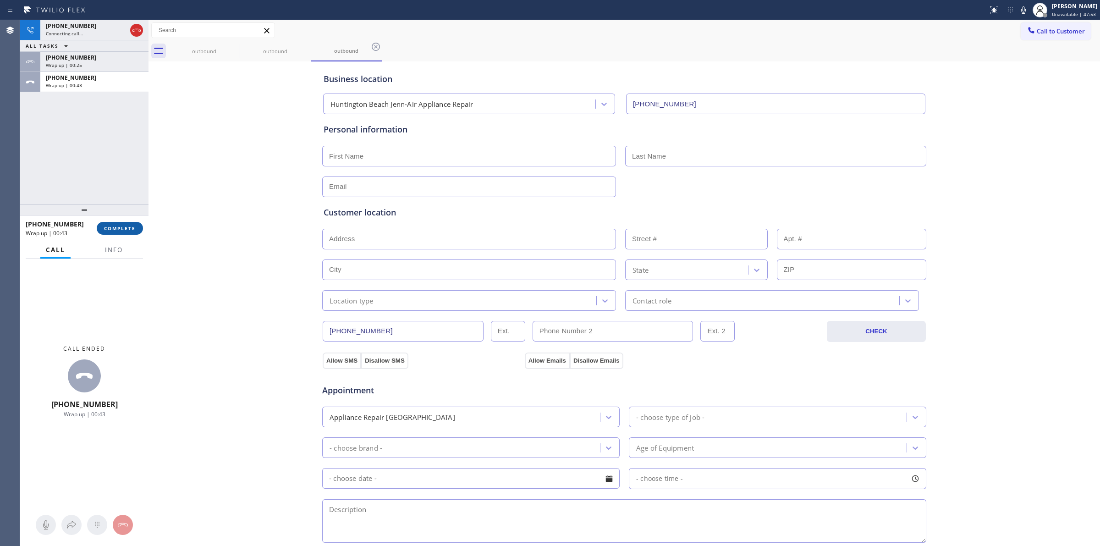
click at [121, 224] on button "COMPLETE" at bounding box center [120, 228] width 46 height 13
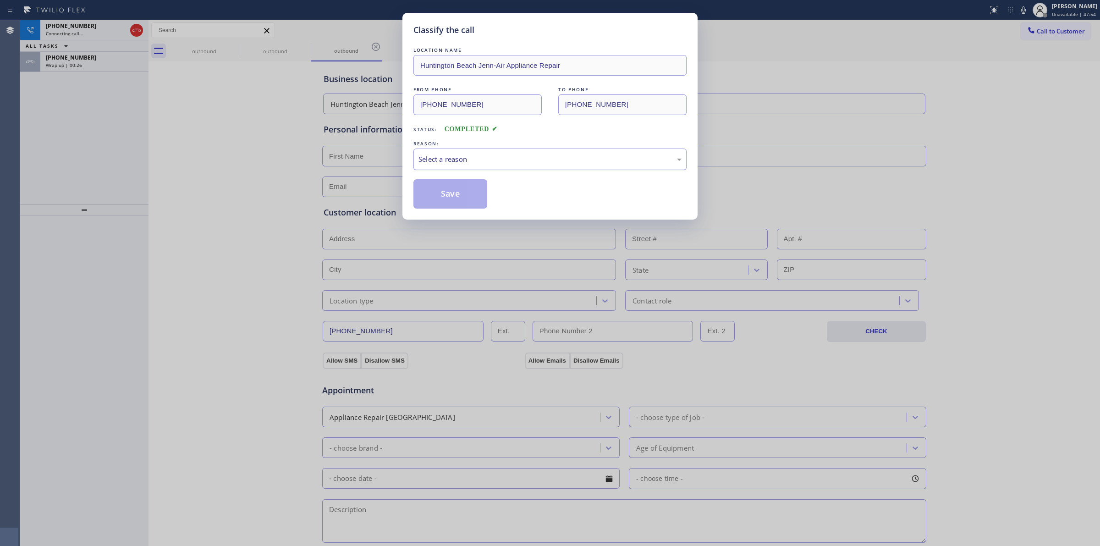
click at [471, 165] on div "Select a reason" at bounding box center [549, 159] width 273 height 22
drag, startPoint x: 466, startPoint y: 218, endPoint x: 470, endPoint y: 165, distance: 53.3
click at [471, 163] on div "Existing Customer - ETA/PI/REDO/complain/cancel" at bounding box center [549, 159] width 263 height 11
drag, startPoint x: 466, startPoint y: 227, endPoint x: 435, endPoint y: 184, distance: 53.2
drag, startPoint x: 435, startPoint y: 184, endPoint x: 145, endPoint y: 100, distance: 302.1
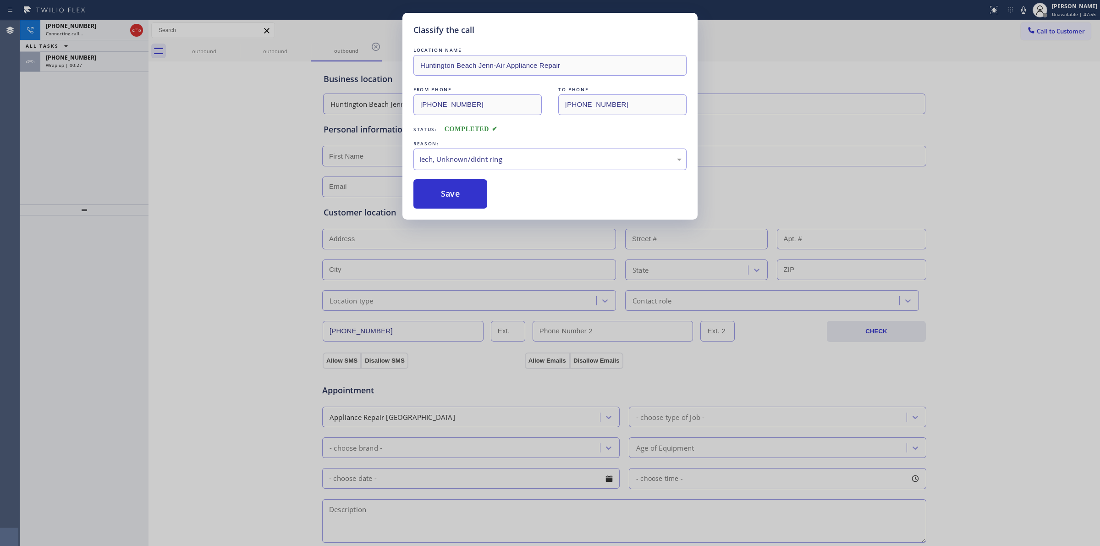
click at [437, 184] on button "Save" at bounding box center [450, 193] width 74 height 29
click at [81, 65] on div "Classify the call LOCATION NAME [GEOGRAPHIC_DATA] Jenn-Air Appliance Repair FRO…" at bounding box center [550, 273] width 1100 height 546
click at [81, 65] on div "Wrap up | 00:29" at bounding box center [94, 65] width 97 height 6
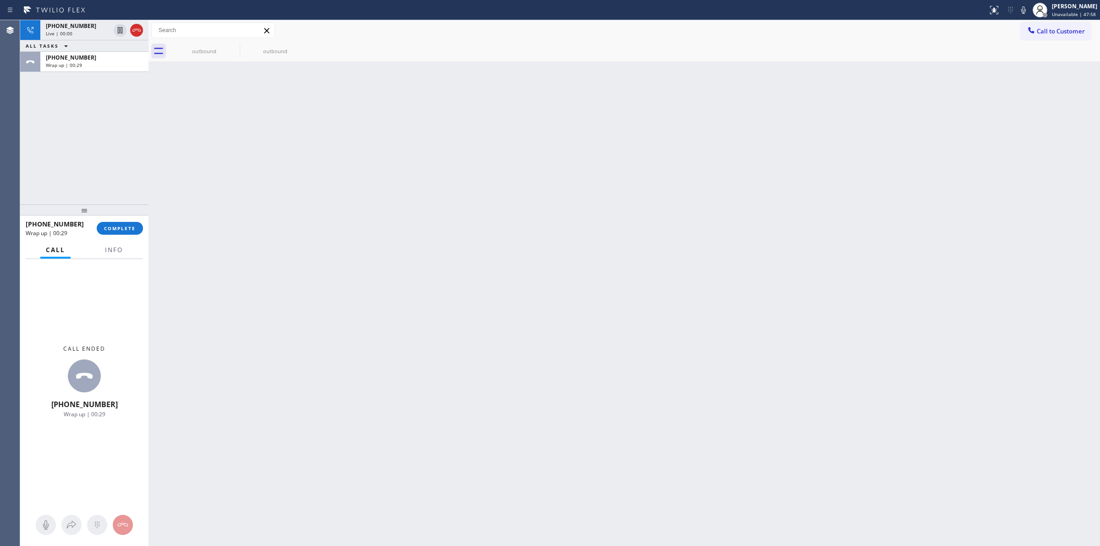
click at [81, 65] on div "Wrap up | 00:29" at bounding box center [94, 65] width 97 height 6
click at [129, 224] on button "COMPLETE" at bounding box center [120, 228] width 46 height 13
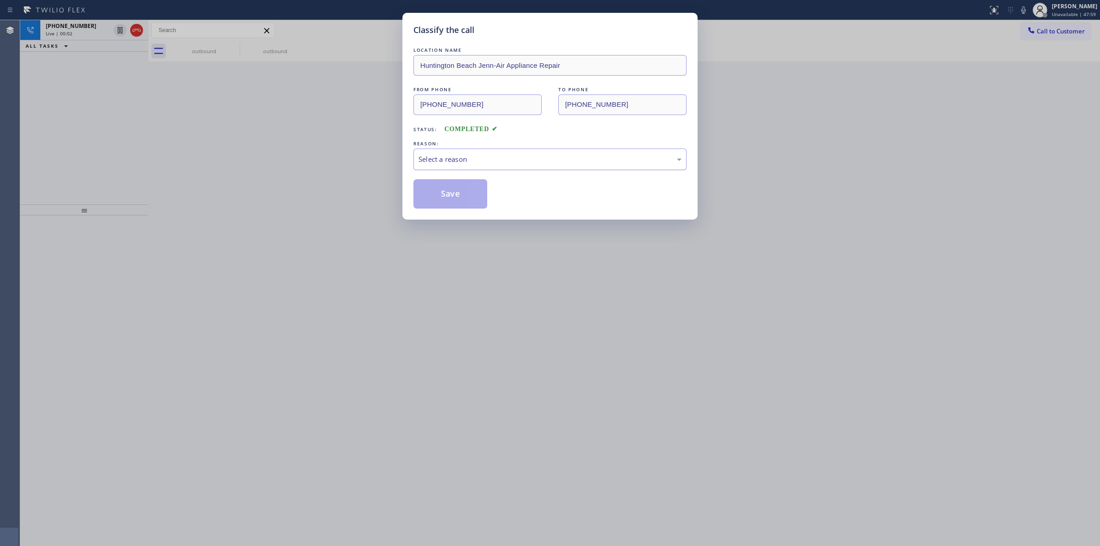
click at [501, 166] on div "Select a reason" at bounding box center [549, 159] width 273 height 22
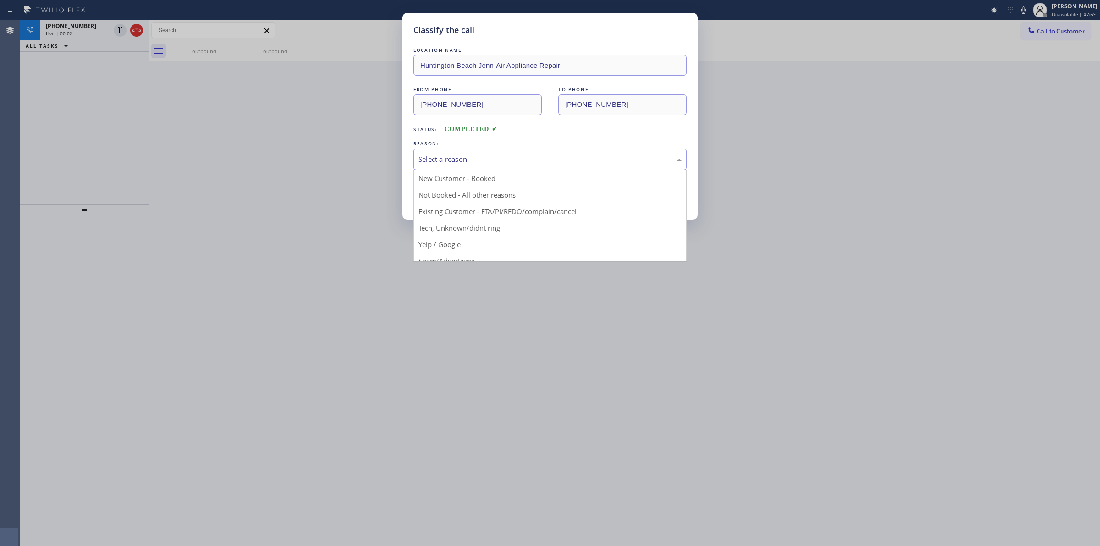
click at [501, 161] on div "Select a reason" at bounding box center [549, 159] width 263 height 11
click at [474, 159] on div "Select a reason" at bounding box center [549, 159] width 263 height 11
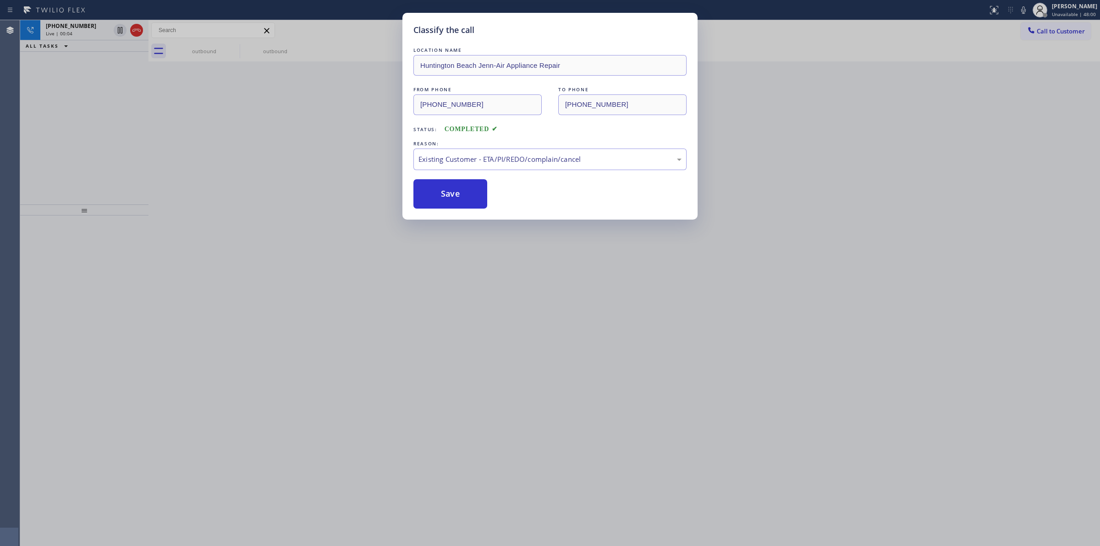
drag, startPoint x: 454, startPoint y: 216, endPoint x: 452, endPoint y: 221, distance: 4.8
click at [459, 176] on div "LOCATION NAME [GEOGRAPHIC_DATA] Jenn-Air Appliance Repair FROM PHONE [PHONE_NUM…" at bounding box center [549, 126] width 273 height 163
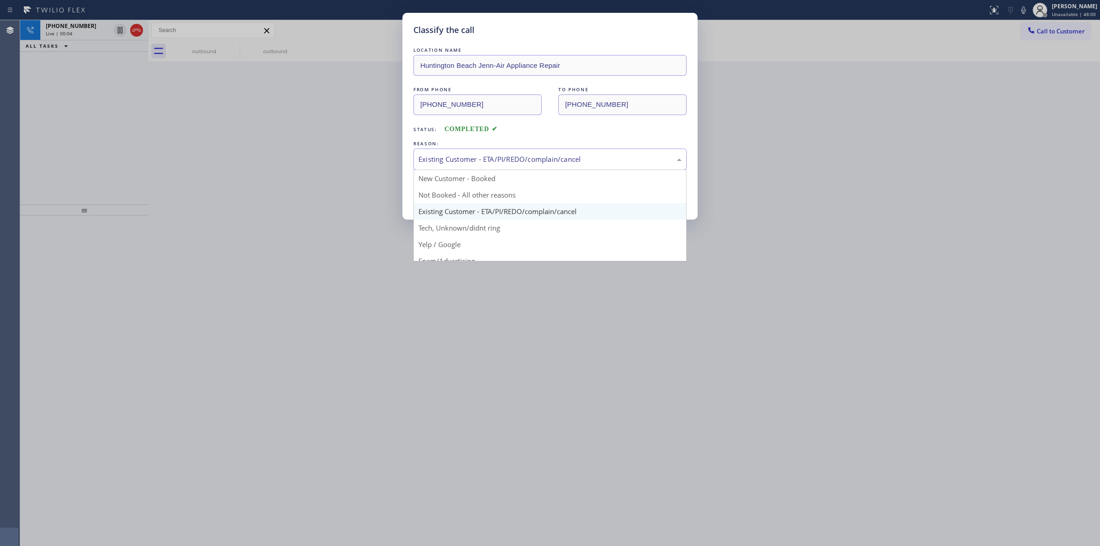
click at [467, 164] on div "Existing Customer - ETA/PI/REDO/complain/cancel" at bounding box center [549, 159] width 263 height 11
drag, startPoint x: 466, startPoint y: 227, endPoint x: 461, endPoint y: 212, distance: 16.3
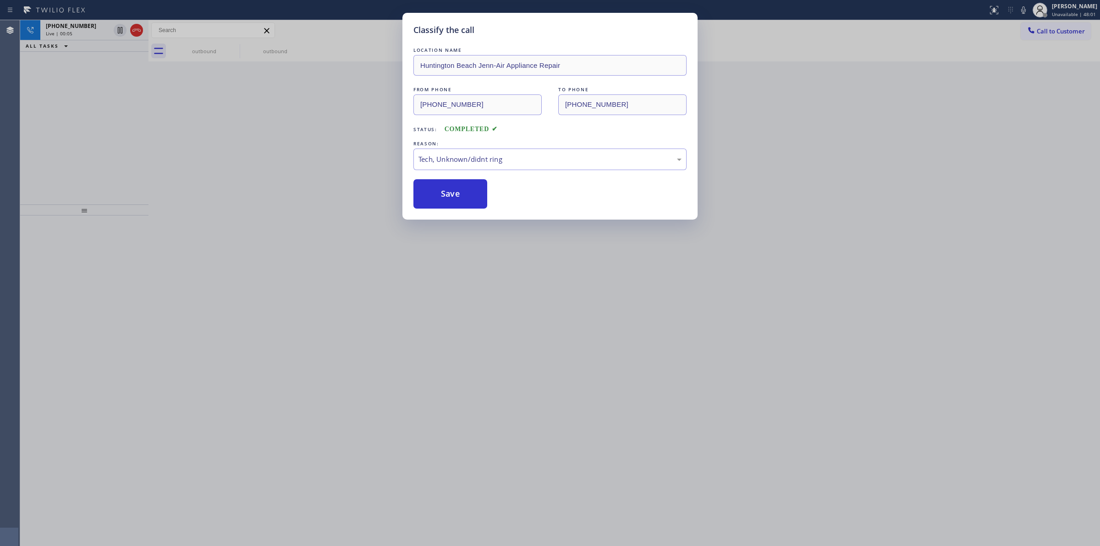
drag, startPoint x: 455, startPoint y: 199, endPoint x: 434, endPoint y: 82, distance: 119.5
click at [455, 198] on button "Save" at bounding box center [450, 193] width 74 height 29
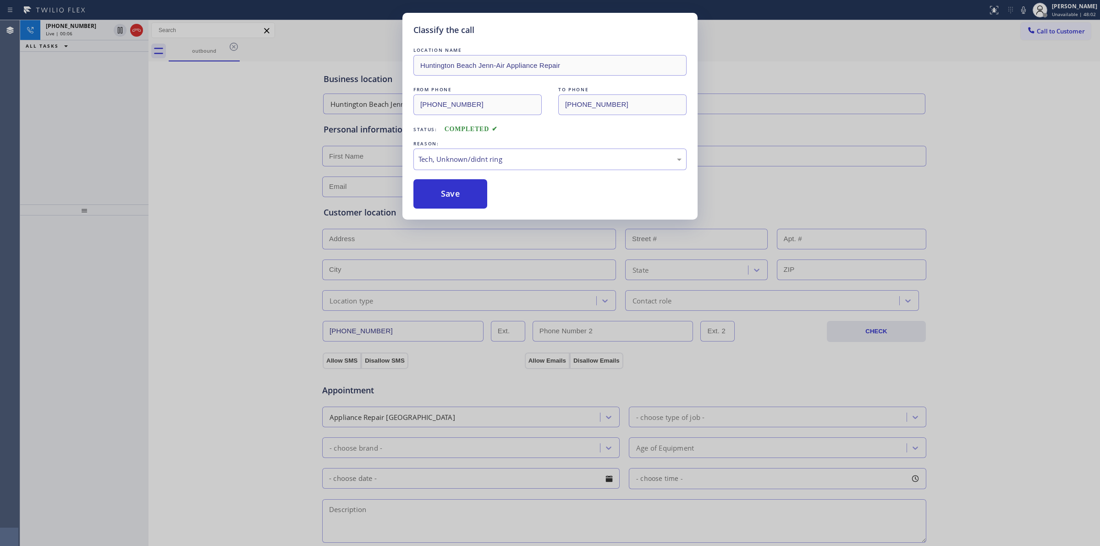
click at [93, 28] on div "Classify the call LOCATION NAME [GEOGRAPHIC_DATA] Jenn-Air Appliance Repair FRO…" at bounding box center [560, 283] width 1080 height 526
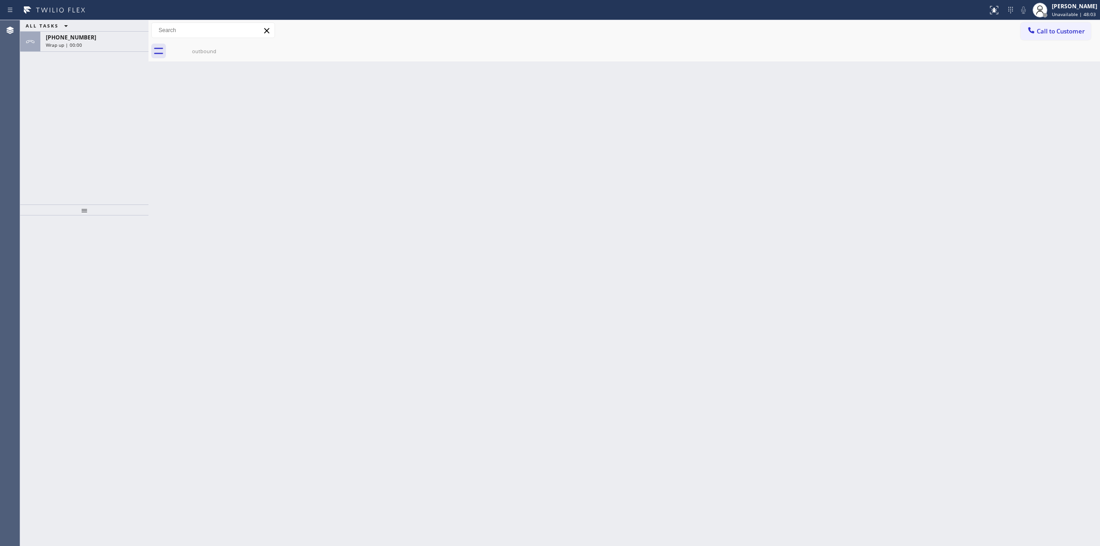
click at [93, 28] on div "ALL TASKS ALL TASKS ACTIVE TASKS TASKS IN WRAP UP [PHONE_NUMBER] Wrap up | 00:00" at bounding box center [84, 36] width 128 height 32
click at [111, 38] on div "[PHONE_NUMBER]" at bounding box center [94, 37] width 97 height 8
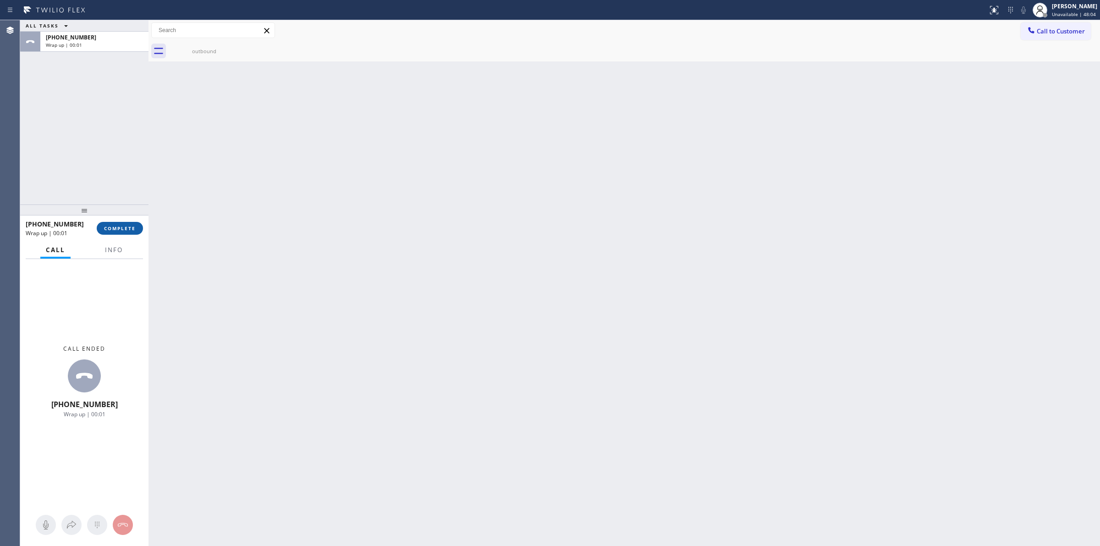
click at [132, 223] on button "COMPLETE" at bounding box center [120, 228] width 46 height 13
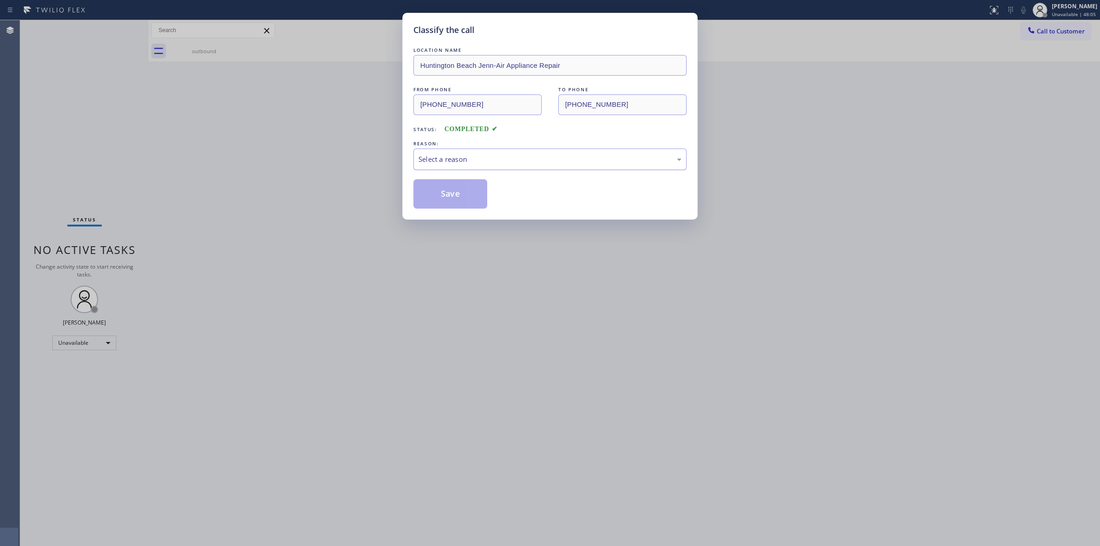
click at [465, 160] on div "Select a reason" at bounding box center [549, 159] width 263 height 11
click at [444, 182] on button "Save" at bounding box center [450, 193] width 74 height 29
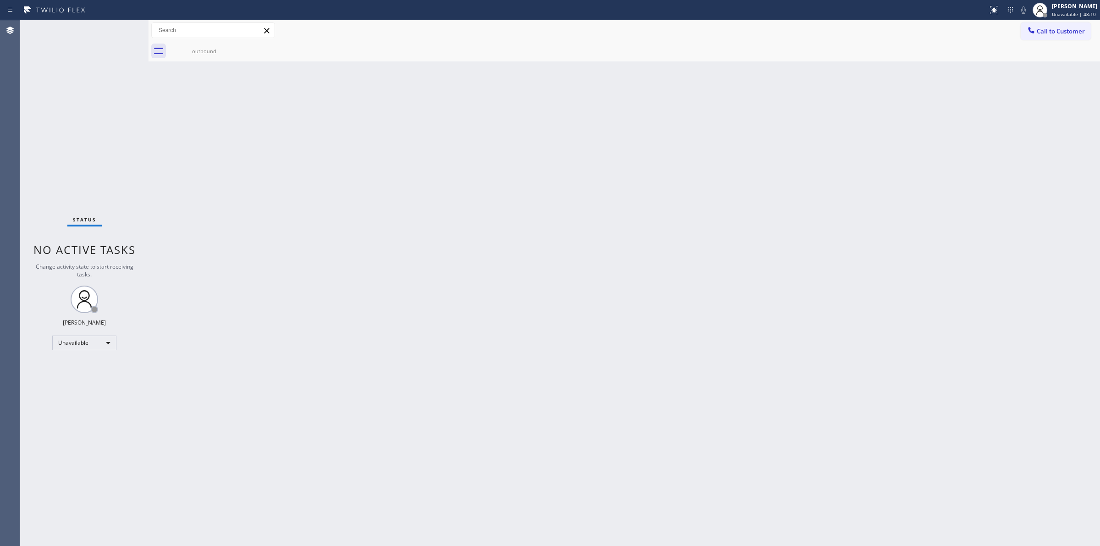
drag, startPoint x: 990, startPoint y: 191, endPoint x: 989, endPoint y: 112, distance: 78.8
click at [990, 191] on div "Back to Dashboard Change Sender ID Customers Technicians Select a contact Outbo…" at bounding box center [623, 283] width 951 height 526
click at [1027, 35] on div at bounding box center [1030, 31] width 11 height 11
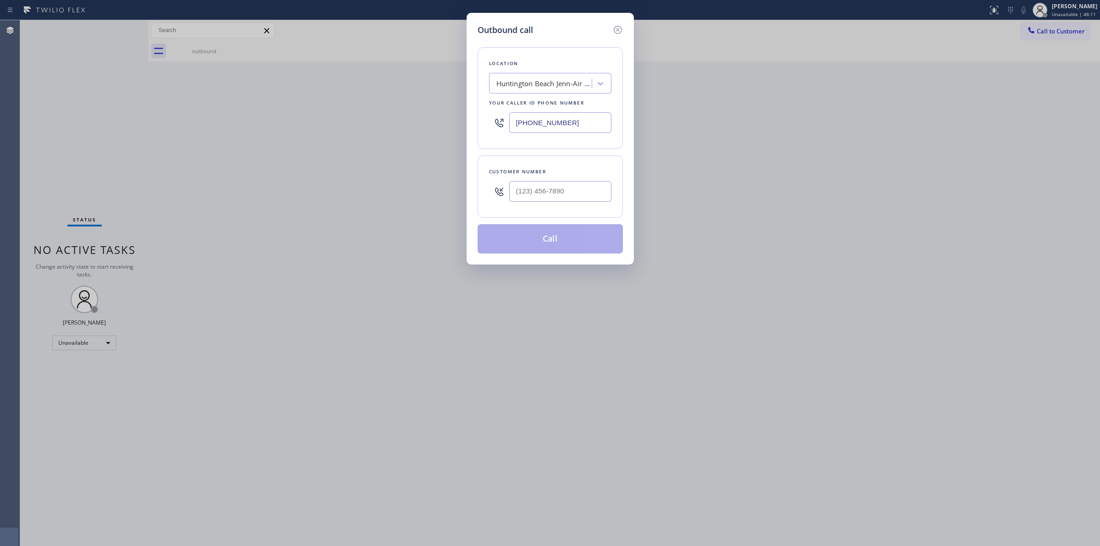
click at [509, 192] on div at bounding box center [499, 191] width 20 height 30
click at [542, 188] on input "(___) ___-____" at bounding box center [560, 191] width 102 height 21
paste input "510) 686-4295"
type input "[PHONE_NUMBER]"
click at [541, 82] on div "Huntington Beach Jenn-Air Appliance Repair" at bounding box center [544, 83] width 96 height 11
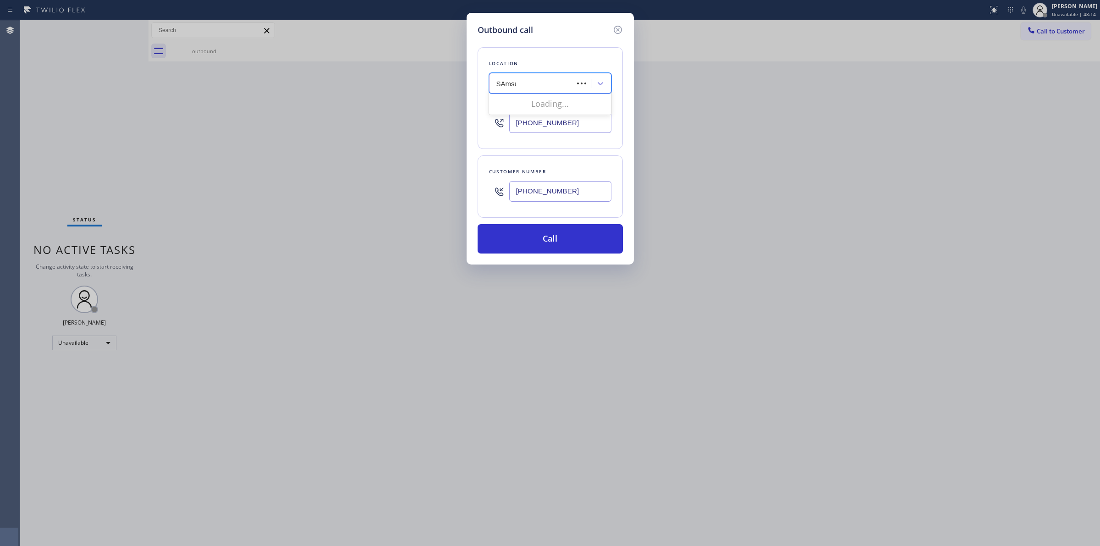
type input "SAmsung"
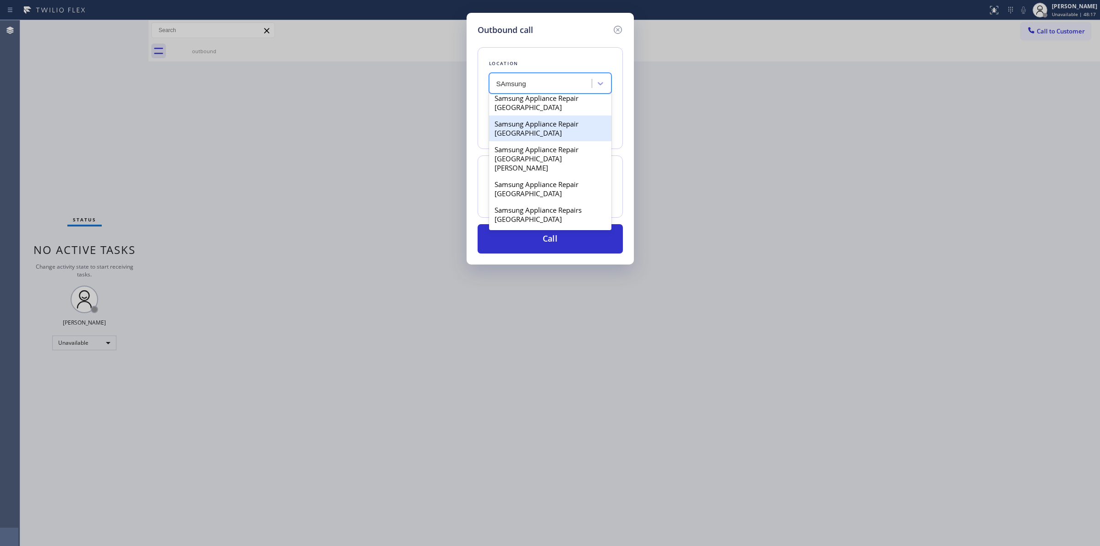
scroll to position [229, 0]
click at [525, 131] on div "Samsung Appliance Repair [GEOGRAPHIC_DATA]" at bounding box center [550, 122] width 122 height 26
type input "[PHONE_NUMBER]"
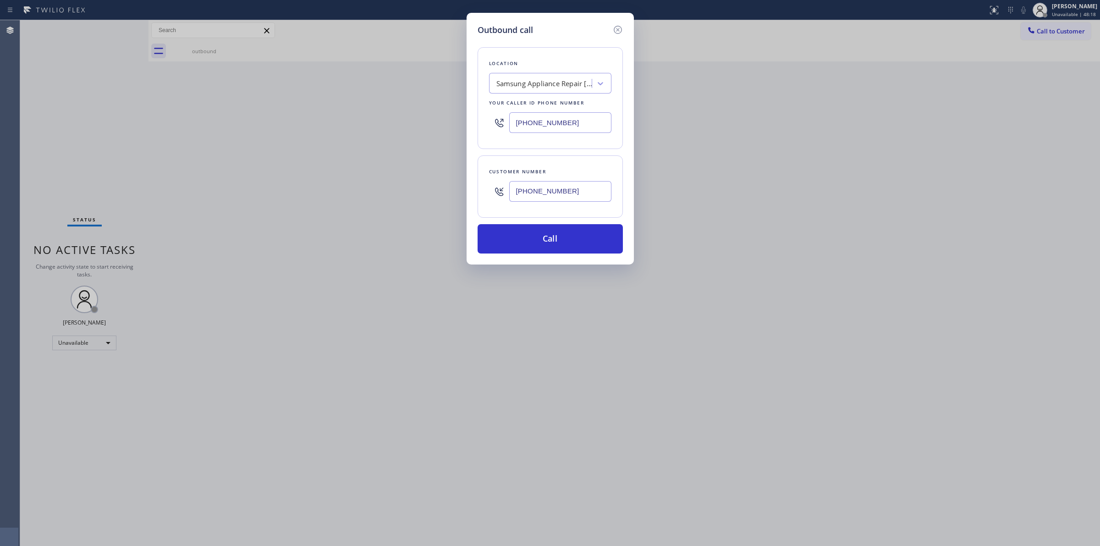
click at [548, 191] on input "[PHONE_NUMBER]" at bounding box center [560, 191] width 102 height 21
click at [565, 242] on button "Call" at bounding box center [549, 238] width 145 height 29
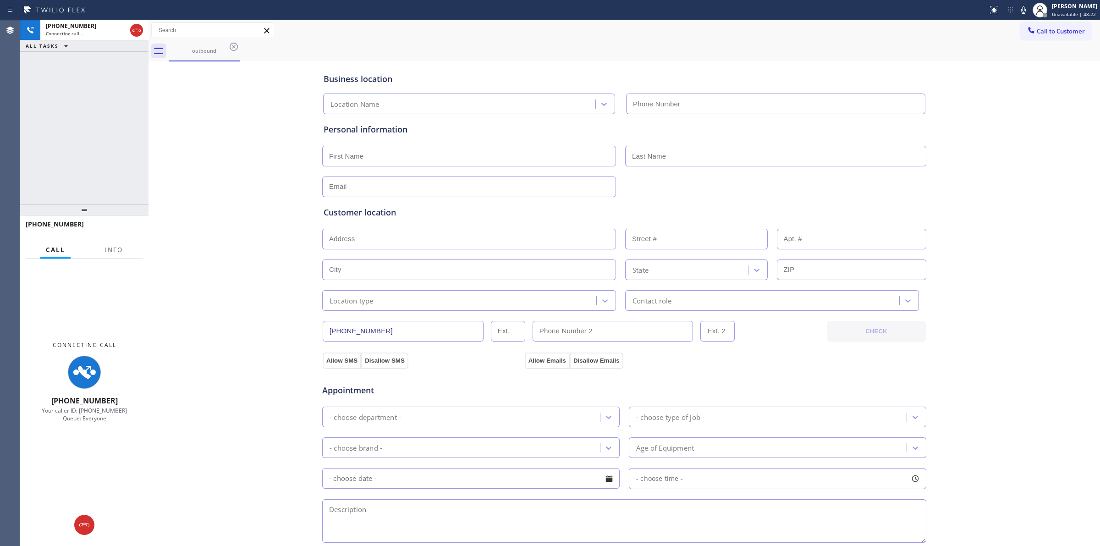
type input "[PHONE_NUMBER]"
drag, startPoint x: 1007, startPoint y: 129, endPoint x: 858, endPoint y: 60, distance: 164.0
click at [1006, 129] on div "Business location Samsung Appliance Repair [GEOGRAPHIC_DATA] [PHONE_NUMBER] Per…" at bounding box center [624, 377] width 947 height 626
click at [1024, 10] on icon at bounding box center [1023, 9] width 5 height 7
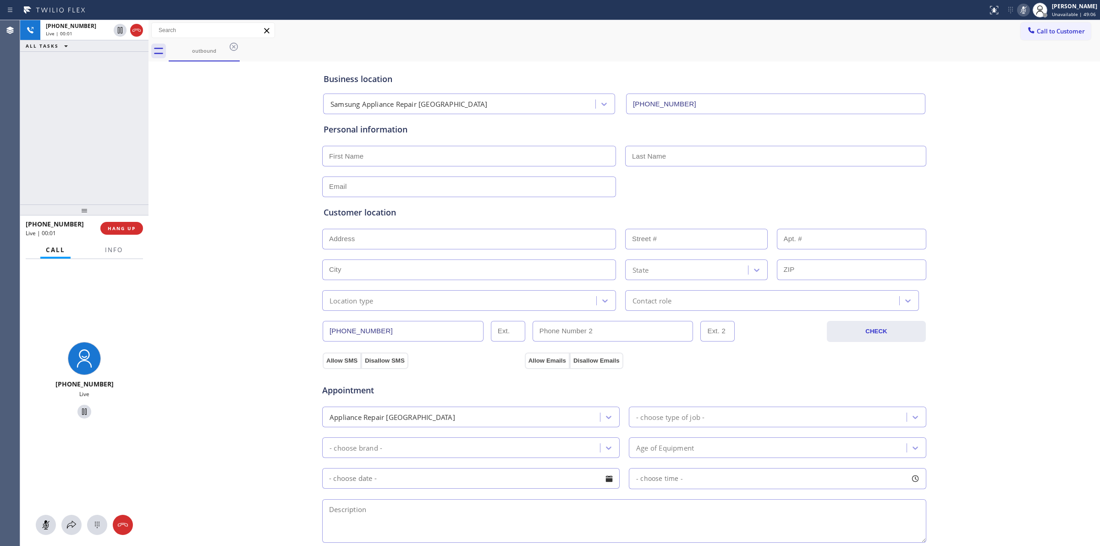
drag, startPoint x: 1042, startPoint y: 149, endPoint x: 933, endPoint y: 135, distance: 110.0
click at [1042, 149] on div "Business location Samsung Appliance Repair [GEOGRAPHIC_DATA] [PHONE_NUMBER] Per…" at bounding box center [624, 377] width 947 height 626
click at [133, 31] on icon at bounding box center [136, 30] width 11 height 11
click at [116, 232] on button "HANG UP" at bounding box center [121, 228] width 43 height 13
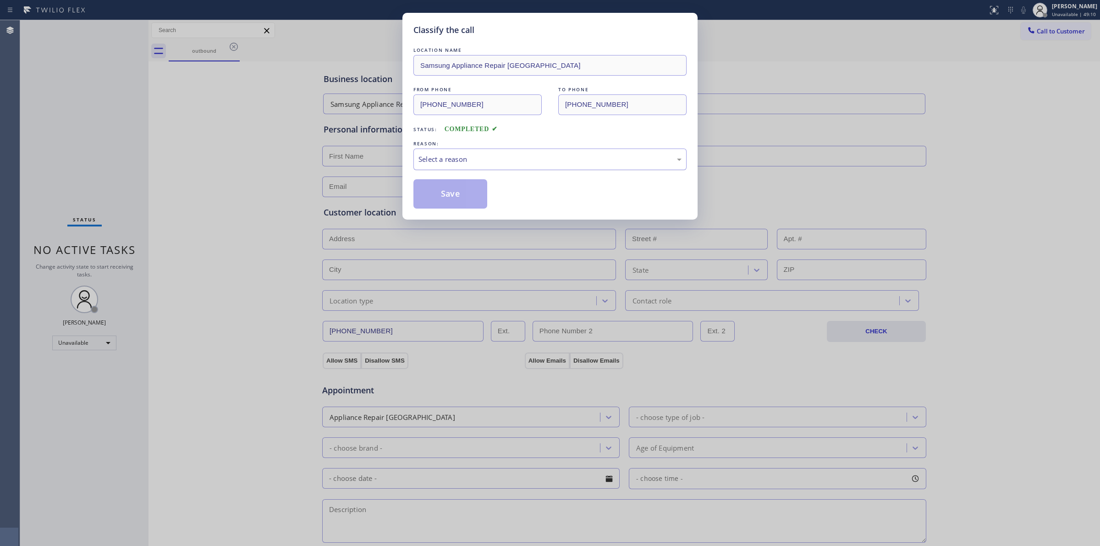
click at [483, 161] on div "Select a reason" at bounding box center [549, 159] width 263 height 11
click at [476, 159] on div "#4 Existing Customer - ETA/PI/REDO/complain/cancel" at bounding box center [549, 159] width 263 height 11
click at [461, 199] on button "Save" at bounding box center [450, 193] width 74 height 29
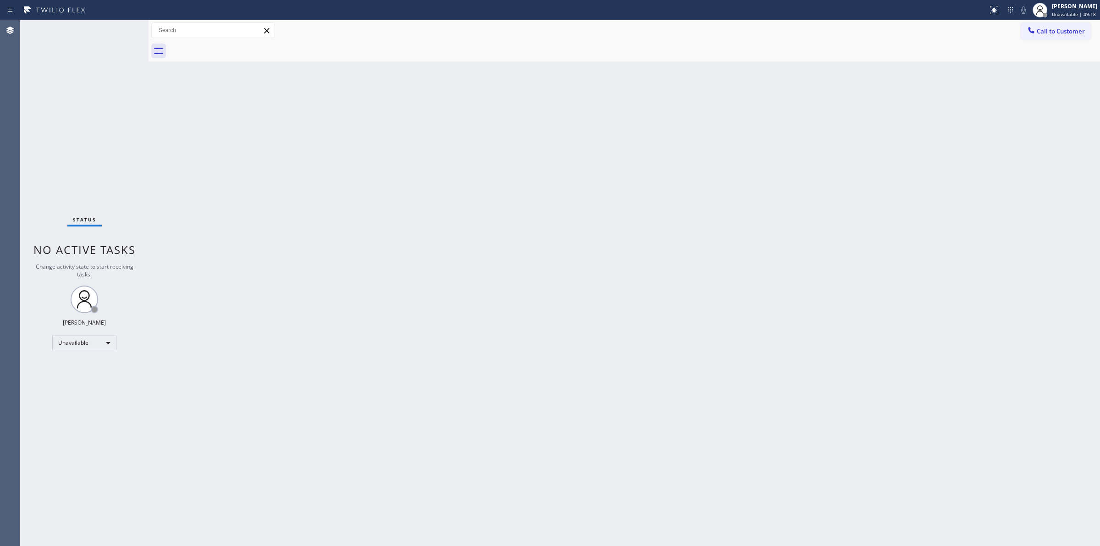
drag, startPoint x: 1042, startPoint y: 134, endPoint x: 1052, endPoint y: 68, distance: 66.8
click at [1043, 130] on div "Back to Dashboard Change Sender ID Customers Technicians Select a contact Outbo…" at bounding box center [623, 283] width 951 height 526
click at [1061, 30] on span "Call to Customer" at bounding box center [1060, 31] width 48 height 8
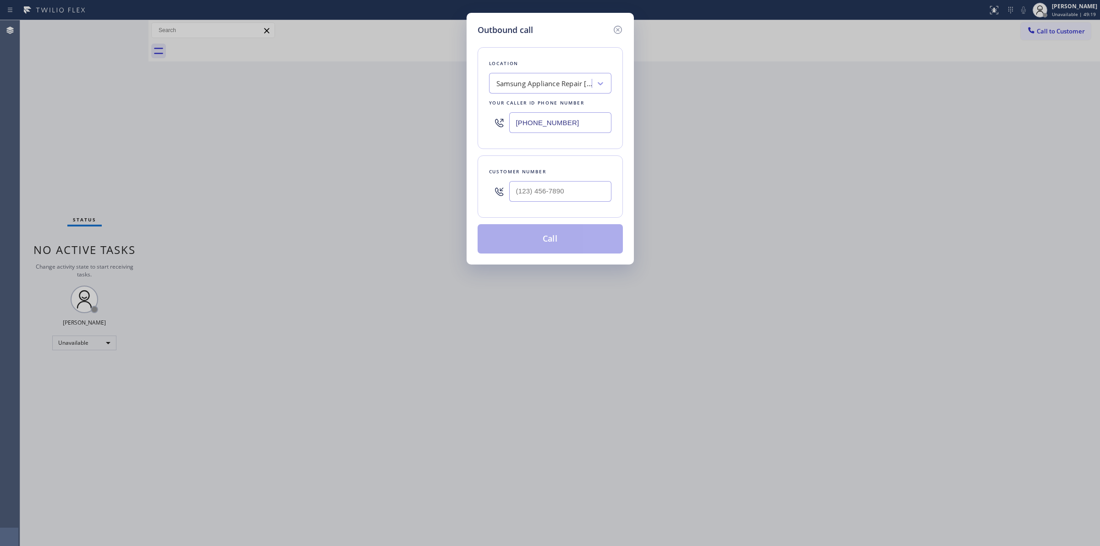
click at [525, 209] on div "Customer number" at bounding box center [549, 186] width 145 height 62
paste input "573) 861-9465"
drag, startPoint x: 551, startPoint y: 200, endPoint x: 548, endPoint y: 133, distance: 67.4
click at [551, 200] on input "[PHONE_NUMBER]" at bounding box center [560, 191] width 102 height 21
type input "[PHONE_NUMBER]"
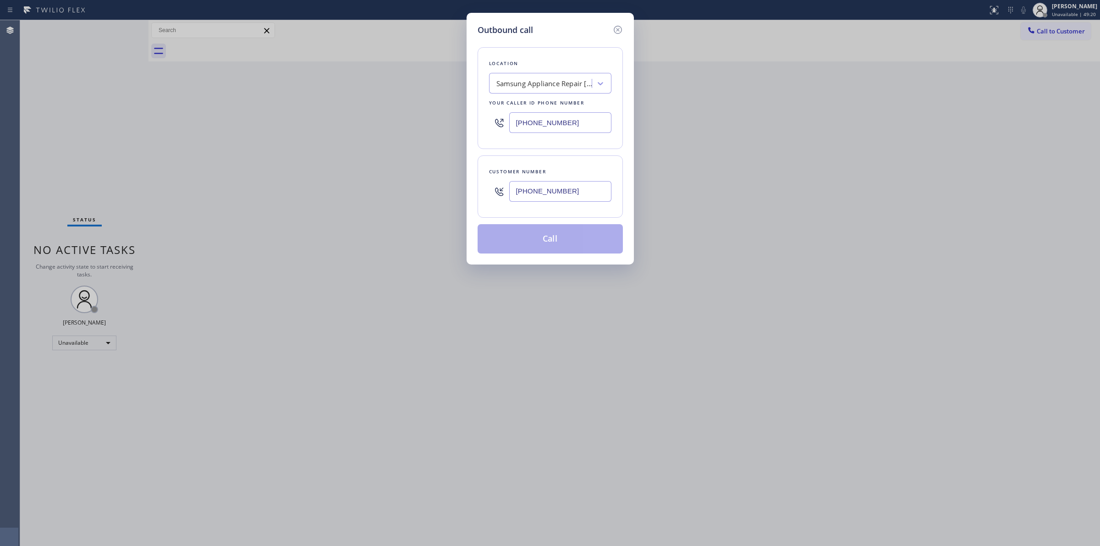
click at [537, 90] on div "Samsung Appliance Repair [GEOGRAPHIC_DATA]" at bounding box center [542, 84] width 100 height 16
type input "Kenmore"
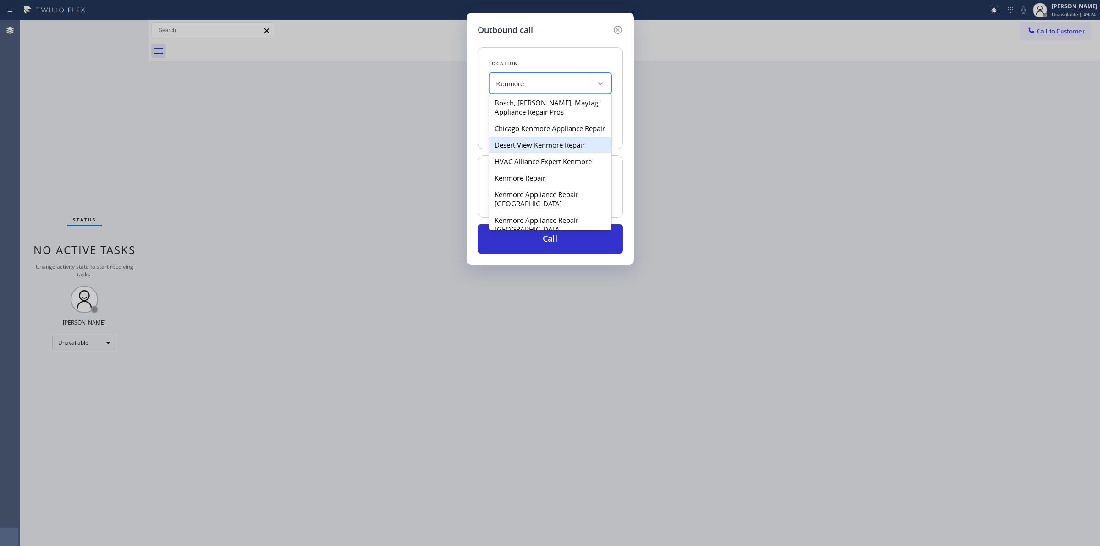
click at [535, 153] on div "Desert View Kenmore Repair" at bounding box center [550, 145] width 122 height 16
type input "[PHONE_NUMBER]"
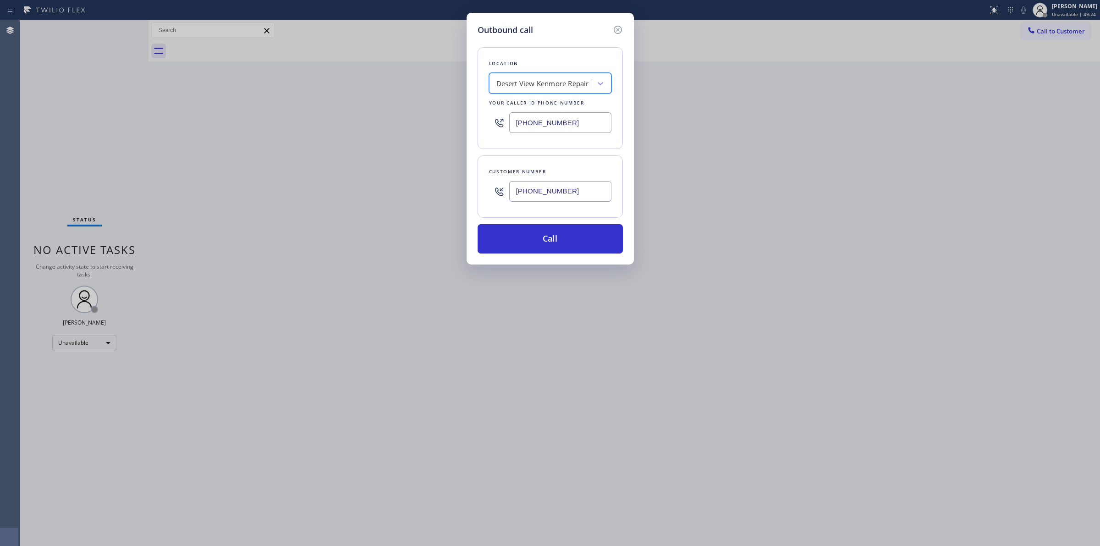
click at [551, 193] on input "[PHONE_NUMBER]" at bounding box center [560, 191] width 102 height 21
click at [545, 225] on div "Location Desert View [GEOGRAPHIC_DATA] Repair Your caller id phone number [PHON…" at bounding box center [549, 144] width 145 height 217
click at [544, 236] on button "Call" at bounding box center [549, 238] width 145 height 29
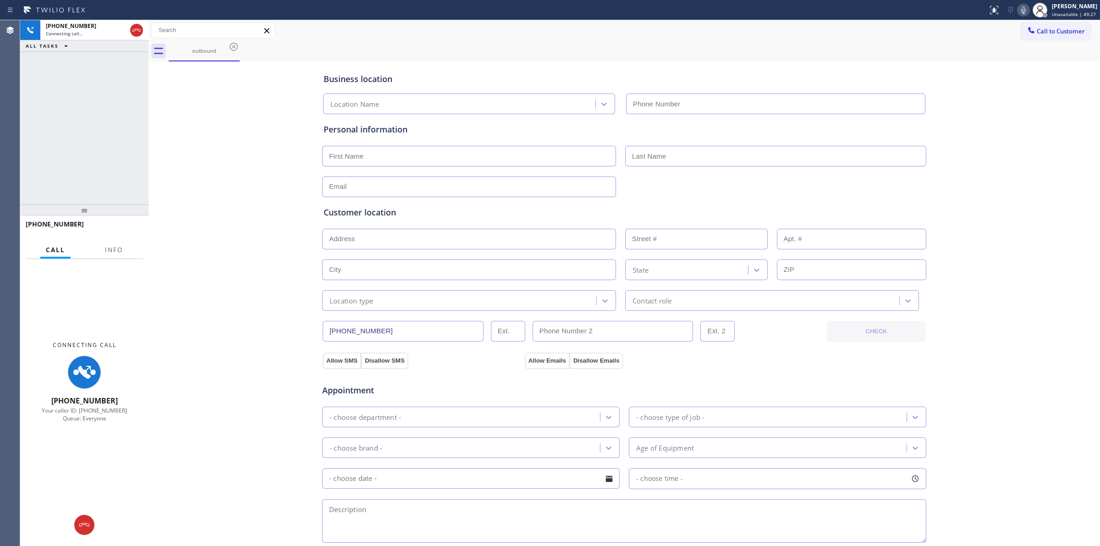
type input "[PHONE_NUMBER]"
click at [212, 44] on div "outbound" at bounding box center [204, 51] width 69 height 20
click at [230, 44] on icon at bounding box center [233, 46] width 11 height 11
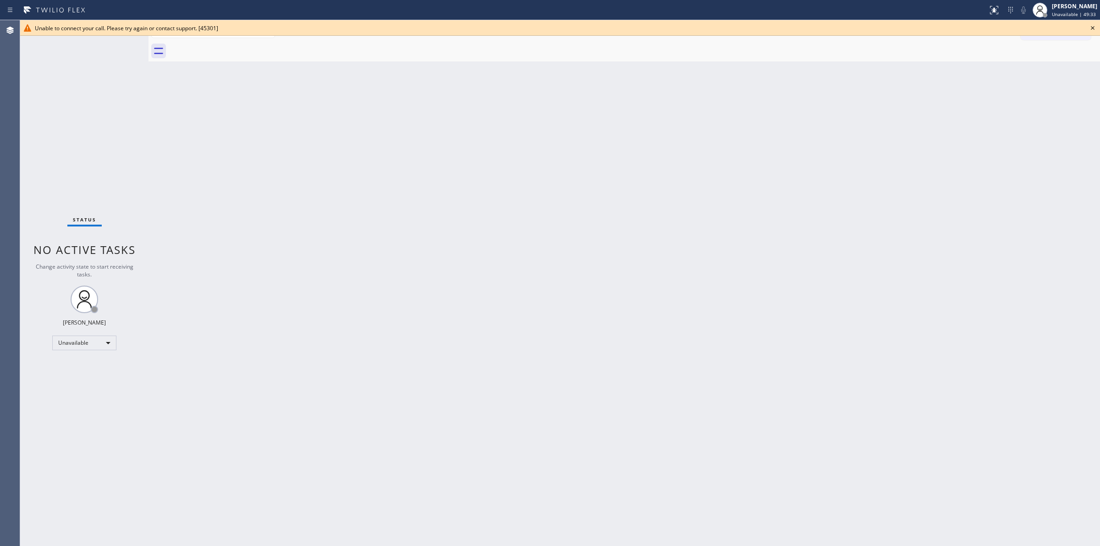
click at [1099, 22] on div "Unable to connect your call. Please try again or contact support. [45301]" at bounding box center [560, 28] width 1080 height 16
click at [1089, 28] on icon at bounding box center [1092, 27] width 11 height 11
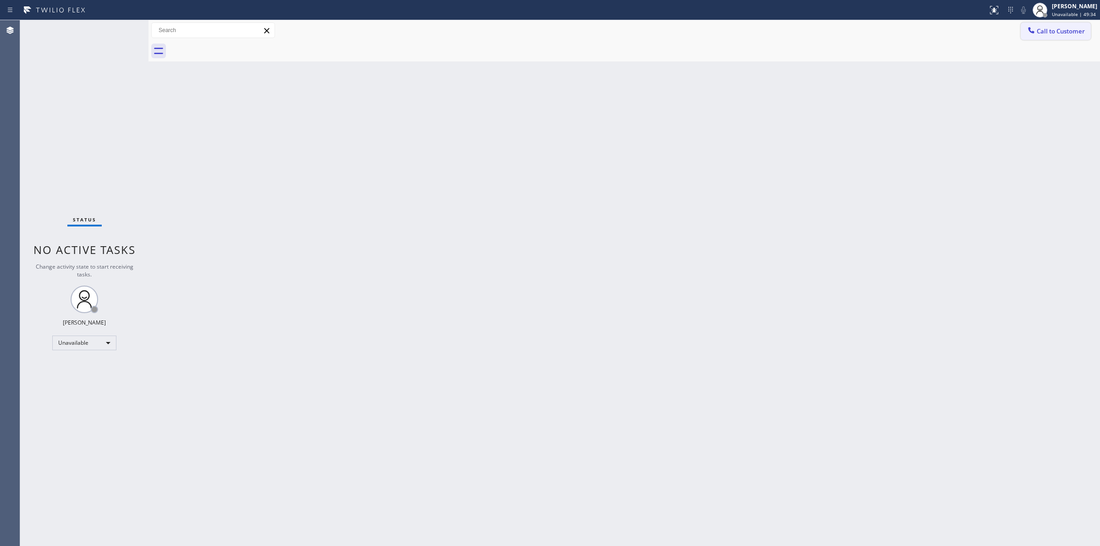
click at [1076, 28] on span "Call to Customer" at bounding box center [1060, 31] width 48 height 8
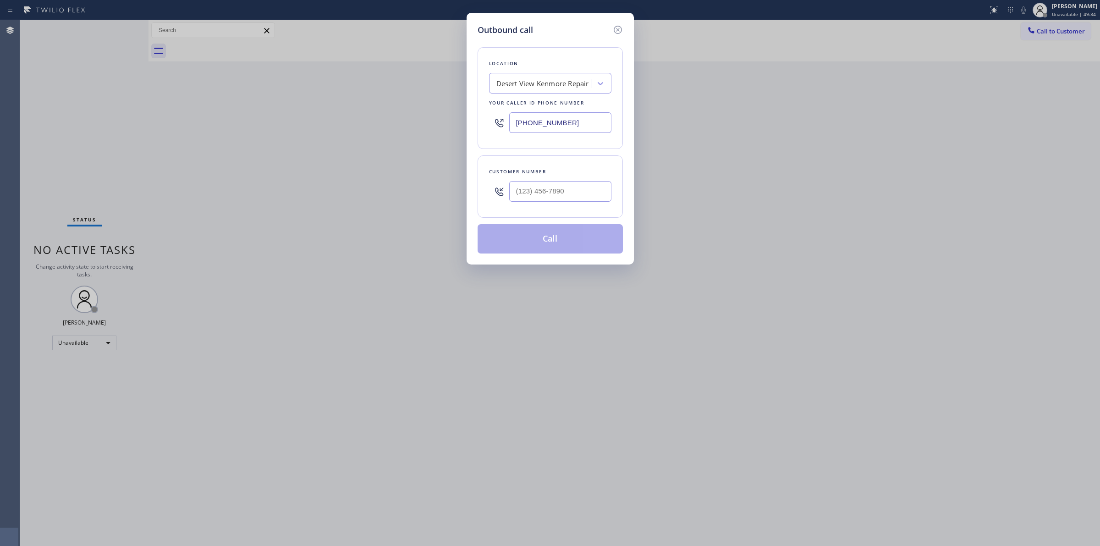
drag, startPoint x: 553, startPoint y: 181, endPoint x: 551, endPoint y: 191, distance: 10.2
click at [552, 182] on div at bounding box center [560, 191] width 102 height 30
paste input "573) 861-9465"
click at [551, 193] on input "[PHONE_NUMBER]" at bounding box center [560, 191] width 102 height 21
type input "[PHONE_NUMBER]"
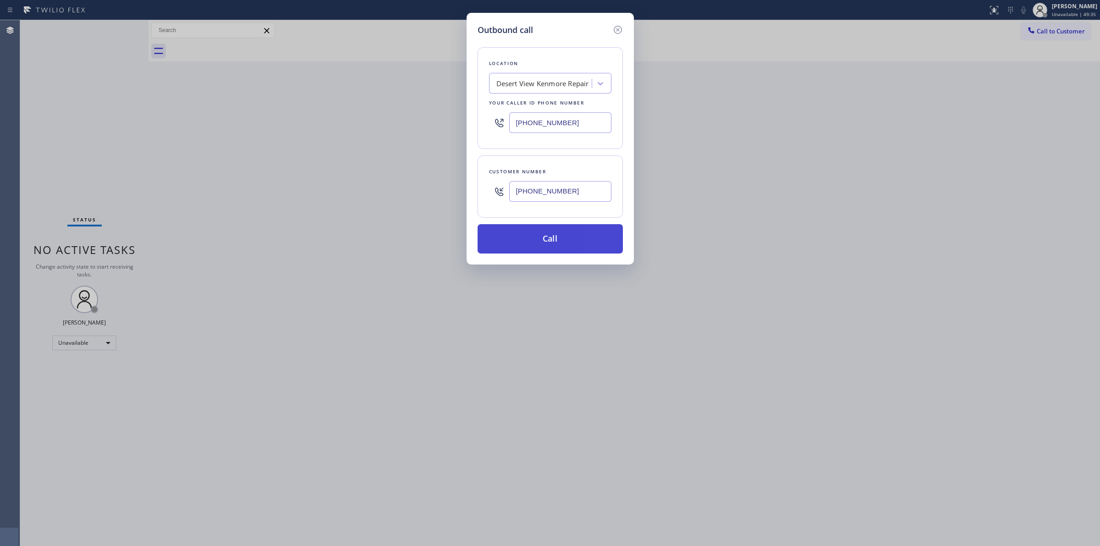
click at [581, 252] on button "Call" at bounding box center [549, 238] width 145 height 29
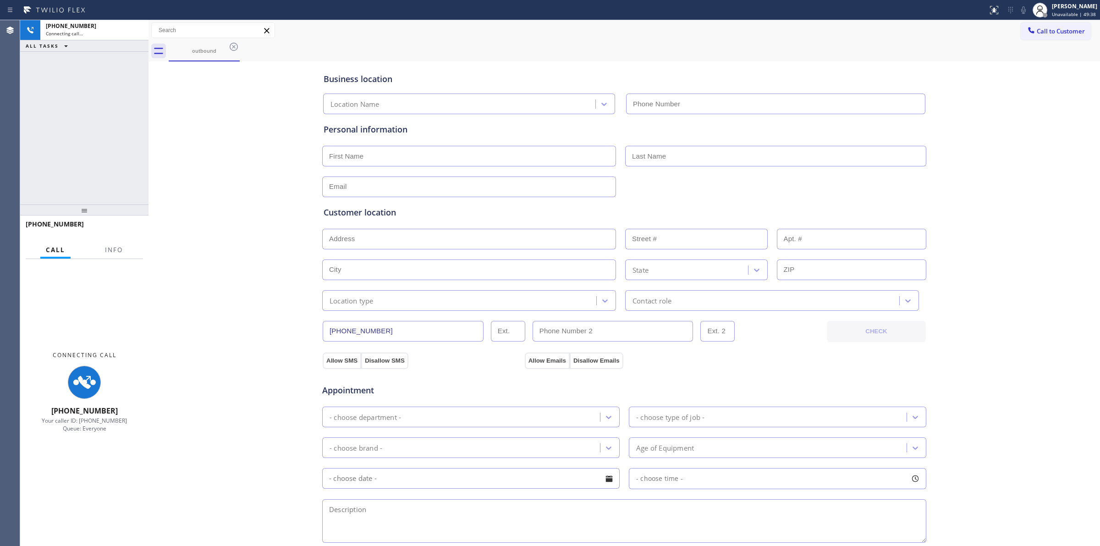
type input "[PHONE_NUMBER]"
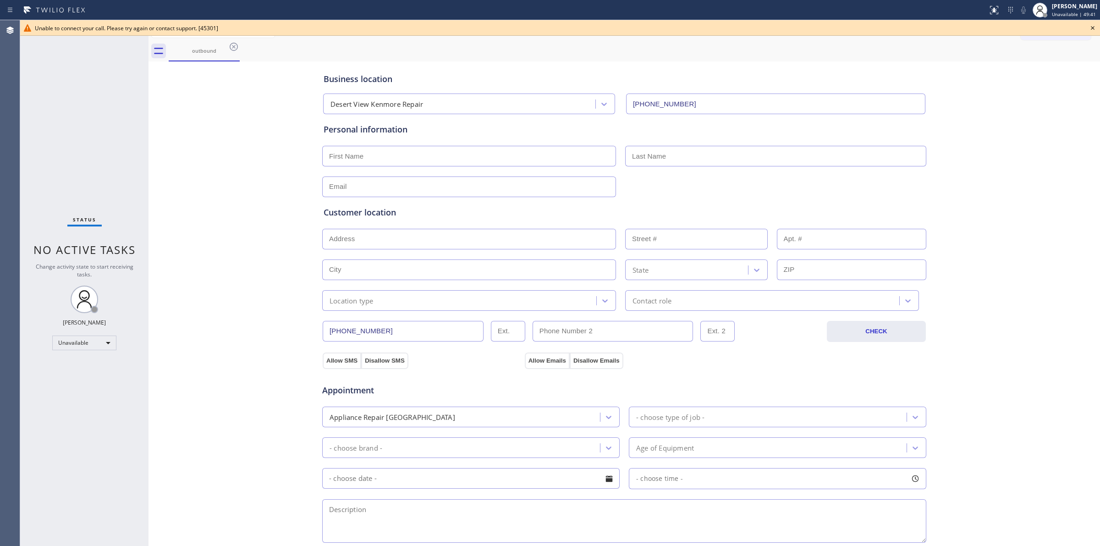
drag, startPoint x: 1094, startPoint y: 29, endPoint x: 1043, endPoint y: 67, distance: 63.5
click at [1094, 29] on icon at bounding box center [1093, 28] width 4 height 4
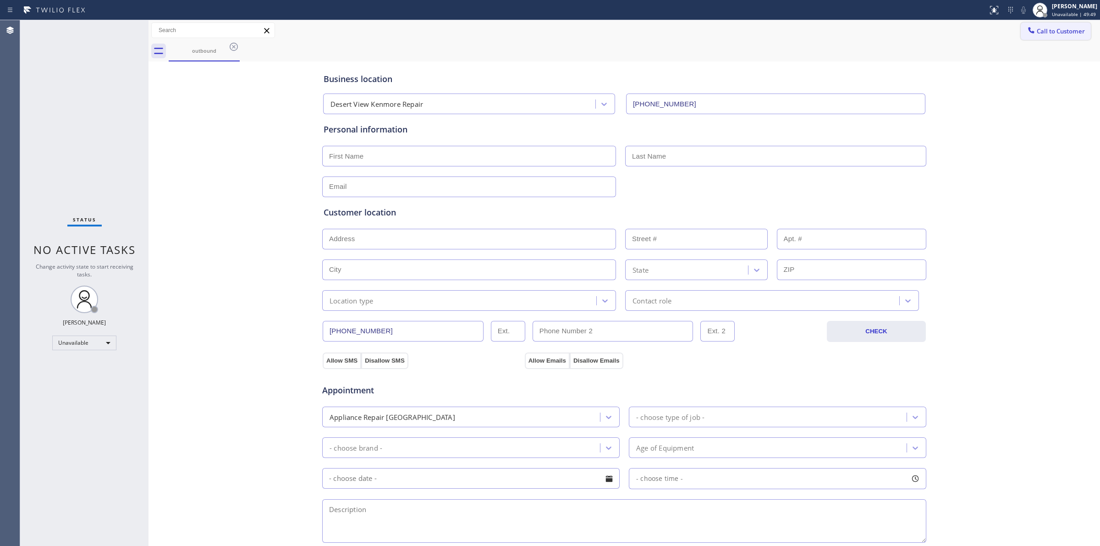
click at [1062, 33] on span "Call to Customer" at bounding box center [1060, 31] width 48 height 8
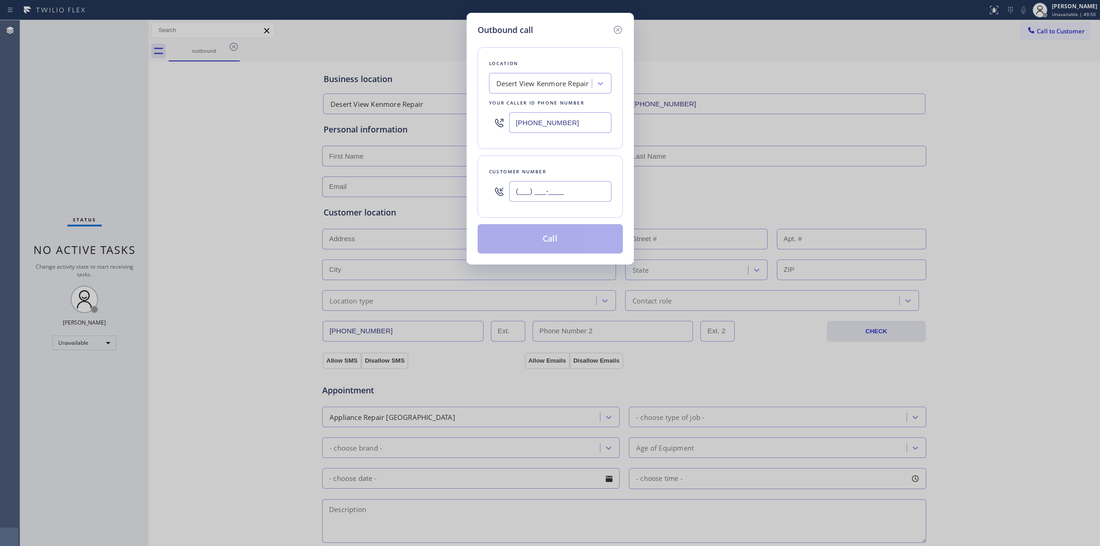
click at [550, 185] on input "(___) ___-____" at bounding box center [560, 191] width 102 height 21
paste input "920) 896-8082"
type input "[PHONE_NUMBER]"
click at [550, 90] on div "Desert View Kenmore Repair" at bounding box center [542, 84] width 100 height 16
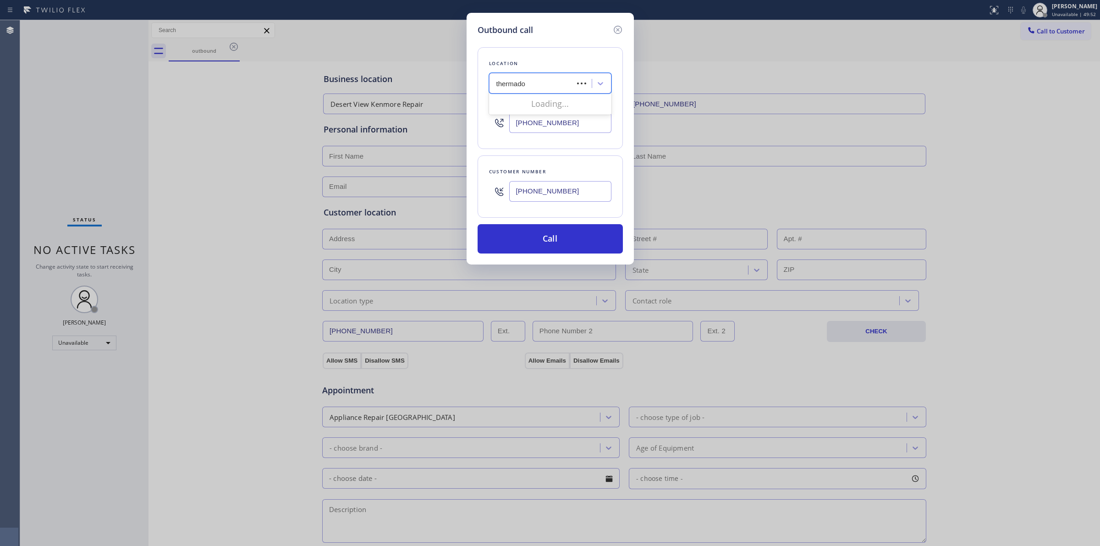
type input "thermador"
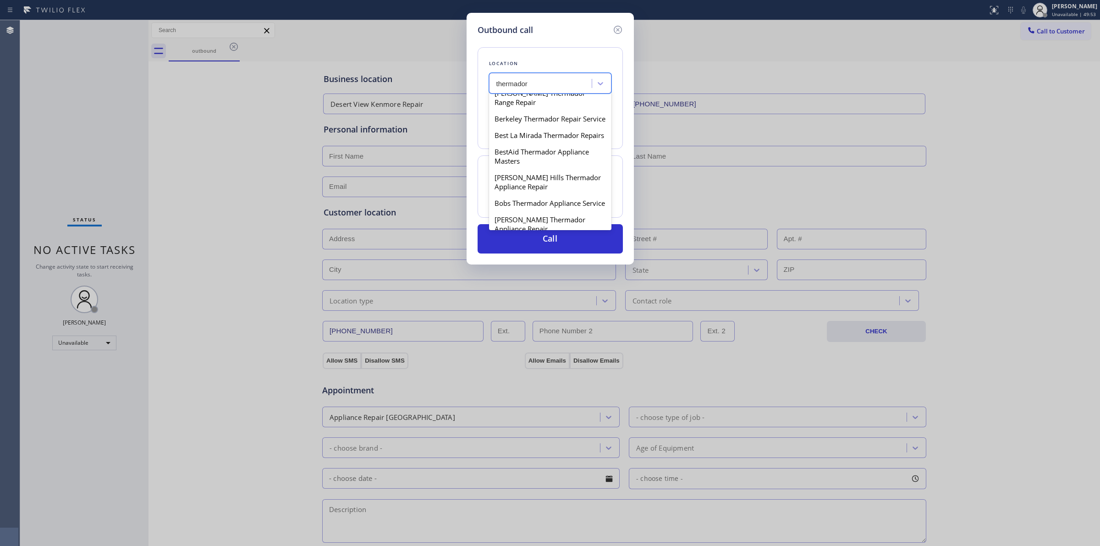
scroll to position [286, 0]
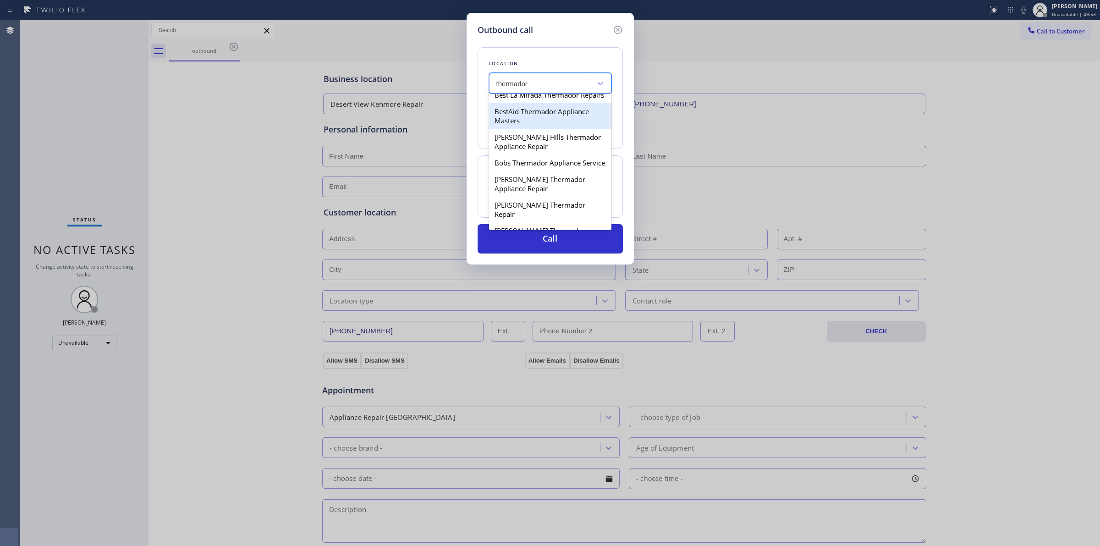
click at [534, 129] on div "BestAid Thermador Appliance Masters" at bounding box center [550, 116] width 122 height 26
type input "[PHONE_NUMBER]"
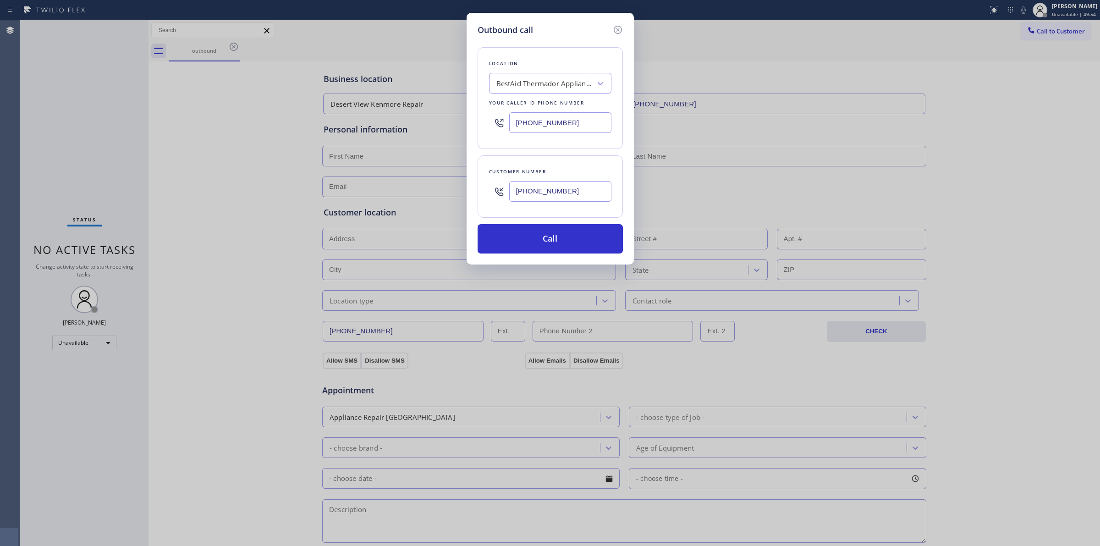
click at [538, 195] on input "[PHONE_NUMBER]" at bounding box center [560, 191] width 102 height 21
click at [537, 235] on button "Call" at bounding box center [549, 238] width 145 height 29
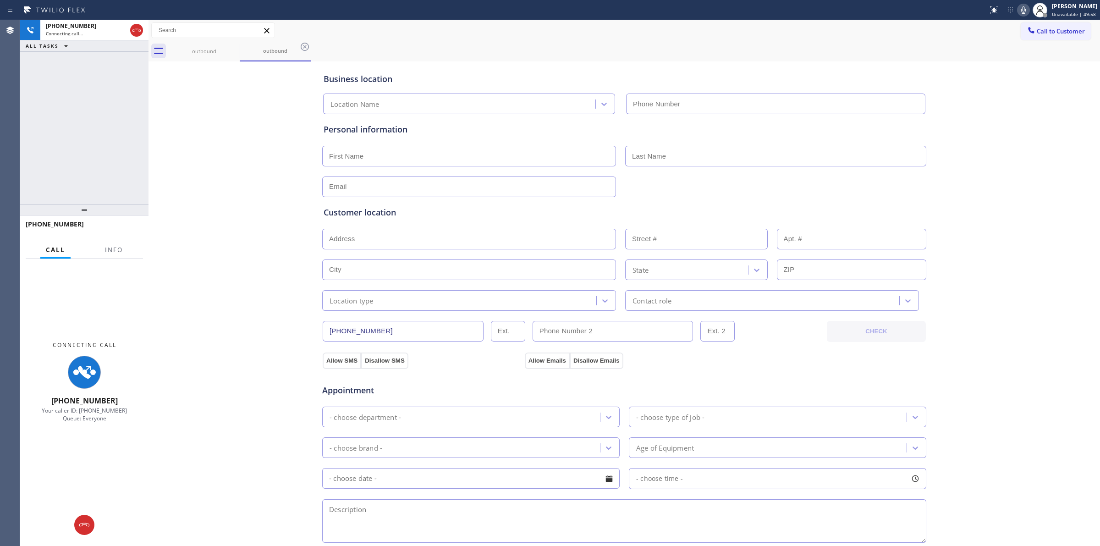
type input "[PHONE_NUMBER]"
click at [1058, 145] on div "Business location BestAid Thermador Appliance Masters [PHONE_NUMBER] Personal i…" at bounding box center [624, 377] width 947 height 626
click at [1026, 4] on button at bounding box center [1023, 10] width 13 height 13
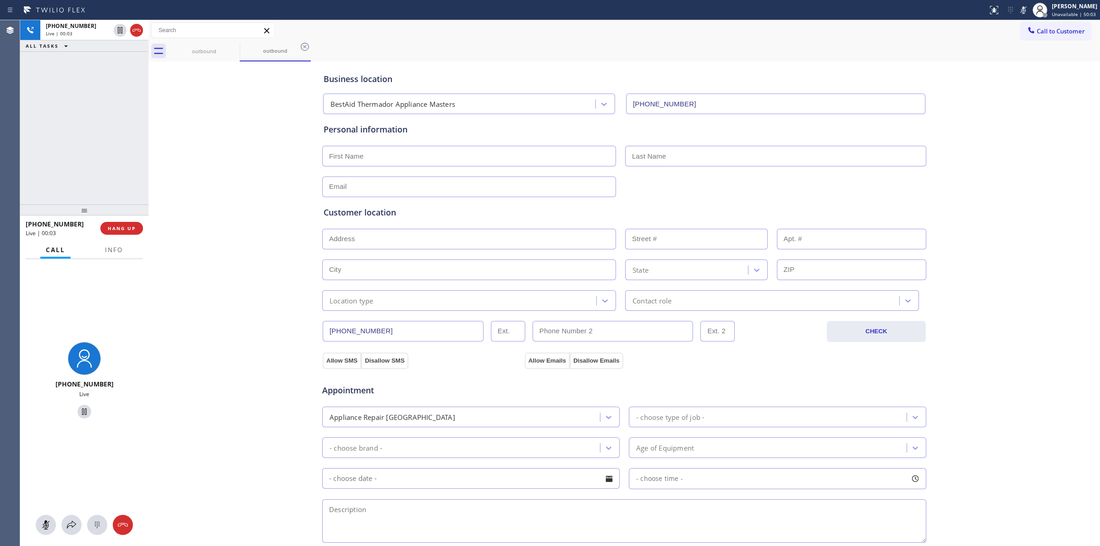
click at [1038, 132] on div "Business location BestAid Thermador Appliance Masters [PHONE_NUMBER] Personal i…" at bounding box center [624, 377] width 947 height 626
click at [98, 526] on icon at bounding box center [97, 524] width 11 height 11
click at [1038, 38] on button "Call to Customer" at bounding box center [1055, 30] width 70 height 17
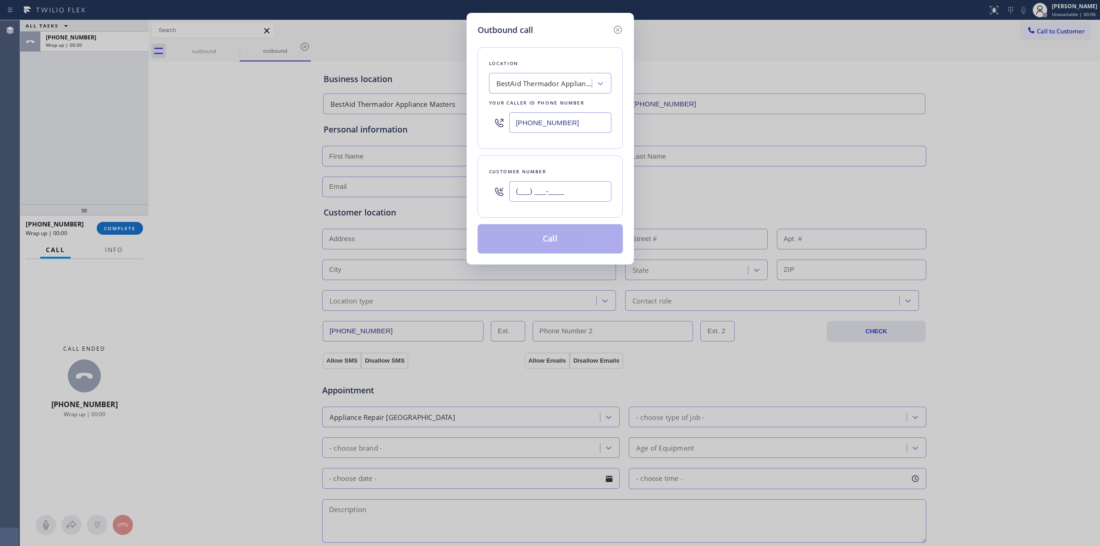
click at [553, 184] on input "(___) ___-____" at bounding box center [560, 191] width 102 height 21
paste input "920) 896-8082"
type input "[PHONE_NUMBER]"
click at [560, 246] on button "Call" at bounding box center [549, 238] width 145 height 29
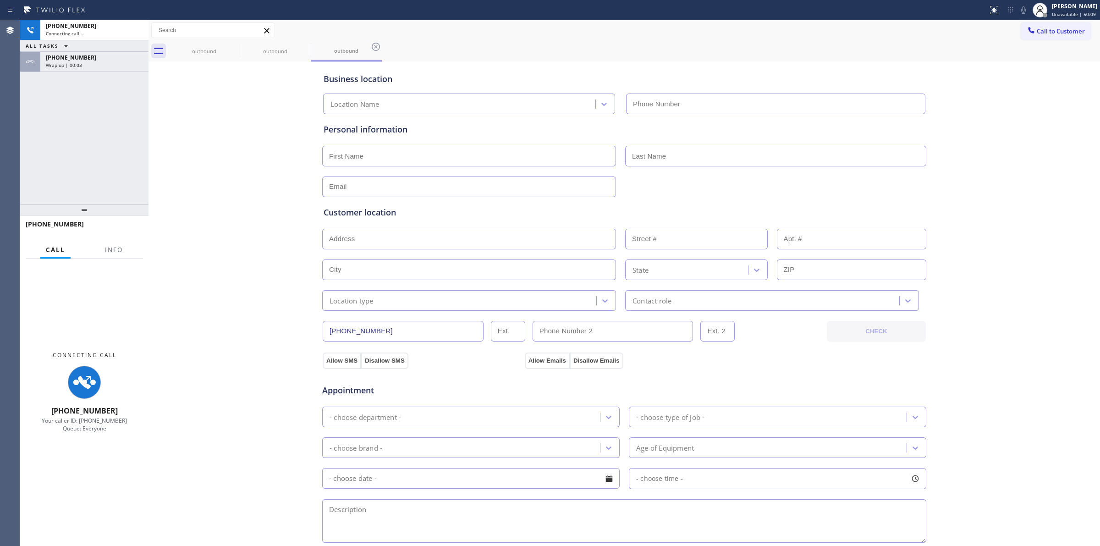
type input "[PHONE_NUMBER]"
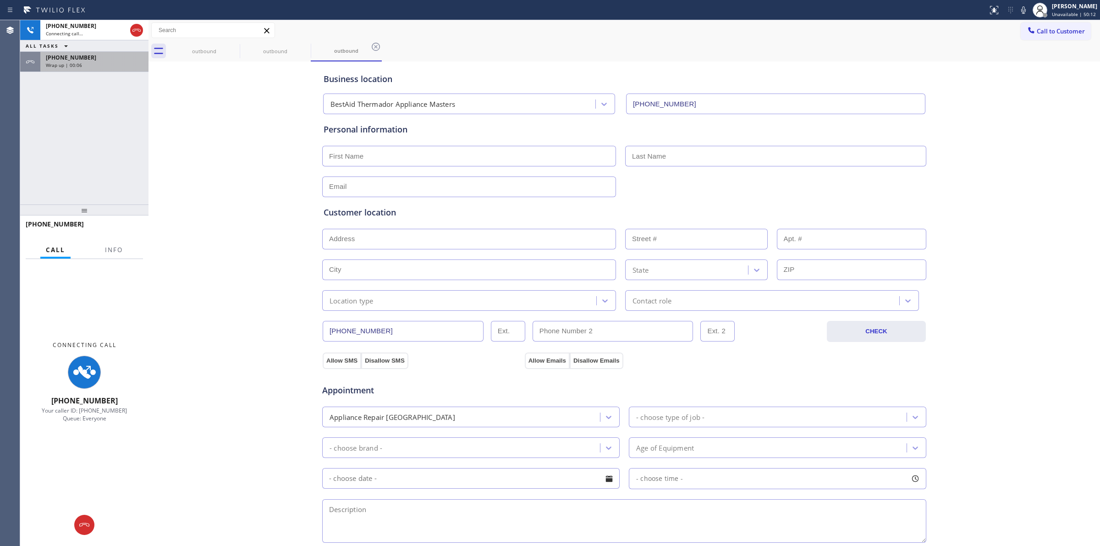
click at [89, 69] on div "[PHONE_NUMBER] Wrap up | 00:06" at bounding box center [92, 62] width 104 height 20
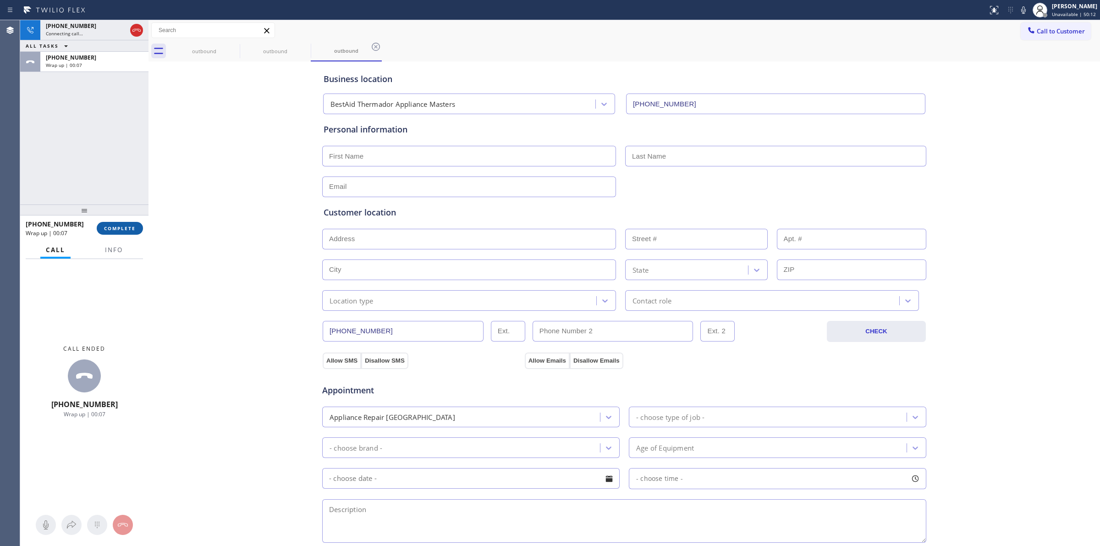
click at [130, 227] on span "COMPLETE" at bounding box center [120, 228] width 32 height 6
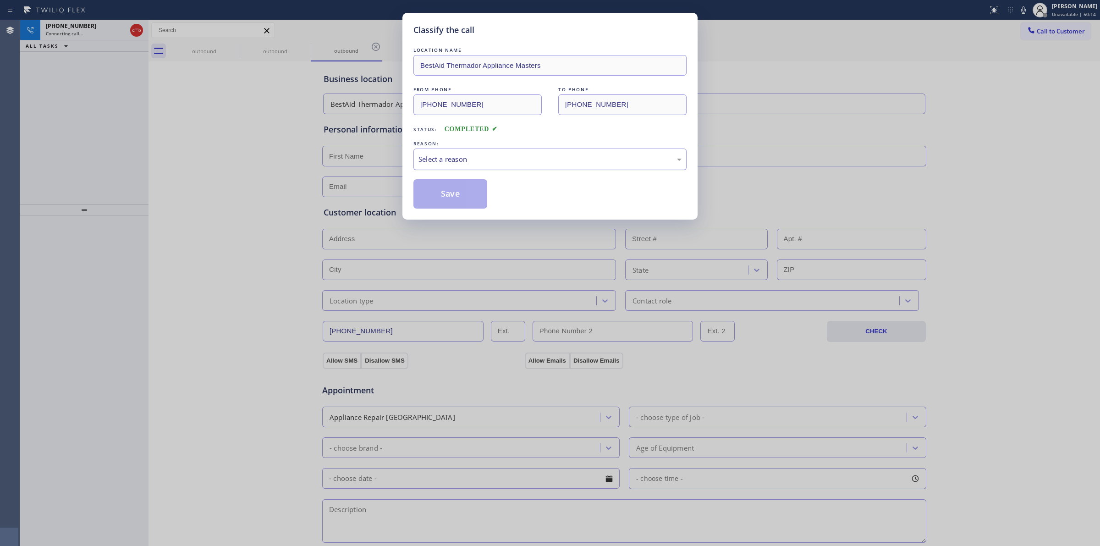
click at [473, 158] on div "Select a reason" at bounding box center [549, 159] width 263 height 11
click at [469, 212] on div "Classify the call LOCATION NAME BestAid Thermador Appliance Masters FROM PHONE …" at bounding box center [549, 116] width 295 height 207
click at [495, 189] on div "Save" at bounding box center [549, 193] width 273 height 29
click at [480, 191] on button "Save" at bounding box center [450, 193] width 74 height 29
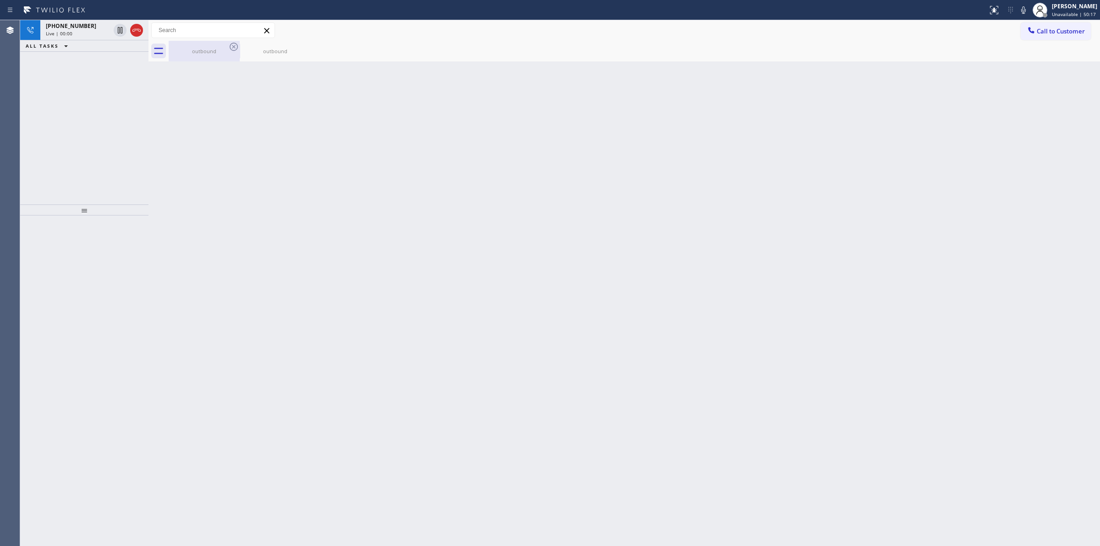
click at [205, 51] on div "outbound" at bounding box center [204, 51] width 69 height 7
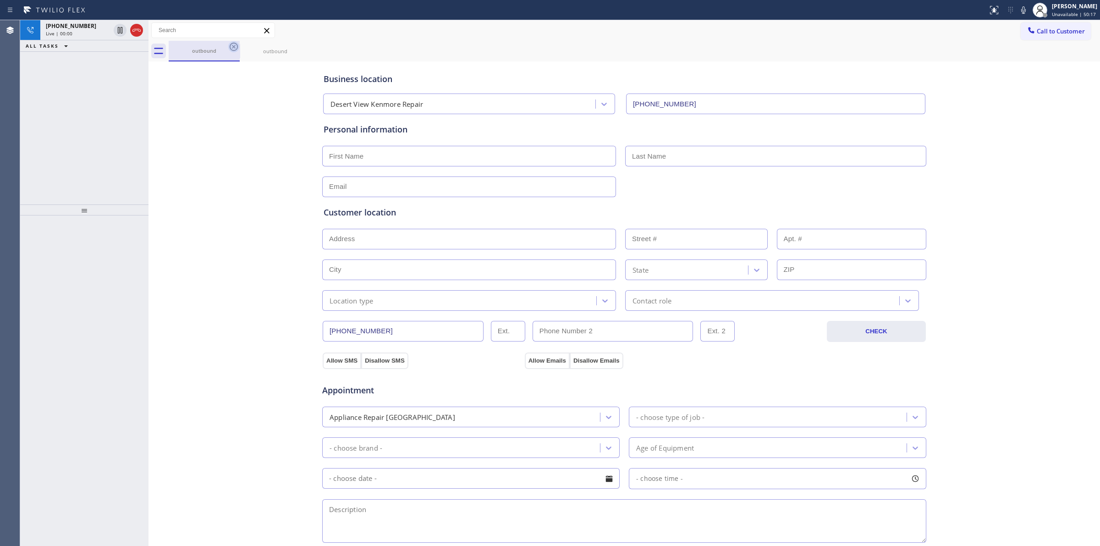
click at [231, 46] on icon at bounding box center [233, 46] width 11 height 11
click at [226, 50] on div "outbound" at bounding box center [204, 50] width 69 height 7
click at [230, 47] on icon at bounding box center [234, 47] width 8 height 8
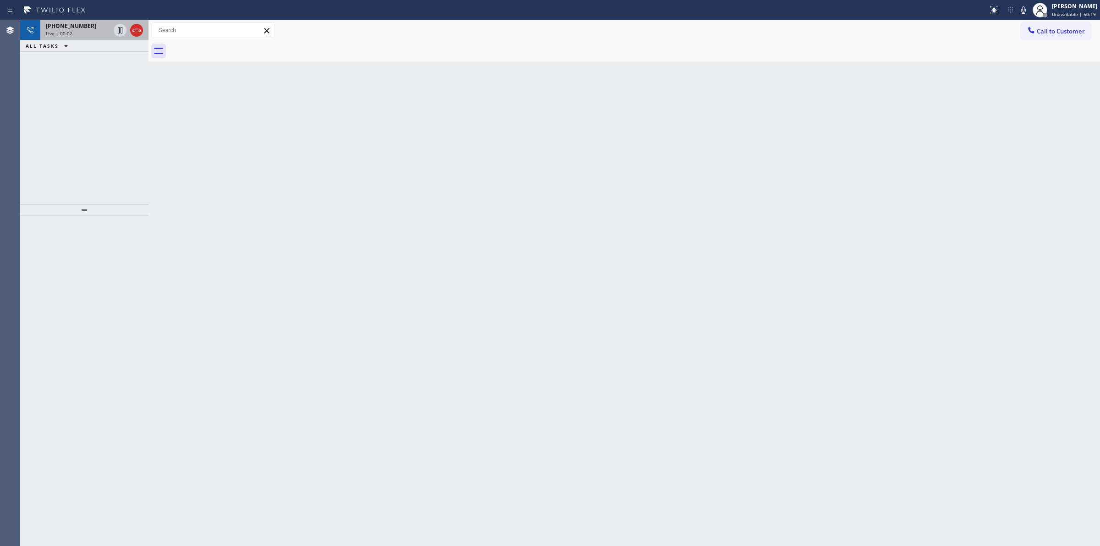
click at [101, 33] on div "Live | 00:02" at bounding box center [78, 33] width 64 height 6
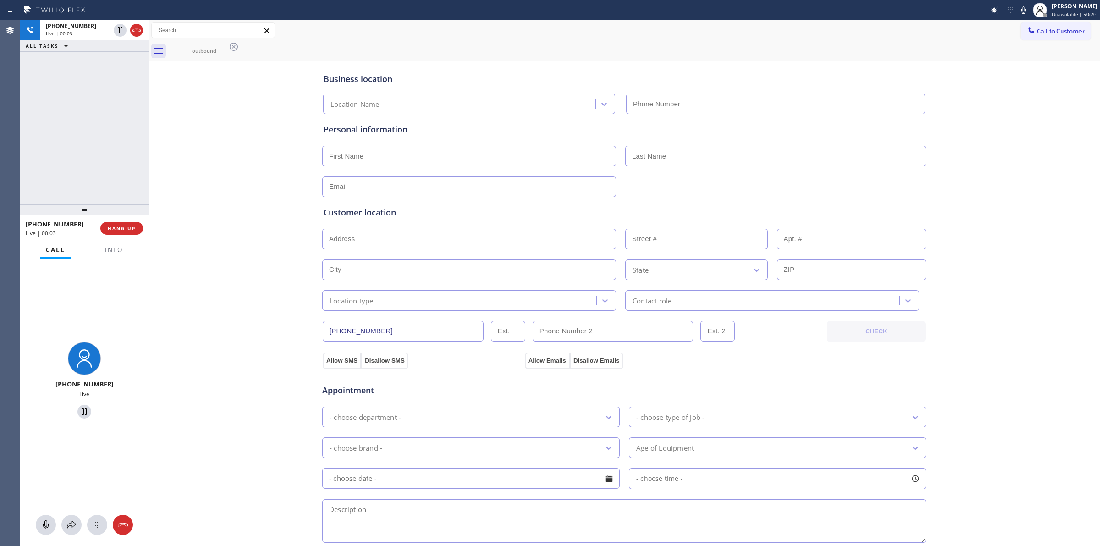
type input "[PHONE_NUMBER]"
click at [104, 515] on div at bounding box center [84, 525] width 128 height 20
click at [104, 516] on div at bounding box center [84, 525] width 128 height 20
click at [102, 519] on icon at bounding box center [97, 524] width 11 height 11
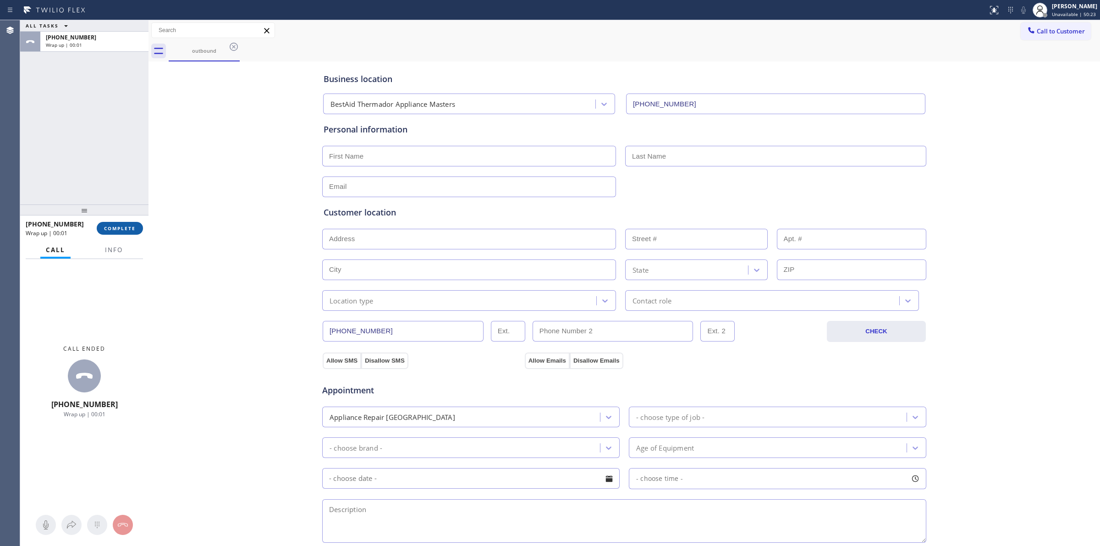
click at [117, 223] on button "COMPLETE" at bounding box center [120, 228] width 46 height 13
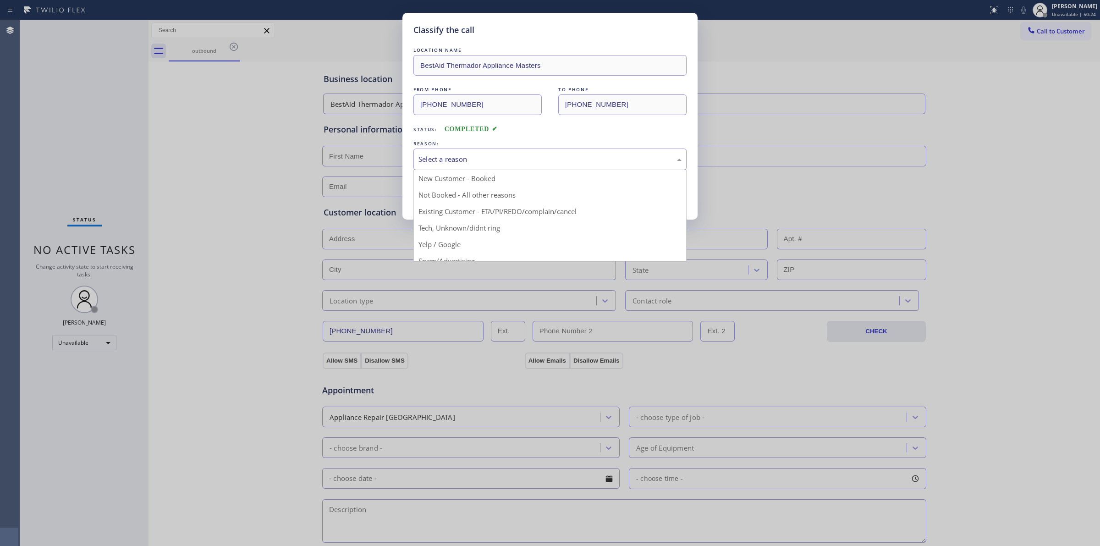
click at [553, 159] on div "Select a reason" at bounding box center [549, 159] width 263 height 11
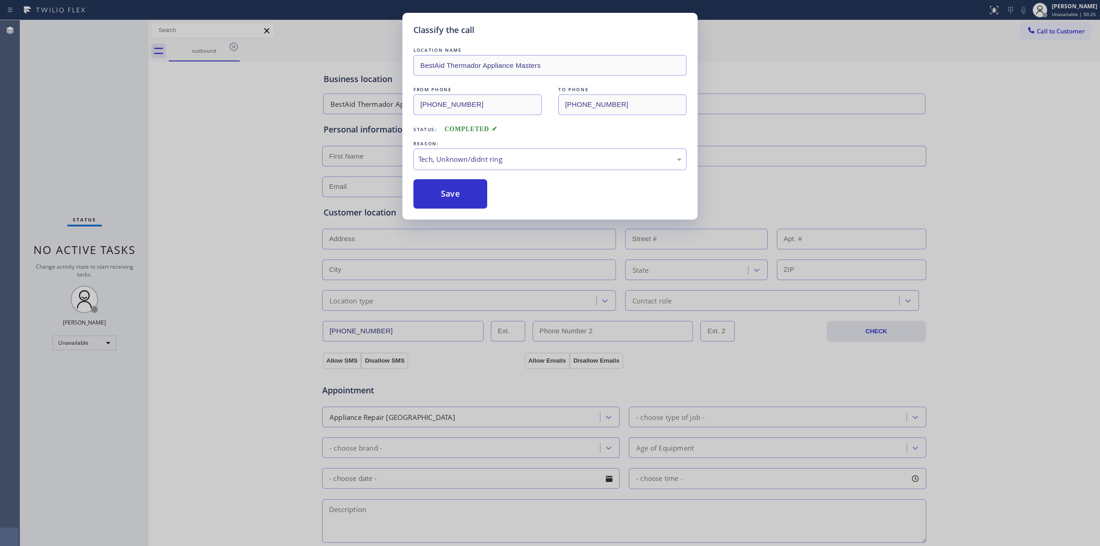
drag, startPoint x: 482, startPoint y: 233, endPoint x: 446, endPoint y: 197, distance: 51.2
click at [446, 197] on button "Save" at bounding box center [450, 193] width 74 height 29
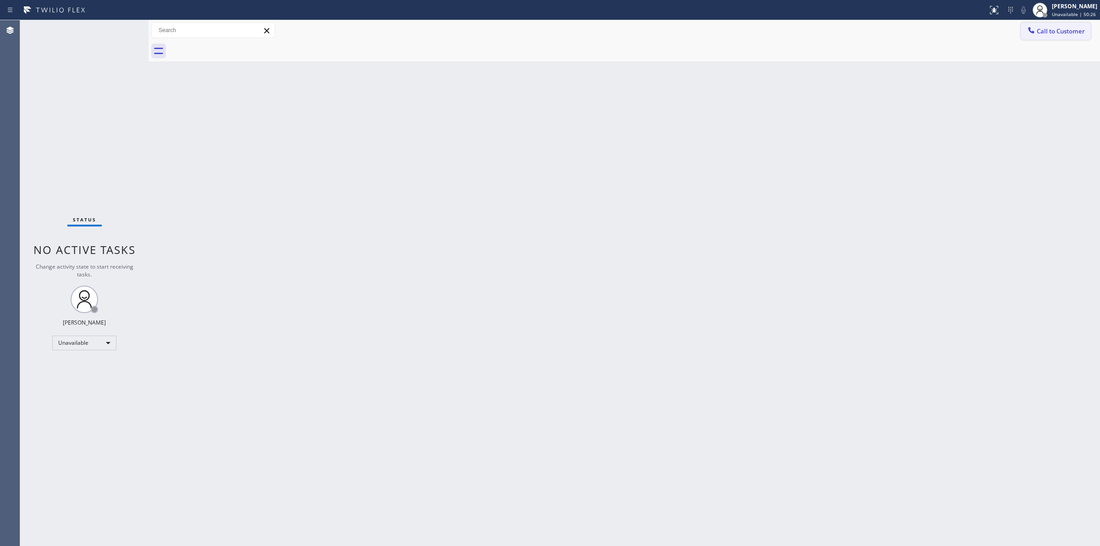
click at [1035, 35] on div at bounding box center [1030, 31] width 11 height 11
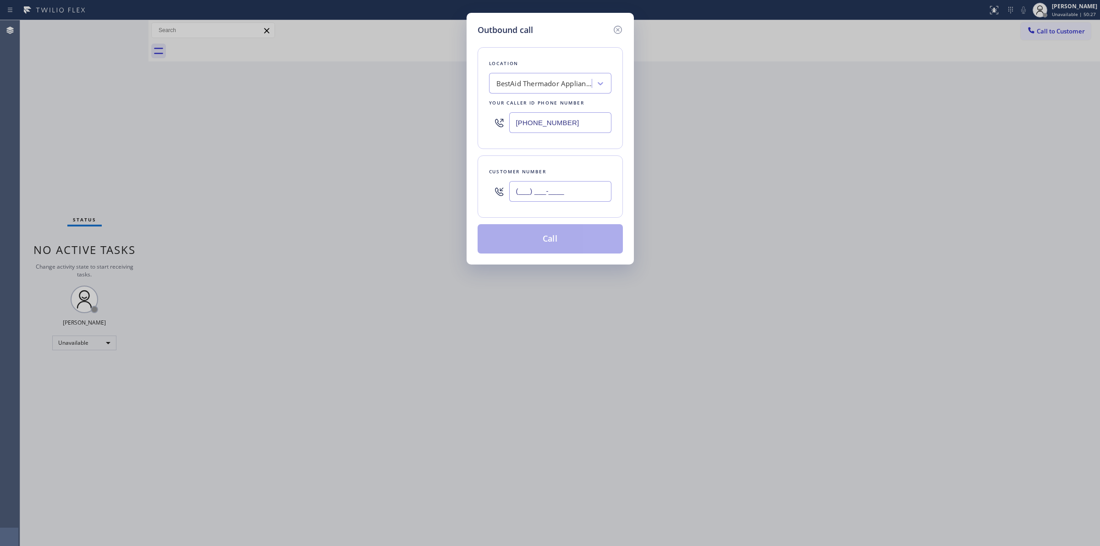
paste input "920) 896-8082"
click at [567, 193] on input "(___) ___-____" at bounding box center [560, 191] width 102 height 21
type input "[PHONE_NUMBER]"
click at [543, 240] on button "Call" at bounding box center [549, 238] width 145 height 29
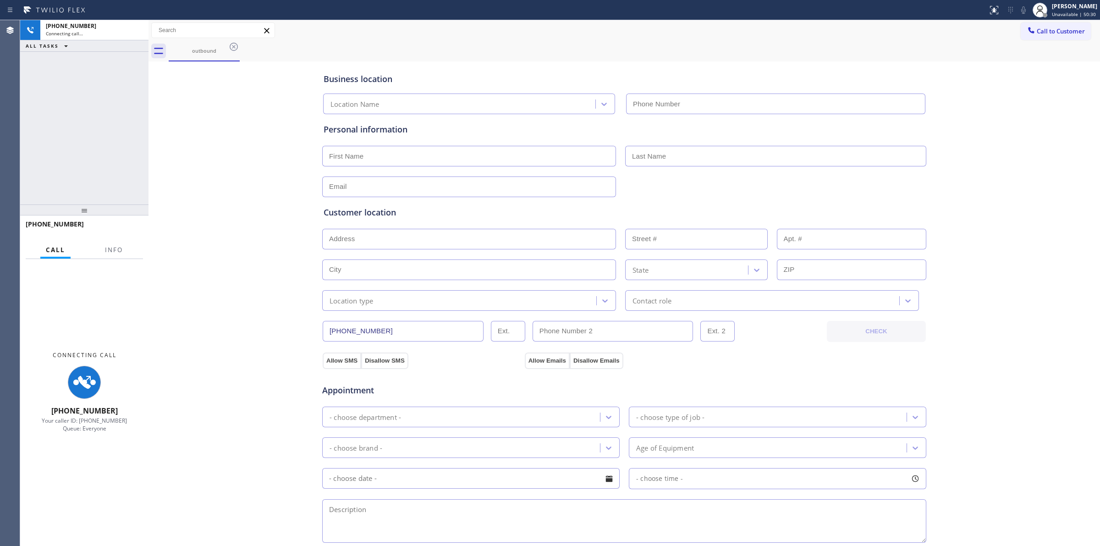
drag, startPoint x: 400, startPoint y: 59, endPoint x: 395, endPoint y: 57, distance: 5.2
click at [395, 57] on div "outbound" at bounding box center [634, 51] width 931 height 21
type input "[PHONE_NUMBER]"
click at [229, 47] on div "outbound" at bounding box center [204, 51] width 71 height 21
click at [232, 47] on icon at bounding box center [233, 46] width 11 height 11
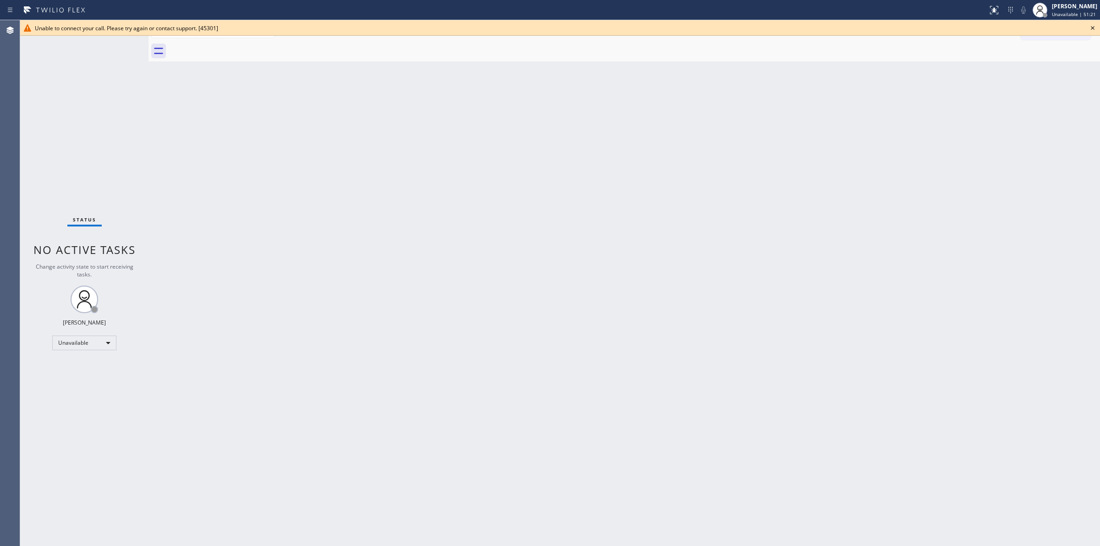
click at [1091, 28] on icon at bounding box center [1092, 27] width 11 height 11
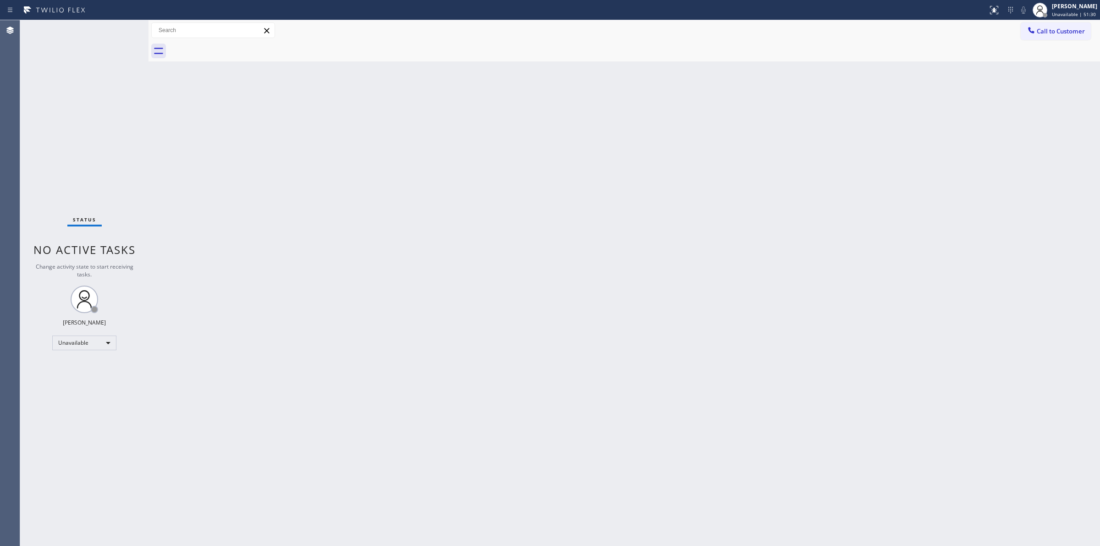
click at [1068, 20] on div "Call to Customer Outbound call Location BestAid Thermador Appliance Masters You…" at bounding box center [623, 30] width 951 height 21
drag, startPoint x: 1059, startPoint y: 28, endPoint x: 712, endPoint y: 109, distance: 357.0
click at [1058, 30] on span "Call to Customer" at bounding box center [1060, 31] width 48 height 8
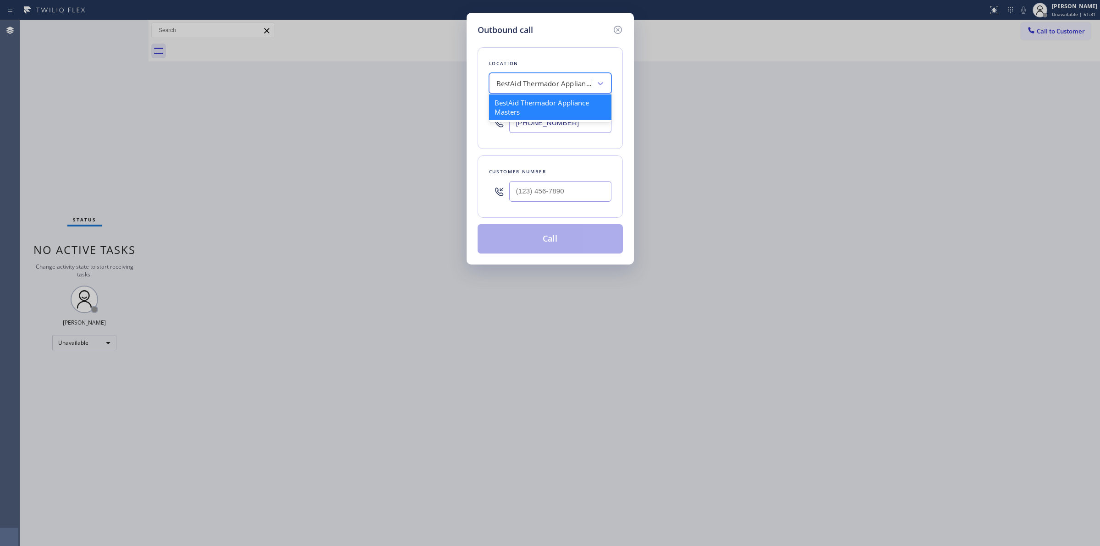
click at [559, 80] on div "BestAid Thermador Appliance Masters" at bounding box center [544, 83] width 96 height 11
paste input "[PHONE_NUMBER]"
type input "[PHONE_NUMBER]"
click at [564, 60] on div "Location" at bounding box center [550, 64] width 122 height 10
click at [555, 197] on input "(___) ___-____" at bounding box center [560, 191] width 102 height 21
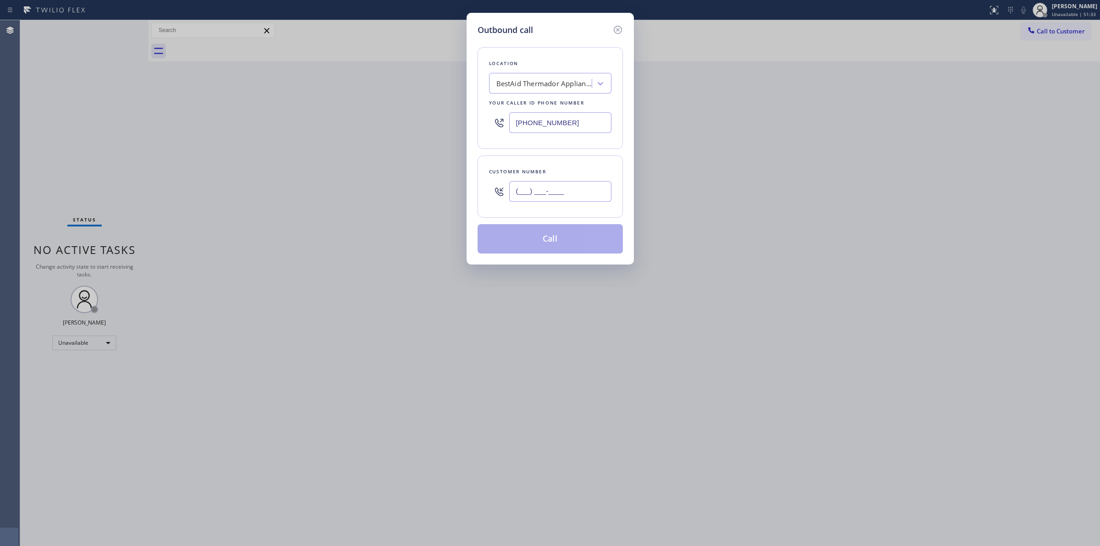
paste input "920) 896-8082"
click at [527, 185] on input "[PHONE_NUMBER]" at bounding box center [560, 191] width 102 height 21
paste input "626) 770-8215"
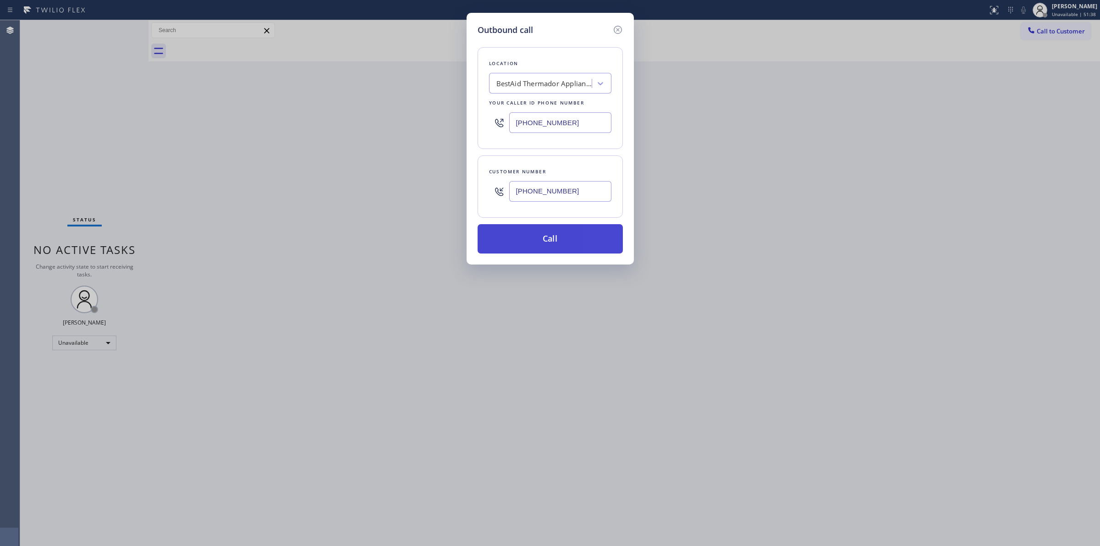
type input "[PHONE_NUMBER]"
click at [550, 248] on button "Call" at bounding box center [549, 238] width 145 height 29
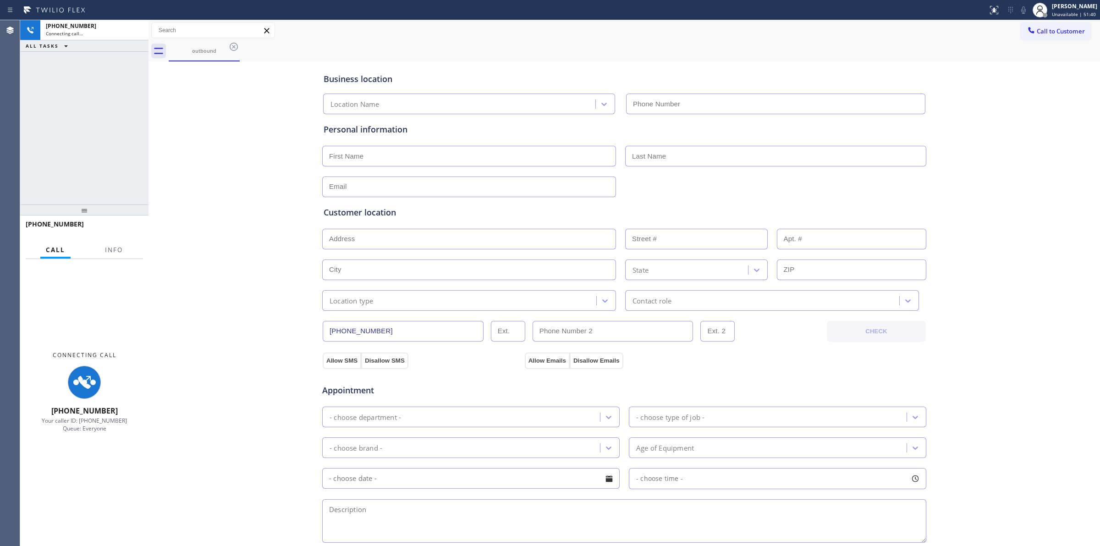
type input "[PHONE_NUMBER]"
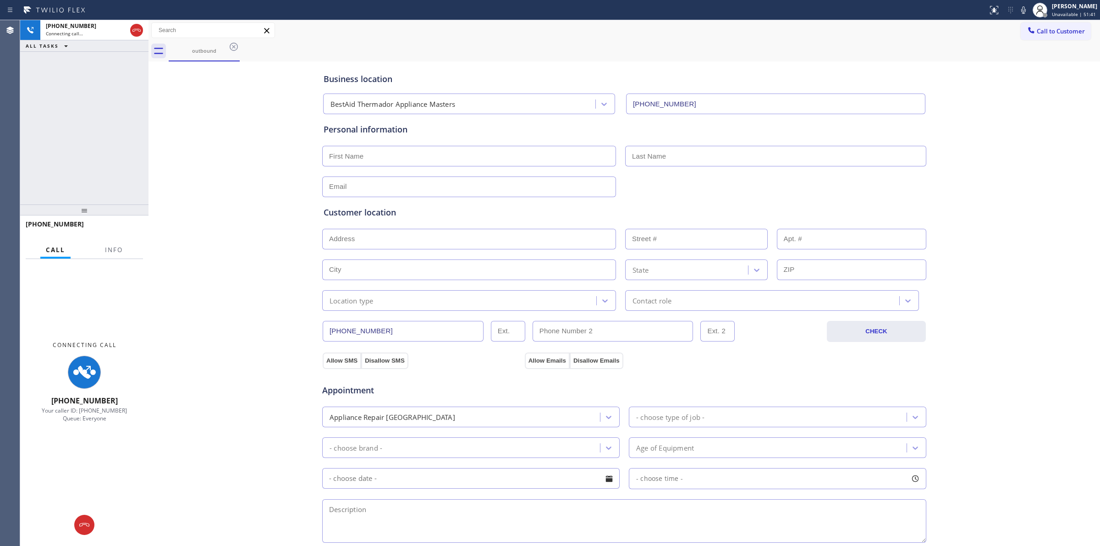
click at [1011, 125] on div "Business location BestAid Thermador Appliance Masters [PHONE_NUMBER] Personal i…" at bounding box center [624, 377] width 947 height 626
click at [1025, 14] on icon at bounding box center [1023, 10] width 11 height 11
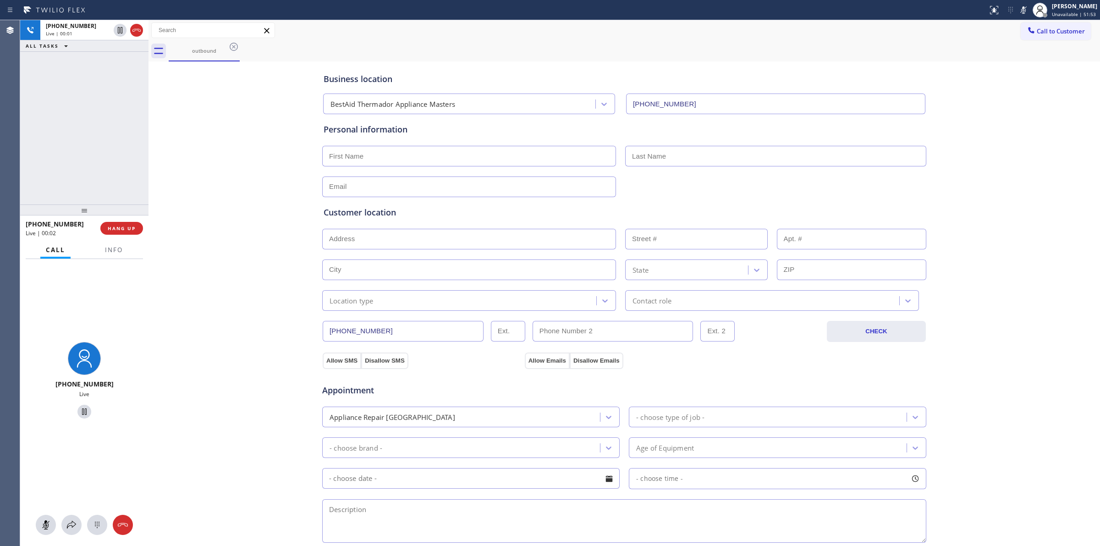
click at [1017, 85] on div "Business location BestAid Thermador Appliance Masters [PHONE_NUMBER] Personal i…" at bounding box center [624, 377] width 947 height 626
click at [90, 532] on div at bounding box center [84, 525] width 128 height 20
click at [95, 529] on icon at bounding box center [97, 524] width 11 height 11
click at [132, 229] on span "HANG UP" at bounding box center [122, 228] width 28 height 6
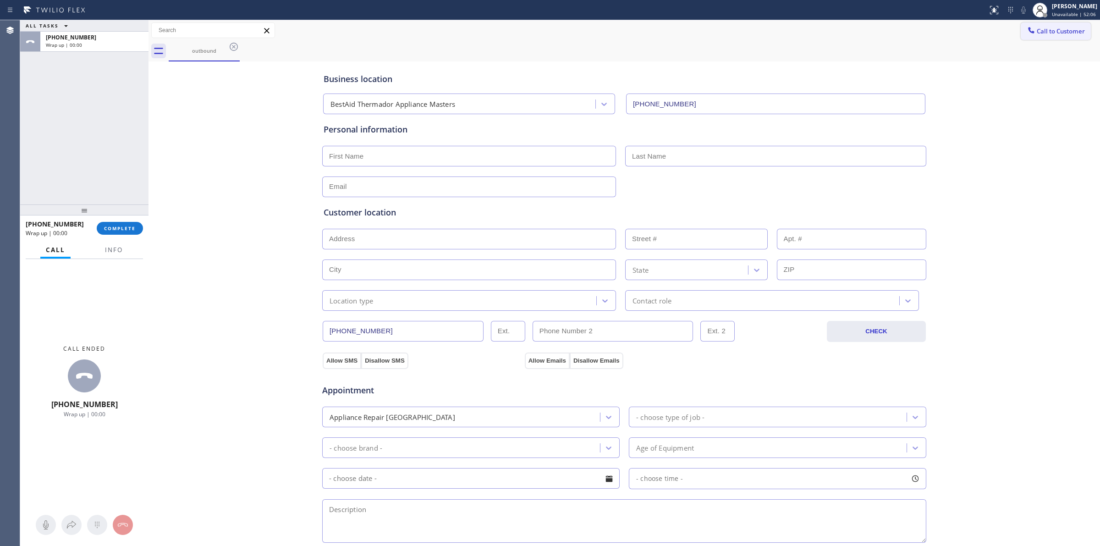
drag, startPoint x: 1052, startPoint y: 33, endPoint x: 995, endPoint y: 55, distance: 61.1
click at [1052, 33] on span "Call to Customer" at bounding box center [1060, 31] width 48 height 8
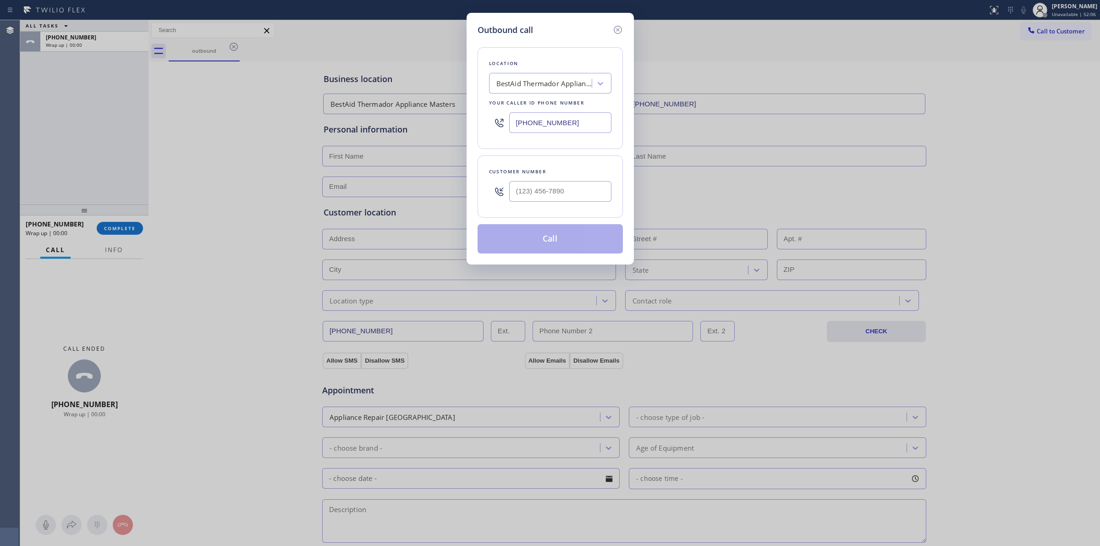
click at [573, 205] on div at bounding box center [560, 191] width 102 height 30
paste input "626) 770-8215"
click at [568, 195] on input "[PHONE_NUMBER]" at bounding box center [560, 191] width 102 height 21
type input "[PHONE_NUMBER]"
click at [556, 241] on button "Call" at bounding box center [549, 238] width 145 height 29
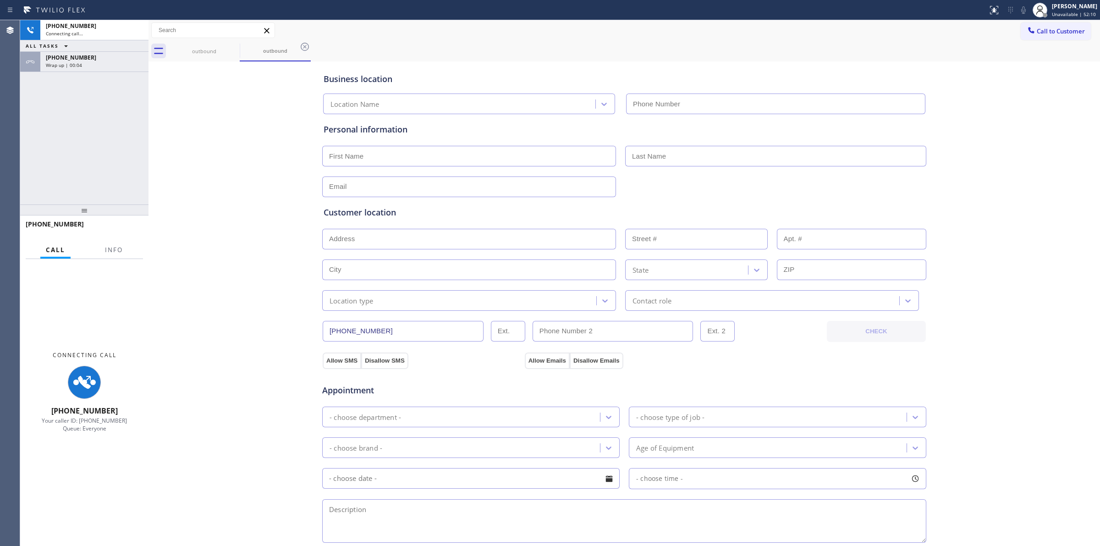
type input "[PHONE_NUMBER]"
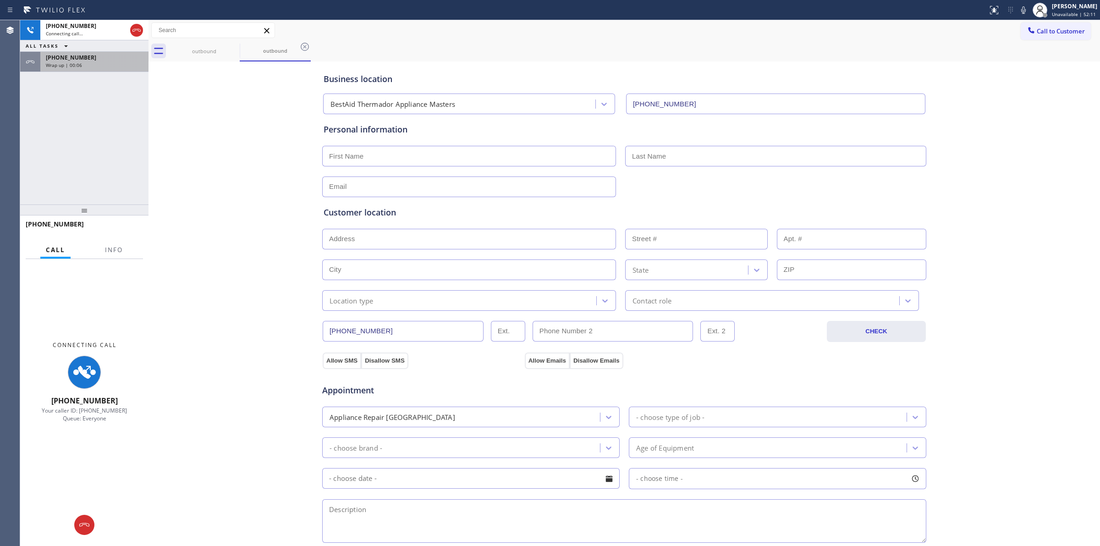
click at [126, 58] on div "[PHONE_NUMBER]" at bounding box center [94, 58] width 97 height 8
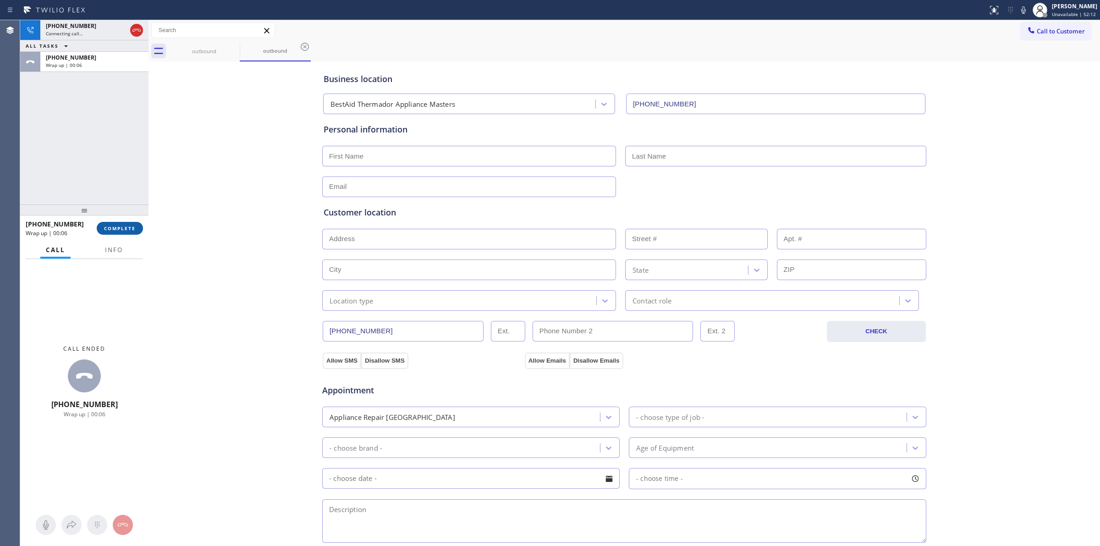
click at [111, 227] on span "COMPLETE" at bounding box center [120, 228] width 32 height 6
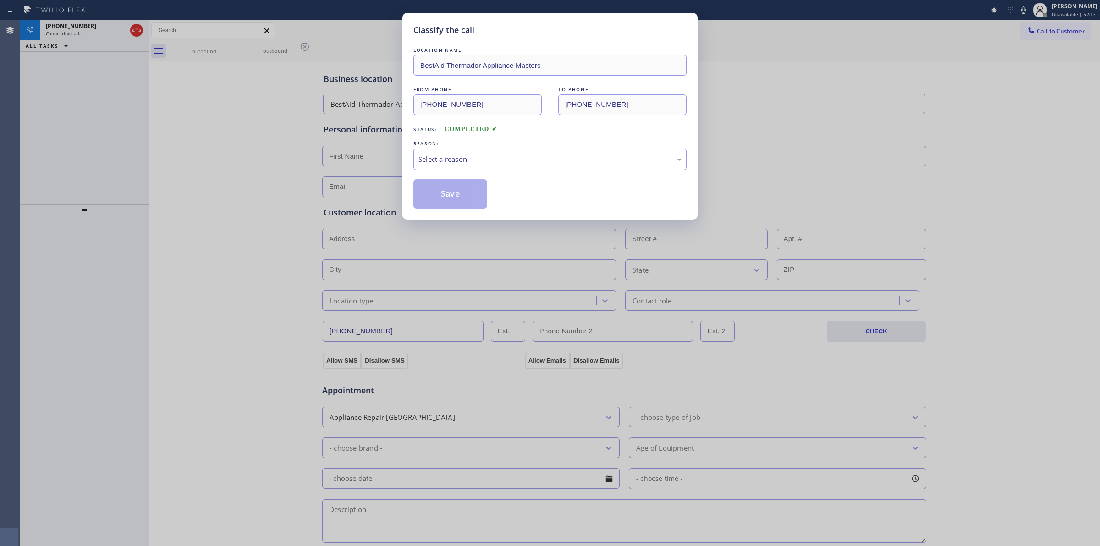
click at [512, 175] on div "LOCATION NAME BestAid Thermador Appliance Masters FROM PHONE [PHONE_NUMBER] TO …" at bounding box center [549, 126] width 273 height 163
click at [523, 159] on div "Select a reason" at bounding box center [549, 159] width 263 height 11
drag, startPoint x: 495, startPoint y: 231, endPoint x: 451, endPoint y: 207, distance: 50.1
drag, startPoint x: 451, startPoint y: 207, endPoint x: 577, endPoint y: 204, distance: 126.0
click at [451, 207] on button "Save" at bounding box center [450, 193] width 74 height 29
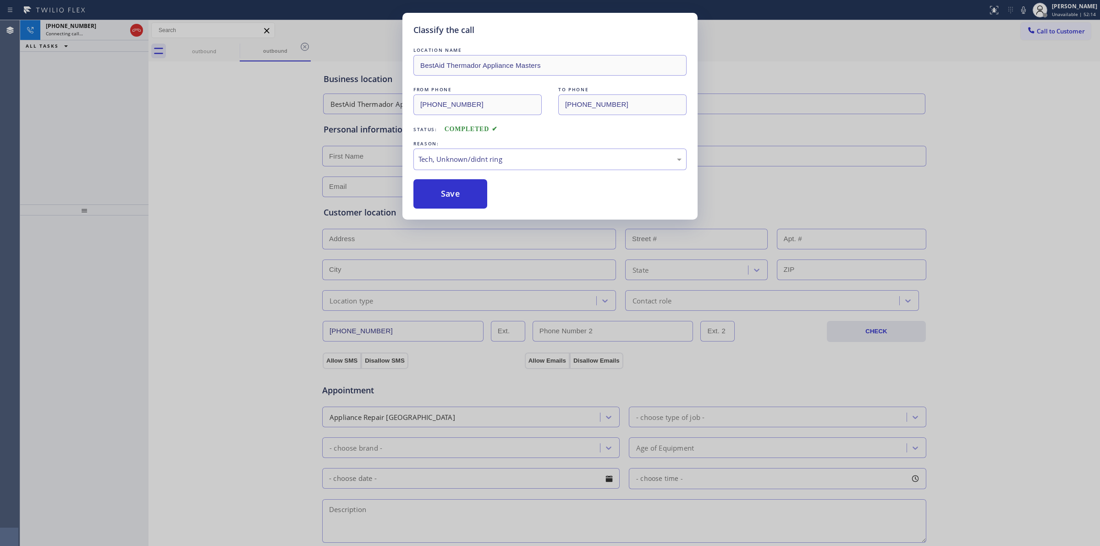
click at [219, 49] on div "Classify the call LOCATION NAME BestAid Thermador Appliance Masters FROM PHONE …" at bounding box center [550, 273] width 1100 height 546
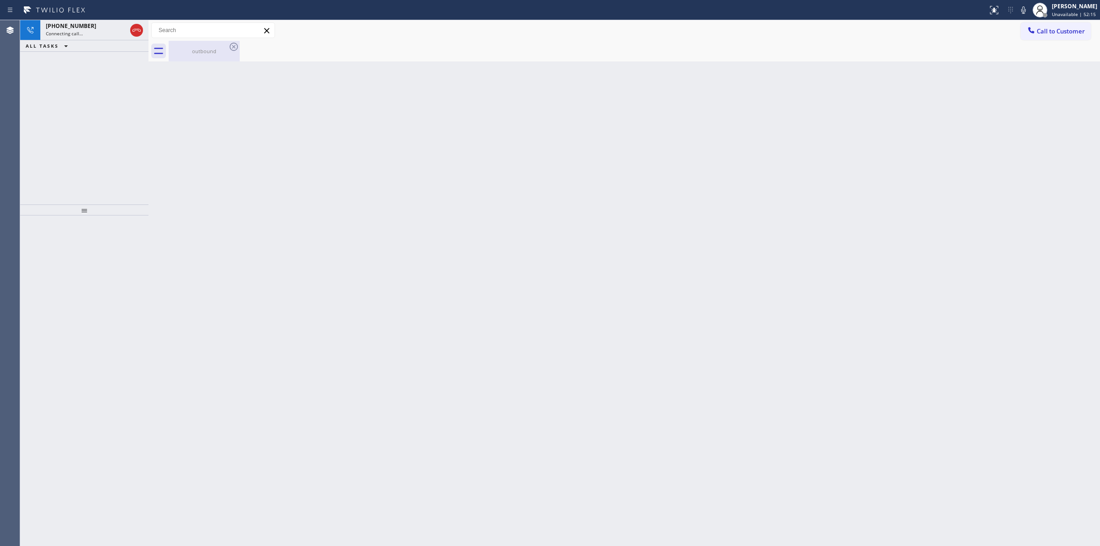
drag, startPoint x: 219, startPoint y: 49, endPoint x: 227, endPoint y: 46, distance: 8.7
click at [227, 46] on div "outbound" at bounding box center [204, 51] width 69 height 21
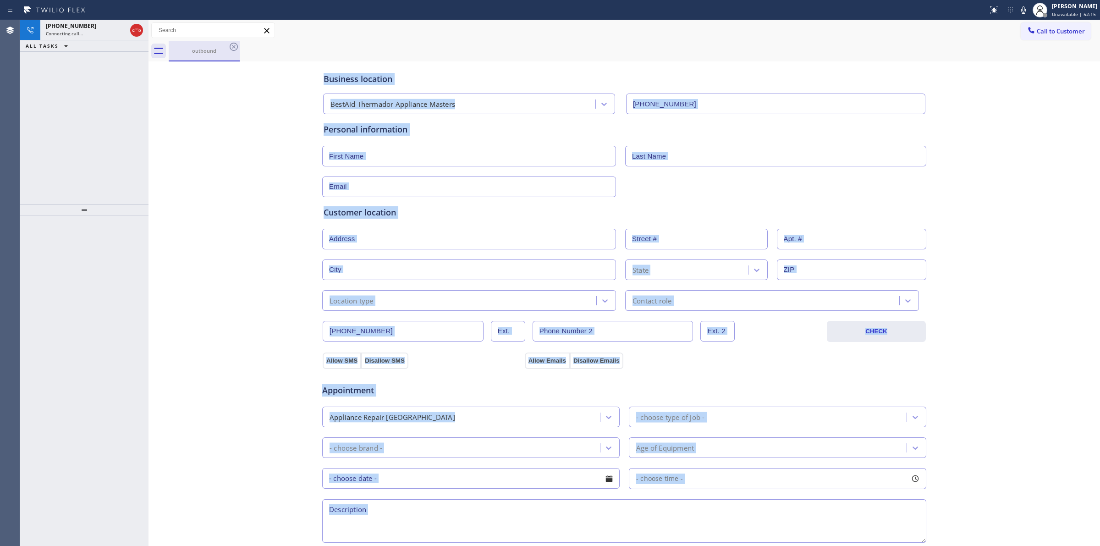
click at [227, 46] on div "outbound" at bounding box center [204, 51] width 69 height 20
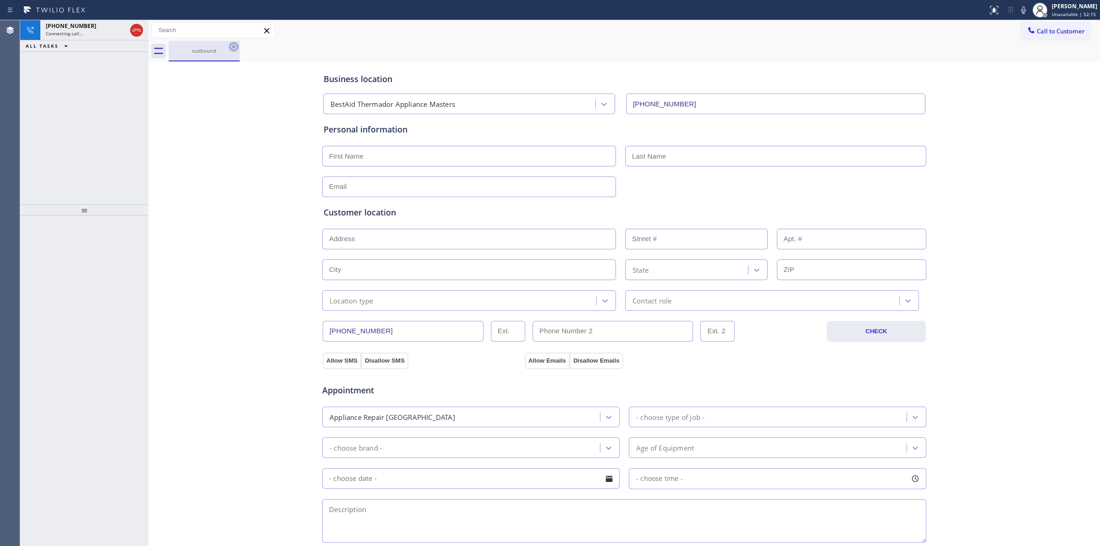
click at [230, 46] on icon at bounding box center [234, 47] width 8 height 8
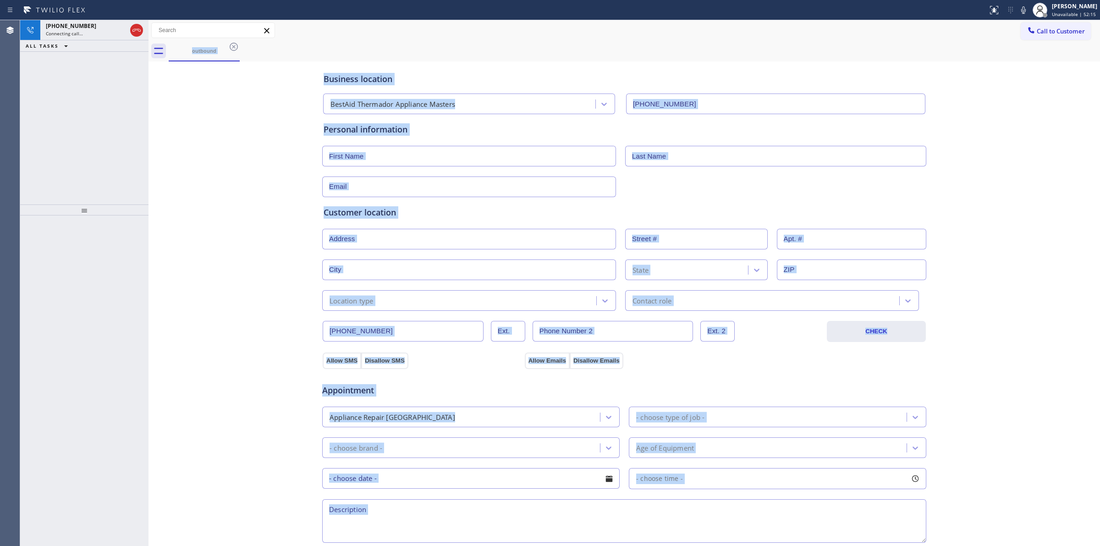
click at [230, 46] on div "outbound" at bounding box center [634, 51] width 931 height 21
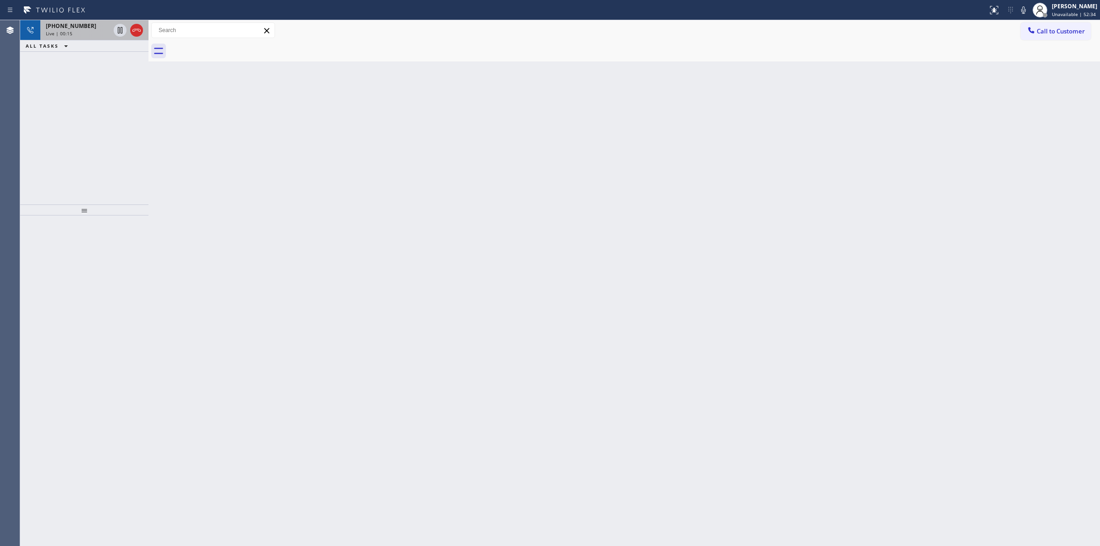
click at [67, 22] on span "[PHONE_NUMBER]" at bounding box center [71, 26] width 50 height 8
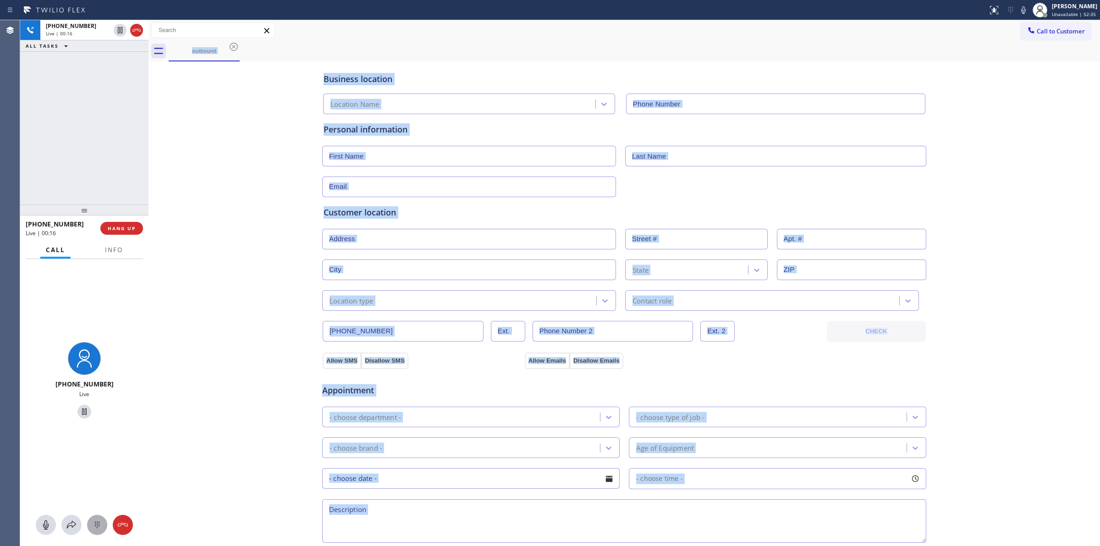
type input "[PHONE_NUMBER]"
click at [104, 522] on div at bounding box center [97, 524] width 20 height 11
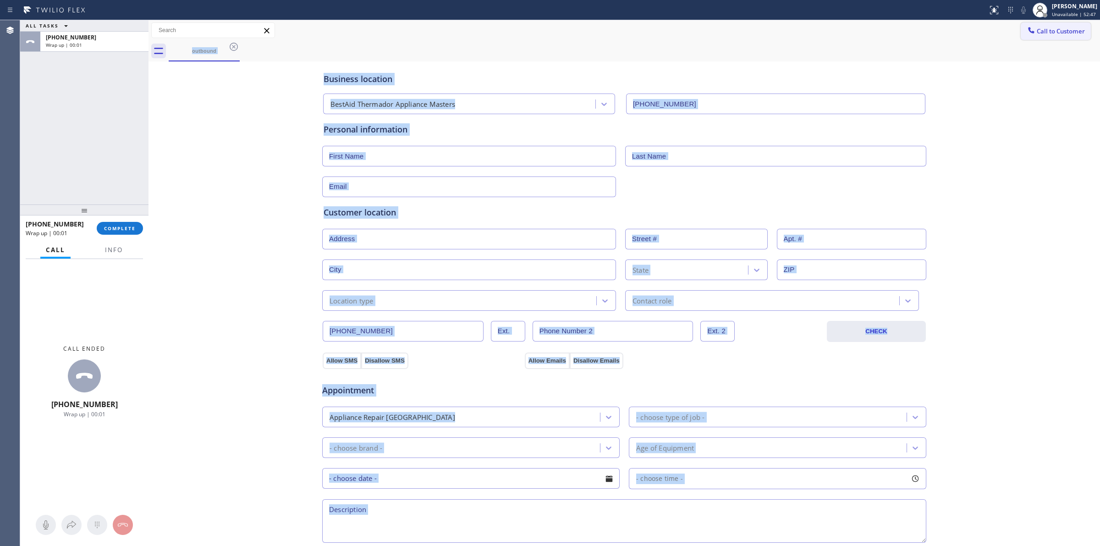
click at [1050, 31] on span "Call to Customer" at bounding box center [1060, 31] width 48 height 8
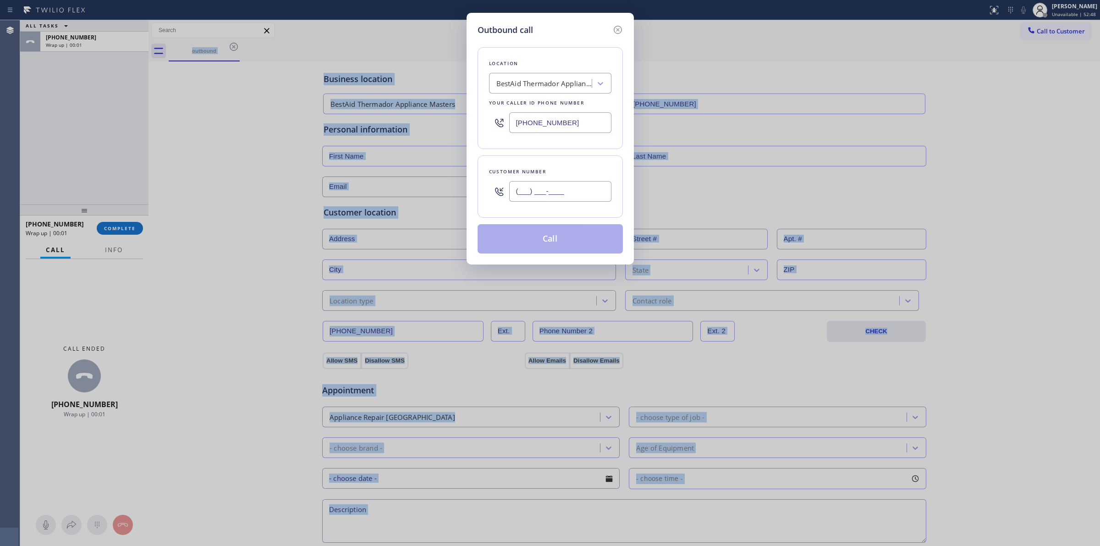
paste input "442) 223-5138"
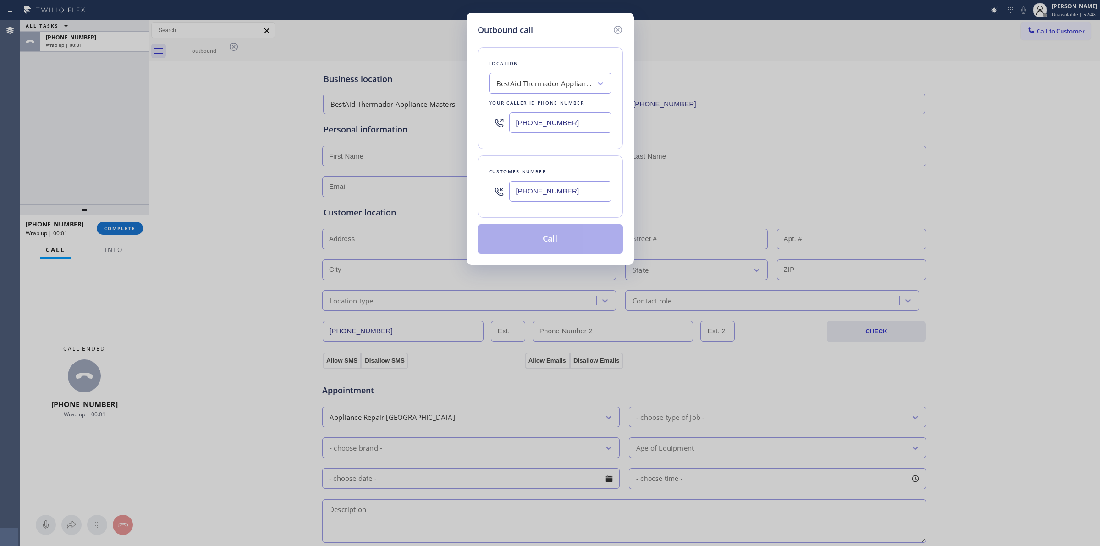
click at [580, 192] on input "[PHONE_NUMBER]" at bounding box center [560, 191] width 102 height 21
type input "[PHONE_NUMBER]"
click at [564, 88] on div "BestAid Thermador Appliance Masters" at bounding box center [544, 83] width 96 height 11
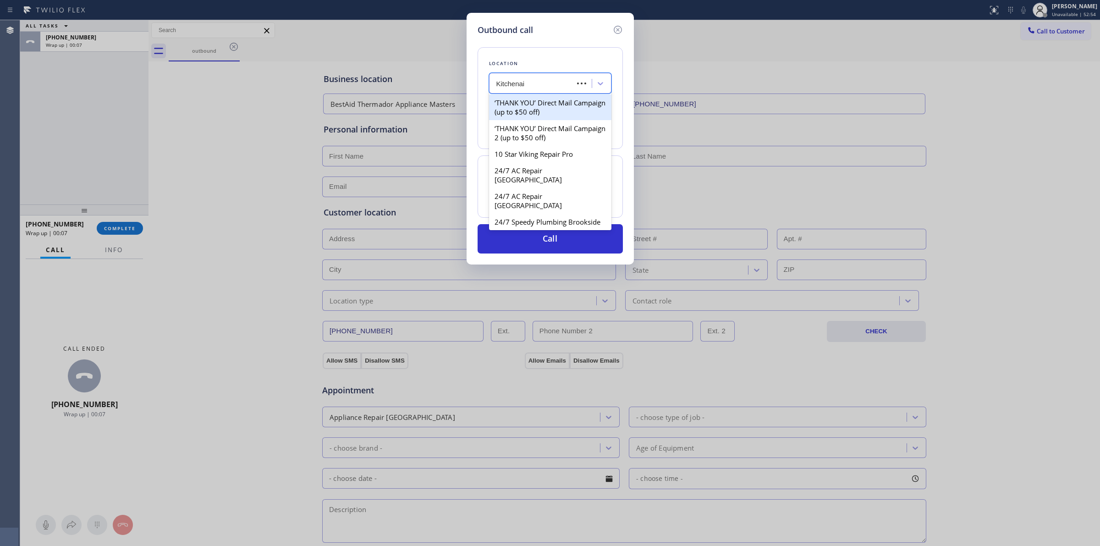
type input "Kitchenaid"
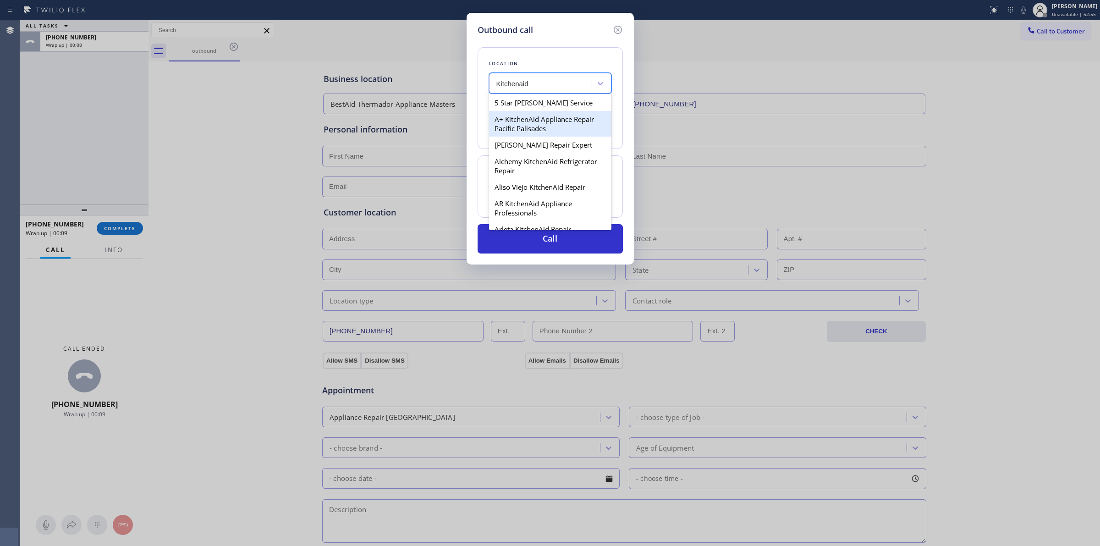
click at [525, 137] on div "A+ KitchenAid Appliance Repair Pacific Palisades" at bounding box center [550, 124] width 122 height 26
type input "[PHONE_NUMBER]"
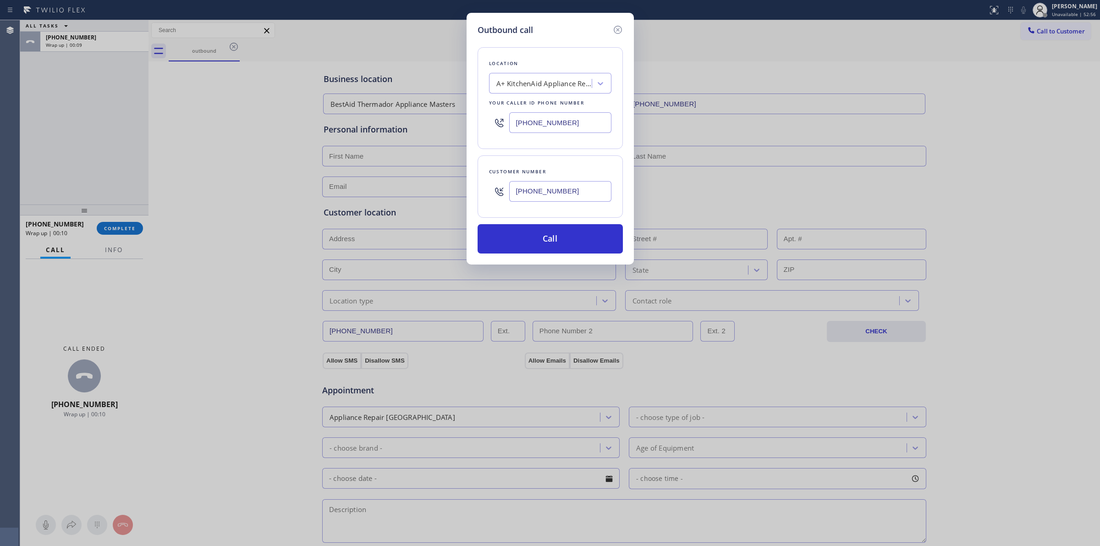
click at [541, 195] on input "[PHONE_NUMBER]" at bounding box center [560, 191] width 102 height 21
drag, startPoint x: 551, startPoint y: 244, endPoint x: 559, endPoint y: 244, distance: 8.2
click at [557, 244] on button "Call" at bounding box center [549, 238] width 145 height 29
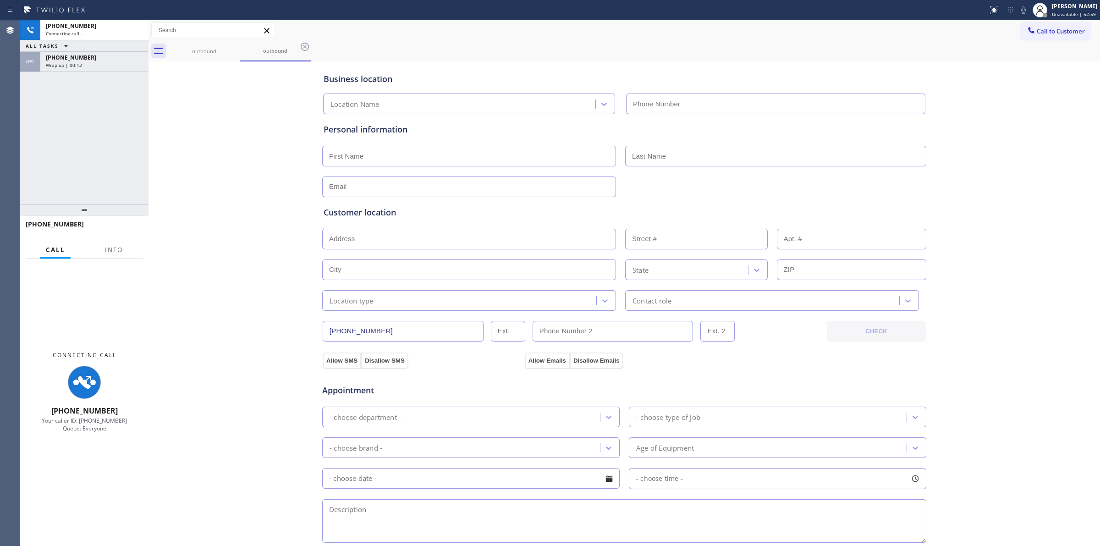
type input "[PHONE_NUMBER]"
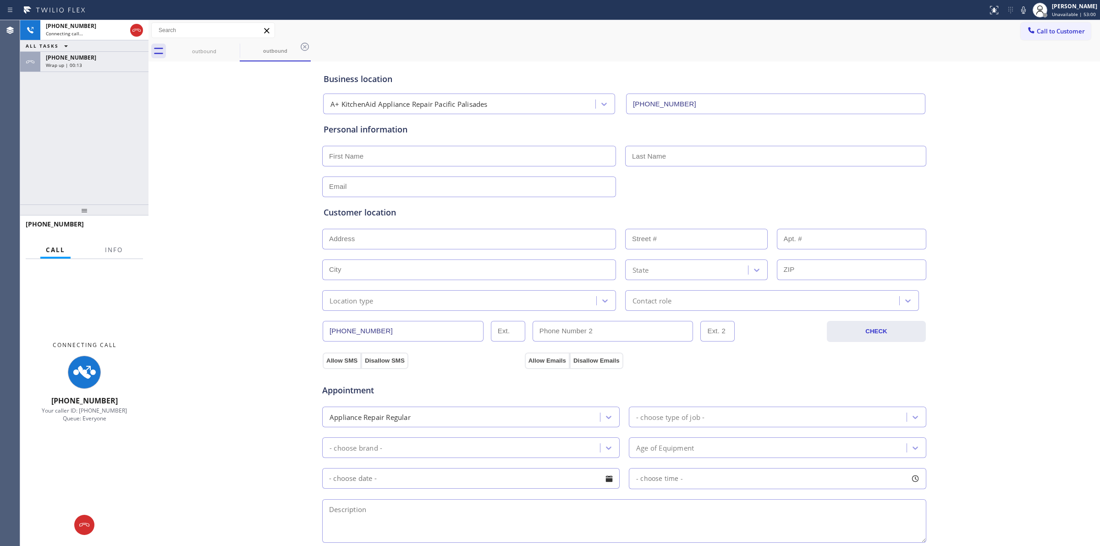
click at [1029, 101] on div "Business location A+ KitchenAid Appliance Repair Pacific Palisades [PHONE_NUMBE…" at bounding box center [624, 377] width 947 height 626
click at [1023, 5] on icon at bounding box center [1023, 10] width 11 height 11
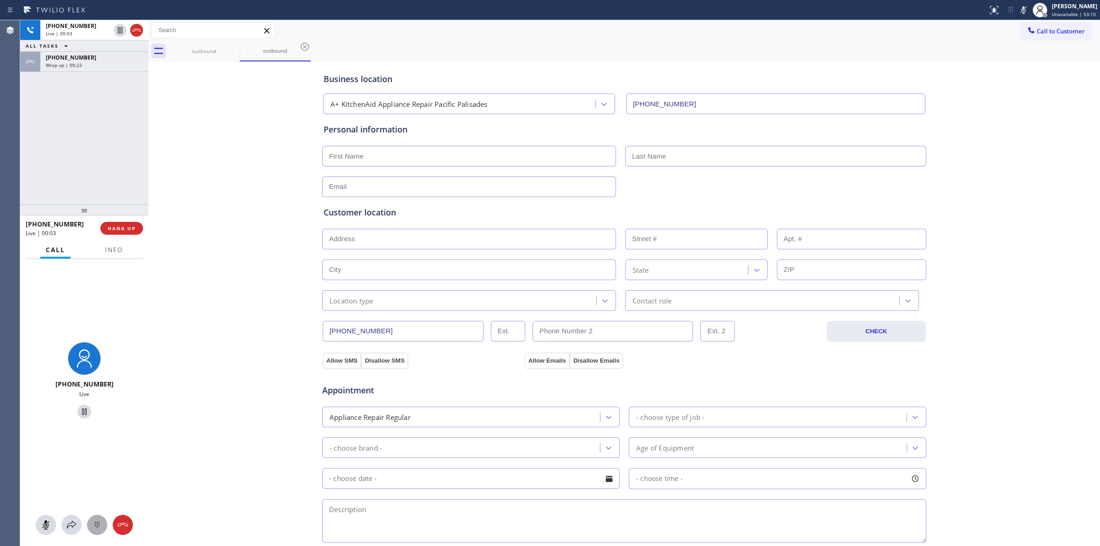
click at [94, 526] on icon at bounding box center [97, 524] width 11 height 11
click at [1047, 42] on div "outbound outbound" at bounding box center [634, 51] width 931 height 21
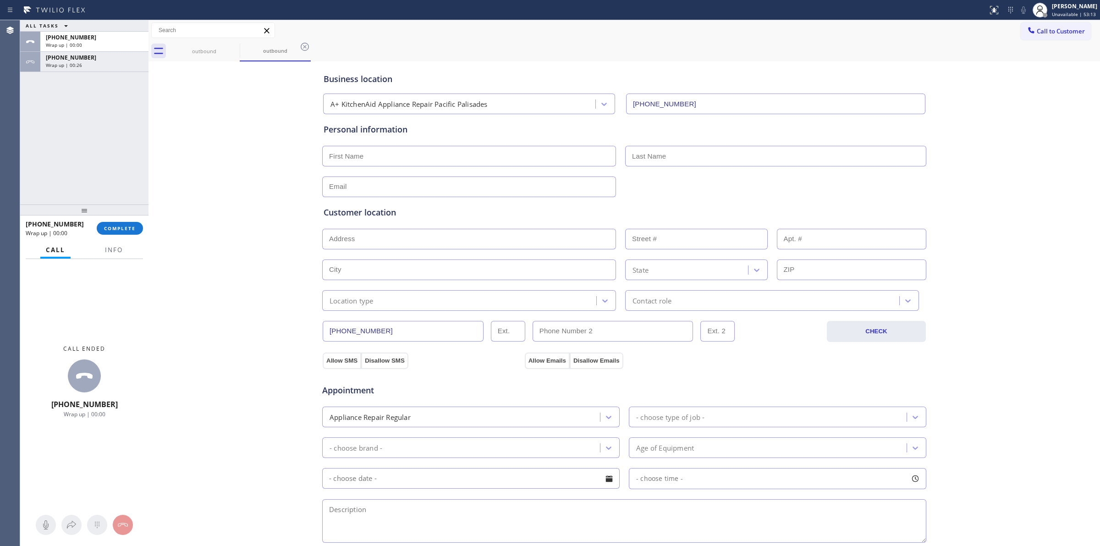
click at [1048, 30] on span "Call to Customer" at bounding box center [1060, 31] width 48 height 8
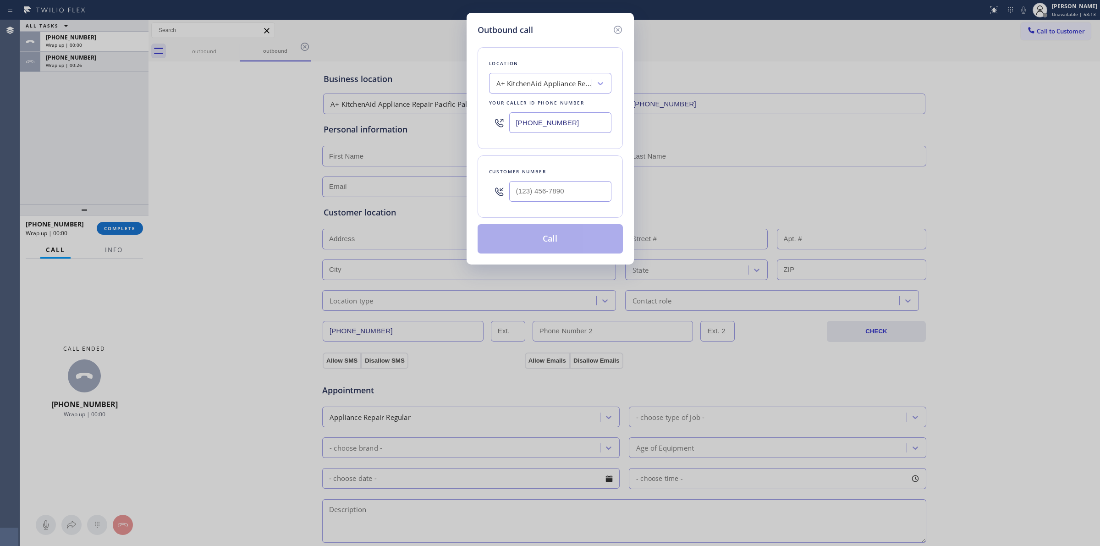
click at [546, 203] on div at bounding box center [560, 191] width 102 height 30
paste input "442) 223-5138"
click at [566, 200] on input "[PHONE_NUMBER]" at bounding box center [560, 191] width 102 height 21
type input "[PHONE_NUMBER]"
click at [559, 245] on button "Call" at bounding box center [549, 238] width 145 height 29
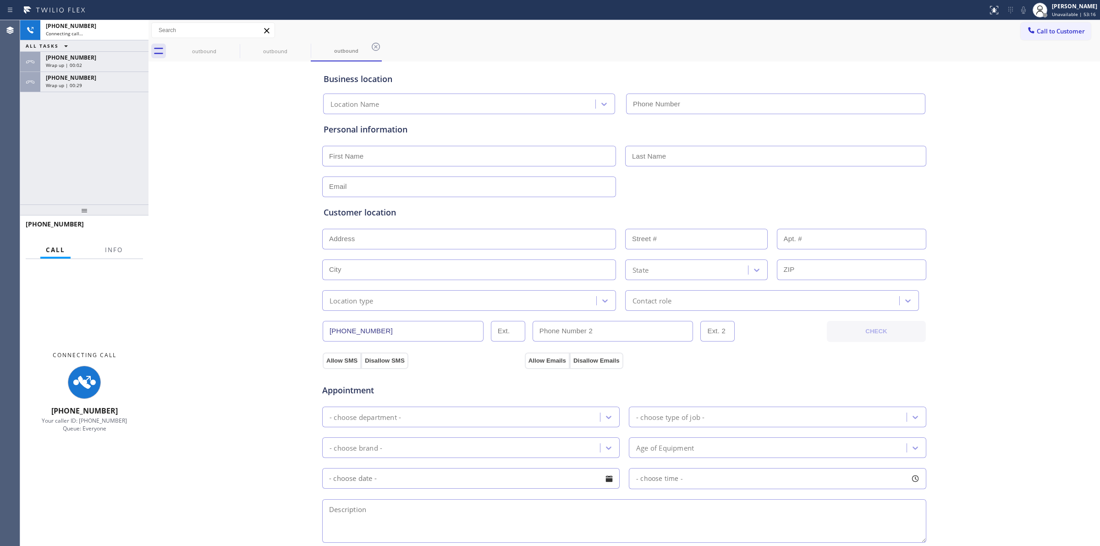
type input "[PHONE_NUMBER]"
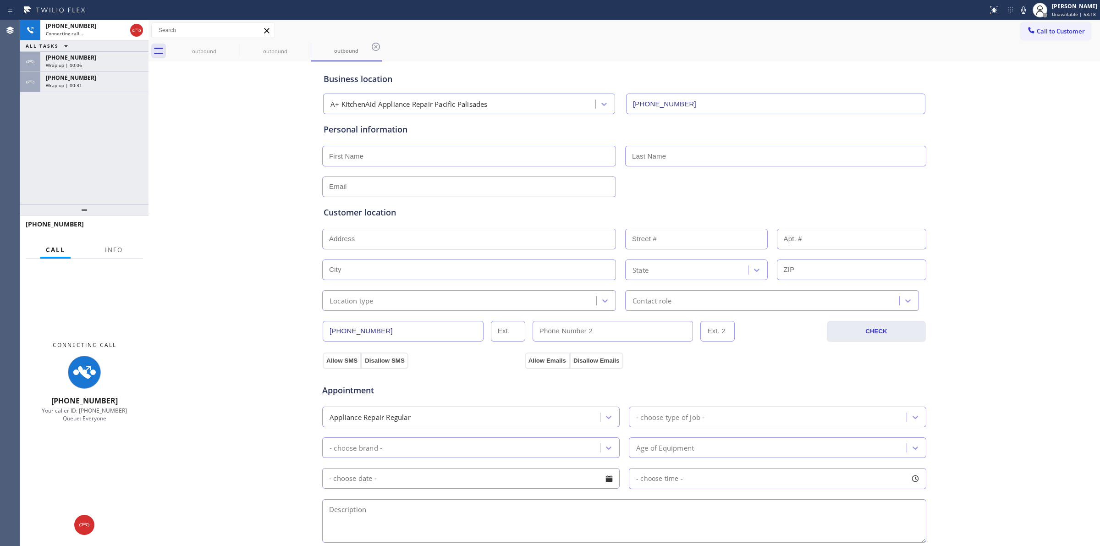
click at [1057, 114] on div "Business location A+ KitchenAid Appliance Repair Pacific Palisades [PHONE_NUMBE…" at bounding box center [624, 377] width 947 height 626
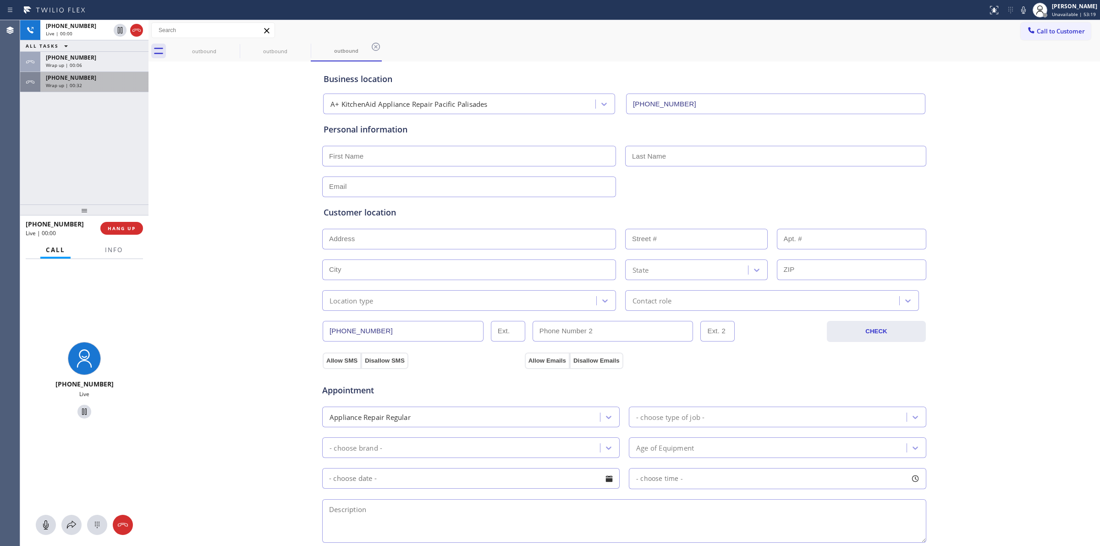
click at [78, 85] on span "Wrap up | 00:32" at bounding box center [64, 85] width 36 height 6
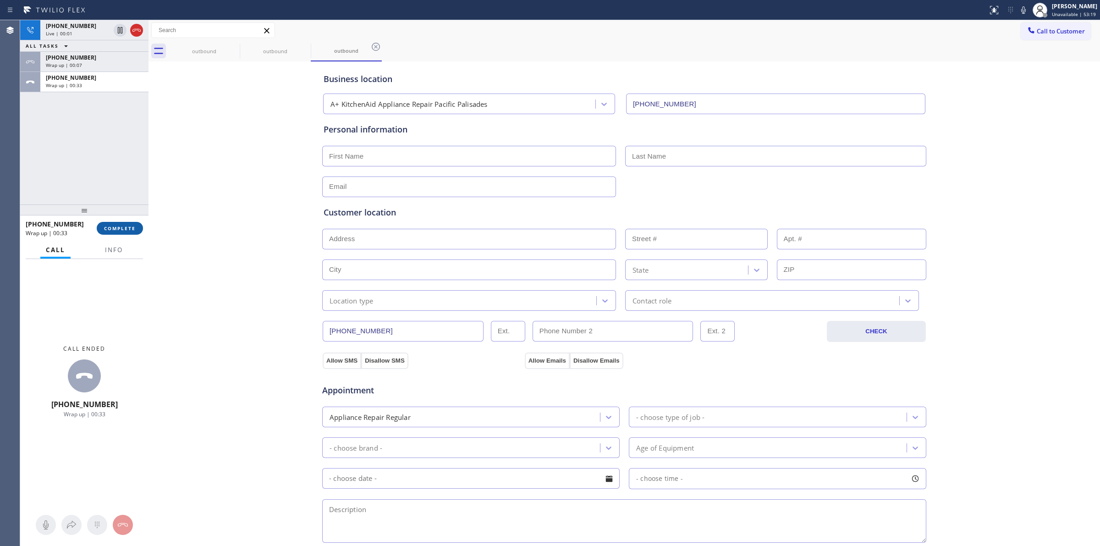
click at [122, 227] on span "COMPLETE" at bounding box center [120, 228] width 32 height 6
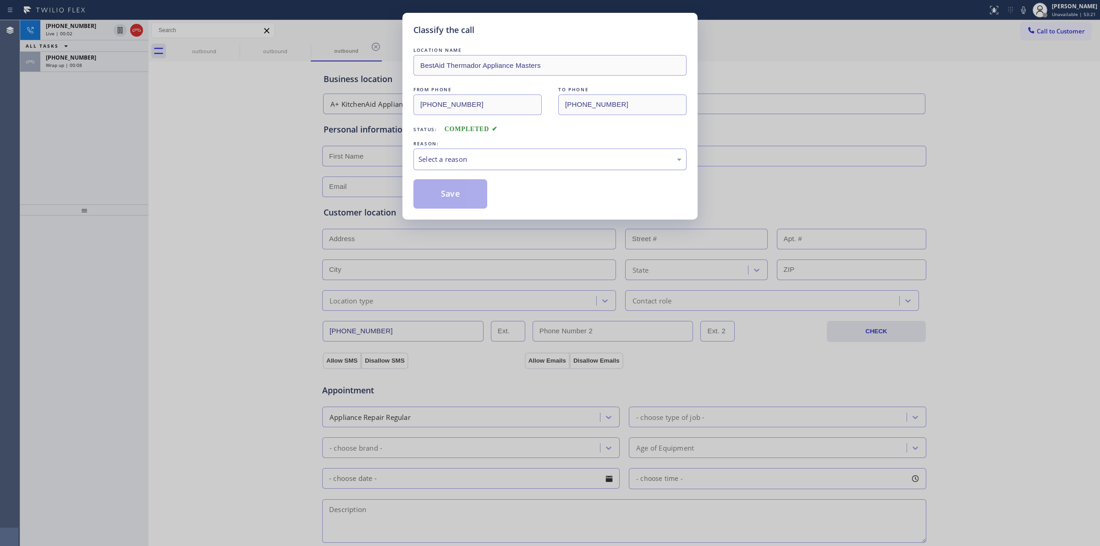
drag, startPoint x: 417, startPoint y: 154, endPoint x: 424, endPoint y: 157, distance: 8.0
click at [420, 154] on div "Select a reason" at bounding box center [549, 159] width 273 height 22
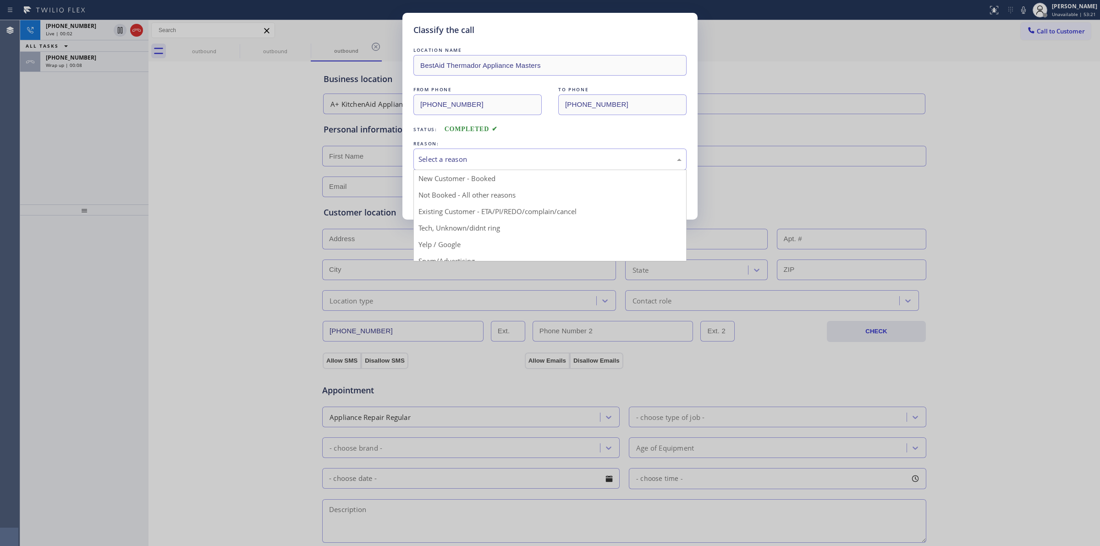
drag, startPoint x: 434, startPoint y: 231, endPoint x: 428, endPoint y: 202, distance: 30.0
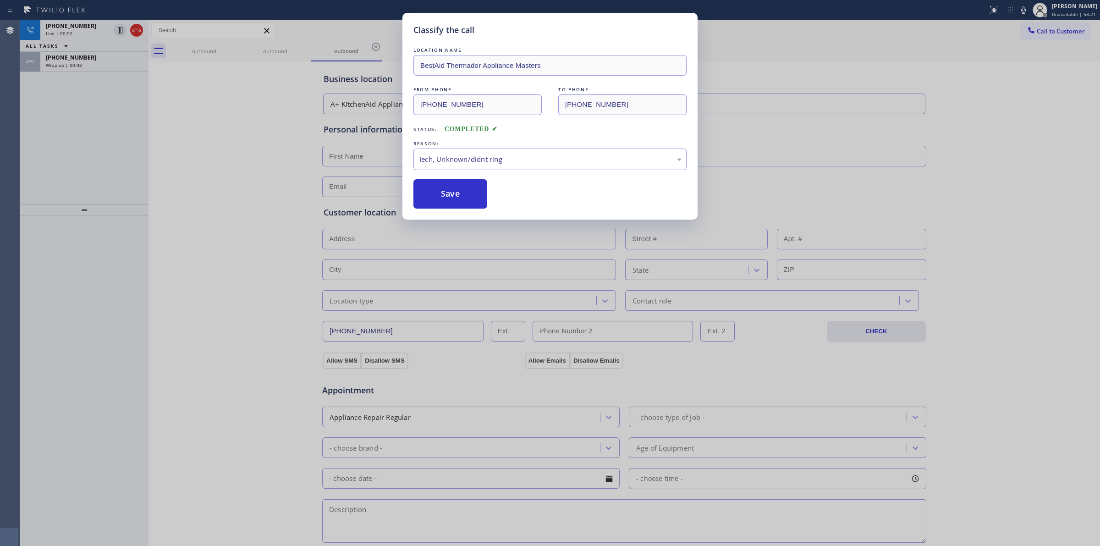
drag, startPoint x: 427, startPoint y: 197, endPoint x: 124, endPoint y: 93, distance: 320.5
click at [440, 193] on button "Save" at bounding box center [450, 193] width 74 height 29
click at [77, 65] on span "Wrap up | 00:09" at bounding box center [64, 65] width 36 height 6
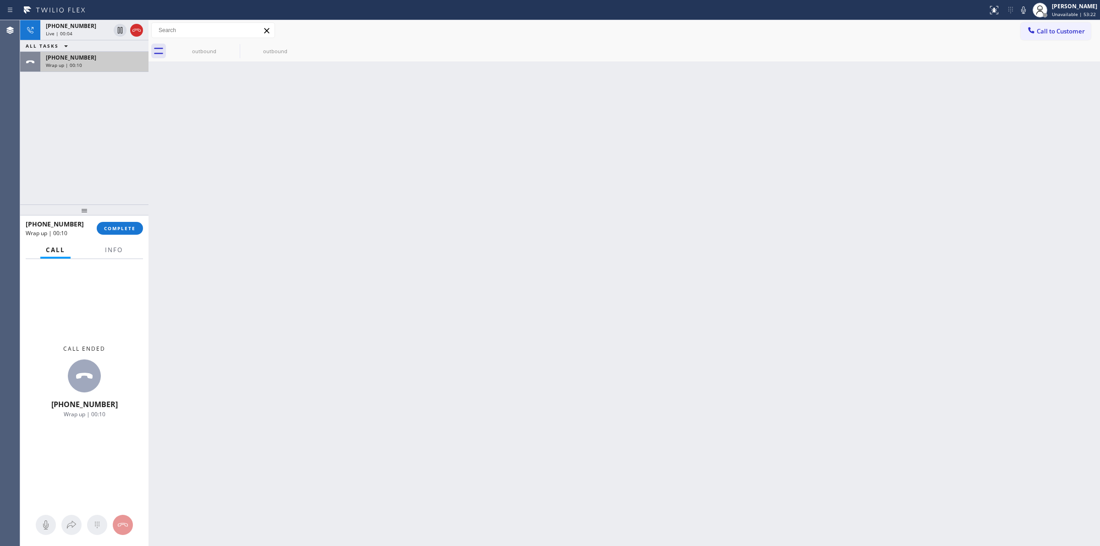
click at [77, 65] on span "Wrap up | 00:10" at bounding box center [64, 65] width 36 height 6
click at [118, 229] on span "COMPLETE" at bounding box center [120, 228] width 32 height 6
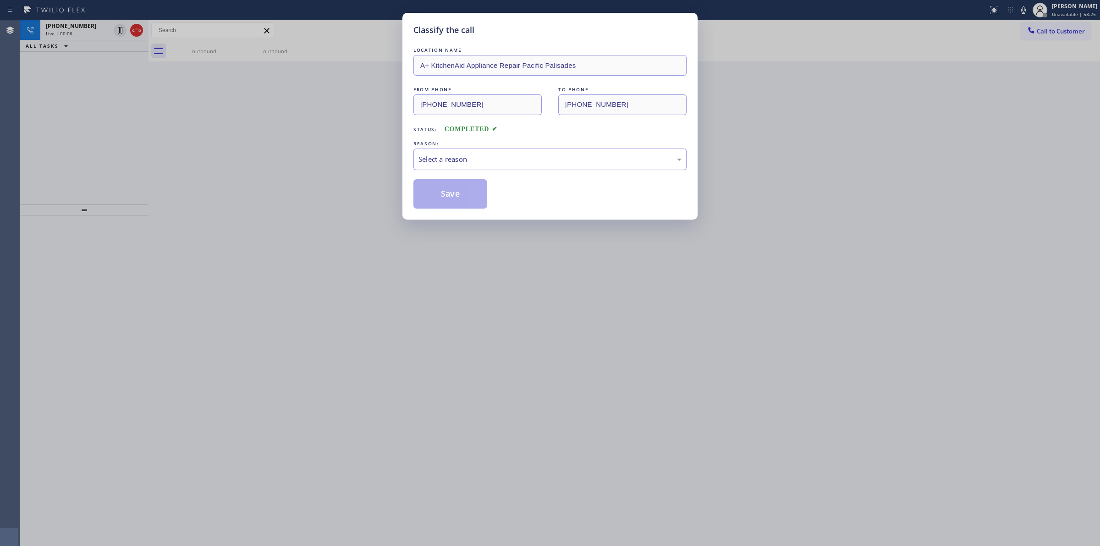
drag, startPoint x: 487, startPoint y: 154, endPoint x: 473, endPoint y: 165, distance: 17.6
click at [487, 154] on div "Select a reason" at bounding box center [549, 159] width 263 height 11
drag, startPoint x: 443, startPoint y: 218, endPoint x: 457, endPoint y: 166, distance: 53.7
click at [459, 164] on div "Existing Customer - ETA/PI/REDO/complain/cancel" at bounding box center [549, 159] width 263 height 11
click at [439, 192] on button "Save" at bounding box center [450, 193] width 74 height 29
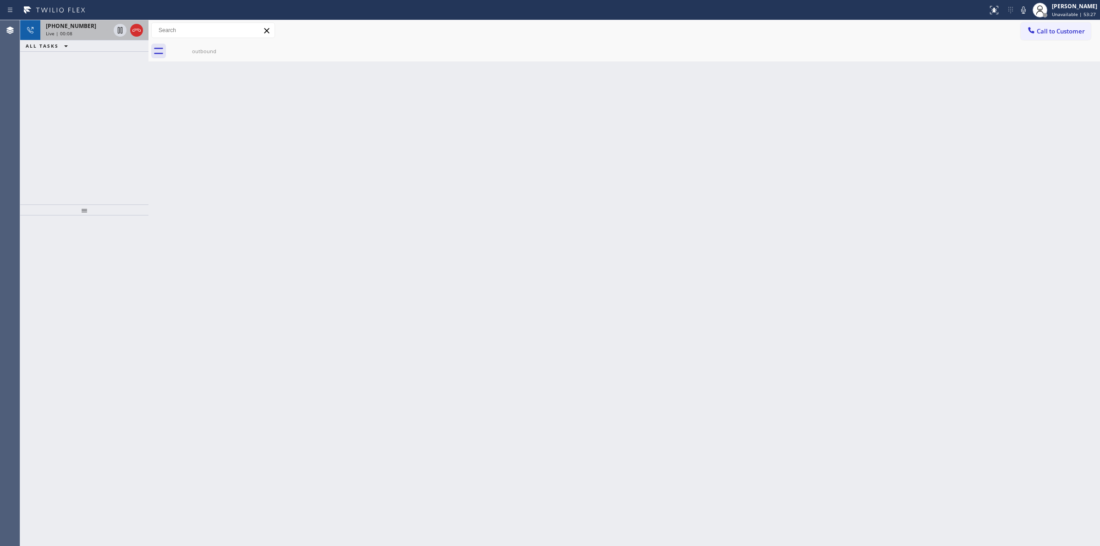
click at [84, 33] on div "Live | 00:08" at bounding box center [78, 33] width 64 height 6
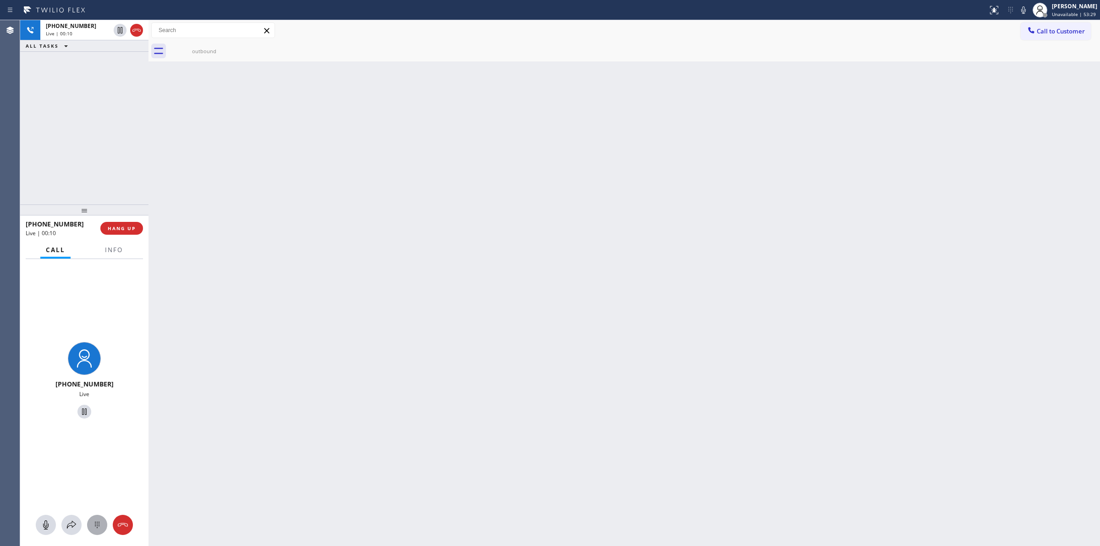
click at [93, 523] on icon at bounding box center [97, 524] width 11 height 11
click at [1052, 37] on button "Call to Customer" at bounding box center [1055, 30] width 70 height 17
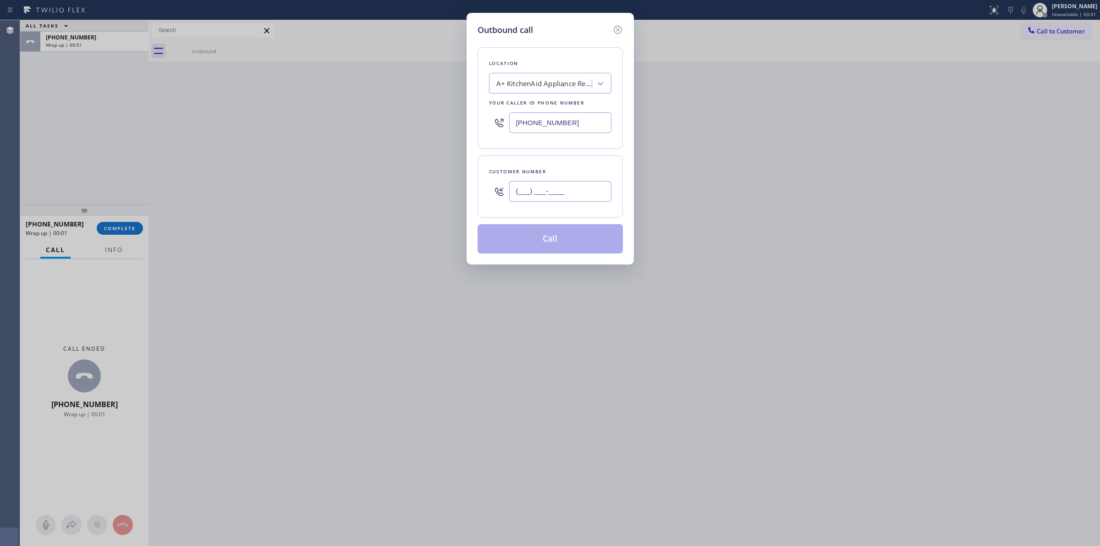
drag, startPoint x: 583, startPoint y: 182, endPoint x: 580, endPoint y: 190, distance: 8.4
click at [582, 182] on input "(___) ___-____" at bounding box center [560, 191] width 102 height 21
paste input "442) 223-5138"
type input "[PHONE_NUMBER]"
click at [568, 229] on button "Call" at bounding box center [549, 238] width 145 height 29
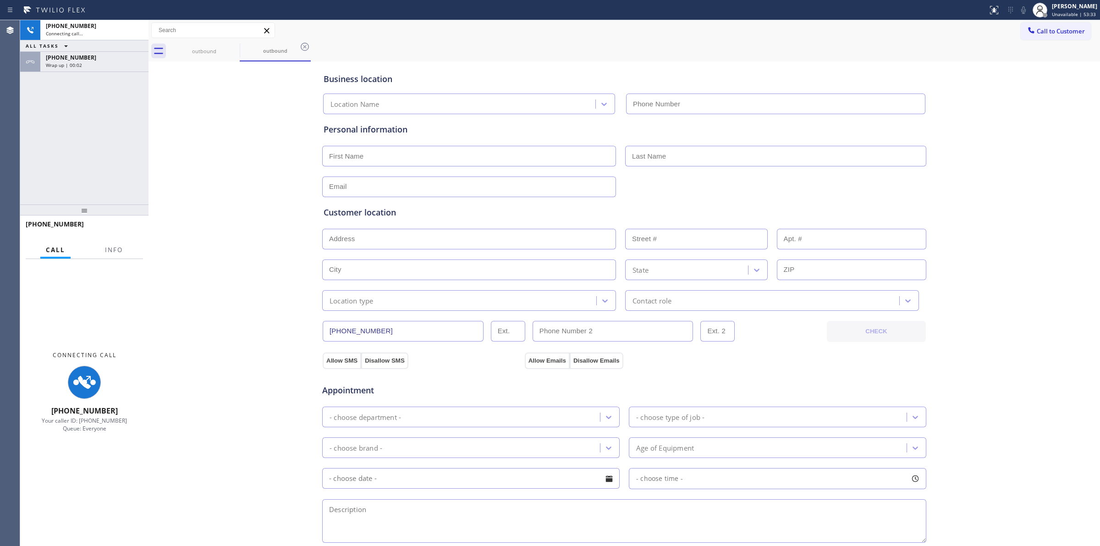
type input "[PHONE_NUMBER]"
click at [987, 118] on div "Business location A+ KitchenAid Appliance Repair Pacific Palisades [PHONE_NUMBE…" at bounding box center [624, 377] width 947 height 626
click at [80, 65] on span "Wrap up | 00:06" at bounding box center [64, 65] width 36 height 6
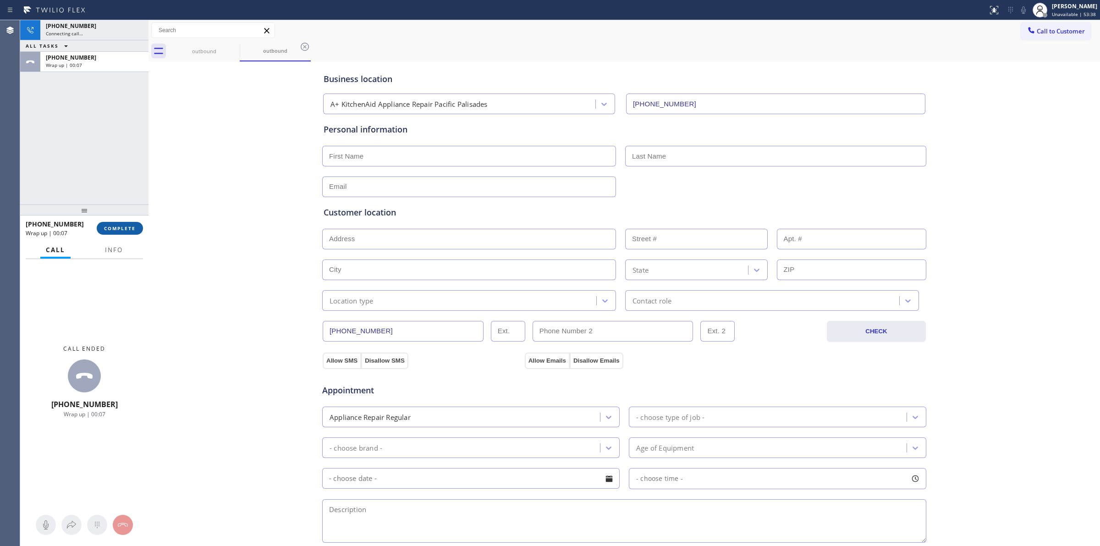
click at [123, 221] on div "[PHONE_NUMBER] Wrap up | 00:07 COMPLETE" at bounding box center [84, 228] width 117 height 24
click at [123, 223] on button "COMPLETE" at bounding box center [120, 228] width 46 height 13
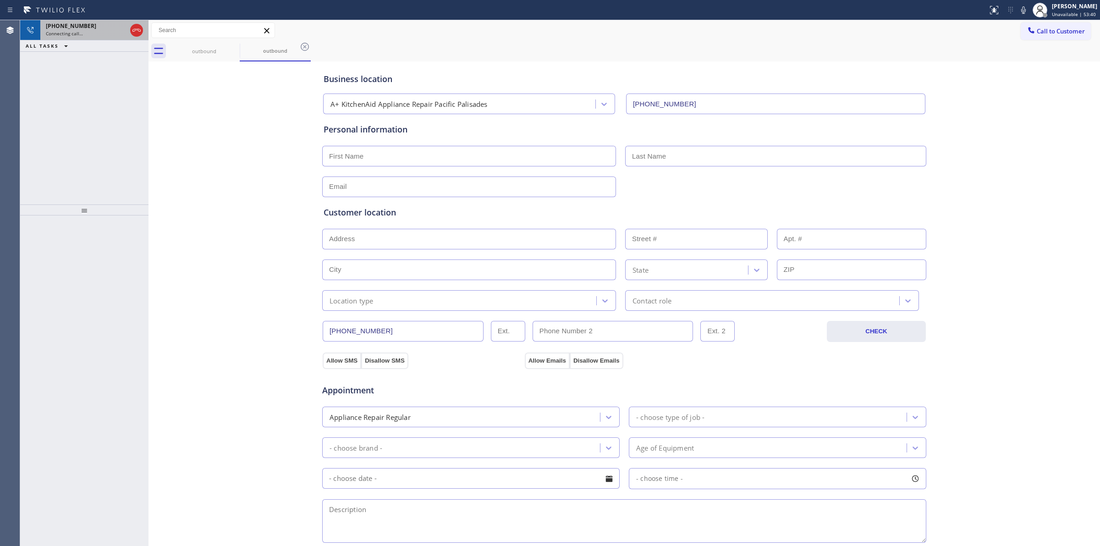
click at [97, 32] on div "Connecting call…" at bounding box center [86, 33] width 81 height 6
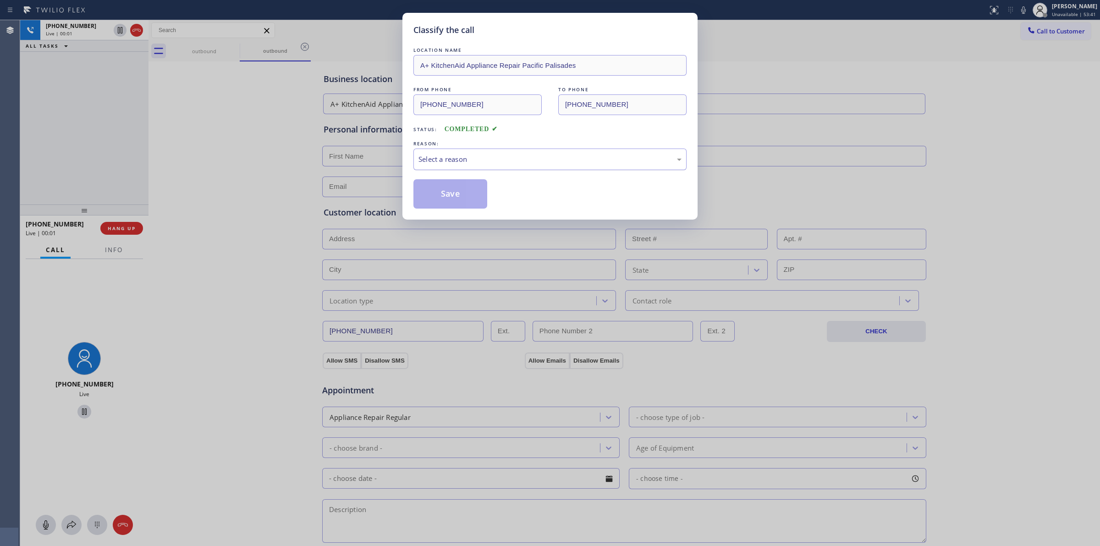
click at [560, 154] on div "Select a reason" at bounding box center [549, 159] width 263 height 11
click at [443, 196] on button "Save" at bounding box center [450, 193] width 74 height 29
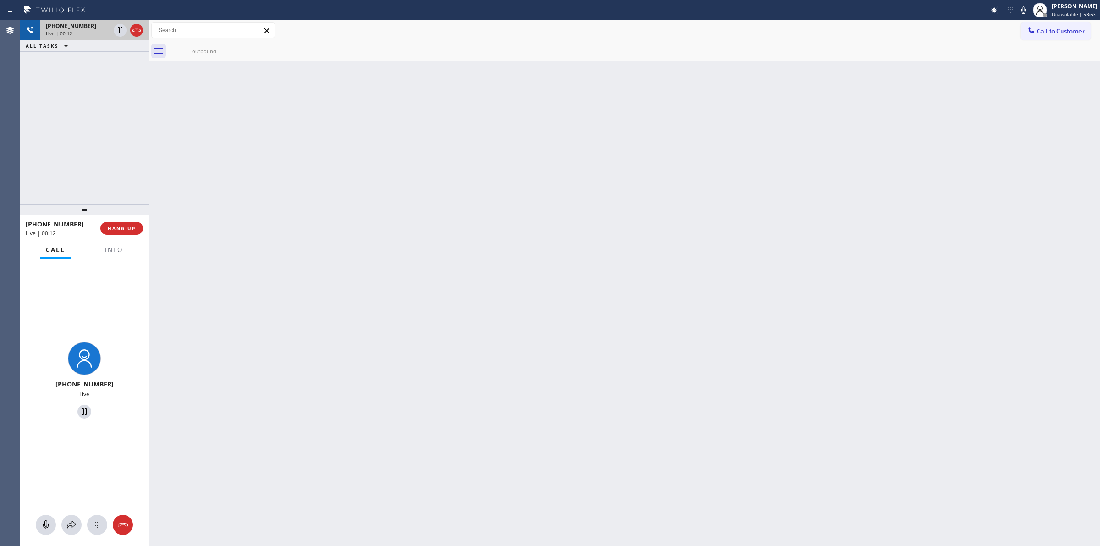
click at [92, 31] on div "Live | 00:12" at bounding box center [78, 33] width 64 height 6
click at [98, 519] on icon at bounding box center [97, 524] width 11 height 11
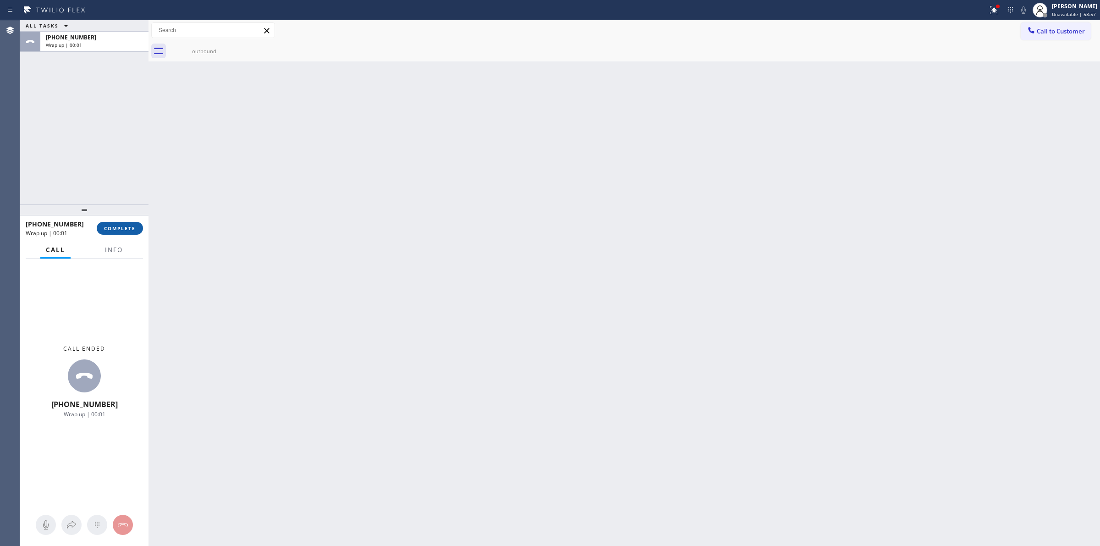
click at [125, 230] on span "COMPLETE" at bounding box center [120, 228] width 32 height 6
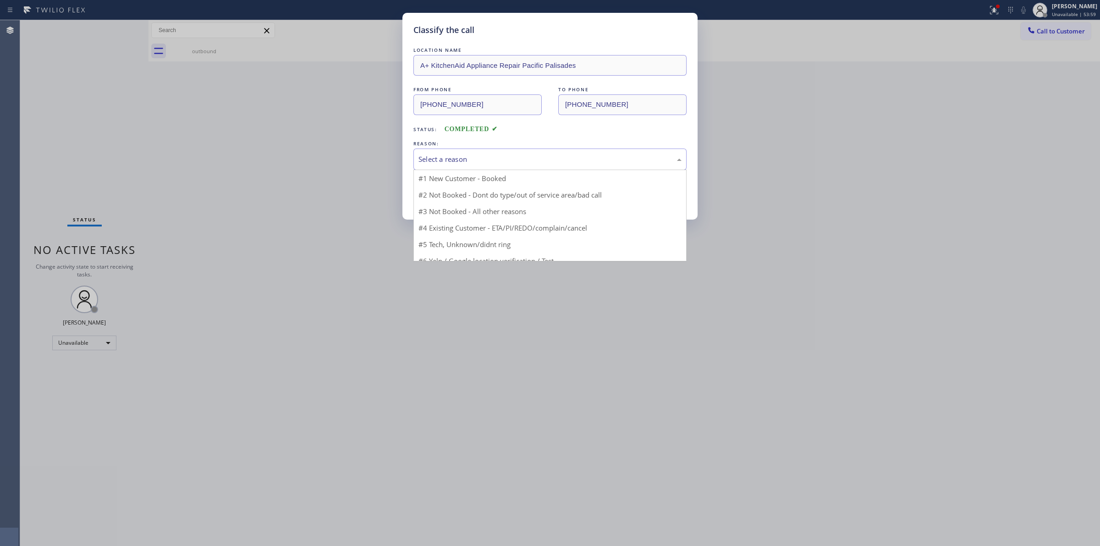
click at [525, 154] on div "Select a reason" at bounding box center [549, 159] width 273 height 22
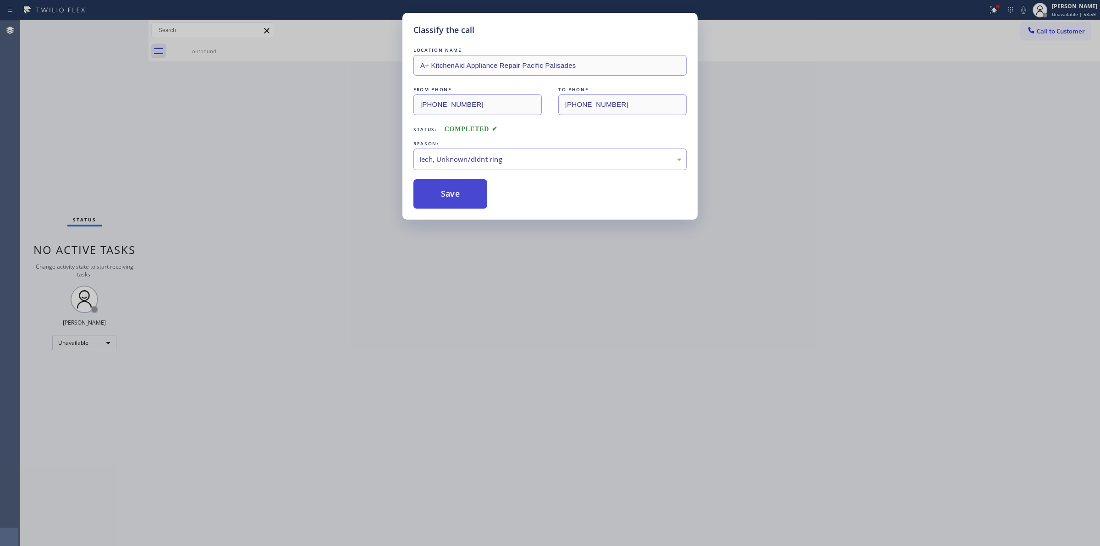
click at [466, 191] on button "Save" at bounding box center [450, 193] width 74 height 29
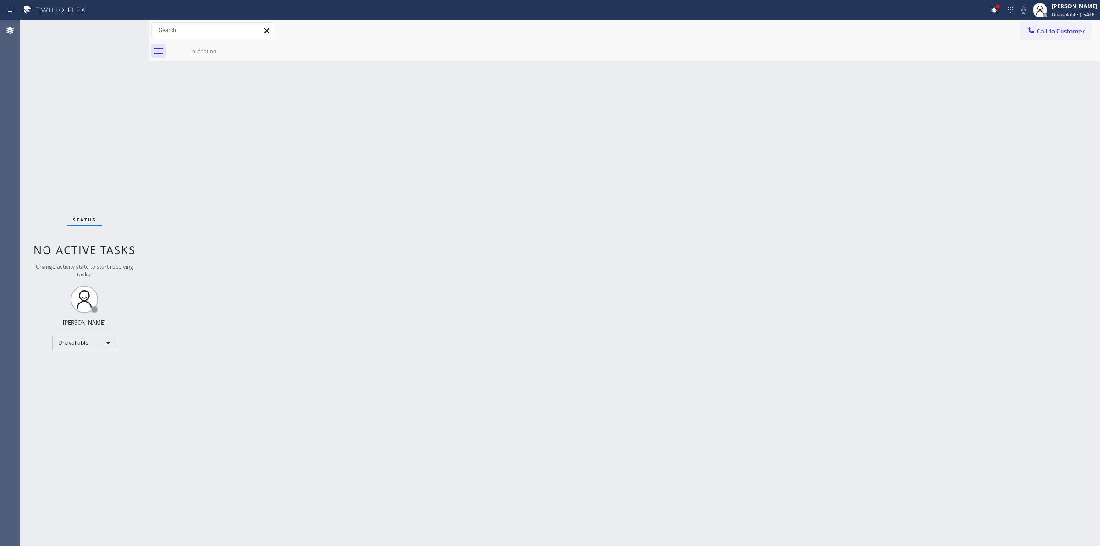
drag, startPoint x: 220, startPoint y: 52, endPoint x: 232, endPoint y: 49, distance: 12.1
click at [222, 53] on div "outbound" at bounding box center [204, 51] width 69 height 7
click at [236, 46] on div at bounding box center [634, 51] width 931 height 21
click at [935, 135] on div "Back to Dashboard Change Sender ID Customers Technicians Select a contact Outbo…" at bounding box center [623, 283] width 951 height 526
click at [1070, 24] on button "Call to Customer" at bounding box center [1055, 30] width 70 height 17
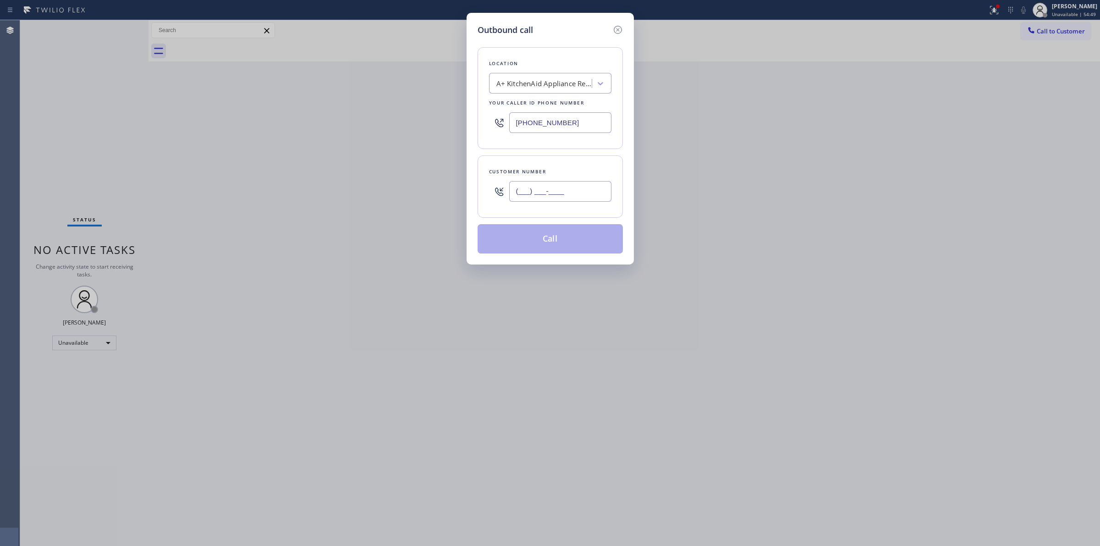
paste input "989) 459-0616"
click at [541, 198] on input "(___) ___-____" at bounding box center [560, 191] width 102 height 21
type input "[PHONE_NUMBER]"
click at [580, 82] on div "A+ KitchenAid Appliance Repair Pacific Palisades" at bounding box center [544, 83] width 96 height 11
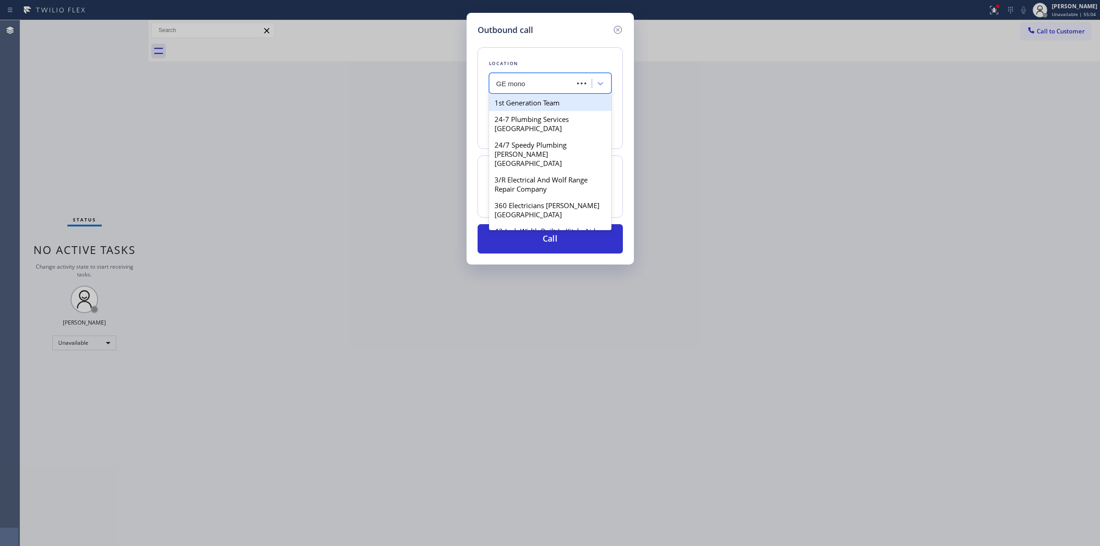
type input "GE monog"
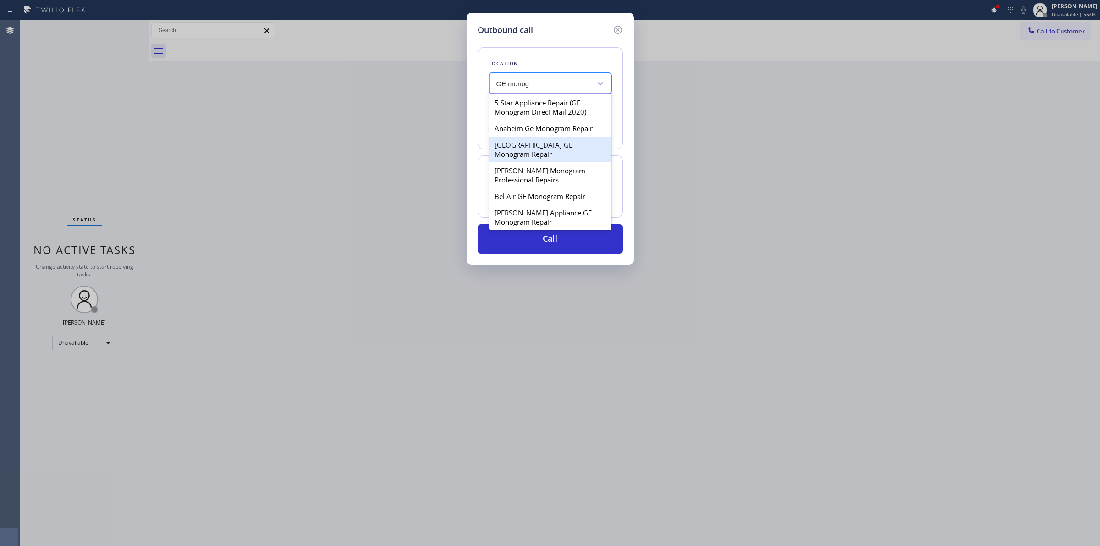
click at [544, 157] on div "[GEOGRAPHIC_DATA] GE Monogram Repair" at bounding box center [550, 150] width 122 height 26
type input "[PHONE_NUMBER]"
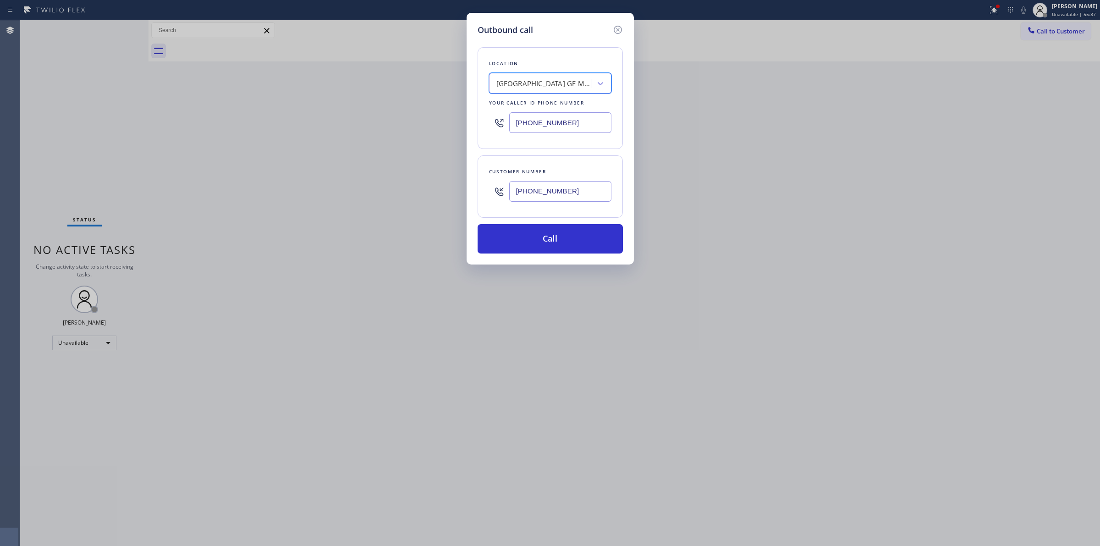
click at [576, 194] on input "[PHONE_NUMBER]" at bounding box center [560, 191] width 102 height 21
click at [596, 240] on button "Call" at bounding box center [549, 238] width 145 height 29
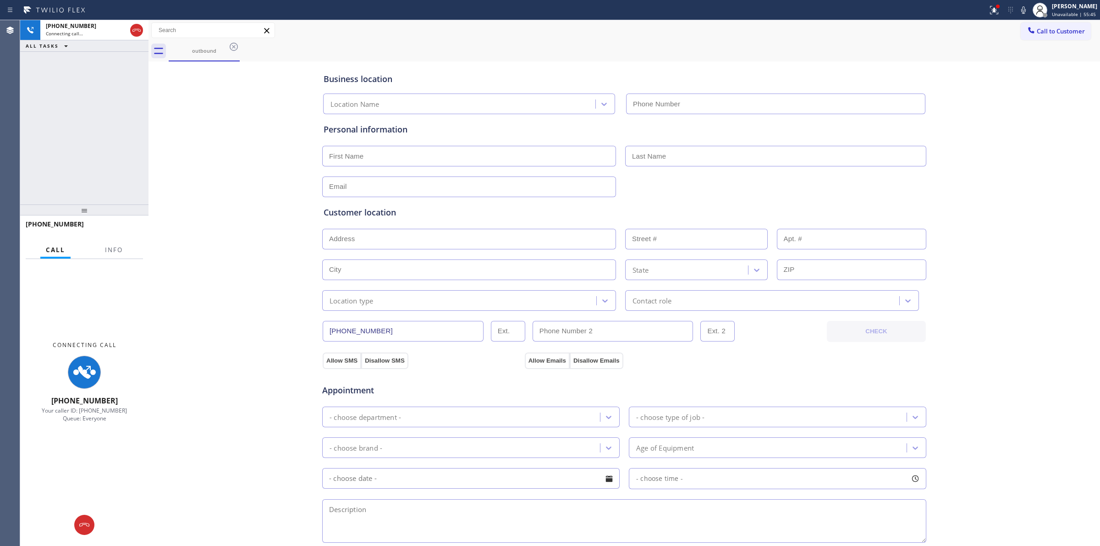
click at [1000, 164] on div "Business location Location Name Personal information Customer location >> ADD N…" at bounding box center [624, 377] width 947 height 626
type input "[PHONE_NUMBER]"
click at [1008, 237] on div "Business location [GEOGRAPHIC_DATA] GE Monogram Repair [PHONE_NUMBER] Personal …" at bounding box center [624, 377] width 947 height 626
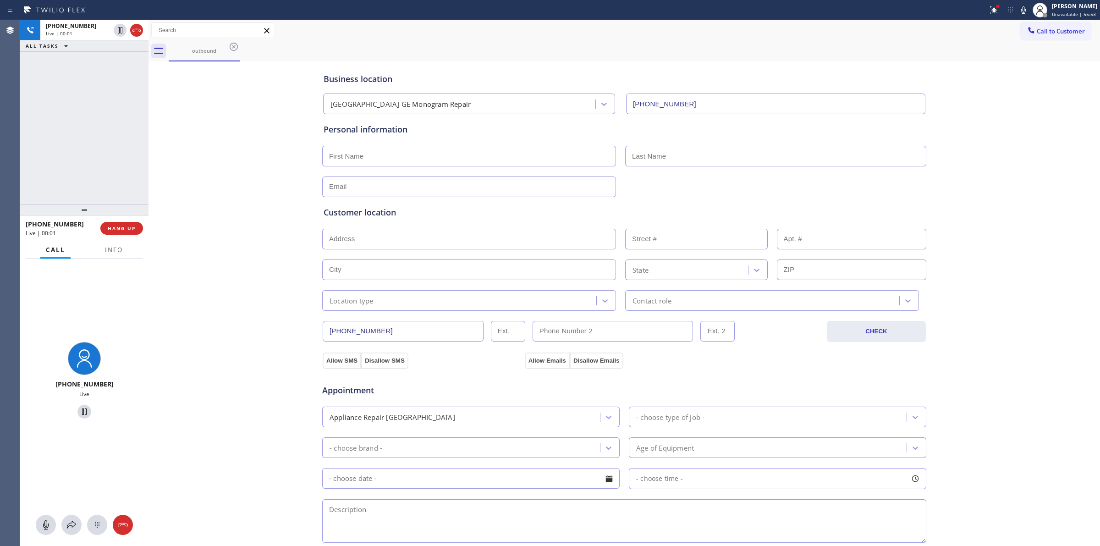
click at [970, 204] on div "Business location [GEOGRAPHIC_DATA] GE Monogram Repair [PHONE_NUMBER] Personal …" at bounding box center [624, 377] width 947 height 626
click at [101, 525] on icon at bounding box center [97, 524] width 11 height 11
click at [1043, 30] on span "Call to Customer" at bounding box center [1060, 31] width 48 height 8
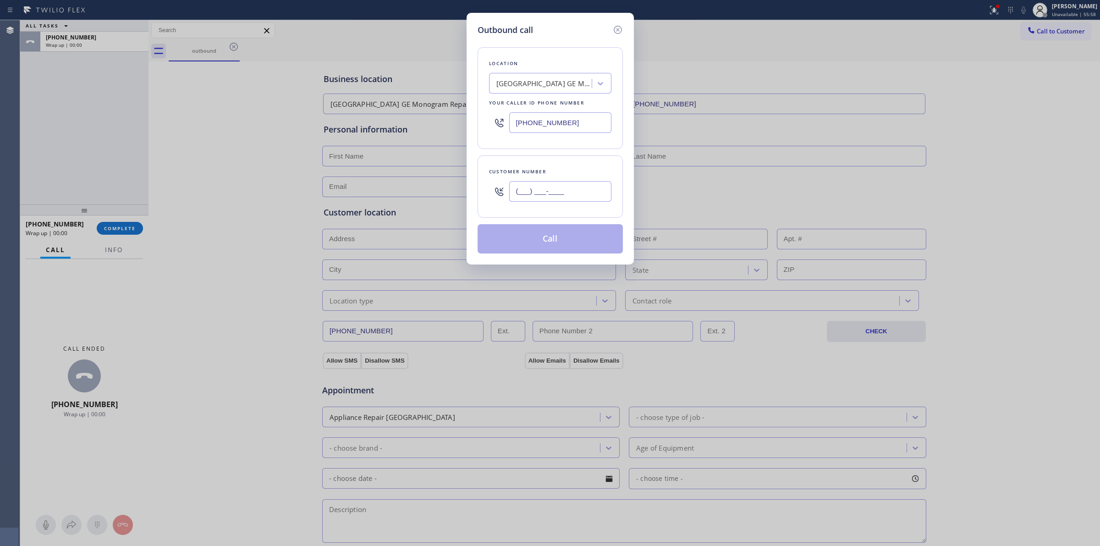
click at [539, 193] on input "(___) ___-____" at bounding box center [560, 191] width 102 height 21
paste input "989) 459-0616"
type input "[PHONE_NUMBER]"
click at [573, 241] on button "Call" at bounding box center [549, 238] width 145 height 29
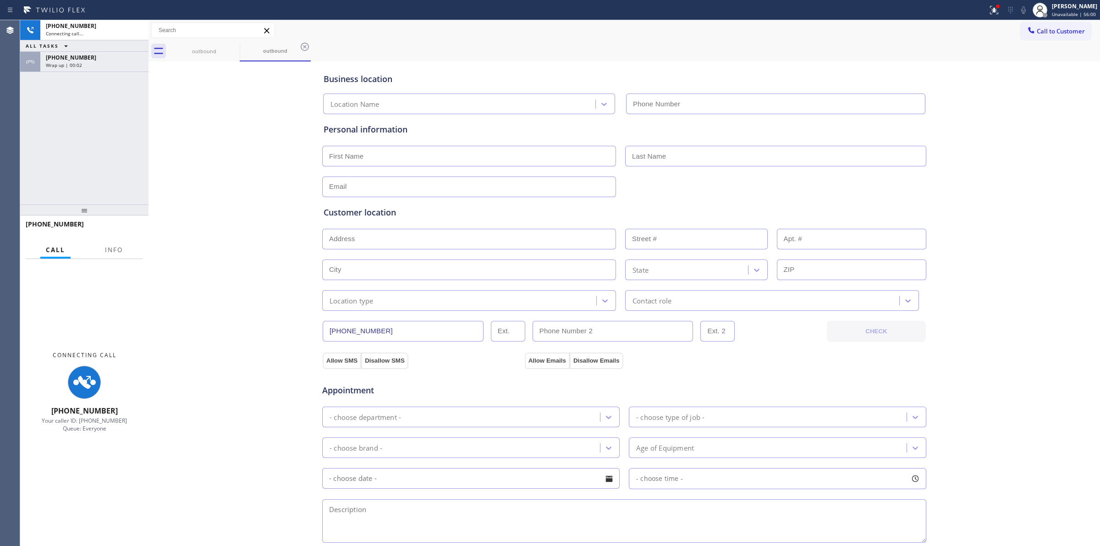
type input "[PHONE_NUMBER]"
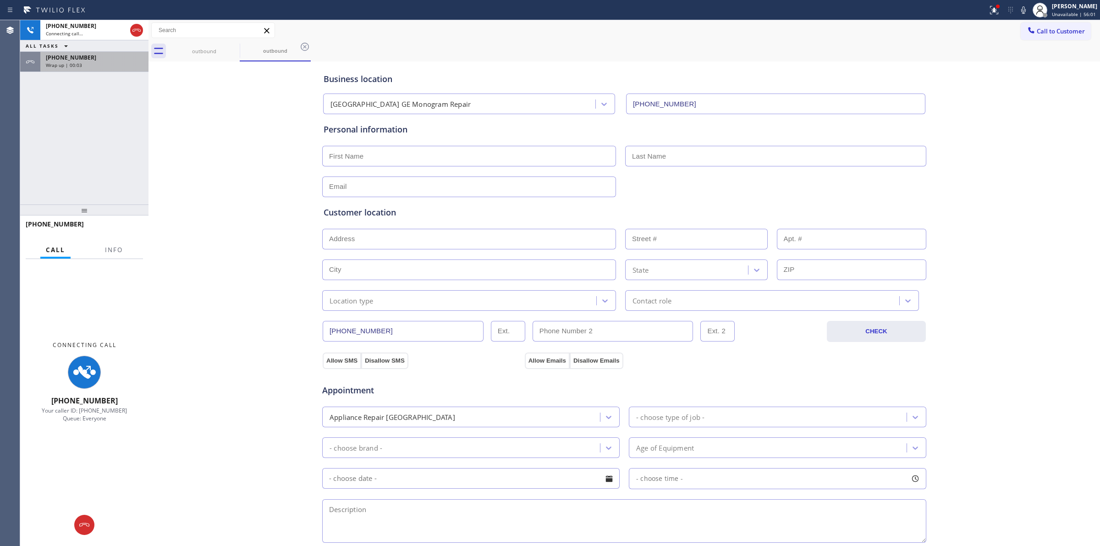
click at [111, 71] on div "[PHONE_NUMBER] Connecting call… ALL TASKS ALL TASKS ACTIVE TASKS TASKS IN WRAP …" at bounding box center [84, 112] width 128 height 184
click at [100, 66] on div "Wrap up | 00:04" at bounding box center [94, 65] width 97 height 6
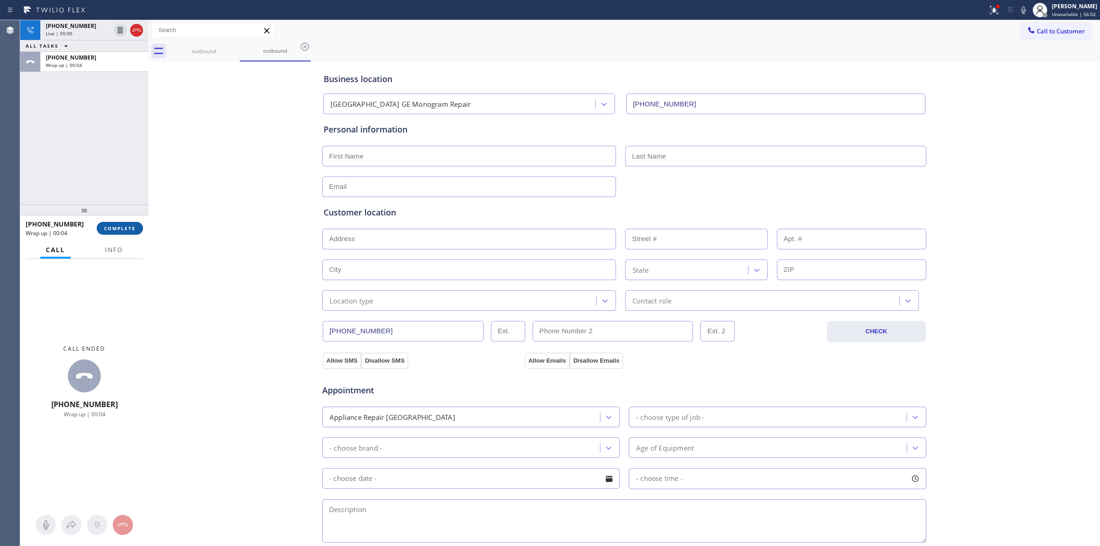
click at [118, 230] on span "COMPLETE" at bounding box center [120, 228] width 32 height 6
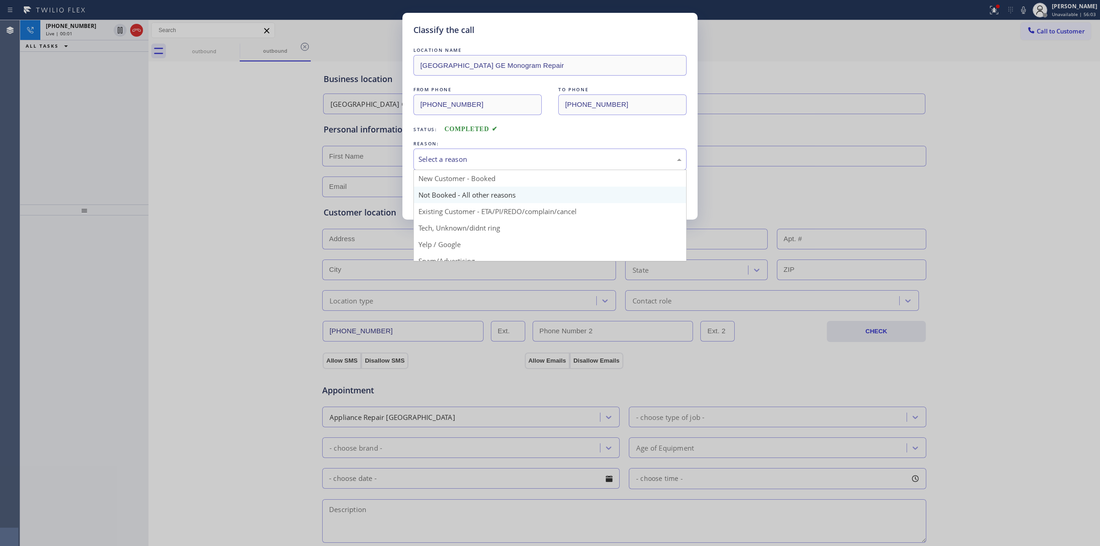
drag, startPoint x: 516, startPoint y: 159, endPoint x: 524, endPoint y: 196, distance: 37.9
click at [519, 161] on div "Select a reason" at bounding box center [549, 159] width 263 height 11
drag, startPoint x: 495, startPoint y: 225, endPoint x: 485, endPoint y: 223, distance: 10.7
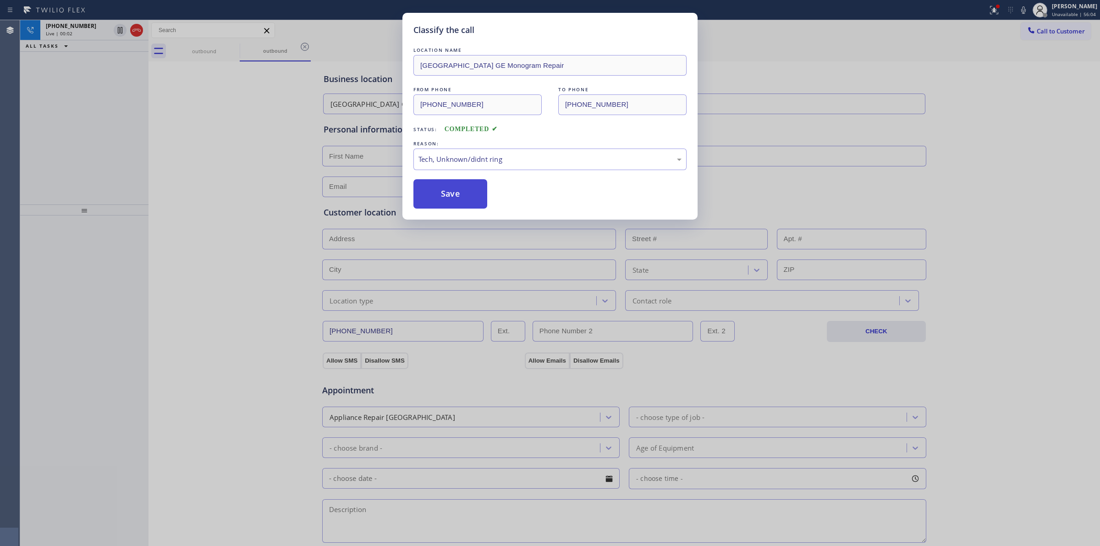
click at [456, 204] on button "Save" at bounding box center [450, 193] width 74 height 29
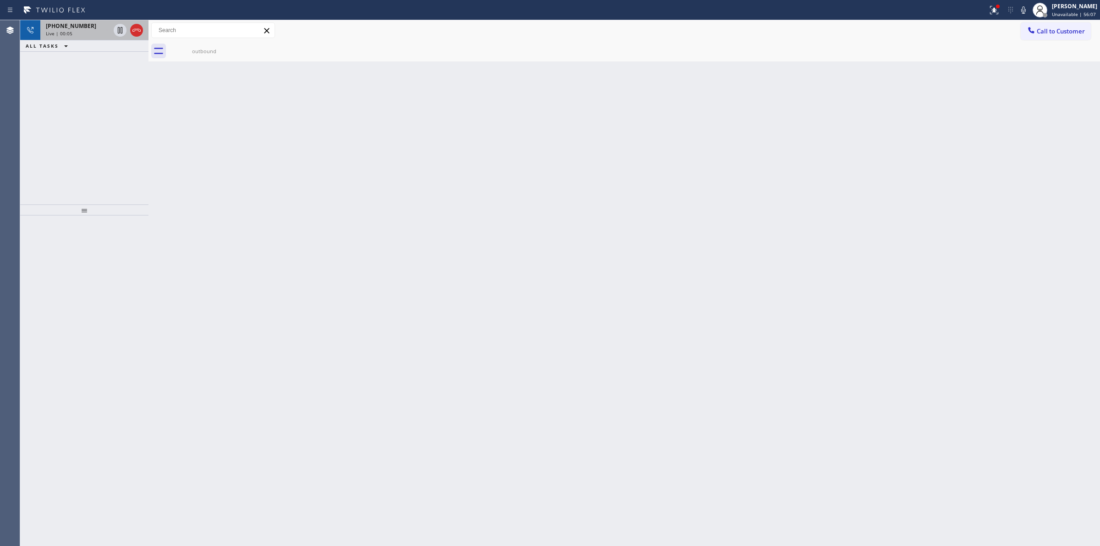
click at [99, 29] on div "[PHONE_NUMBER]" at bounding box center [78, 26] width 64 height 8
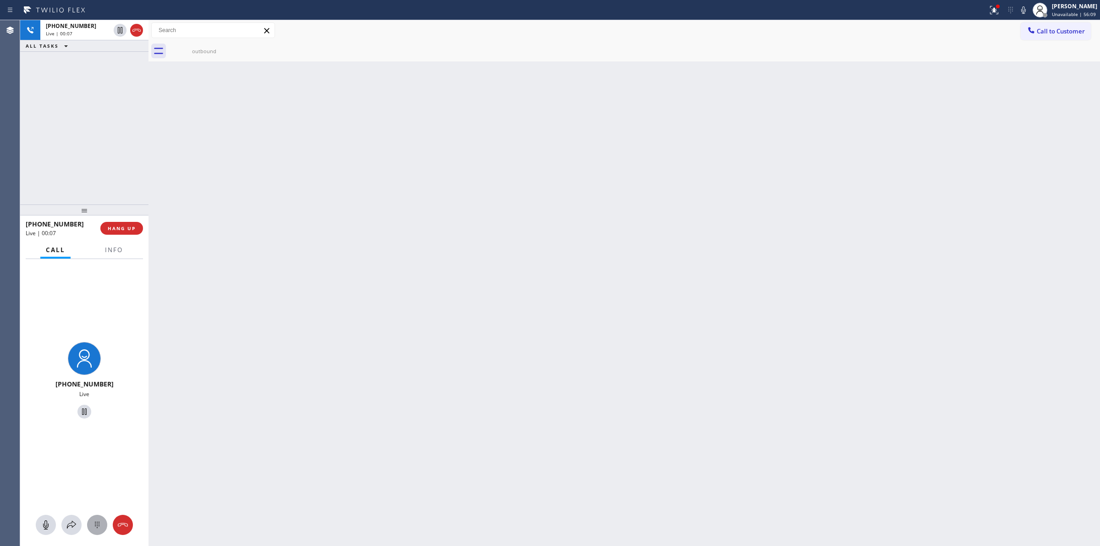
click at [97, 532] on button at bounding box center [97, 525] width 20 height 20
click at [1043, 27] on span "Call to Customer" at bounding box center [1060, 31] width 48 height 8
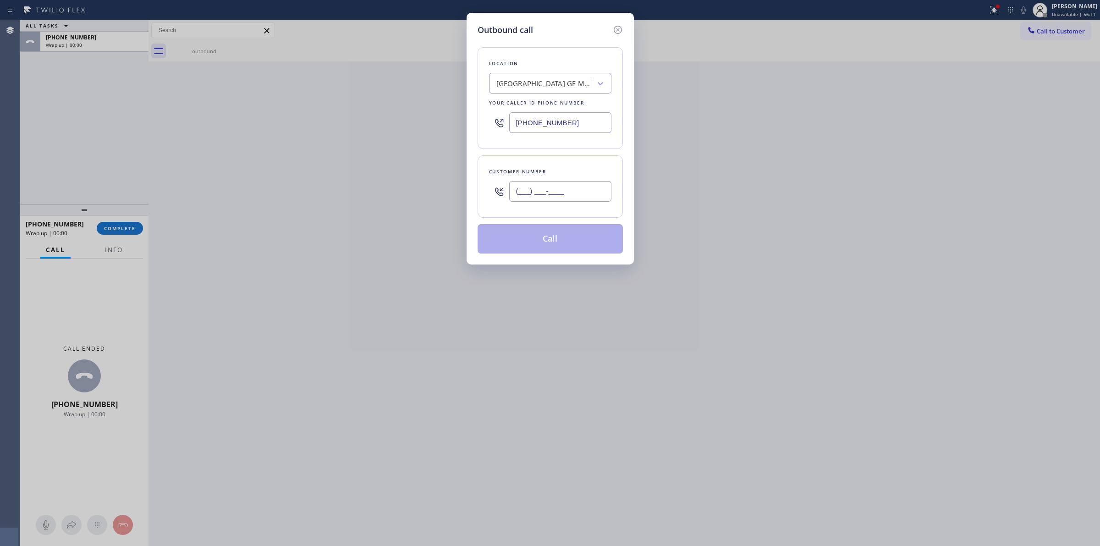
click at [537, 191] on input "(___) ___-____" at bounding box center [560, 191] width 102 height 21
paste input "989) 459-0616"
type input "[PHONE_NUMBER]"
click at [576, 232] on button "Call" at bounding box center [549, 238] width 145 height 29
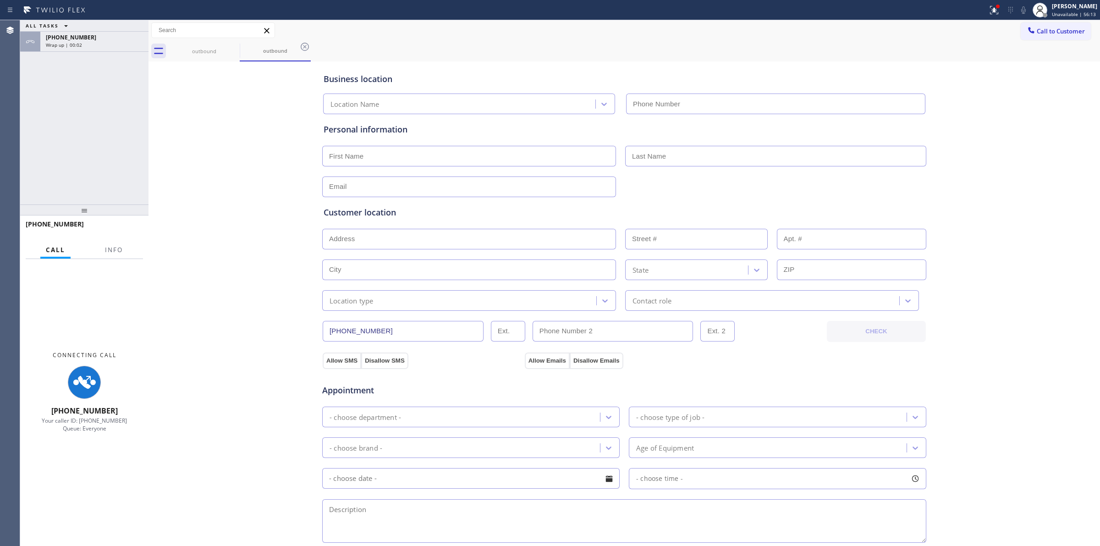
type input "[PHONE_NUMBER]"
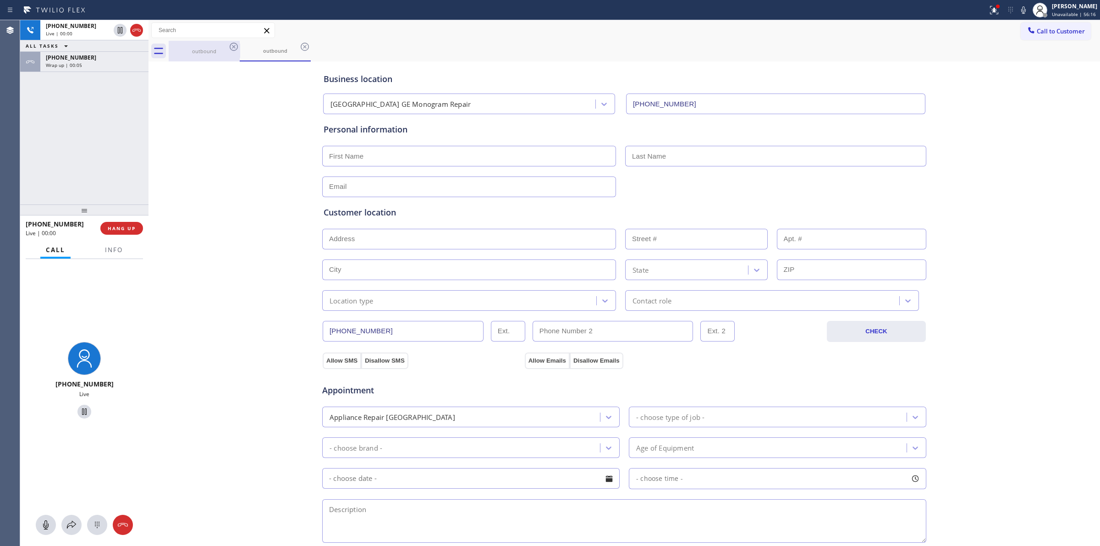
click at [225, 47] on div "outbound" at bounding box center [204, 51] width 69 height 21
click at [234, 46] on icon at bounding box center [233, 46] width 11 height 11
click at [77, 72] on div "[PHONE_NUMBER] Live | 00:01 ALL TASKS ALL TASKS ACTIVE TASKS TASKS IN WRAP UP […" at bounding box center [84, 112] width 128 height 184
click at [85, 66] on div "Wrap up | 00:06" at bounding box center [94, 65] width 97 height 6
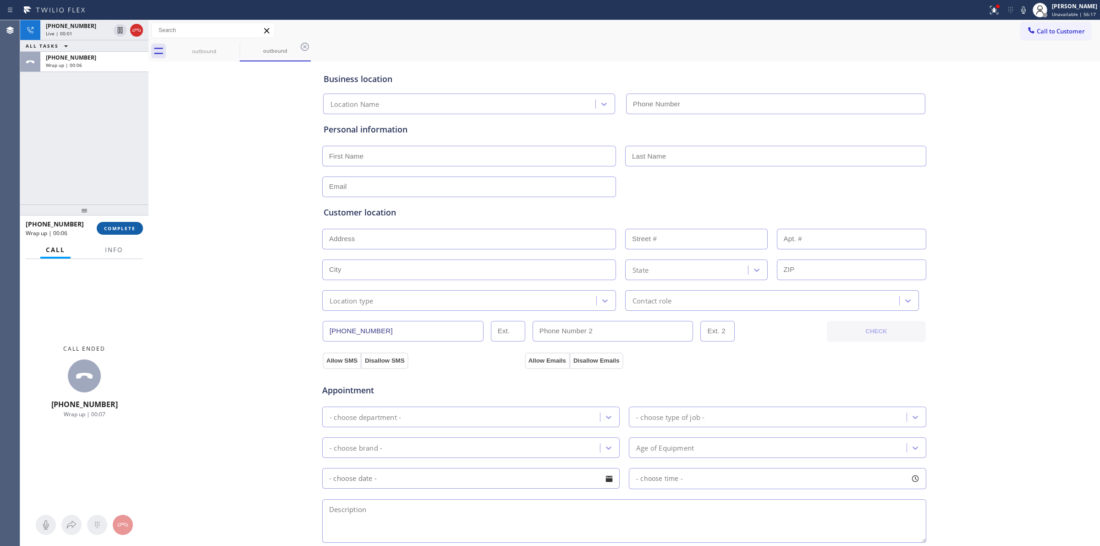
click at [126, 230] on span "COMPLETE" at bounding box center [120, 228] width 32 height 6
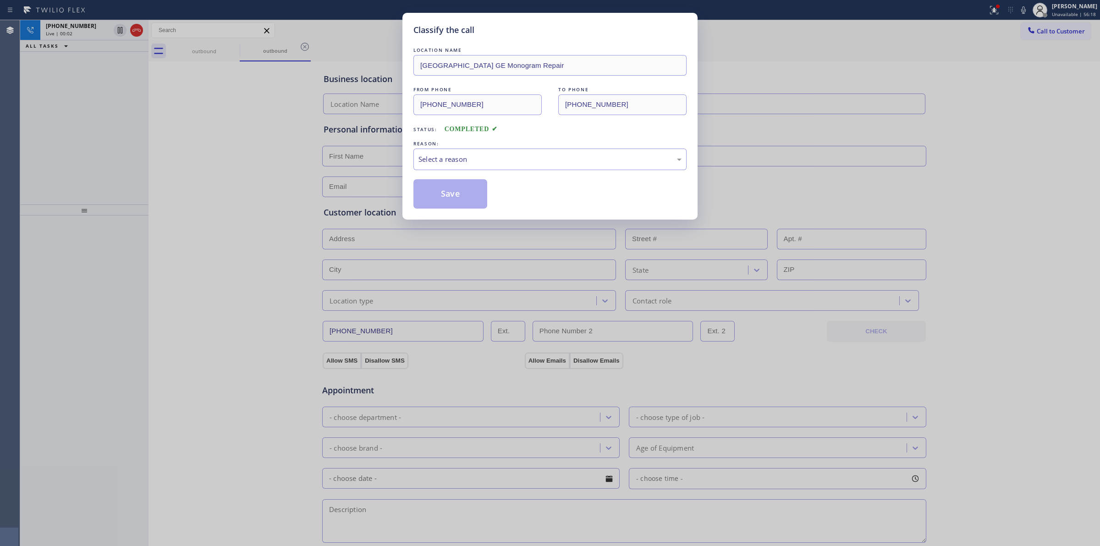
type input "[PHONE_NUMBER]"
click at [518, 159] on div "Select a reason" at bounding box center [549, 159] width 263 height 11
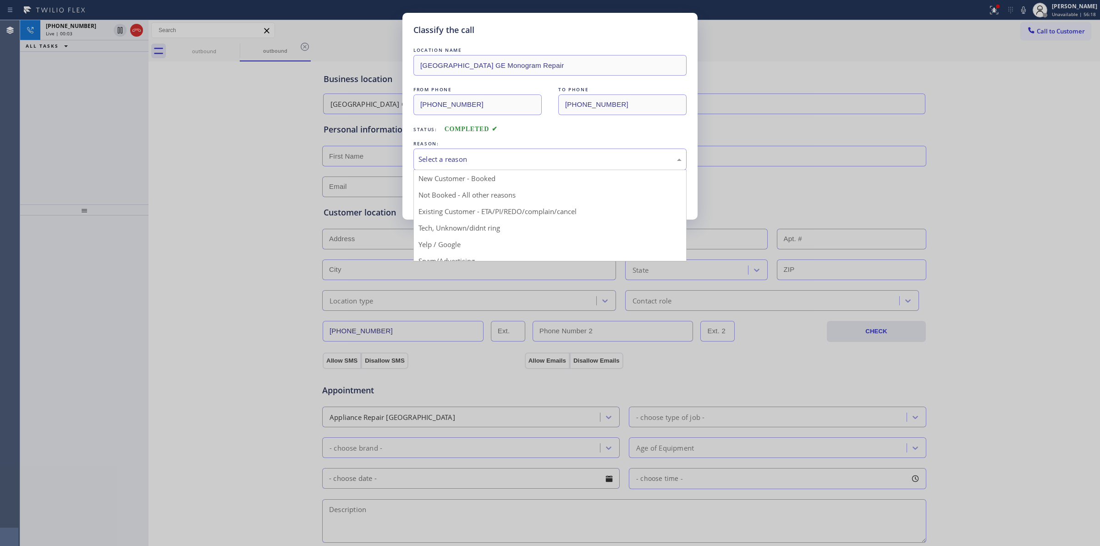
drag, startPoint x: 477, startPoint y: 227, endPoint x: 448, endPoint y: 193, distance: 44.5
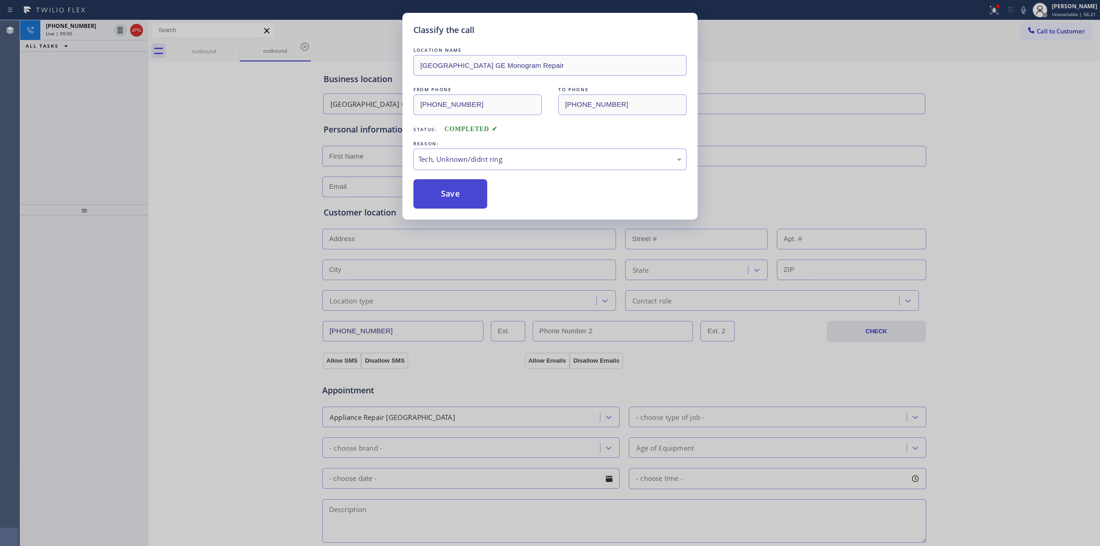
click at [477, 208] on button "Save" at bounding box center [450, 193] width 74 height 29
click at [468, 196] on button "Save" at bounding box center [450, 193] width 74 height 29
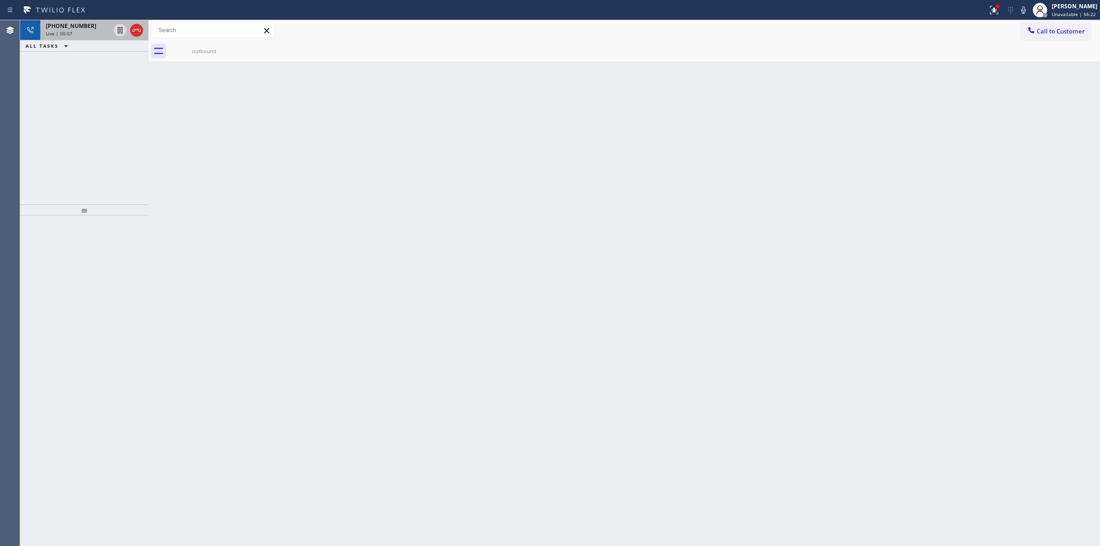
click at [83, 32] on div "Live | 00:07" at bounding box center [78, 33] width 64 height 6
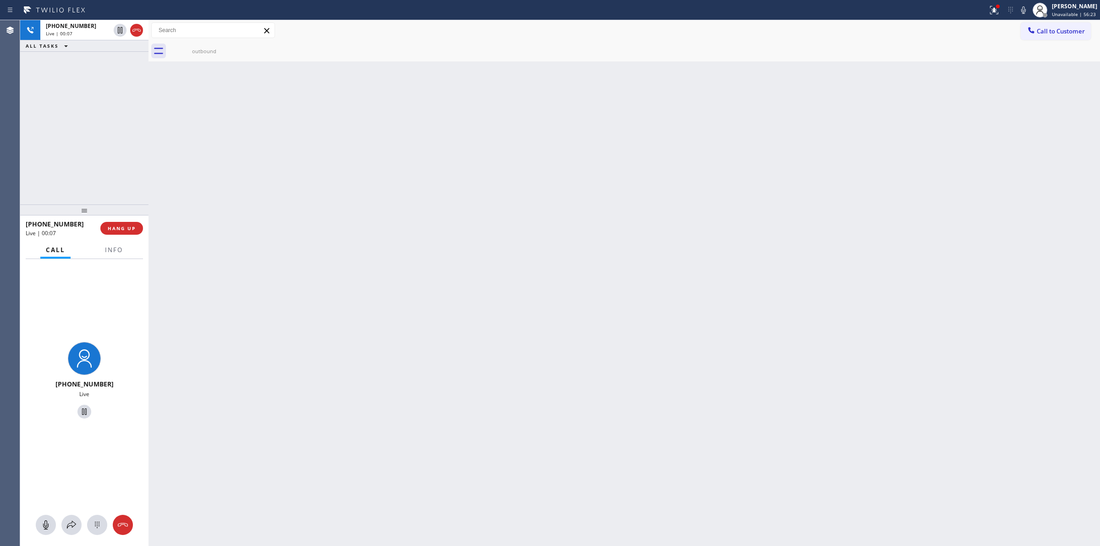
drag, startPoint x: 101, startPoint y: 535, endPoint x: 99, endPoint y: 530, distance: 5.7
click at [101, 534] on div "[PHONE_NUMBER] Live" at bounding box center [84, 402] width 128 height 287
click at [99, 527] on icon at bounding box center [97, 524] width 11 height 11
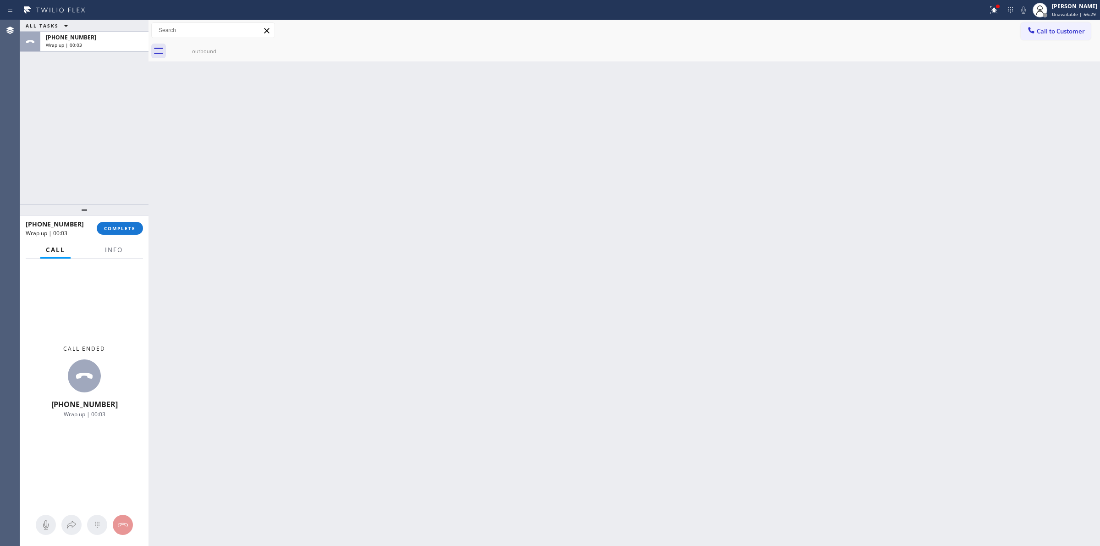
drag, startPoint x: 1033, startPoint y: 138, endPoint x: 1047, endPoint y: 83, distance: 56.3
click at [1036, 132] on div "Back to Dashboard Change Sender ID Customers Technicians Select a contact Outbo…" at bounding box center [623, 283] width 951 height 526
click at [1049, 35] on button "Call to Customer" at bounding box center [1055, 30] width 70 height 17
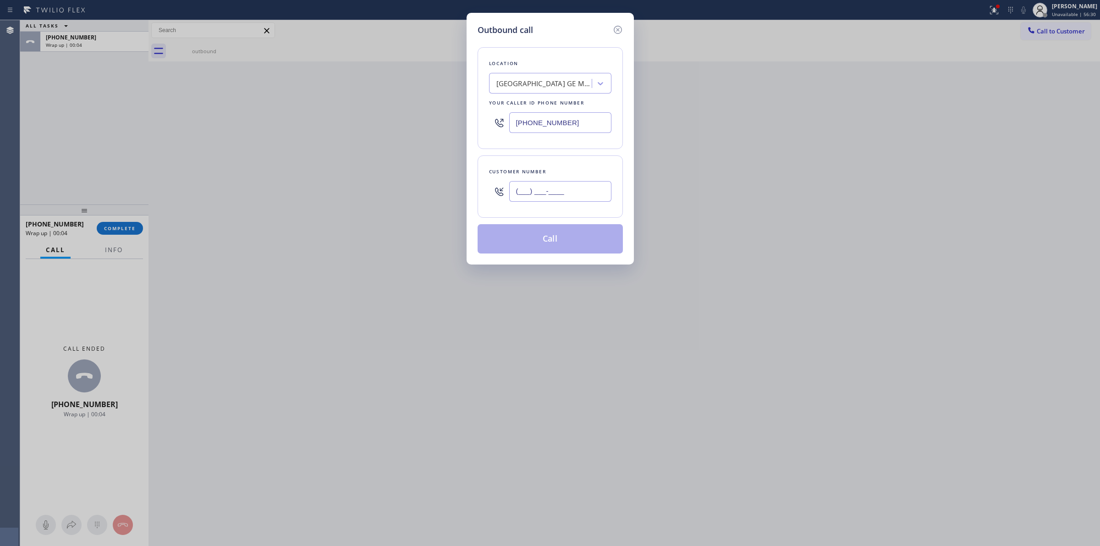
paste input "text"
click at [564, 196] on input "(___) ___-____" at bounding box center [560, 191] width 102 height 21
type input "(___) ___-____"
click at [562, 74] on div "[GEOGRAPHIC_DATA] GE Monogram Repair" at bounding box center [550, 83] width 122 height 21
click at [528, 195] on input "(___) ___-____" at bounding box center [560, 191] width 102 height 21
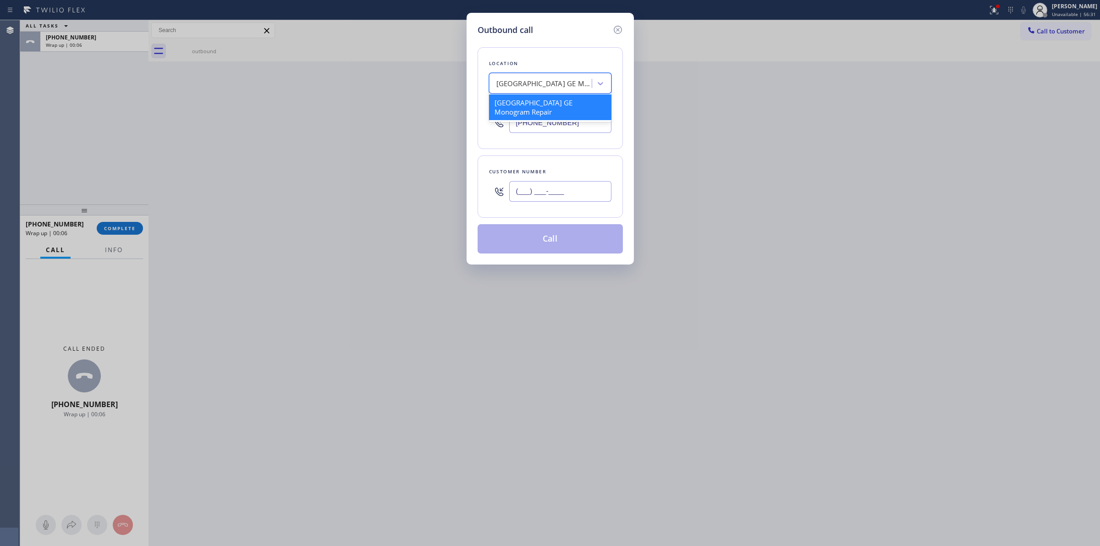
paste input "607) 362-2736"
type input "[PHONE_NUMBER]"
click at [553, 76] on div "[GEOGRAPHIC_DATA] GE Monogram Repair" at bounding box center [542, 84] width 100 height 16
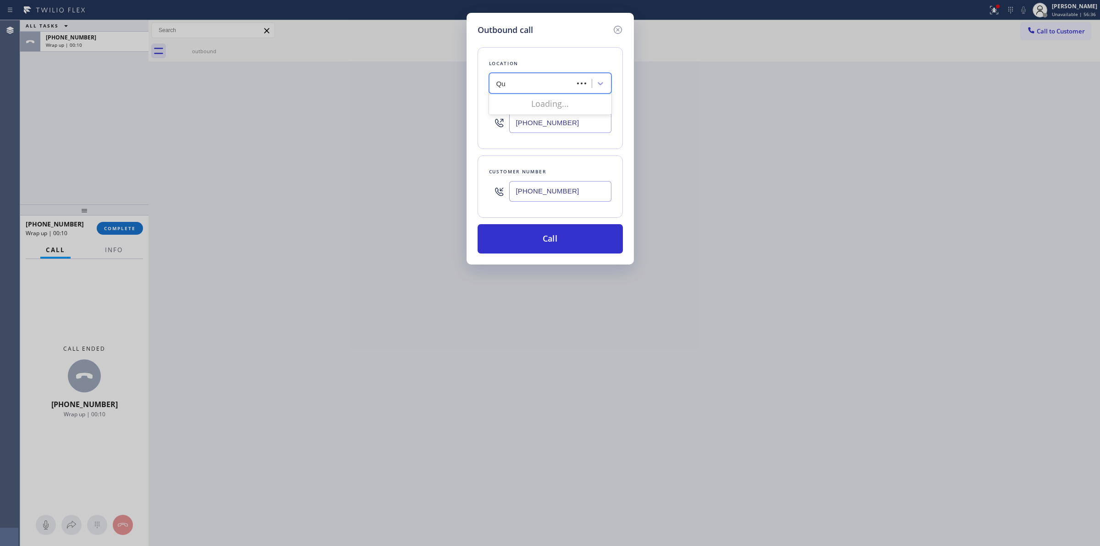
type input "Q"
type input "honest"
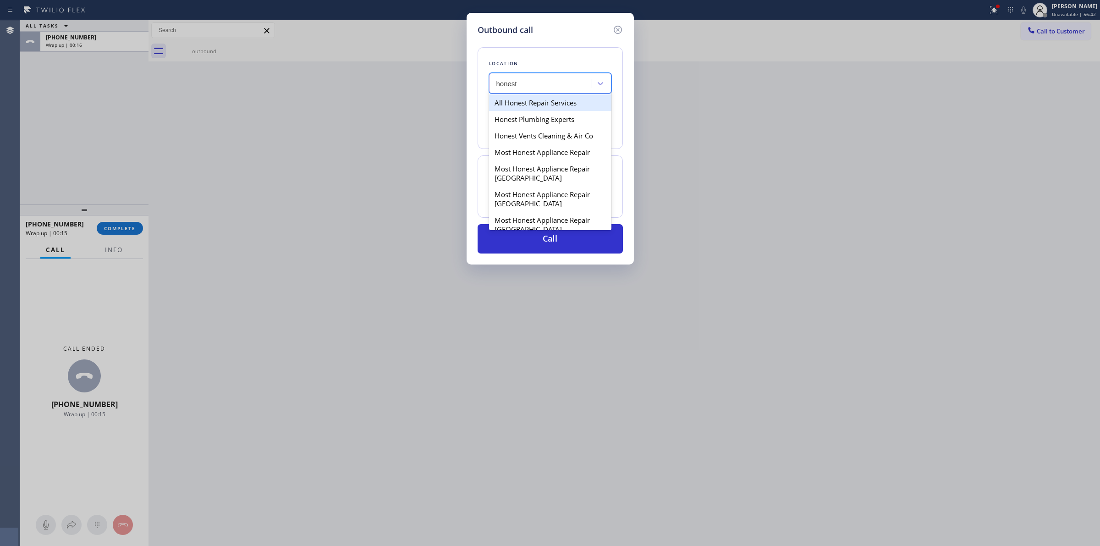
click at [531, 97] on div "All Honest Repair Services" at bounding box center [550, 102] width 122 height 16
type input "[PHONE_NUMBER]"
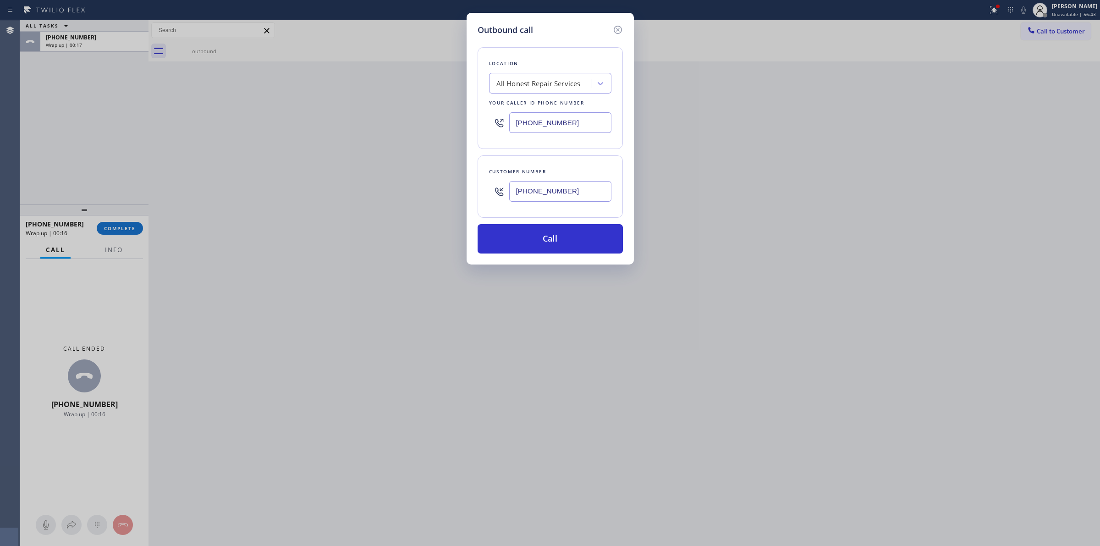
click at [530, 183] on input "[PHONE_NUMBER]" at bounding box center [560, 191] width 102 height 21
click at [550, 239] on button "Call" at bounding box center [549, 238] width 145 height 29
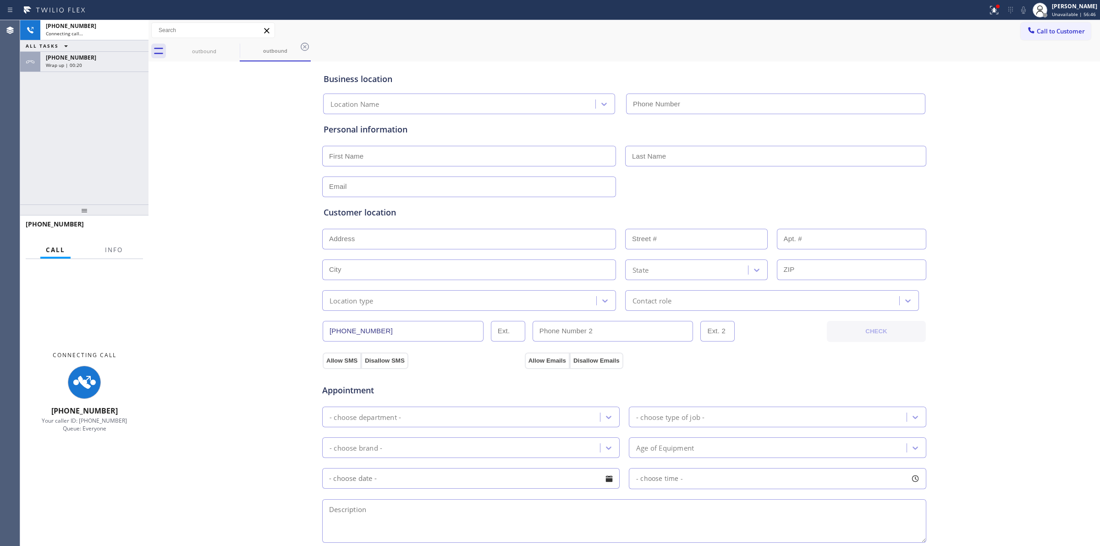
type input "[PHONE_NUMBER]"
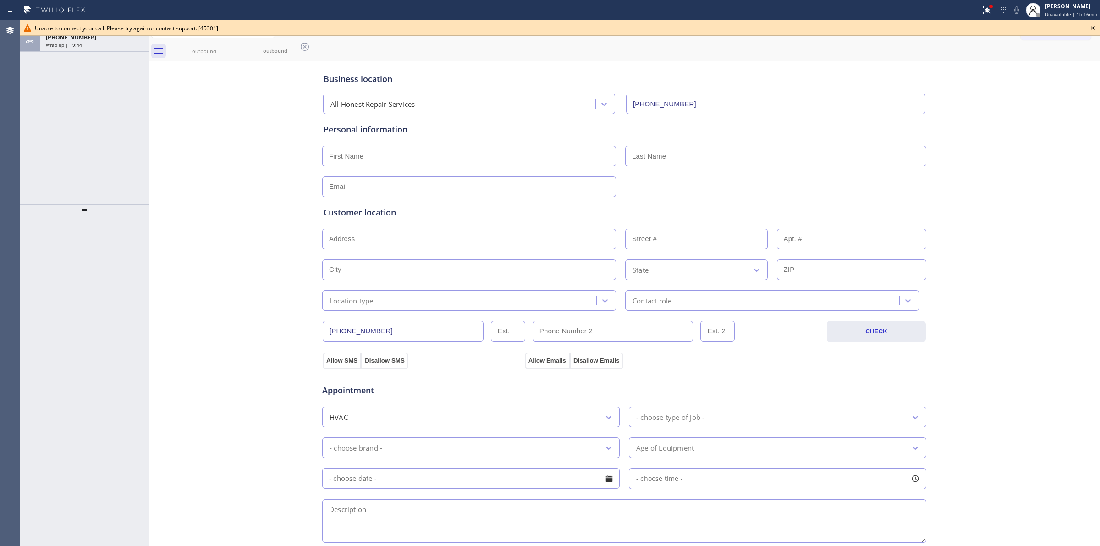
click at [1091, 27] on icon at bounding box center [1092, 27] width 11 height 11
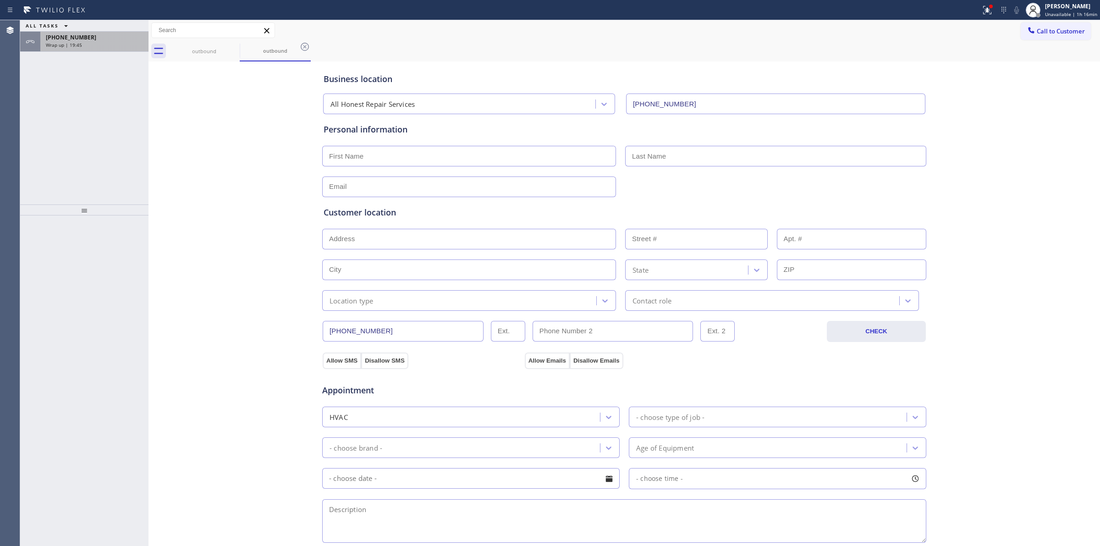
click at [85, 44] on div "Wrap up | 19:45" at bounding box center [94, 45] width 97 height 6
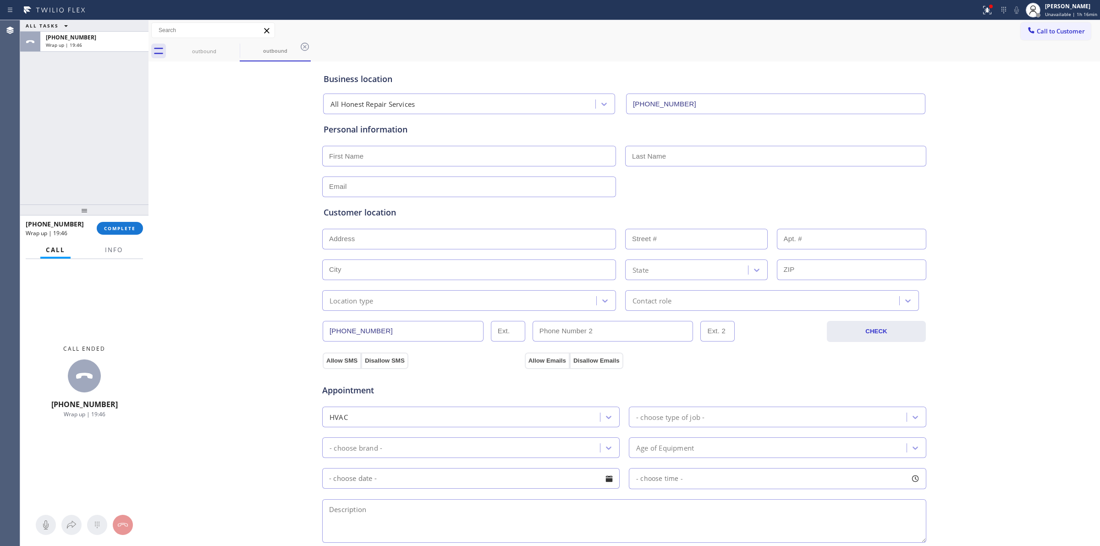
click at [131, 236] on div "[PHONE_NUMBER] Wrap up | 19:46 COMPLETE" at bounding box center [84, 228] width 117 height 24
click at [131, 230] on span "COMPLETE" at bounding box center [120, 228] width 32 height 6
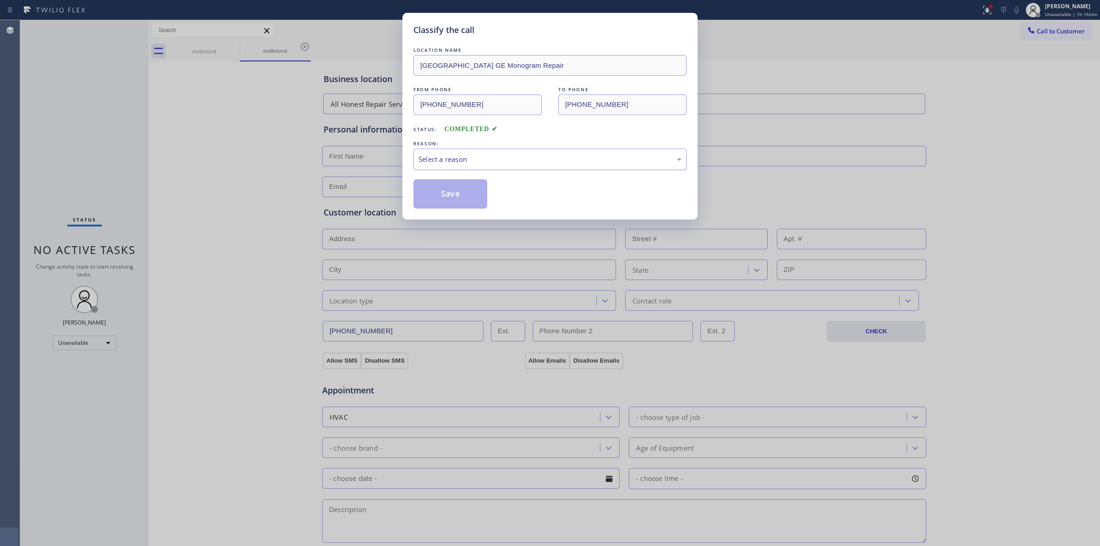
click at [450, 152] on div "Select a reason" at bounding box center [549, 159] width 273 height 22
click at [459, 200] on button "Save" at bounding box center [450, 193] width 74 height 29
click at [241, 45] on div "outbound" at bounding box center [275, 51] width 69 height 20
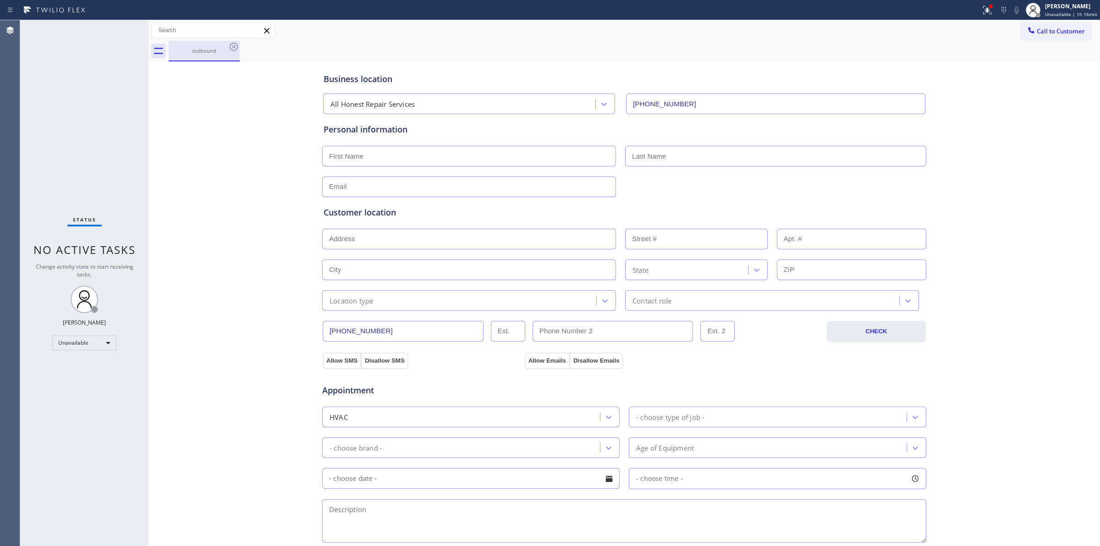
click at [227, 45] on div "outbound" at bounding box center [204, 51] width 69 height 20
click at [229, 49] on div "outbound" at bounding box center [204, 51] width 71 height 21
click at [230, 49] on icon at bounding box center [233, 46] width 11 height 11
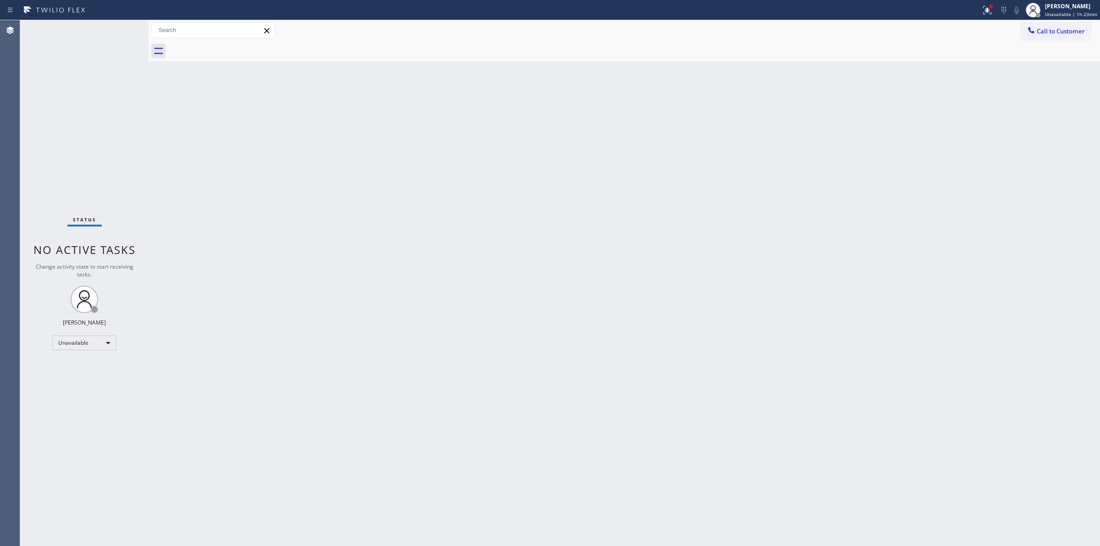
drag, startPoint x: 1055, startPoint y: 39, endPoint x: 1022, endPoint y: 44, distance: 33.3
click at [1055, 39] on button "Call to Customer" at bounding box center [1055, 30] width 70 height 17
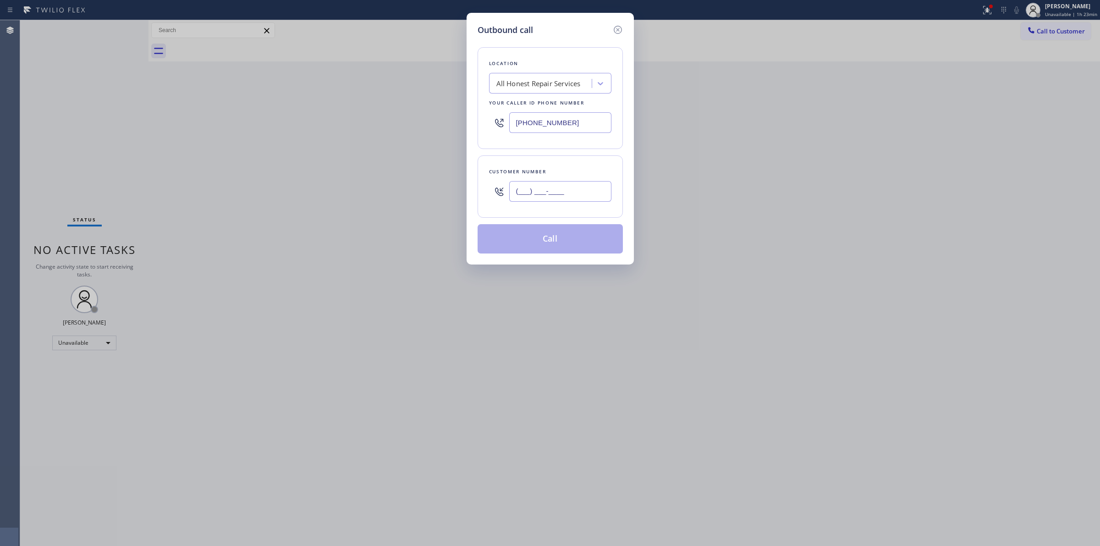
paste input "350) 999-8678"
click at [582, 198] on input "(___) ___-____" at bounding box center [560, 191] width 102 height 21
type input "[PHONE_NUMBER]"
click at [548, 85] on div "All Honest Repair Services" at bounding box center [538, 83] width 84 height 11
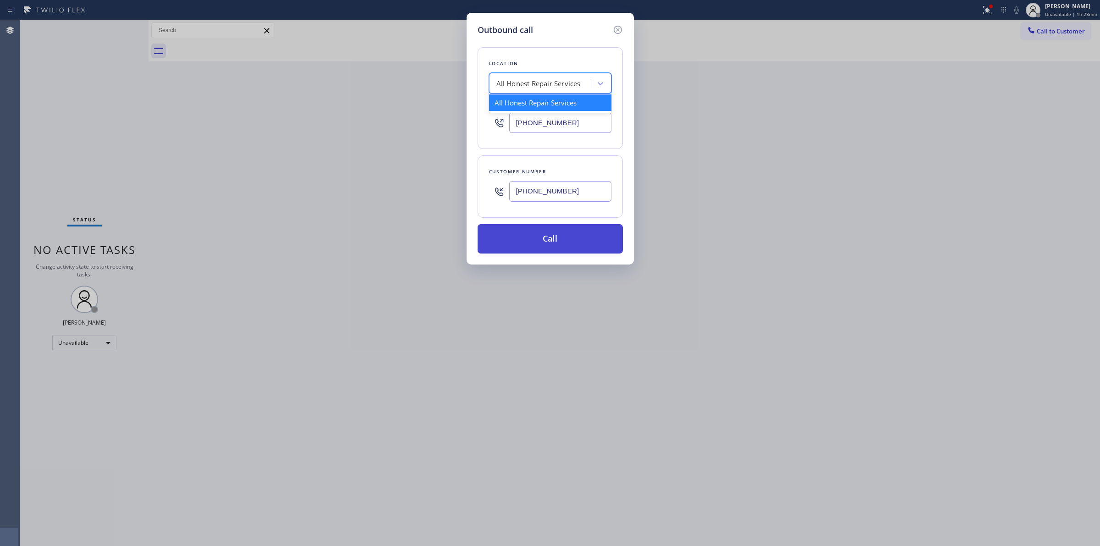
click at [557, 248] on button "Call" at bounding box center [549, 238] width 145 height 29
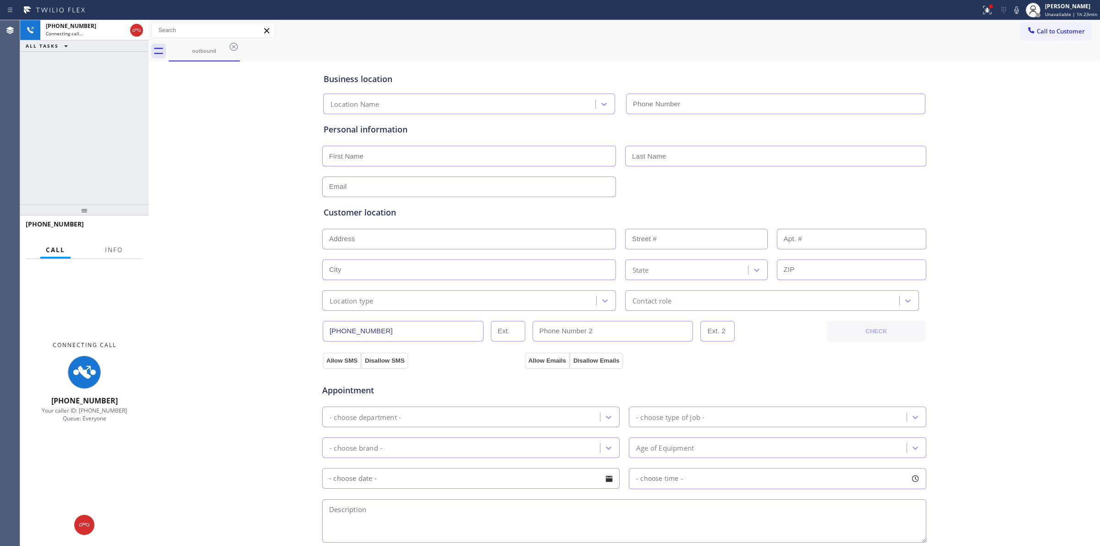
type input "[PHONE_NUMBER]"
click at [1015, 12] on icon at bounding box center [1016, 10] width 11 height 11
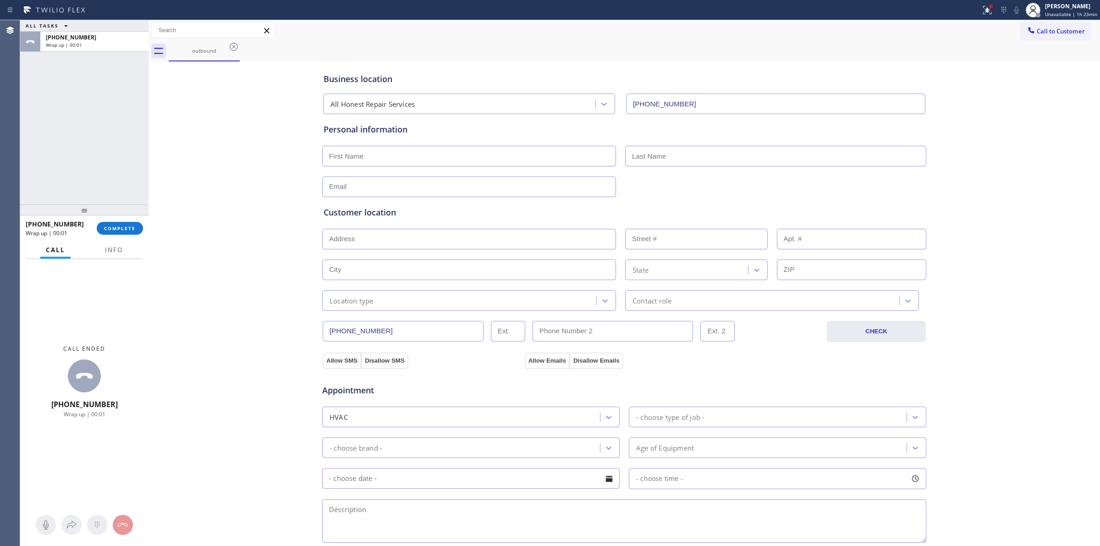
click at [1045, 41] on div "outbound" at bounding box center [634, 51] width 931 height 21
click at [1028, 31] on icon at bounding box center [1031, 30] width 6 height 6
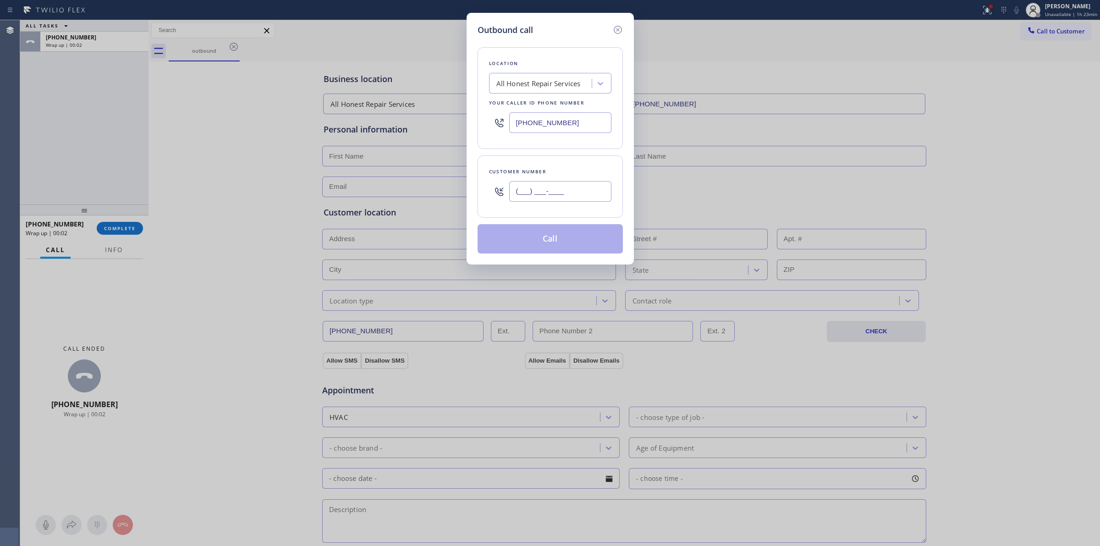
paste input "350) 999-8678"
click at [537, 199] on input "[PHONE_NUMBER]" at bounding box center [560, 191] width 102 height 21
type input "[PHONE_NUMBER]"
click at [559, 229] on button "Call" at bounding box center [549, 238] width 145 height 29
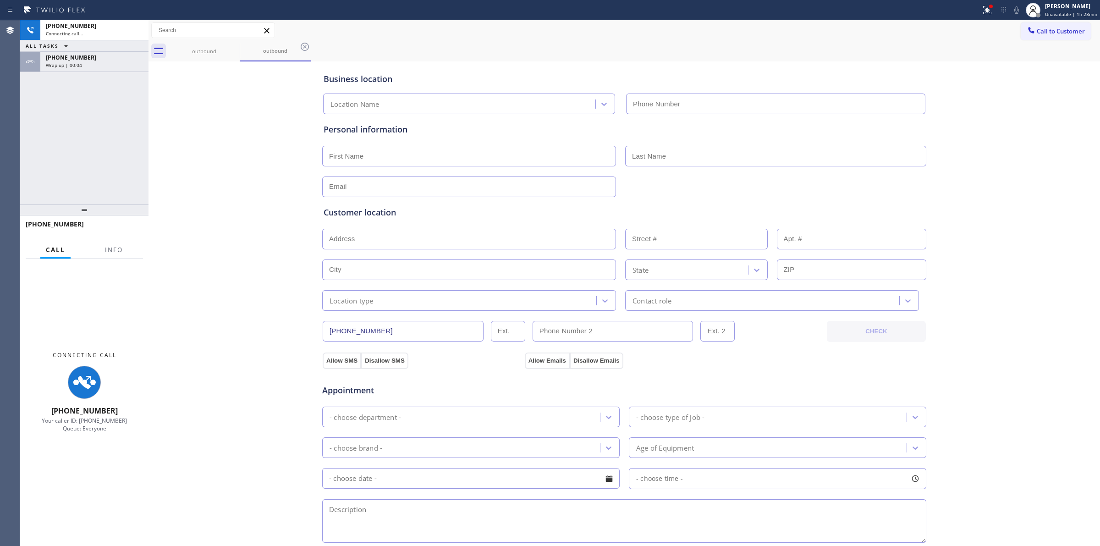
type input "[PHONE_NUMBER]"
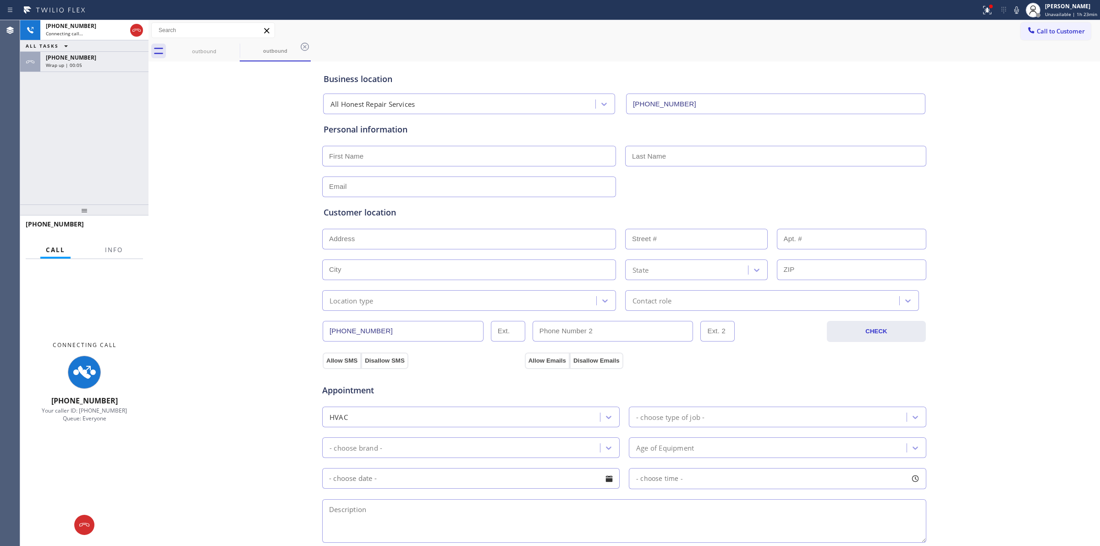
click at [94, 76] on div "[PHONE_NUMBER] Connecting call… ALL TASKS ALL TASKS ACTIVE TASKS TASKS IN WRAP …" at bounding box center [84, 112] width 128 height 184
click at [96, 65] on div "Wrap up | 00:06" at bounding box center [94, 65] width 97 height 6
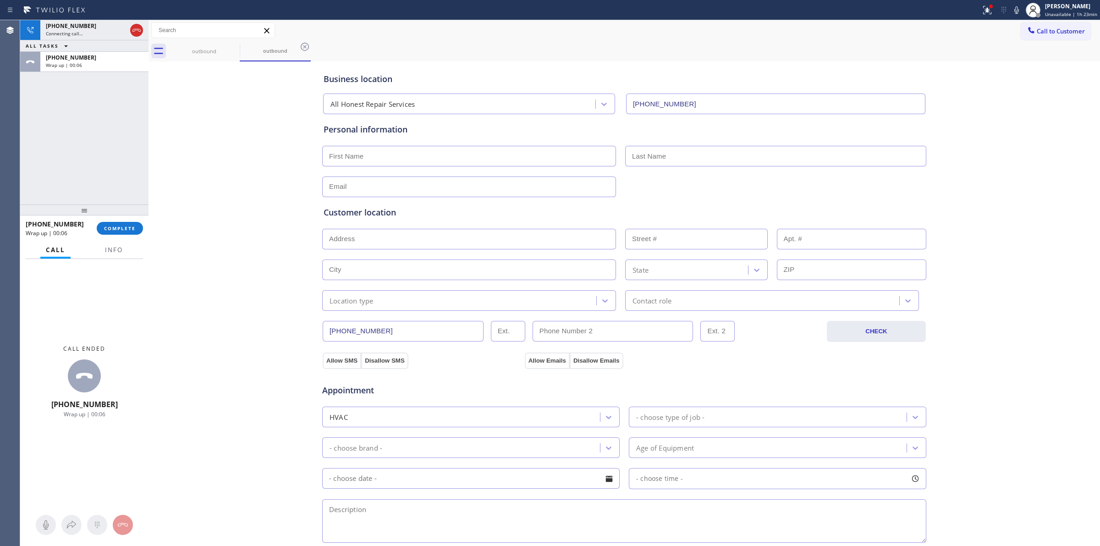
click at [129, 219] on div "[PHONE_NUMBER] Wrap up | 00:06 COMPLETE" at bounding box center [84, 228] width 117 height 24
click at [129, 226] on span "COMPLETE" at bounding box center [120, 228] width 32 height 6
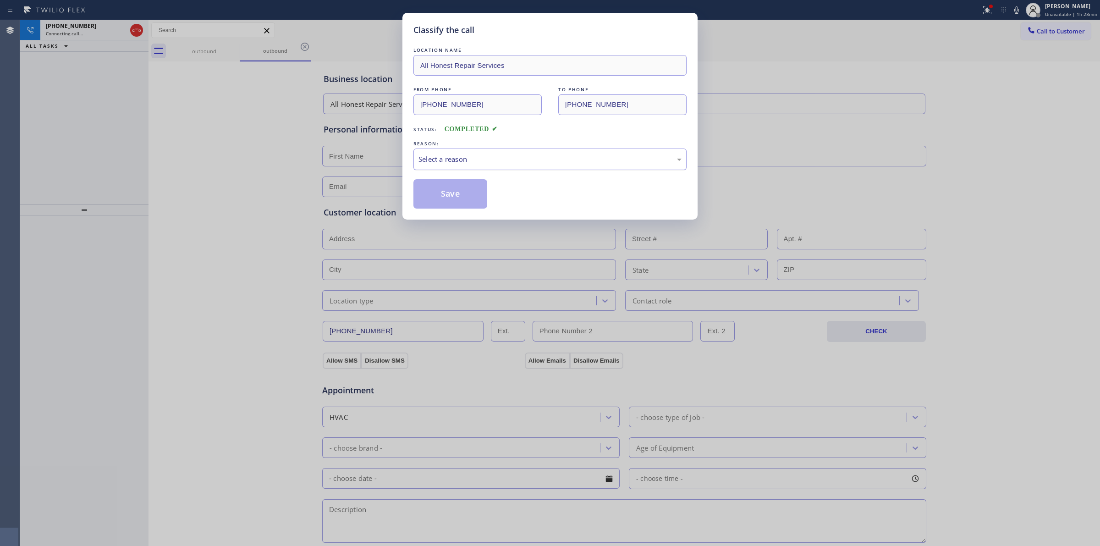
click at [464, 151] on div "Select a reason" at bounding box center [549, 159] width 273 height 22
click at [452, 208] on button "Save" at bounding box center [450, 193] width 74 height 29
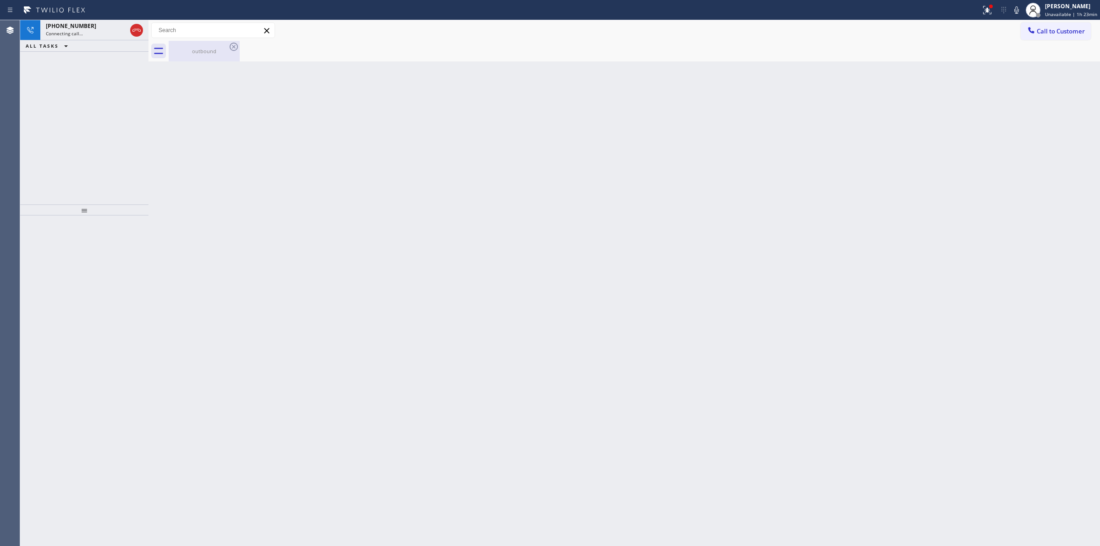
click at [211, 54] on div "outbound" at bounding box center [204, 51] width 69 height 7
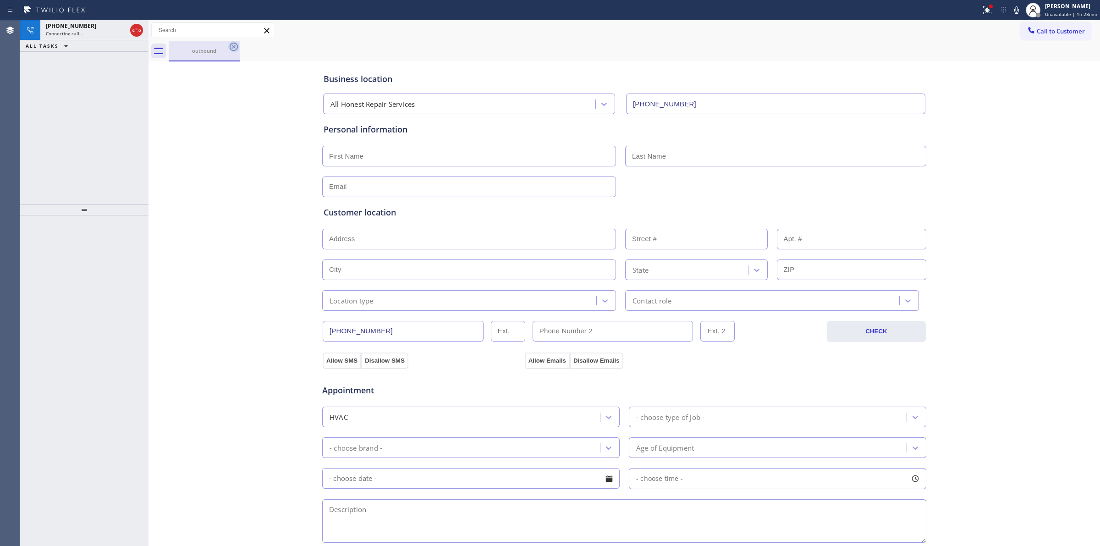
click at [230, 51] on icon at bounding box center [233, 46] width 11 height 11
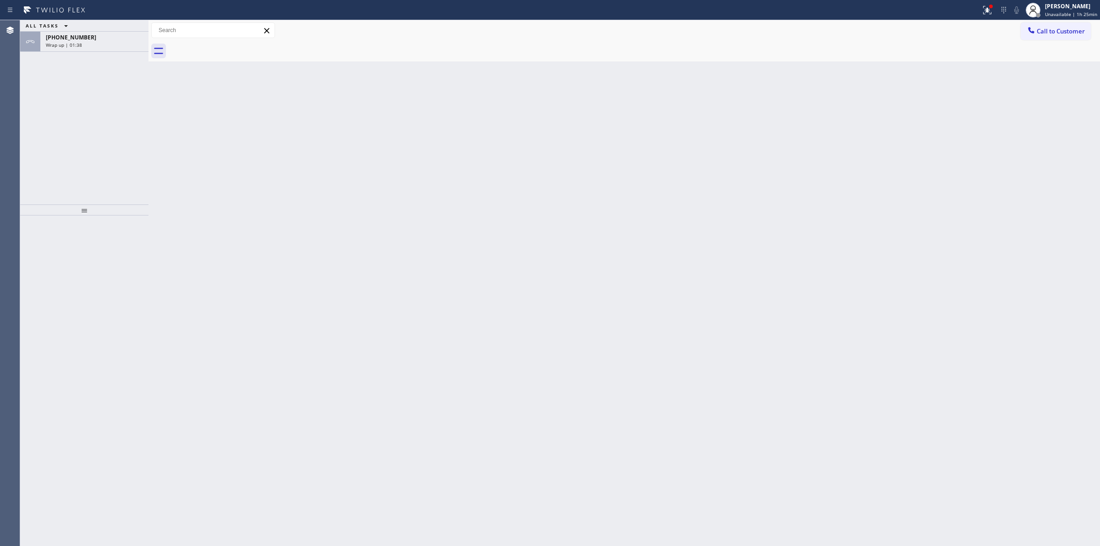
click at [70, 30] on button "ALL TASKS" at bounding box center [48, 25] width 57 height 11
click at [120, 42] on div "Wrap up | 01:39" at bounding box center [94, 45] width 97 height 6
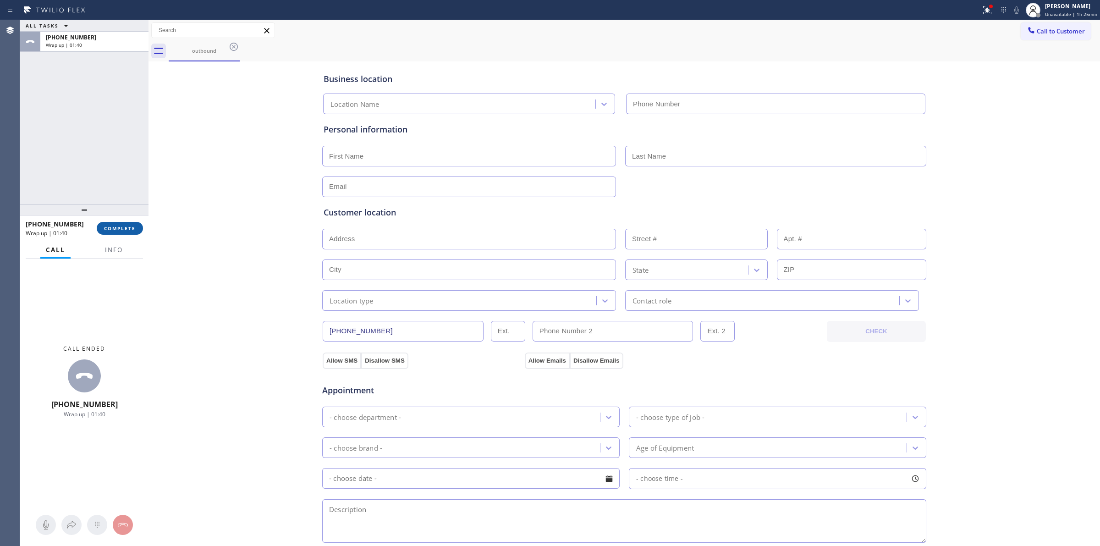
click at [125, 231] on button "COMPLETE" at bounding box center [120, 228] width 46 height 13
type input "[PHONE_NUMBER]"
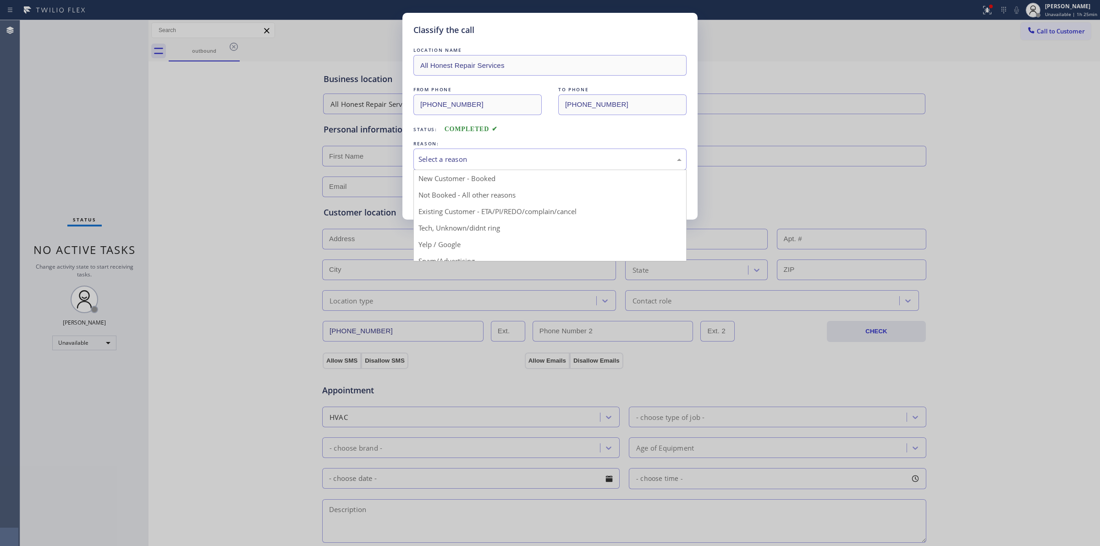
click at [594, 163] on div "Select a reason" at bounding box center [549, 159] width 263 height 11
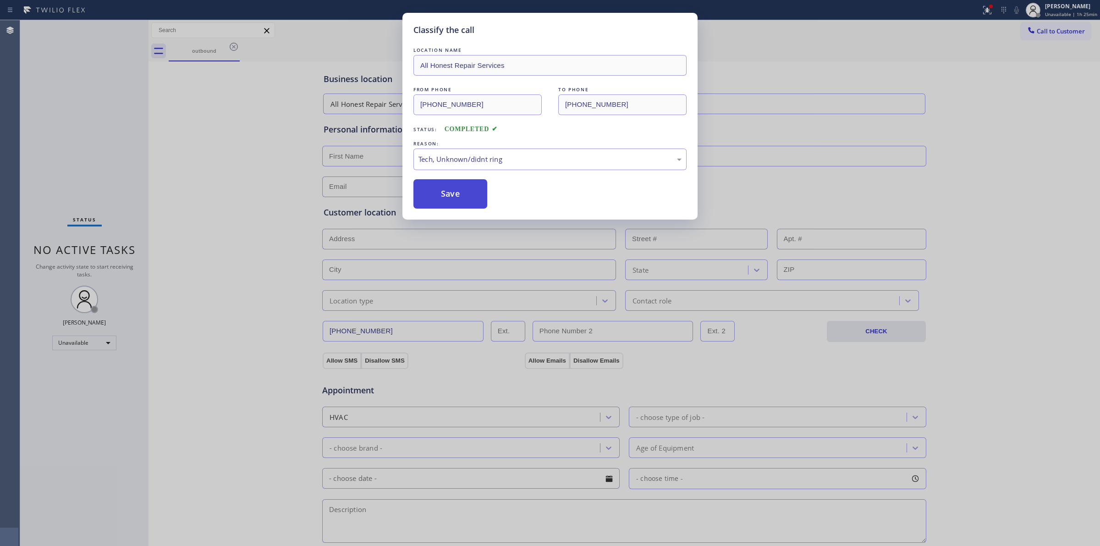
click at [452, 186] on button "Save" at bounding box center [450, 193] width 74 height 29
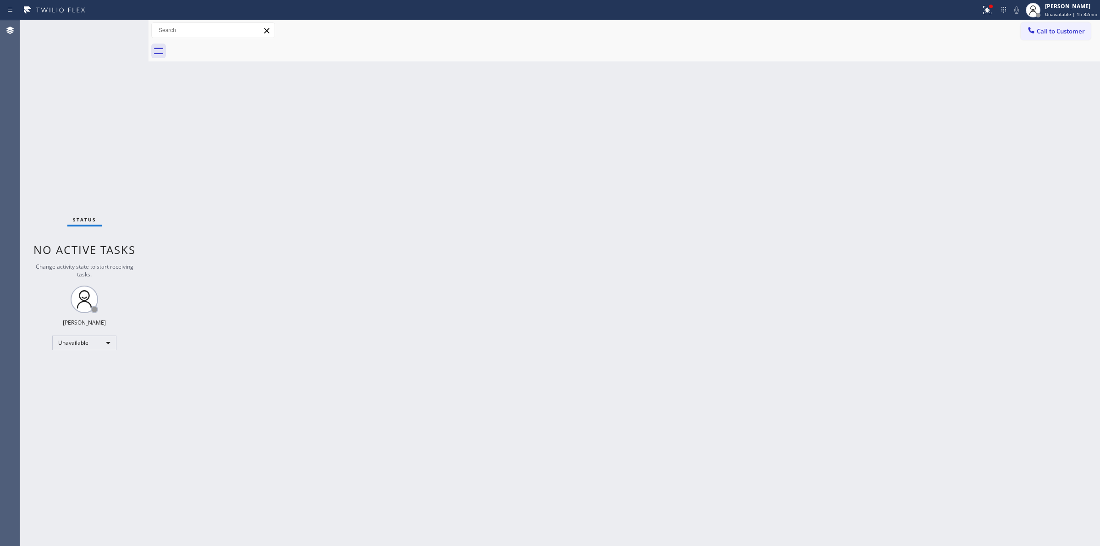
drag, startPoint x: 1061, startPoint y: 26, endPoint x: 789, endPoint y: 130, distance: 290.8
click at [1044, 34] on button "Call to Customer" at bounding box center [1055, 30] width 70 height 17
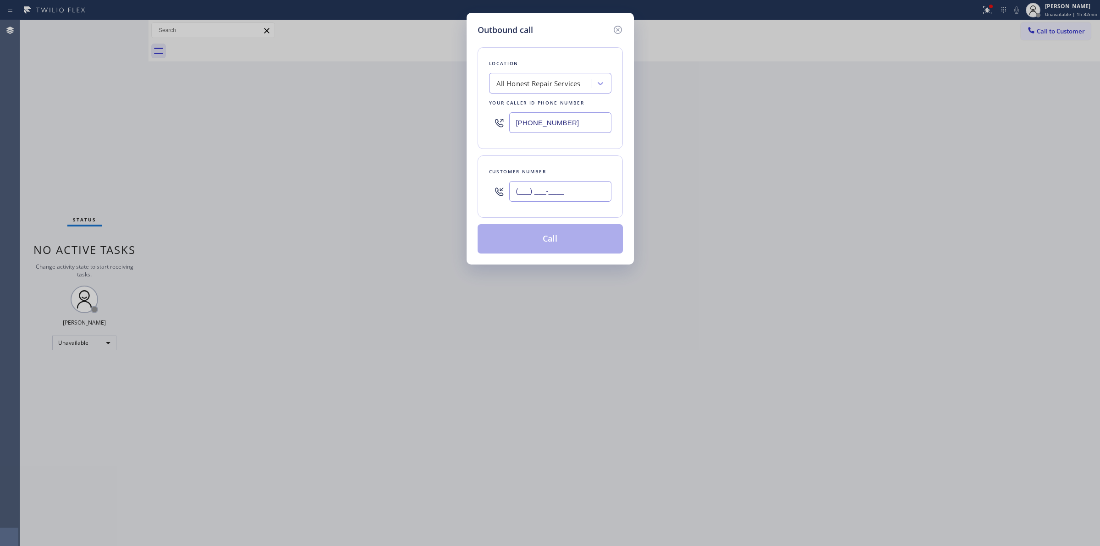
paste input "text"
click at [574, 186] on input "(___) ___-____" at bounding box center [560, 191] width 102 height 21
paste input "626) 623-5086"
type input "[PHONE_NUMBER]"
click at [549, 80] on div "All Honest Repair Services" at bounding box center [538, 83] width 84 height 11
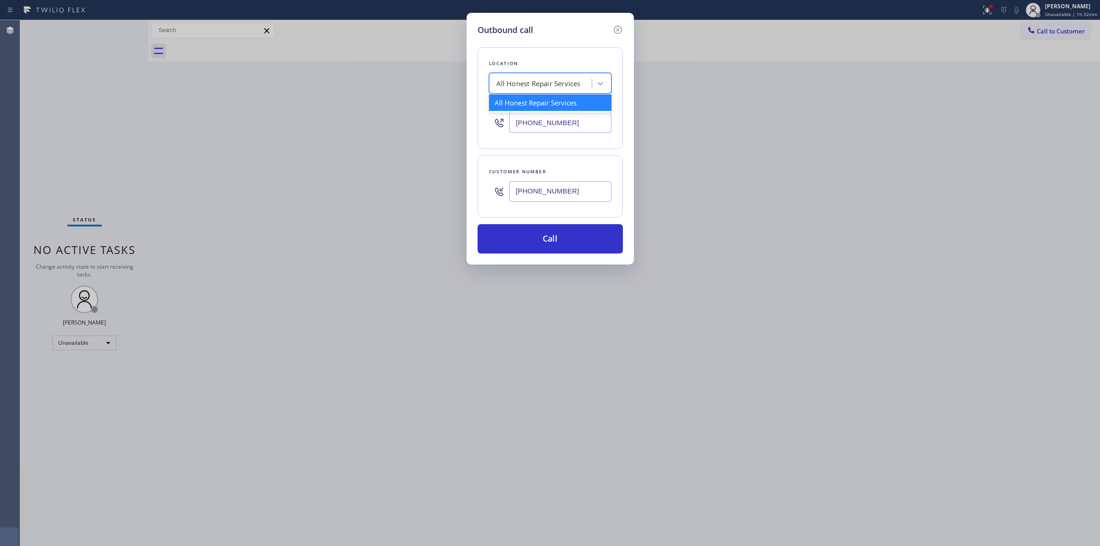
type input "m"
type input "clean"
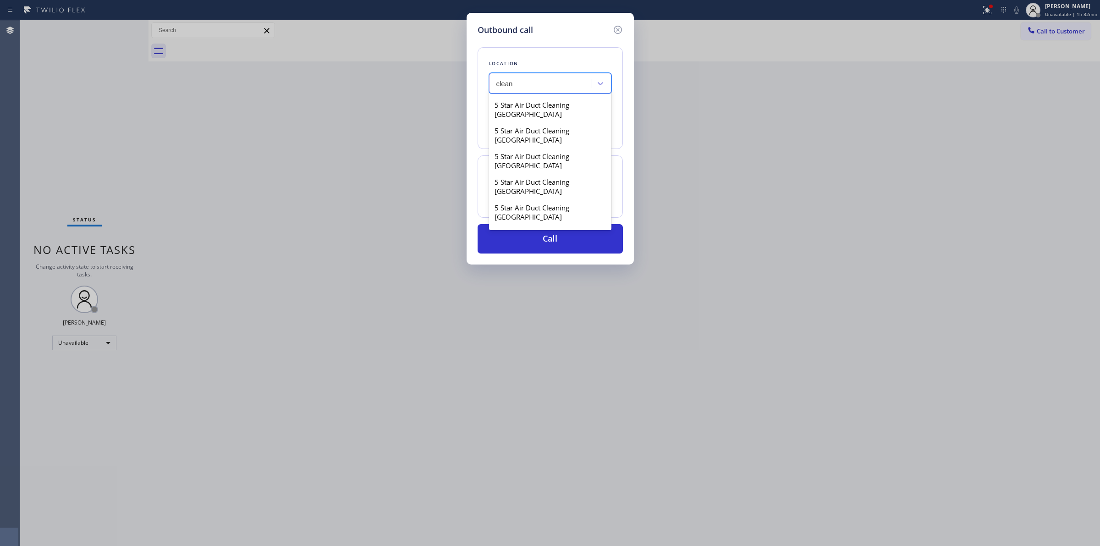
scroll to position [573, 0]
click at [530, 86] on div "clean" at bounding box center [542, 84] width 100 height 16
click at [530, 86] on div "Search location" at bounding box center [520, 83] width 49 height 11
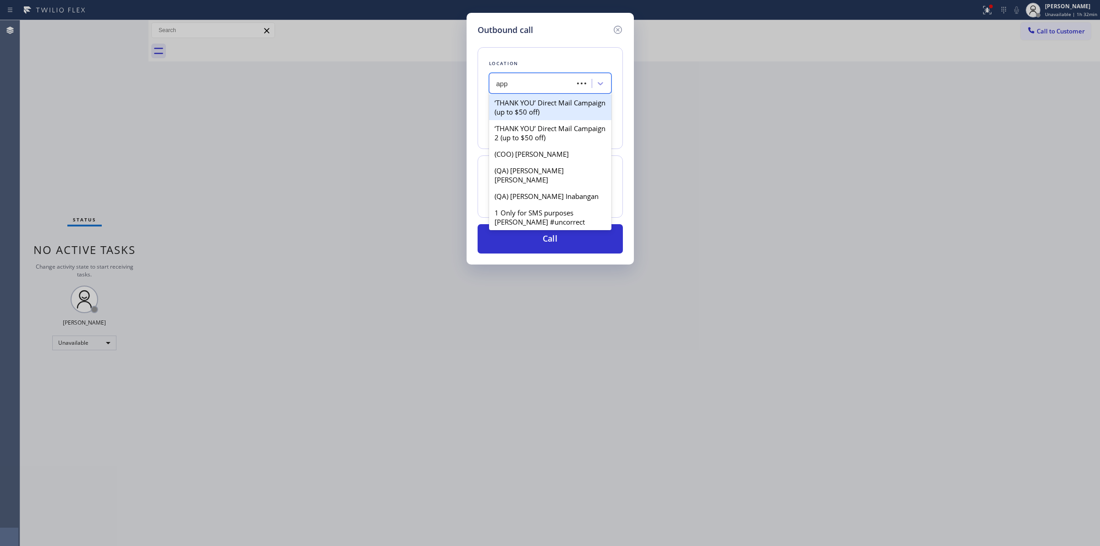
type input "appl"
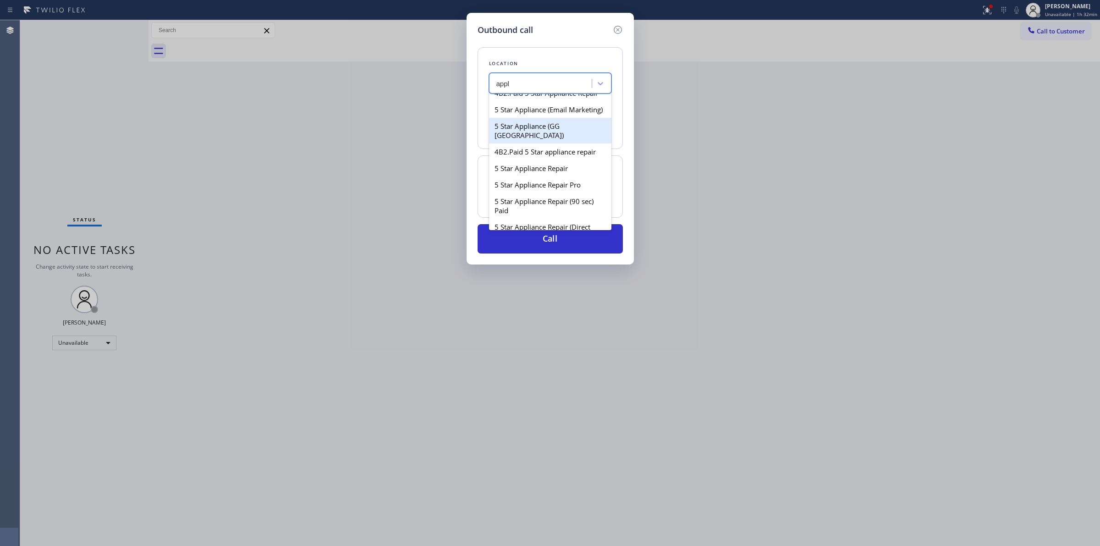
scroll to position [630, 0]
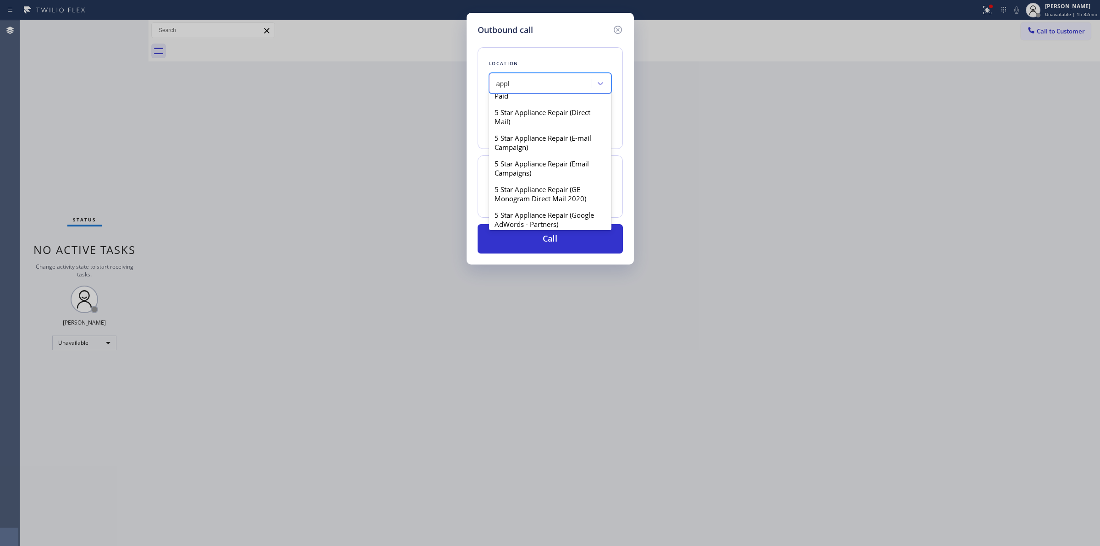
click at [533, 62] on div "5 Star Appliance Repair" at bounding box center [550, 53] width 122 height 16
type input "[PHONE_NUMBER]"
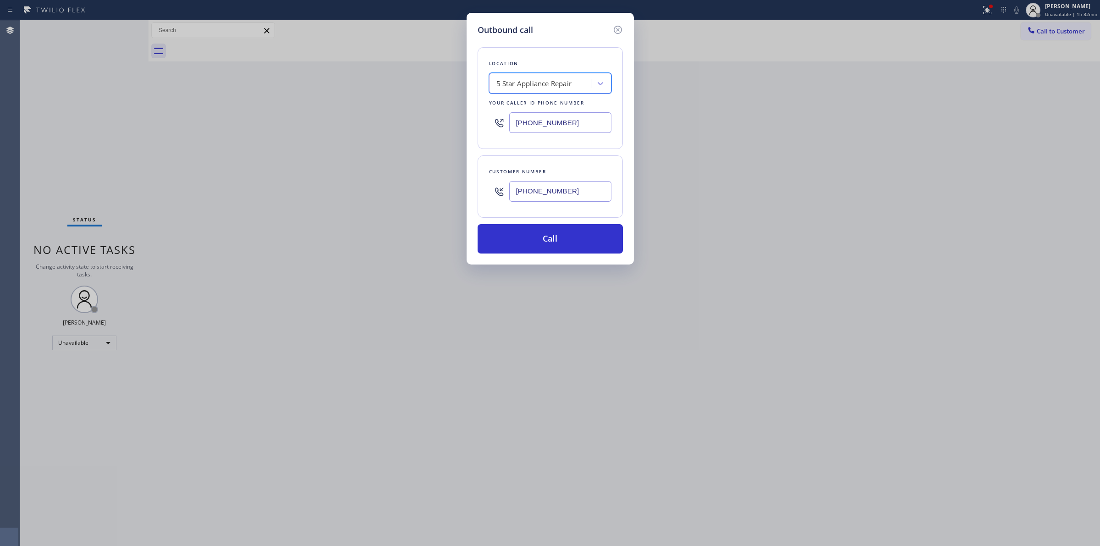
click at [550, 192] on input "[PHONE_NUMBER]" at bounding box center [560, 191] width 102 height 21
click at [563, 246] on button "Call" at bounding box center [549, 238] width 145 height 29
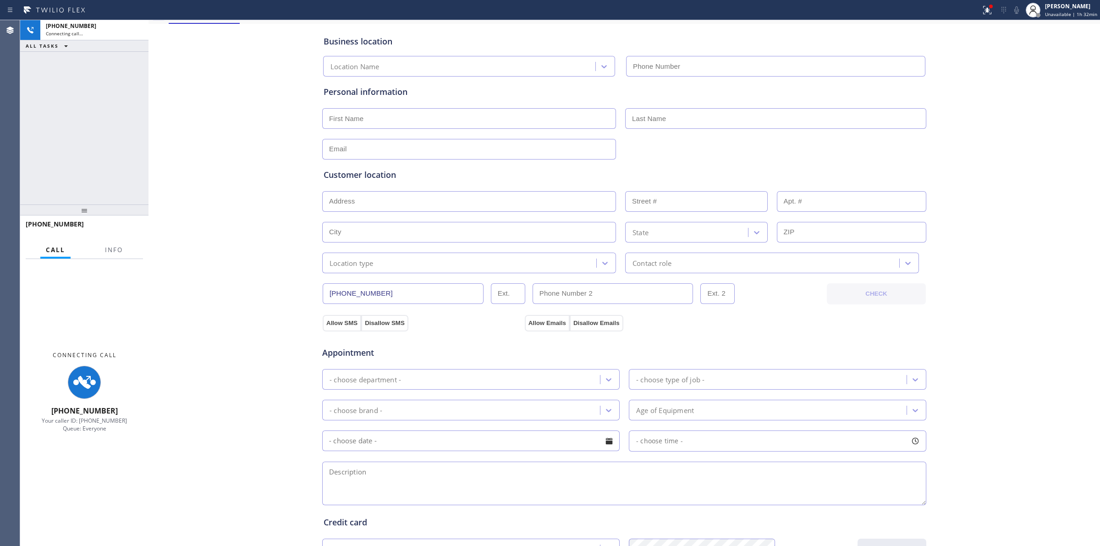
scroll to position [57, 0]
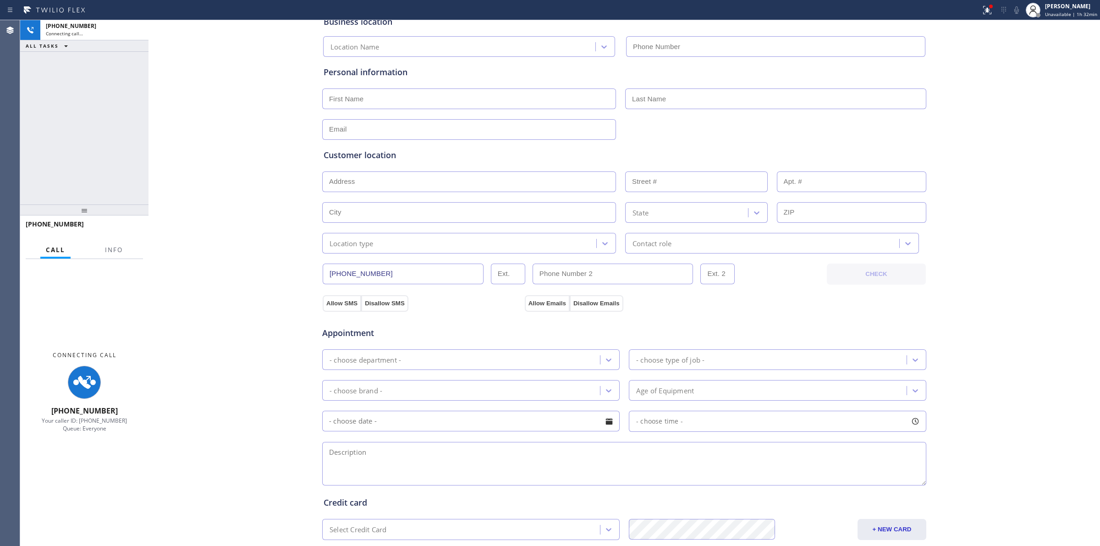
type input "[PHONE_NUMBER]"
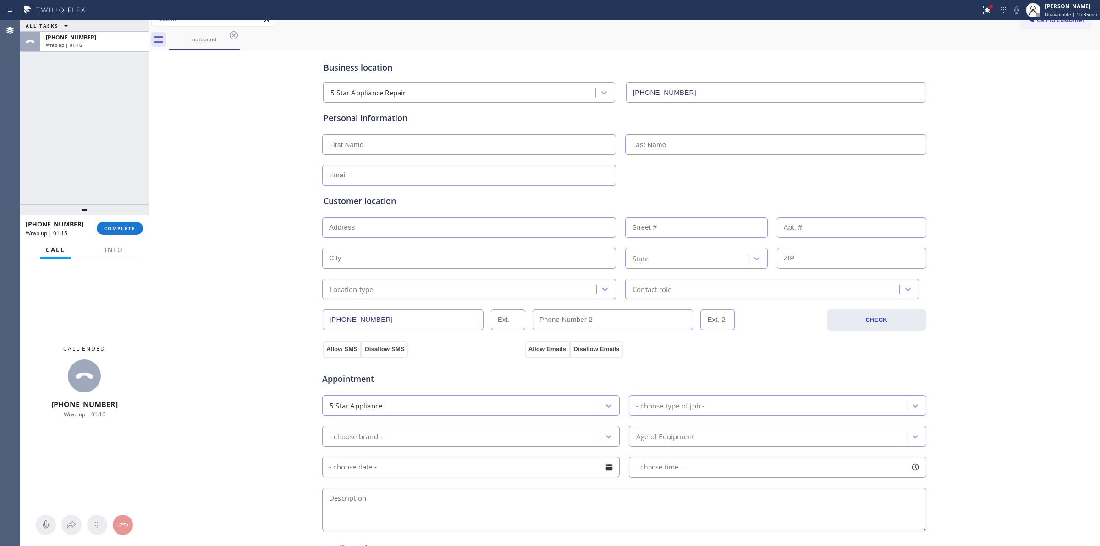
scroll to position [0, 0]
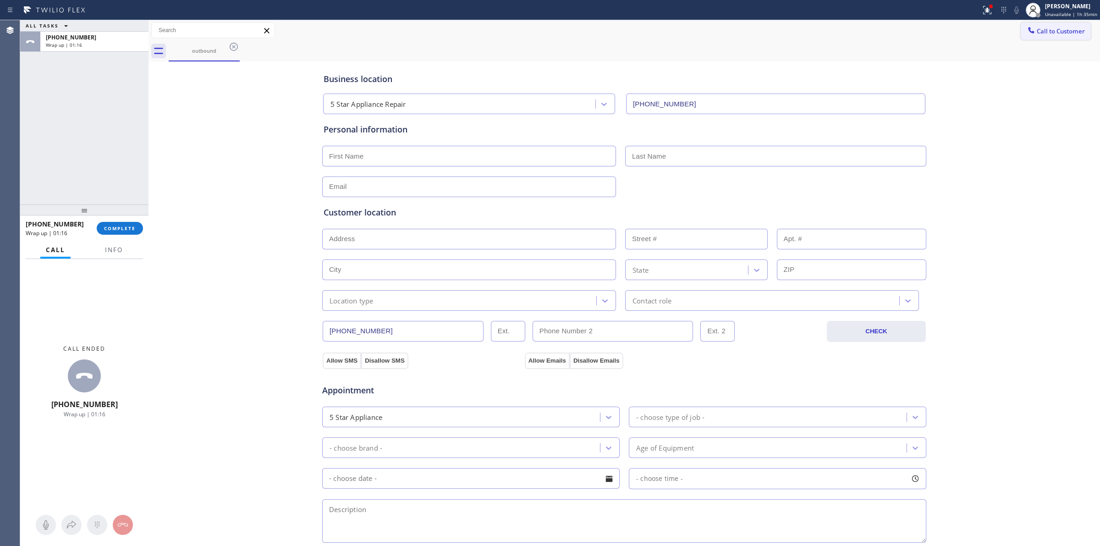
click at [1051, 30] on span "Call to Customer" at bounding box center [1060, 31] width 48 height 8
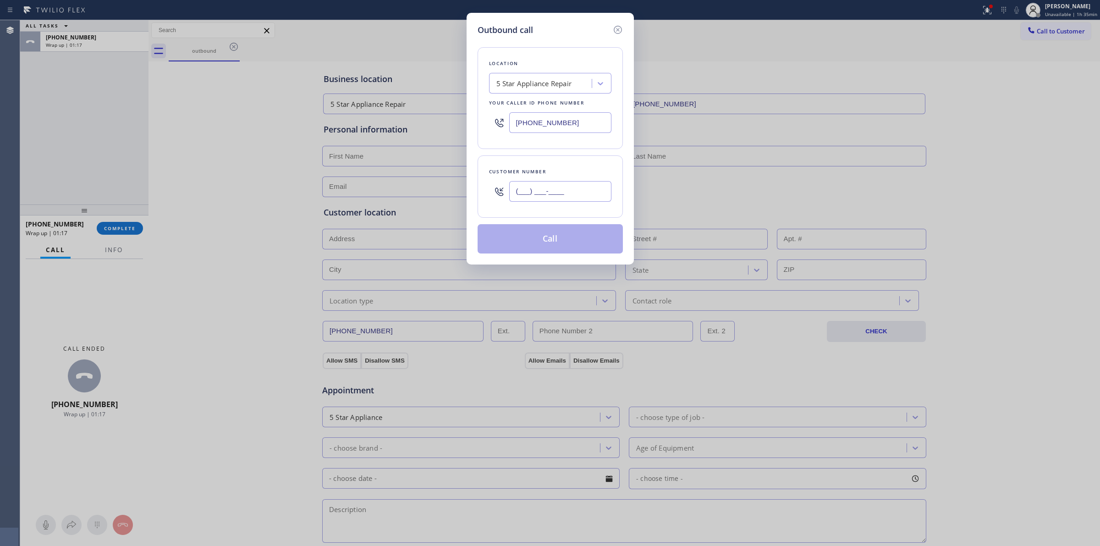
paste input "626) 623-5086"
click at [555, 191] on input "(___) ___-____" at bounding box center [560, 191] width 102 height 21
type input "[PHONE_NUMBER]"
click at [557, 241] on button "Call" at bounding box center [549, 238] width 145 height 29
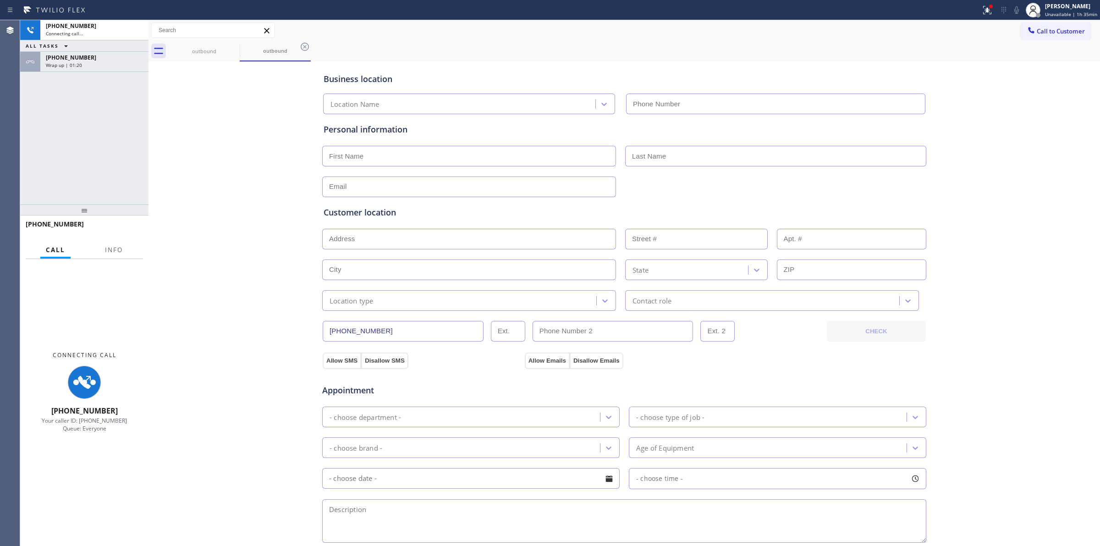
type input "[PHONE_NUMBER]"
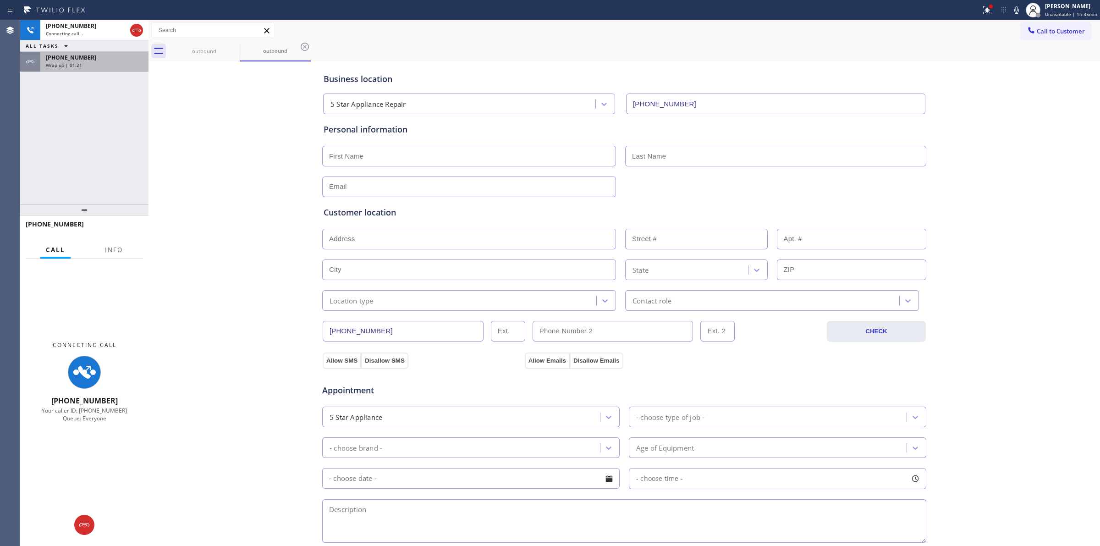
click at [64, 57] on span "[PHONE_NUMBER]" at bounding box center [71, 58] width 50 height 8
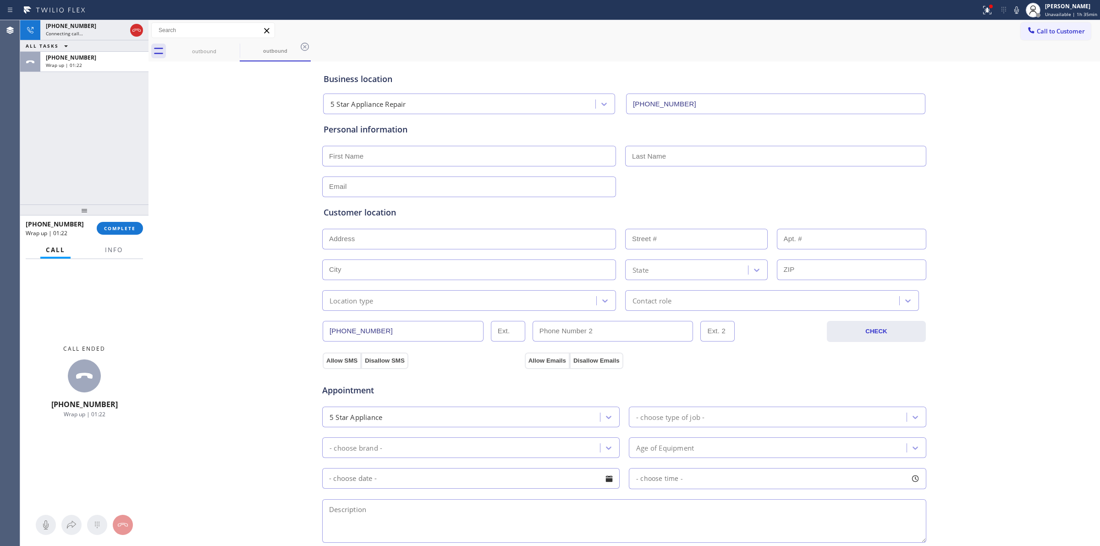
click at [115, 235] on div "[PHONE_NUMBER] Wrap up | 01:22 COMPLETE" at bounding box center [84, 228] width 117 height 24
click at [121, 225] on span "COMPLETE" at bounding box center [120, 228] width 32 height 6
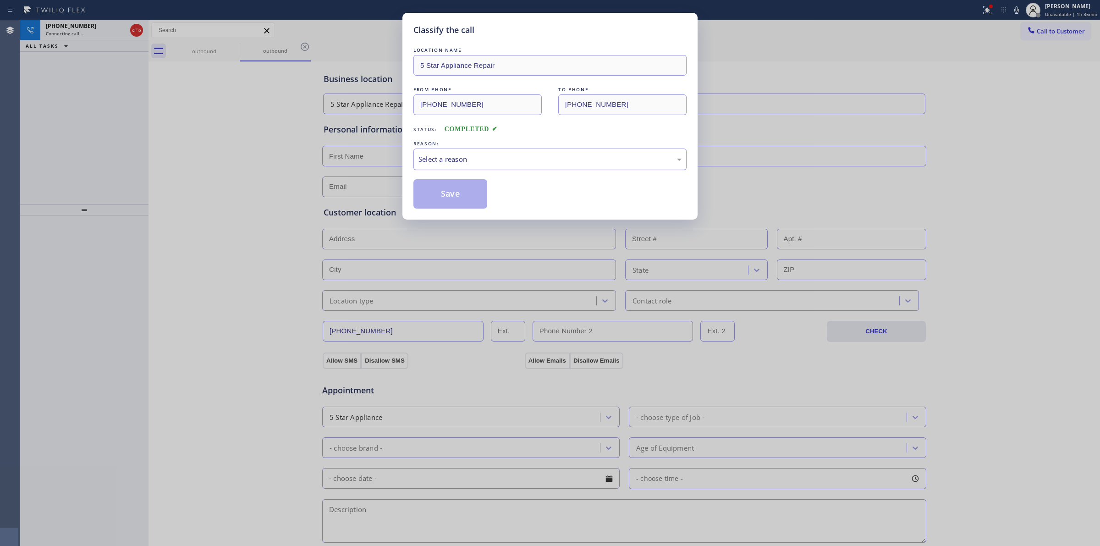
drag, startPoint x: 466, startPoint y: 157, endPoint x: 466, endPoint y: 167, distance: 10.1
click at [466, 157] on div "Select a reason" at bounding box center [549, 159] width 263 height 11
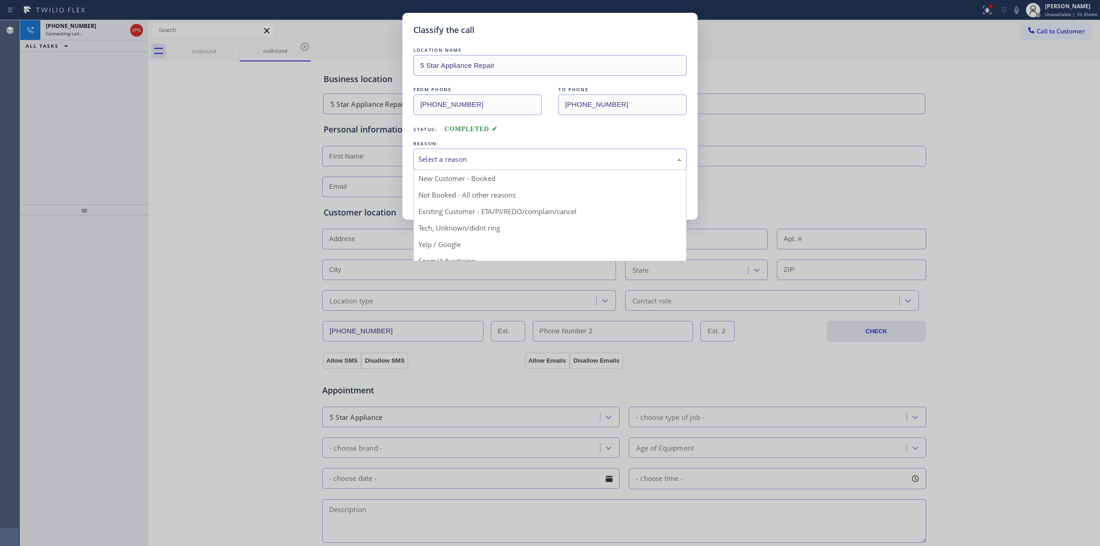
click at [448, 193] on button "Save" at bounding box center [450, 193] width 74 height 29
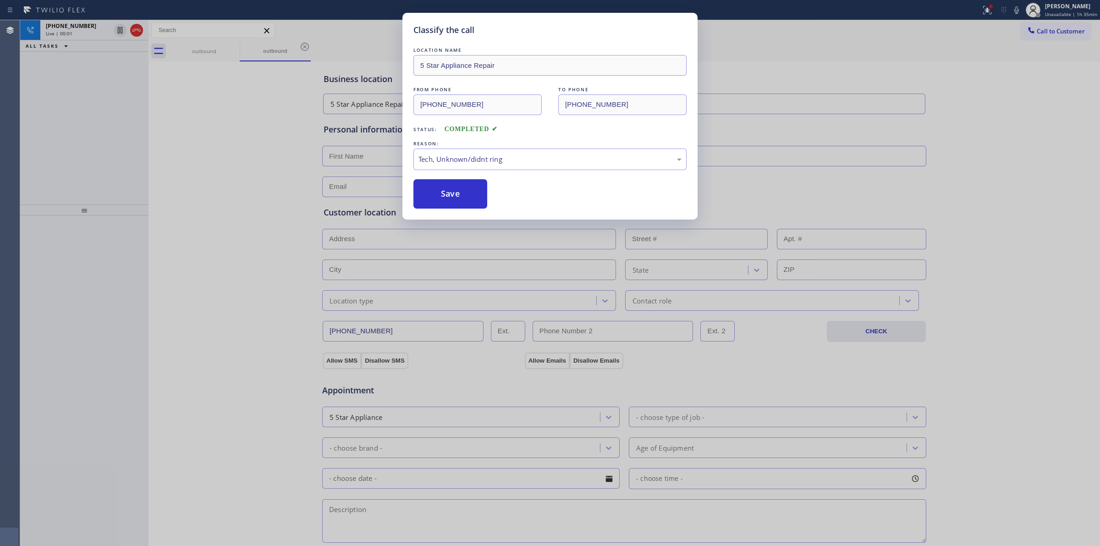
click at [94, 30] on div "Classify the call LOCATION NAME 5 Star Appliance Repair FROM PHONE [PHONE_NUMBE…" at bounding box center [550, 273] width 1100 height 546
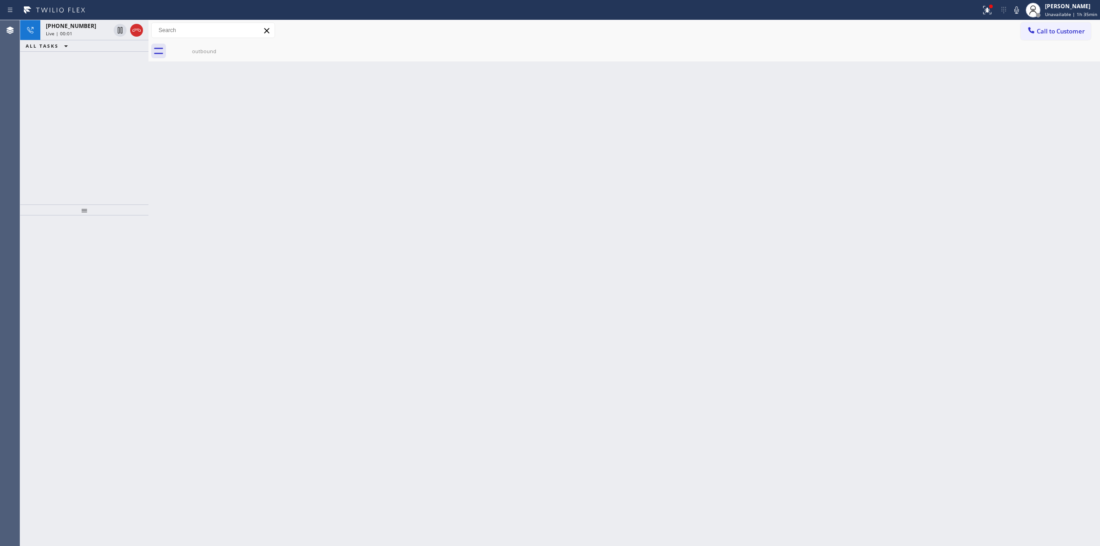
click at [94, 30] on div "Live | 00:01" at bounding box center [78, 33] width 64 height 6
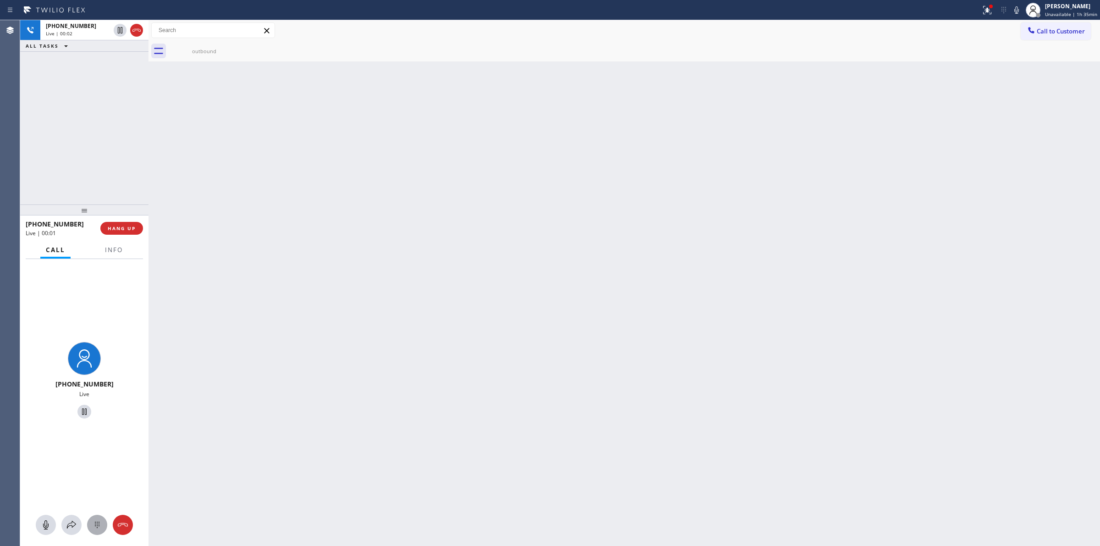
click at [97, 527] on icon at bounding box center [97, 524] width 5 height 6
click at [1069, 31] on span "Call to Customer" at bounding box center [1060, 31] width 48 height 8
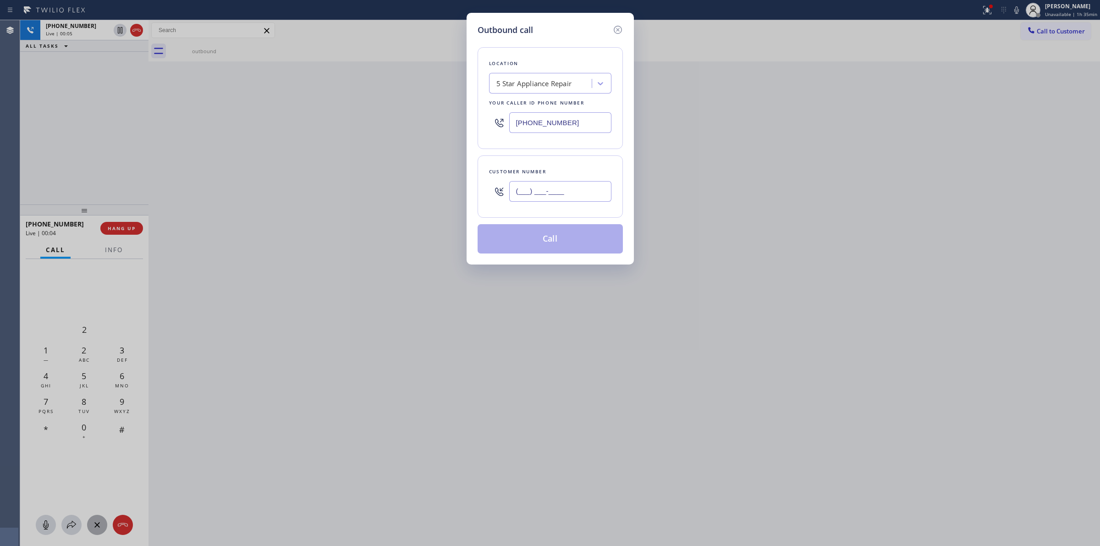
click at [582, 195] on input "(___) ___-____" at bounding box center [560, 191] width 102 height 21
paste input "626) 623-5086"
type input "[PHONE_NUMBER]"
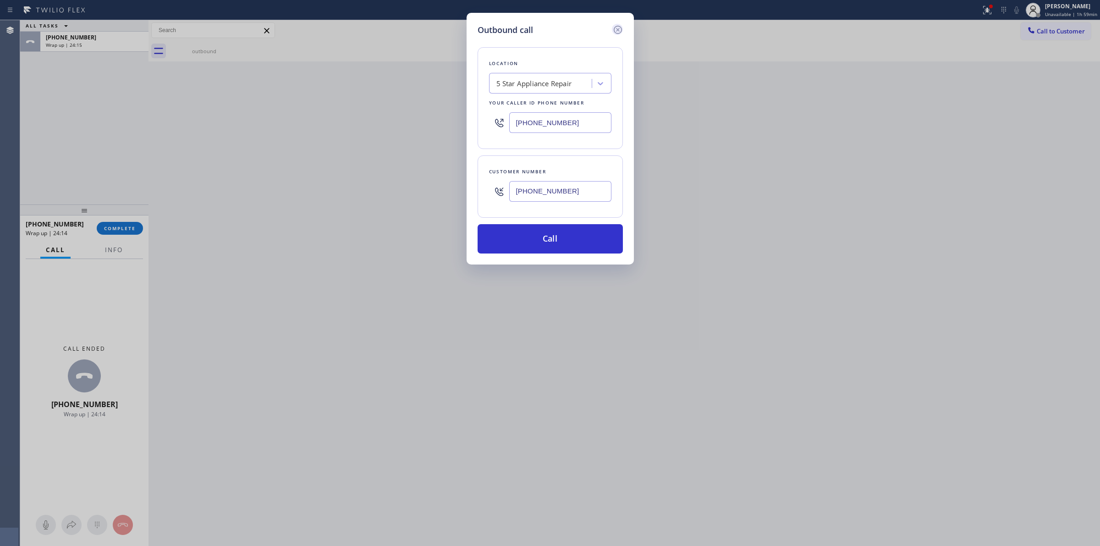
click at [618, 32] on icon at bounding box center [617, 29] width 11 height 11
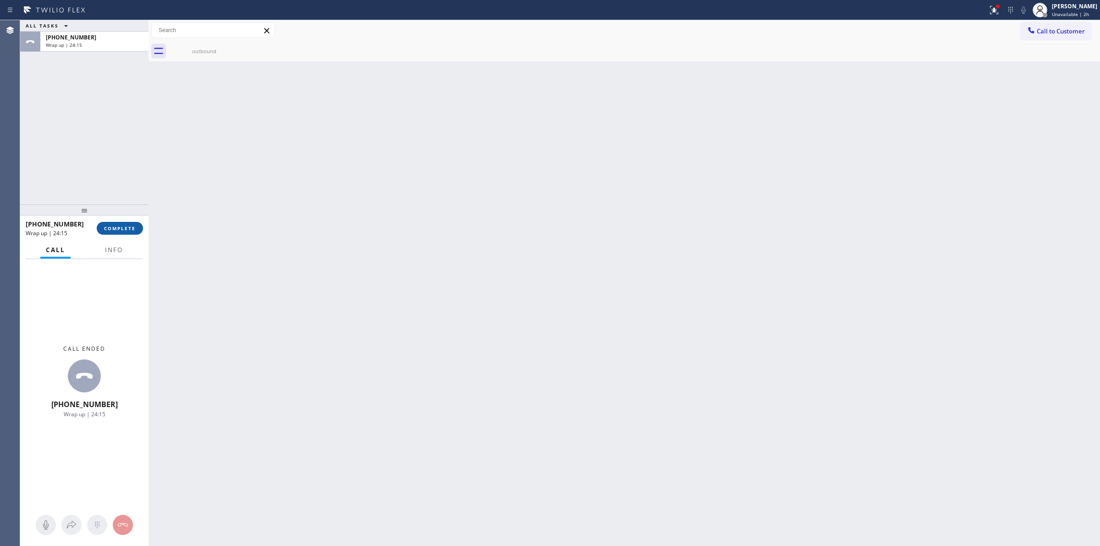
click at [125, 225] on button "COMPLETE" at bounding box center [120, 228] width 46 height 13
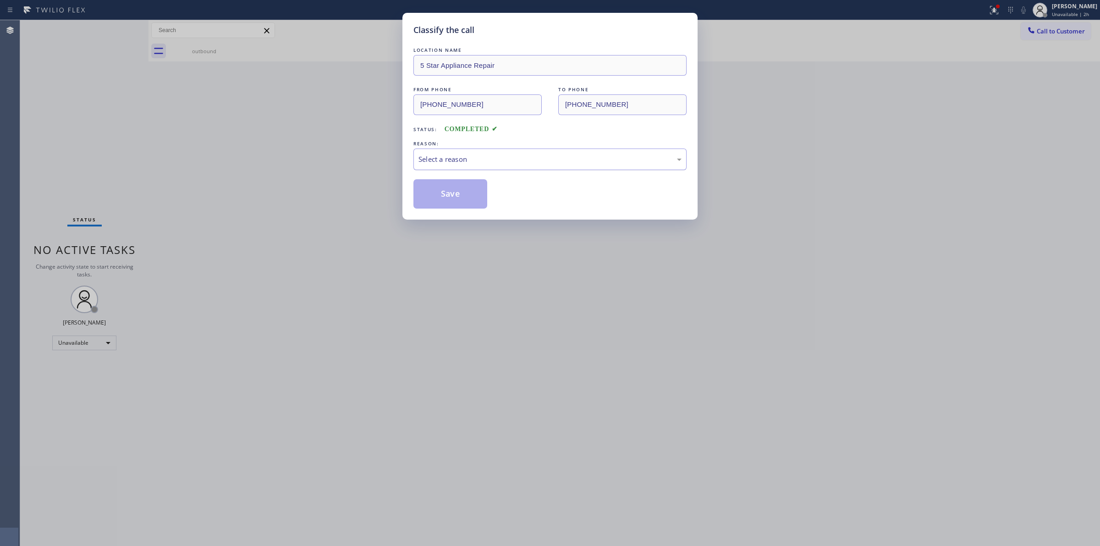
click at [474, 152] on div "Select a reason" at bounding box center [549, 159] width 273 height 22
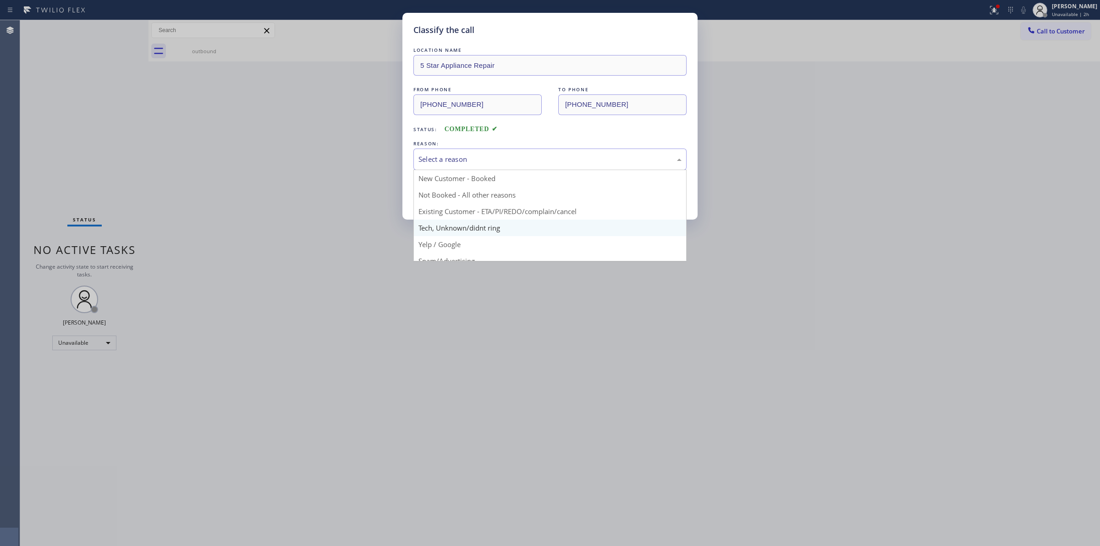
drag, startPoint x: 459, startPoint y: 234, endPoint x: 450, endPoint y: 206, distance: 29.1
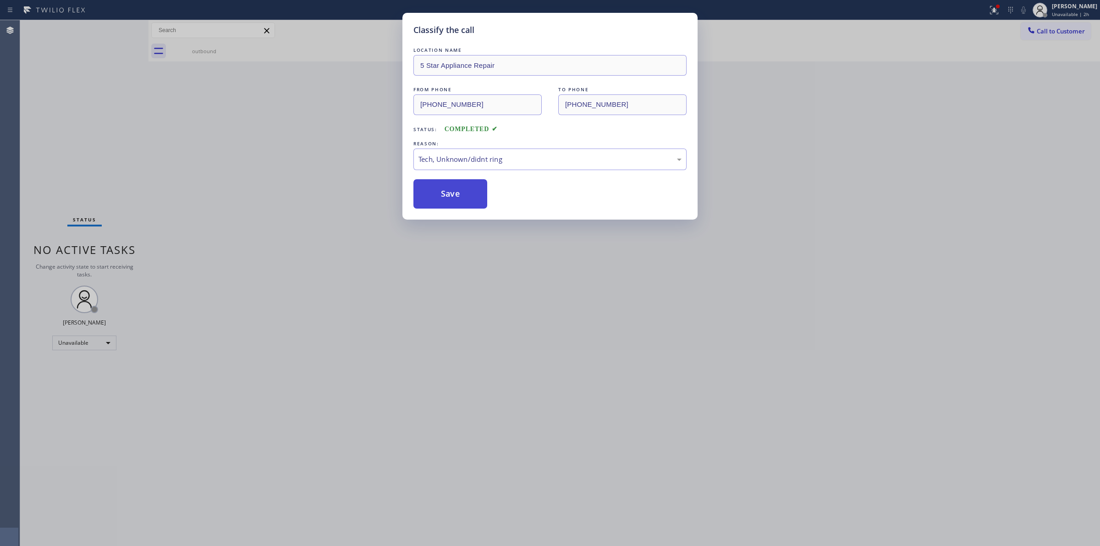
click at [448, 200] on button "Save" at bounding box center [450, 193] width 74 height 29
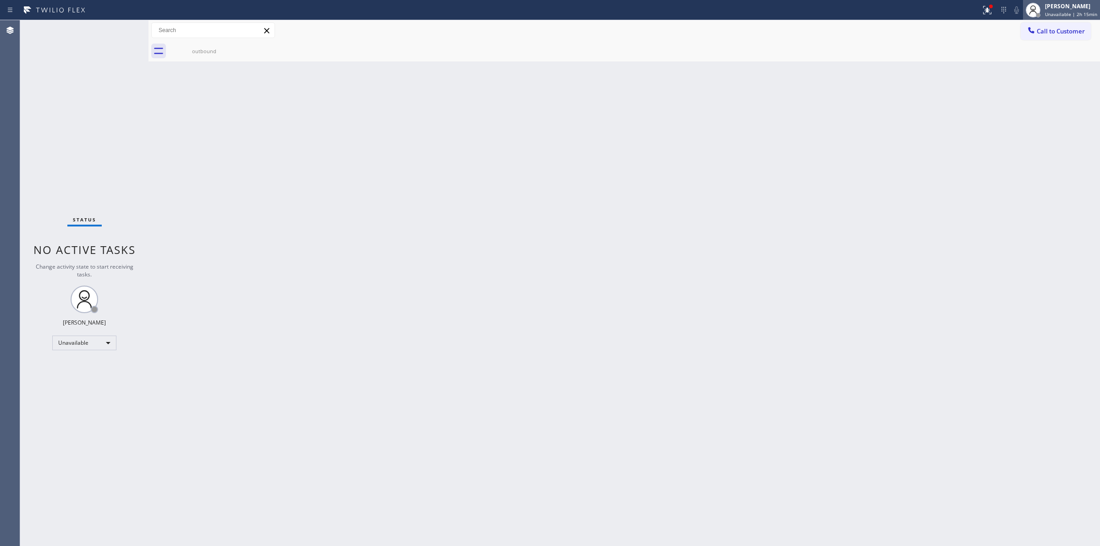
click at [1077, 14] on span "Unavailable | 2h 15min" at bounding box center [1071, 14] width 52 height 6
click at [1035, 88] on button "Log out" at bounding box center [1054, 89] width 92 height 20
